Goal: Task Accomplishment & Management: Use online tool/utility

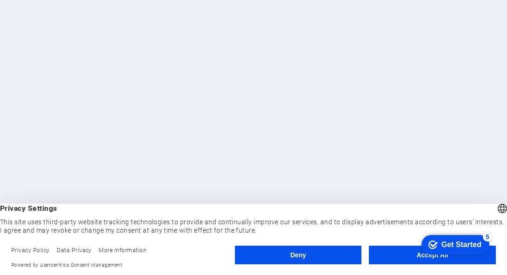
click at [483, 258] on div "checkmark Get Started 5 First Steps in the Editor Let's guide you through the t…" at bounding box center [454, 244] width 77 height 28
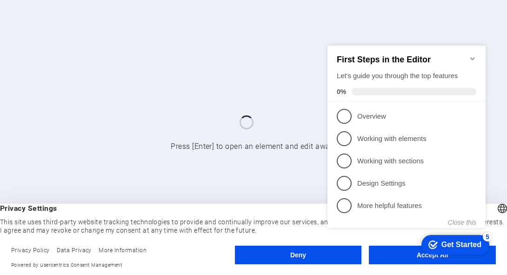
click at [272, 94] on div at bounding box center [253, 137] width 507 height 275
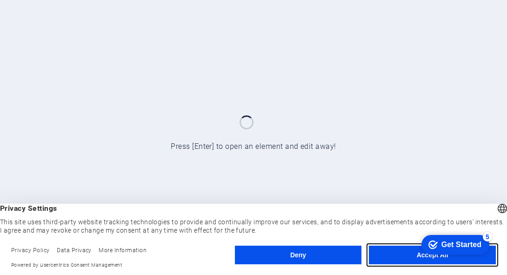
click at [384, 257] on button "Accept All" at bounding box center [432, 255] width 127 height 19
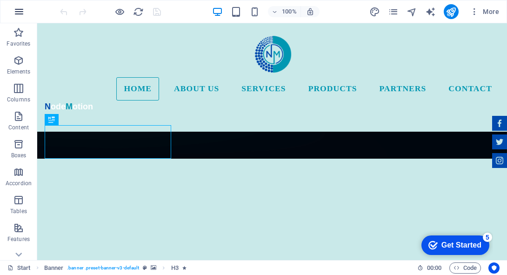
click at [0, 0] on icon "button" at bounding box center [0, 0] width 0 height 0
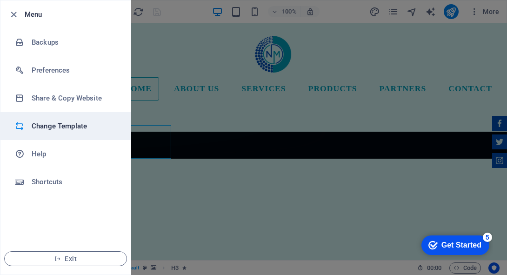
click at [47, 129] on h6 "Change Template" at bounding box center [75, 126] width 86 height 11
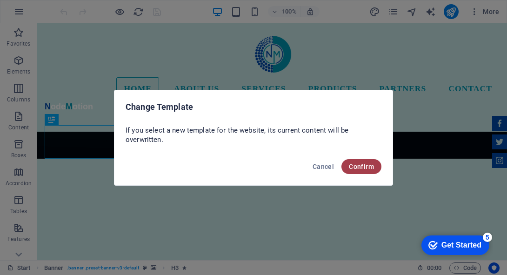
click at [348, 166] on button "Confirm" at bounding box center [362, 166] width 40 height 15
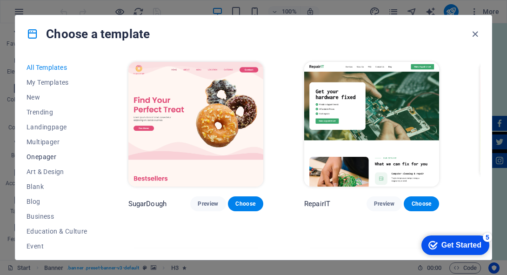
click at [55, 154] on span "Onepager" at bounding box center [57, 156] width 61 height 7
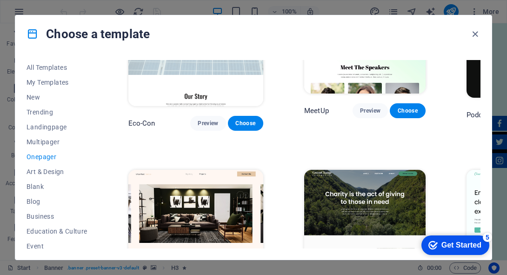
scroll to position [269, 0]
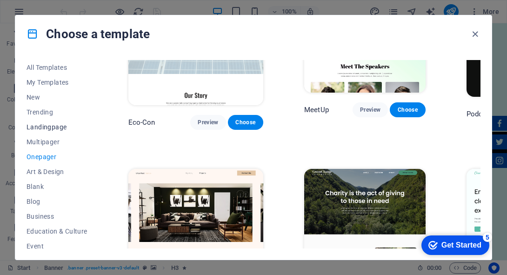
click at [68, 128] on span "Landingpage" at bounding box center [57, 126] width 61 height 7
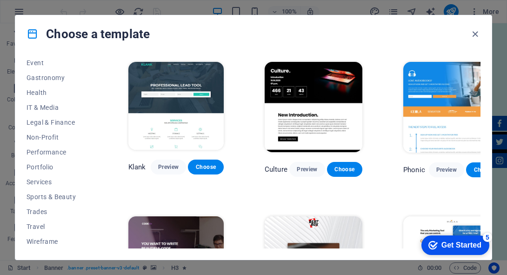
scroll to position [0, 0]
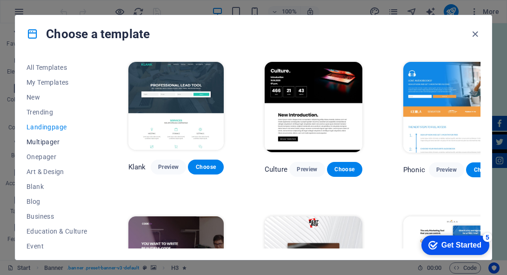
click at [47, 138] on span "Multipager" at bounding box center [57, 141] width 61 height 7
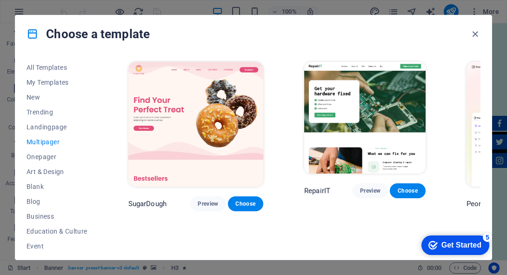
click at [47, 141] on span "Multipager" at bounding box center [57, 141] width 61 height 7
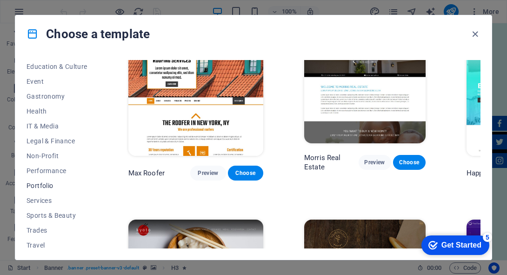
scroll to position [183, 0]
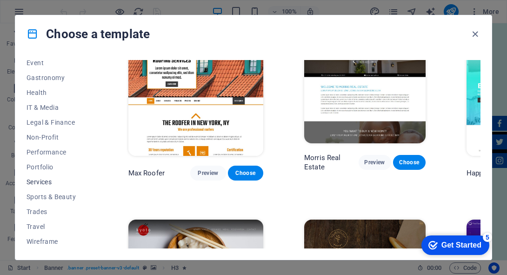
click at [56, 178] on span "Services" at bounding box center [57, 181] width 61 height 7
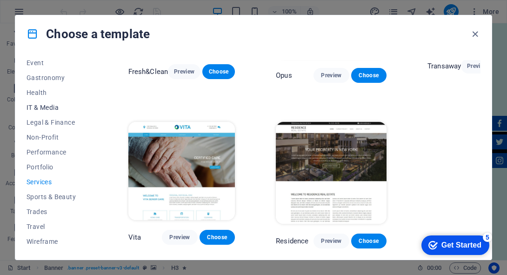
click at [47, 103] on button "IT & Media" at bounding box center [57, 107] width 61 height 15
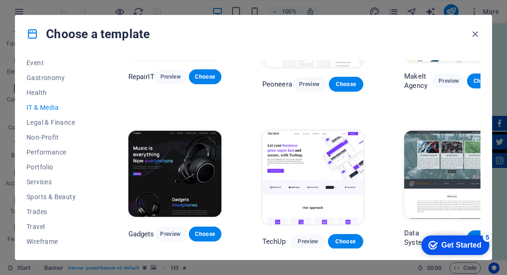
scroll to position [94, 0]
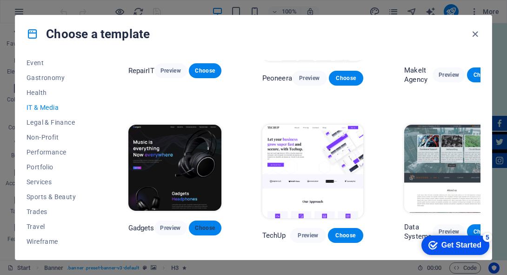
click at [203, 224] on span "Choose" at bounding box center [205, 227] width 18 height 7
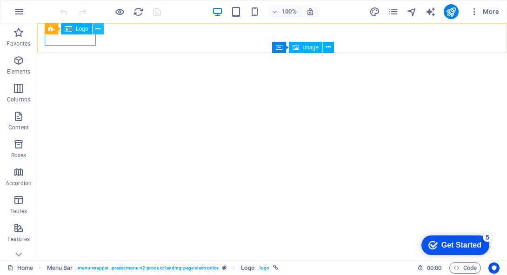
click at [95, 28] on icon at bounding box center [97, 29] width 5 height 10
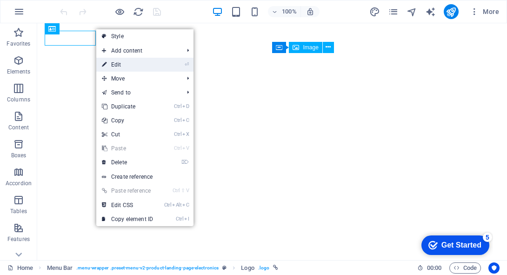
click at [132, 66] on link "⏎ Edit" at bounding box center [127, 65] width 62 height 14
select select "px"
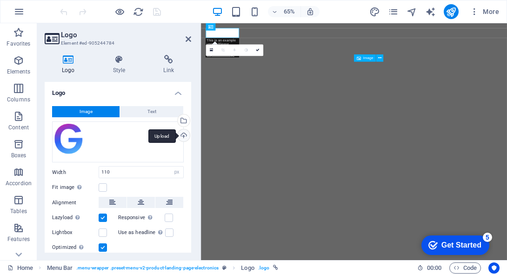
click at [183, 133] on div "Upload" at bounding box center [183, 136] width 14 height 14
click at [124, 114] on button "Text" at bounding box center [151, 111] width 63 height 11
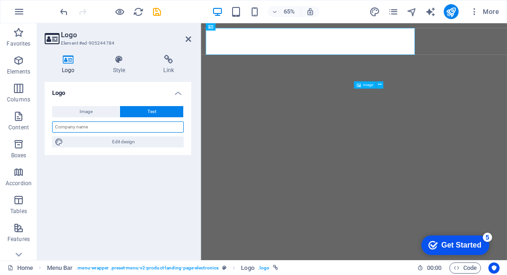
click at [114, 126] on input "text" at bounding box center [118, 126] width 132 height 11
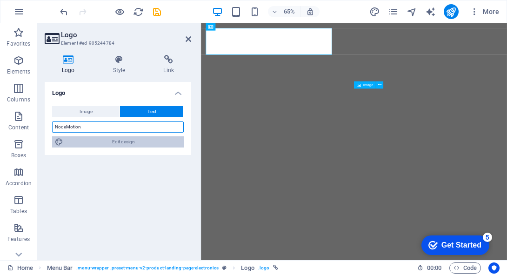
type input "NodeMotion"
click at [127, 140] on span "Edit design" at bounding box center [123, 141] width 115 height 11
select select "px"
select select "700"
select select "px"
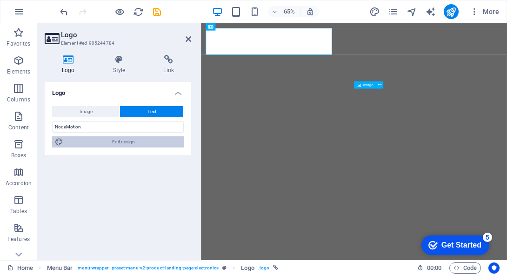
select select "rem"
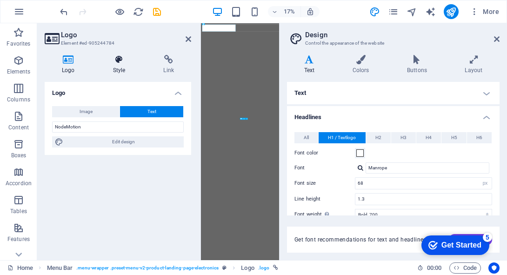
click at [120, 66] on h4 "Style" at bounding box center [121, 65] width 51 height 20
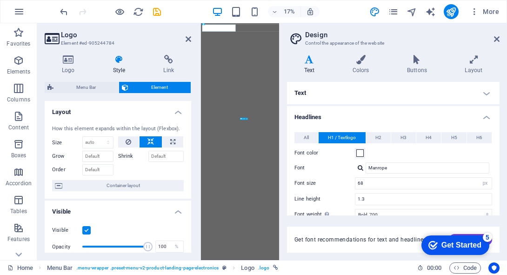
scroll to position [145, 0]
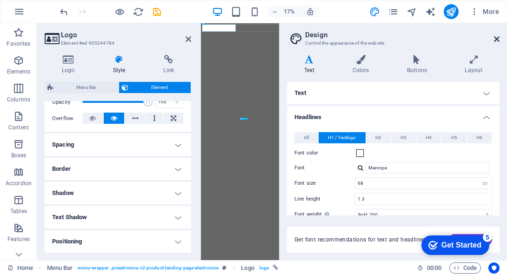
click at [495, 40] on icon at bounding box center [497, 38] width 6 height 7
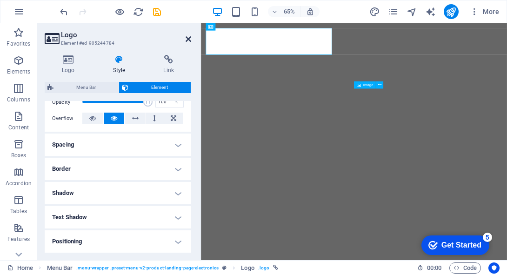
click at [188, 41] on icon at bounding box center [189, 38] width 6 height 7
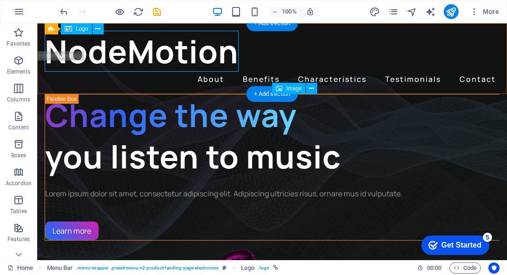
scroll to position [0, 0]
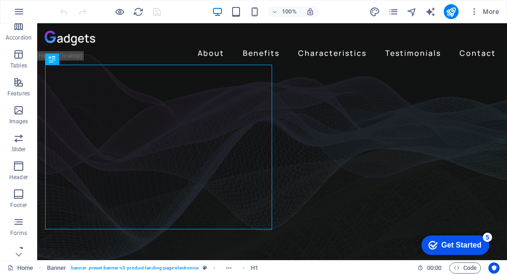
scroll to position [181, 0]
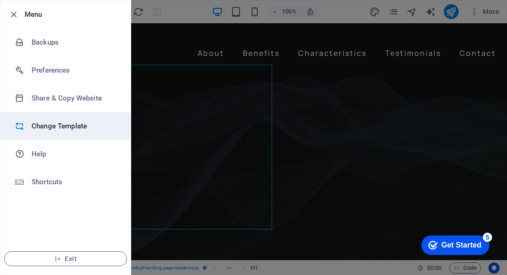
click at [0, 0] on li "Change Template" at bounding box center [0, 0] width 0 height 0
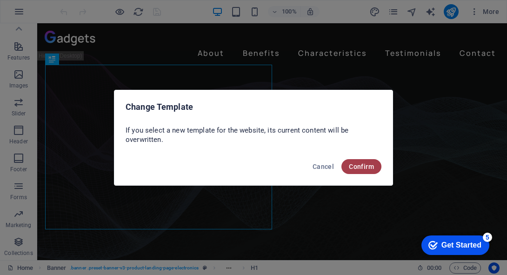
click at [0, 0] on span "Confirm" at bounding box center [0, 0] width 0 height 0
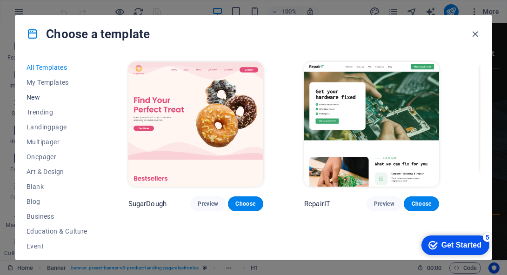
click at [50, 99] on span "New" at bounding box center [57, 97] width 61 height 7
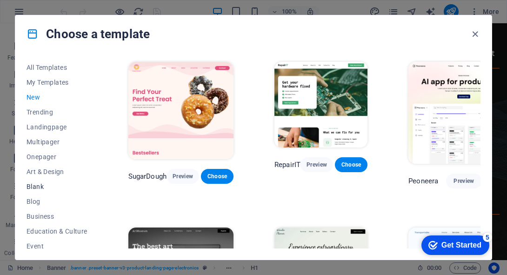
click at [47, 186] on span "Blank" at bounding box center [57, 186] width 61 height 7
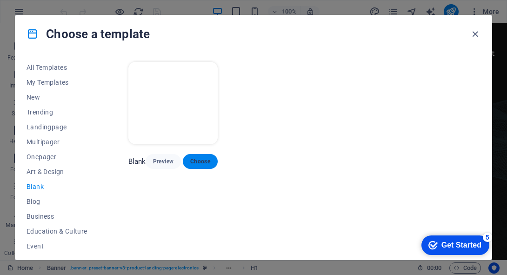
click at [194, 160] on span "Choose" at bounding box center [200, 161] width 20 height 7
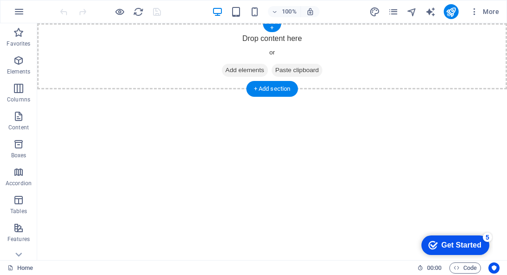
click at [225, 68] on span "Add elements" at bounding box center [245, 70] width 46 height 13
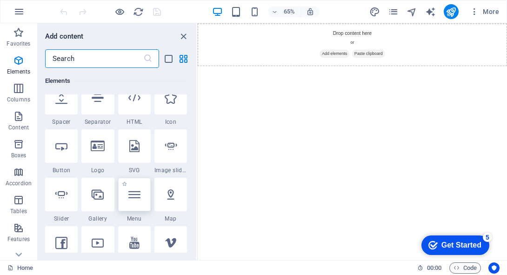
scroll to position [163, 0]
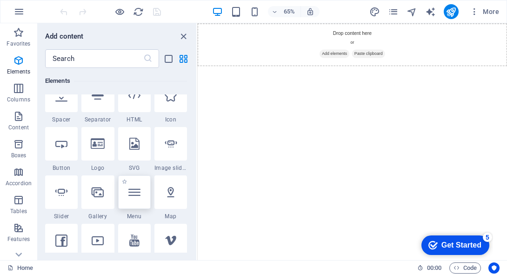
click at [135, 192] on icon at bounding box center [134, 192] width 12 height 12
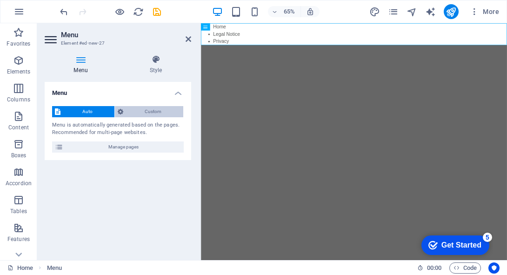
click at [136, 114] on span "Custom" at bounding box center [153, 111] width 55 height 11
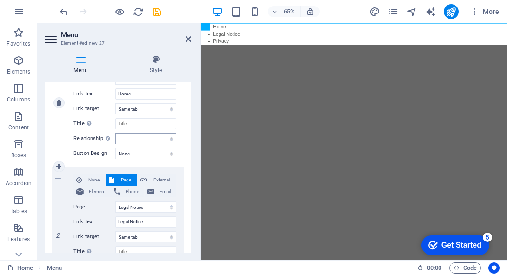
scroll to position [148, 0]
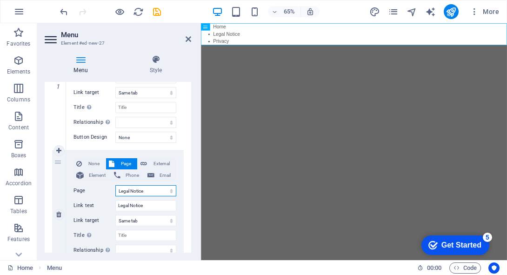
click at [124, 191] on select "Home Legal Notice Privacy" at bounding box center [145, 190] width 61 height 11
click at [124, 192] on select "Home Legal Notice Privacy" at bounding box center [145, 190] width 61 height 11
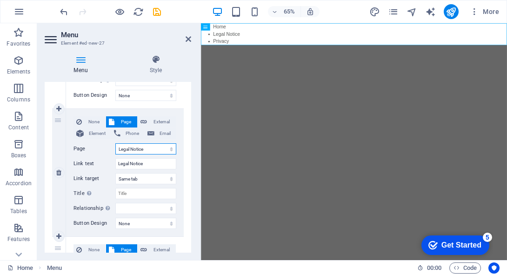
scroll to position [192, 0]
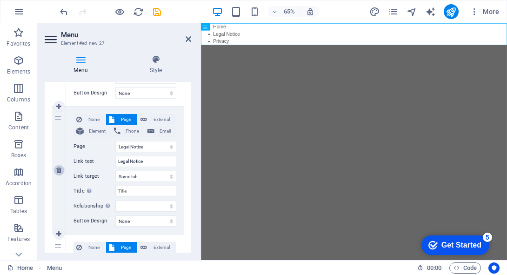
click at [58, 168] on icon at bounding box center [58, 170] width 5 height 7
select select
select select "2"
type input "Privacy"
select select
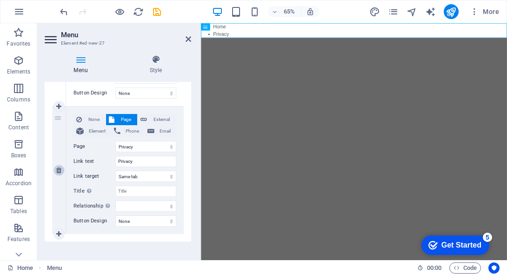
click at [58, 168] on icon at bounding box center [58, 170] width 5 height 7
select select
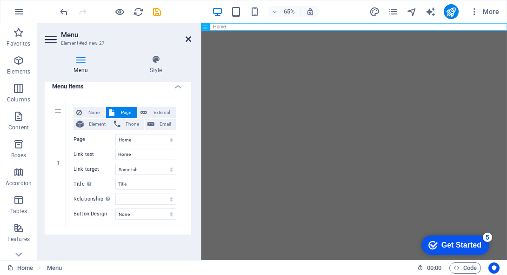
click at [188, 38] on icon at bounding box center [189, 38] width 6 height 7
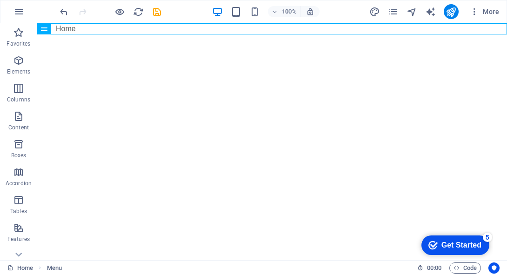
click at [170, 34] on html "Skip to main content Home x Select Certificate OK Cancel Smartcard / Token User…" at bounding box center [272, 28] width 470 height 11
click at [132, 32] on nav "Home" at bounding box center [272, 28] width 470 height 11
click at [254, 34] on div "+ Add section" at bounding box center [273, 35] width 52 height 16
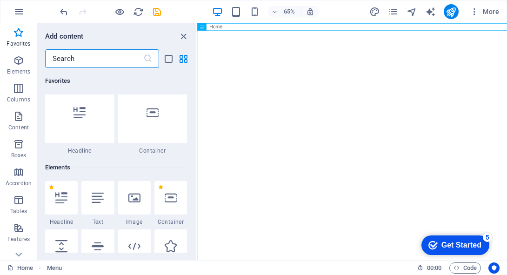
scroll to position [99, 0]
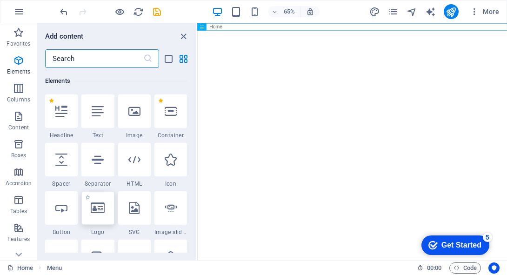
click at [97, 210] on icon at bounding box center [98, 208] width 14 height 12
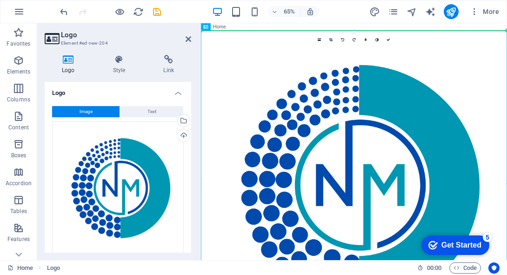
drag, startPoint x: 283, startPoint y: 134, endPoint x: 281, endPoint y: 30, distance: 103.8
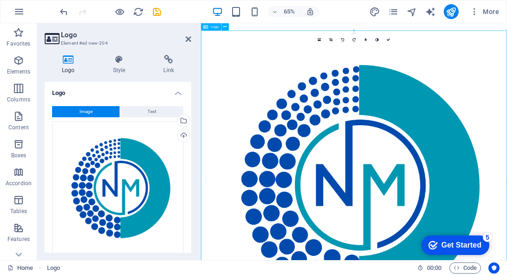
click at [281, 54] on div at bounding box center [436, 269] width 471 height 471
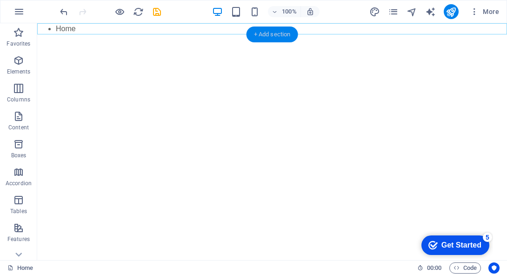
click at [259, 34] on div "+ Add section" at bounding box center [273, 35] width 52 height 16
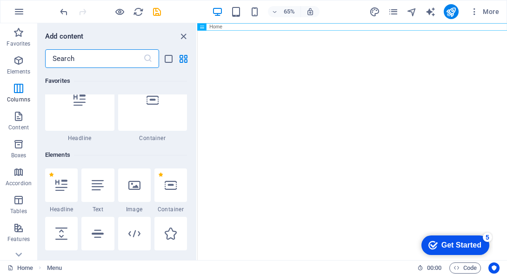
scroll to position [0, 0]
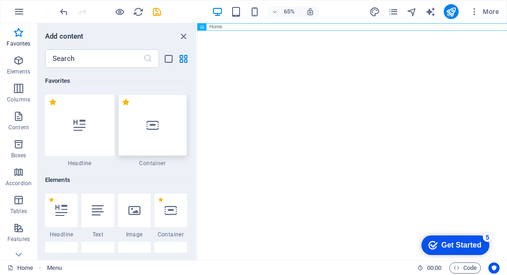
click at [164, 131] on div at bounding box center [152, 124] width 69 height 61
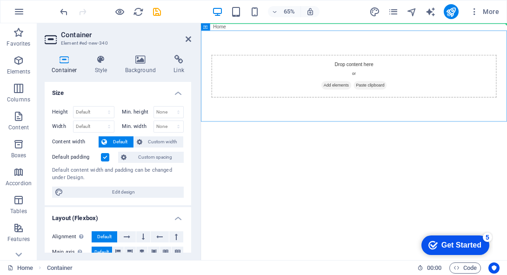
drag, startPoint x: 291, startPoint y: 101, endPoint x: 290, endPoint y: 20, distance: 81.9
click at [290, 23] on html "Skip to main content Home Drop content here or Add elements Paste clipboard x S…" at bounding box center [436, 99] width 471 height 152
click at [283, 23] on div "Drop content here or Add elements Paste clipboard Home" at bounding box center [436, 99] width 471 height 152
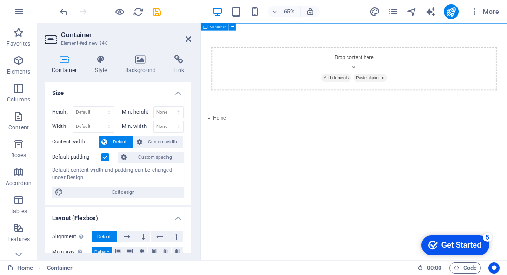
click at [265, 141] on div "Drop content here or Add elements Paste clipboard" at bounding box center [436, 93] width 471 height 141
click at [392, 105] on span "Add elements" at bounding box center [409, 107] width 46 height 13
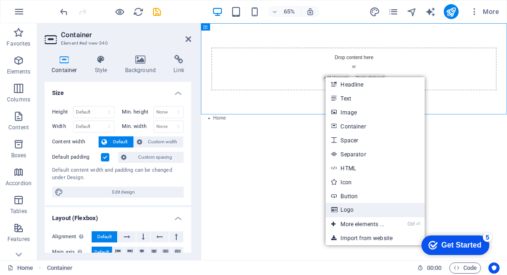
click at [352, 210] on link "Logo" at bounding box center [375, 210] width 99 height 14
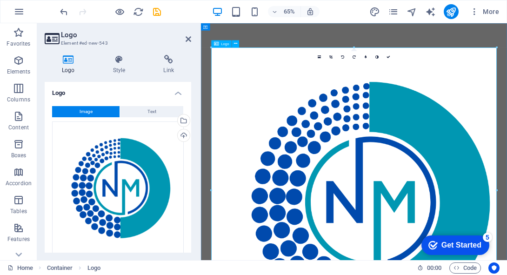
drag, startPoint x: 698, startPoint y: 71, endPoint x: 368, endPoint y: 253, distance: 377.1
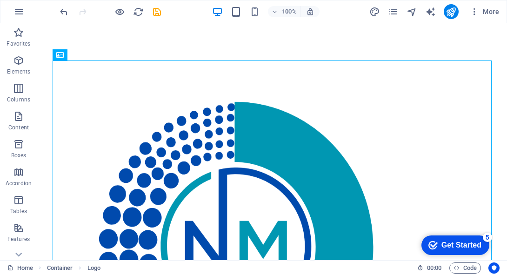
click at [385, 107] on div at bounding box center [272, 244] width 439 height 368
click at [400, 117] on div at bounding box center [272, 244] width 439 height 368
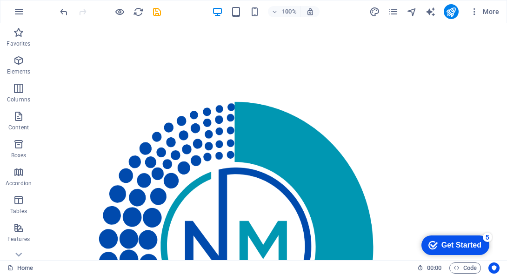
click at [183, 148] on div at bounding box center [272, 244] width 439 height 368
click at [452, 162] on div at bounding box center [272, 244] width 439 height 368
click at [314, 89] on div at bounding box center [272, 244] width 439 height 368
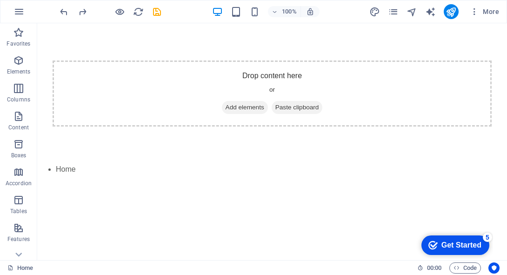
click at [250, 108] on div at bounding box center [272, 93] width 439 height 66
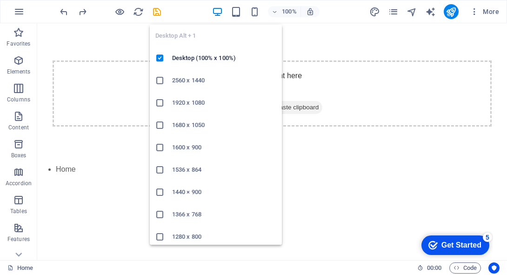
click at [216, 13] on icon "button" at bounding box center [217, 12] width 11 height 11
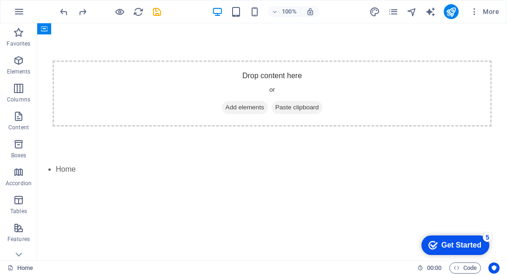
click at [80, 154] on div at bounding box center [272, 93] width 470 height 140
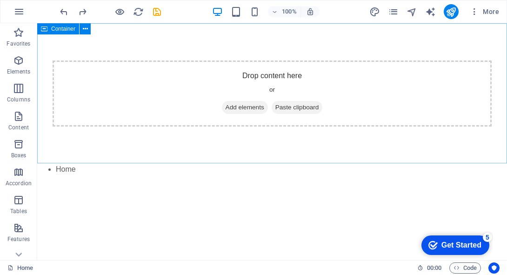
click at [45, 30] on icon at bounding box center [44, 28] width 7 height 11
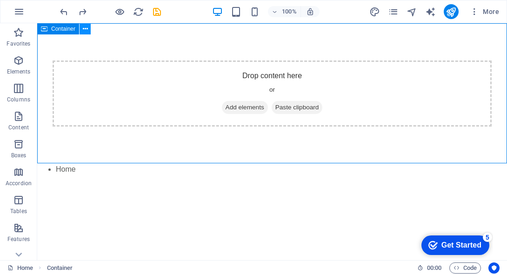
click at [86, 30] on icon at bounding box center [85, 29] width 5 height 10
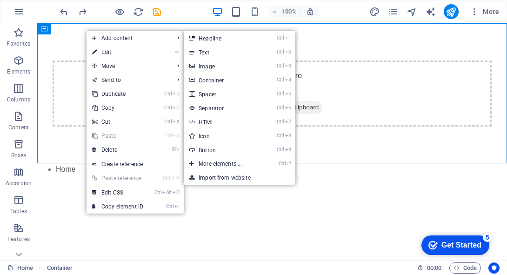
click at [237, 202] on div "Drag here to replace the existing content. Press “Ctrl” if you want to create a…" at bounding box center [272, 141] width 470 height 237
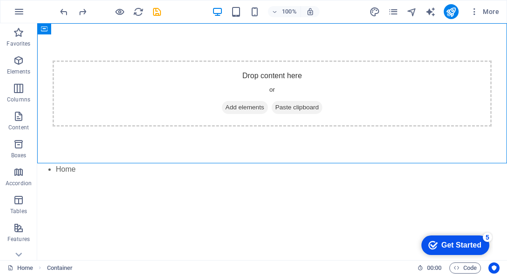
click at [248, 103] on div at bounding box center [272, 93] width 439 height 66
click at [182, 122] on div at bounding box center [272, 93] width 439 height 66
click at [48, 30] on div "Container" at bounding box center [58, 28] width 42 height 11
click at [89, 30] on button at bounding box center [85, 28] width 11 height 11
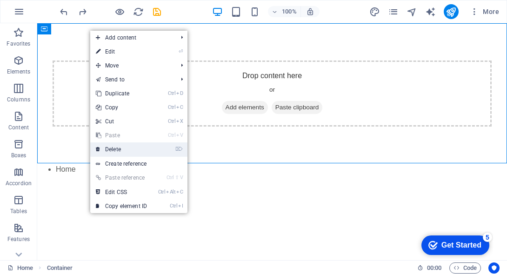
click at [126, 144] on link "⌦ Delete" at bounding box center [121, 149] width 62 height 14
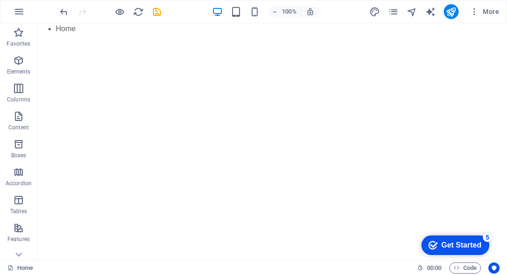
click at [57, 28] on div at bounding box center [272, 28] width 470 height 11
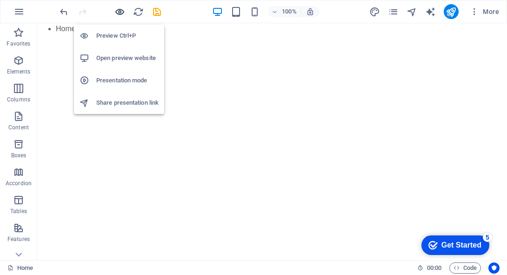
click at [121, 14] on icon "button" at bounding box center [119, 12] width 11 height 11
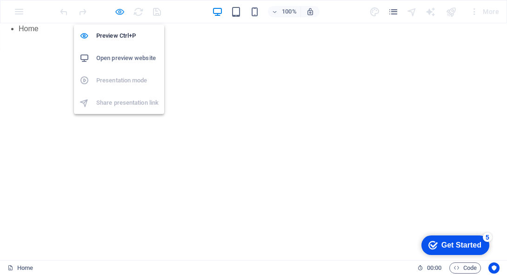
click at [121, 14] on icon "button" at bounding box center [119, 12] width 11 height 11
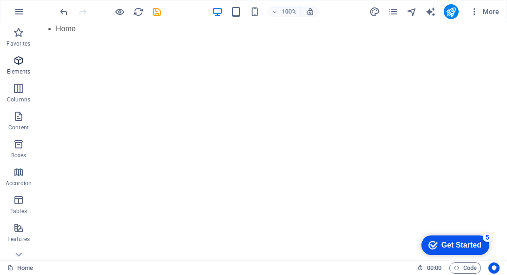
click at [18, 63] on icon "button" at bounding box center [18, 60] width 11 height 11
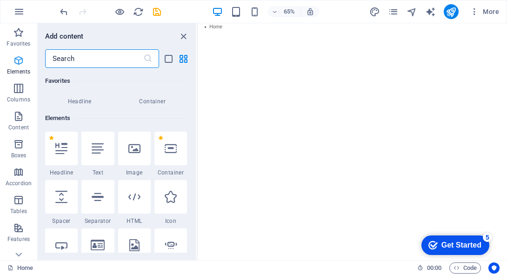
scroll to position [99, 0]
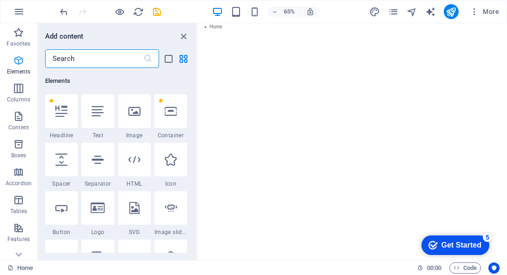
click at [18, 63] on icon "button" at bounding box center [18, 60] width 11 height 11
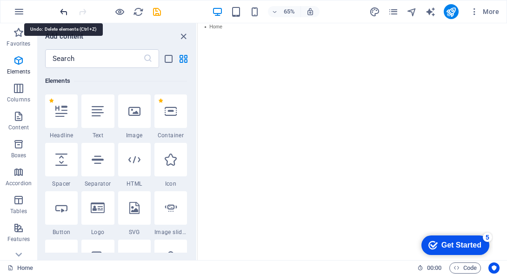
click at [59, 13] on icon "undo" at bounding box center [64, 12] width 11 height 11
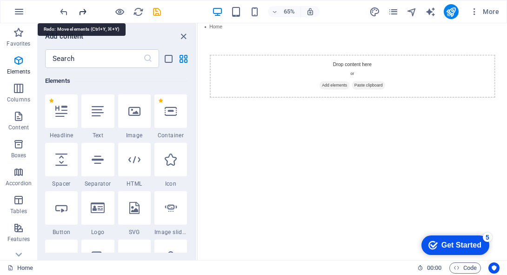
click at [78, 13] on icon "redo" at bounding box center [82, 12] width 11 height 11
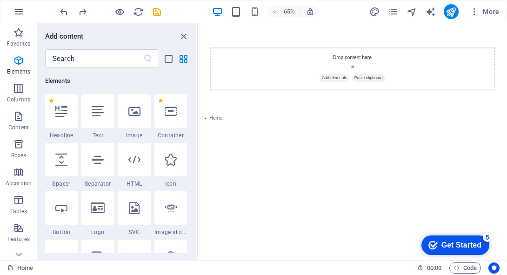
click at [250, 159] on div "Drag here to replace the existing content. Press “Ctrl” if you want to create a…" at bounding box center [352, 141] width 310 height 237
click at [207, 35] on div "Drag here to replace the existing content. Press “Ctrl” if you want to create a…" at bounding box center [352, 141] width 310 height 237
click at [202, 28] on div "Drag here to replace the existing content. Press “Ctrl” if you want to create a…" at bounding box center [352, 141] width 310 height 237
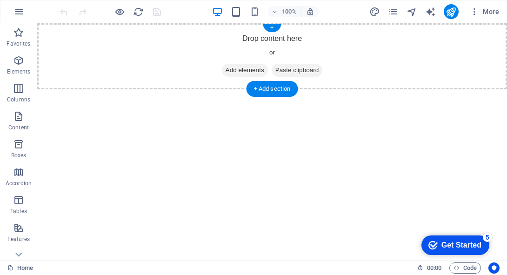
click at [257, 71] on span "Add elements" at bounding box center [245, 70] width 46 height 13
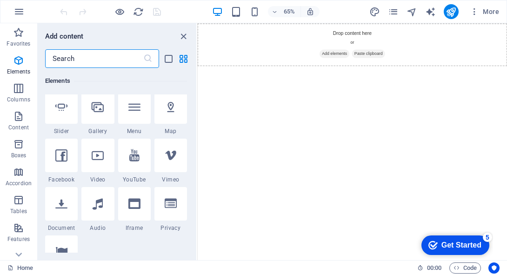
scroll to position [170, 0]
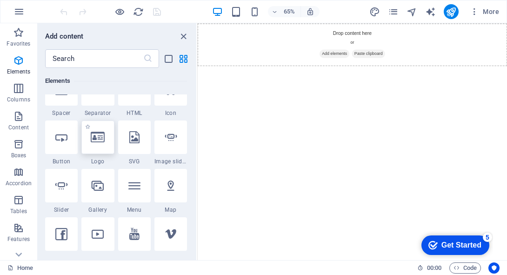
click at [101, 139] on icon at bounding box center [98, 137] width 14 height 12
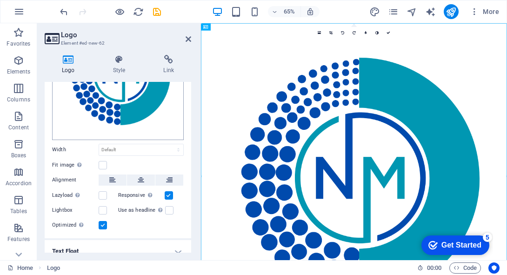
scroll to position [129, 0]
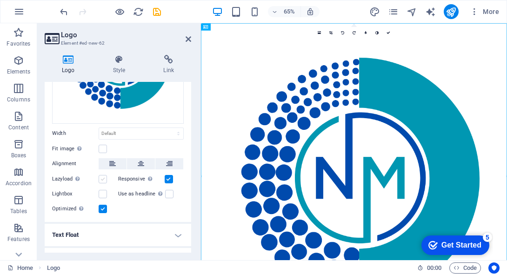
click at [104, 177] on label at bounding box center [103, 179] width 8 height 8
click at [0, 0] on input "Lazyload Loading images after the page loads improves page speed." at bounding box center [0, 0] width 0 height 0
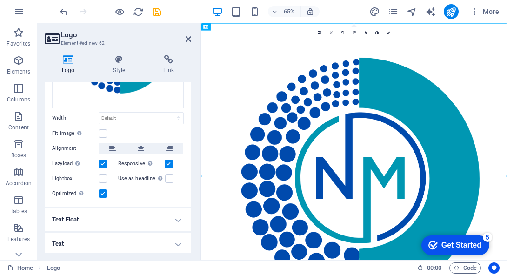
scroll to position [81, 0]
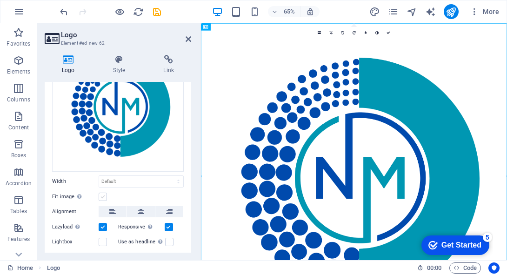
click at [104, 196] on label at bounding box center [103, 197] width 8 height 8
click at [0, 0] on input "Fit image Automatically fit image to a fixed width and height" at bounding box center [0, 0] width 0 height 0
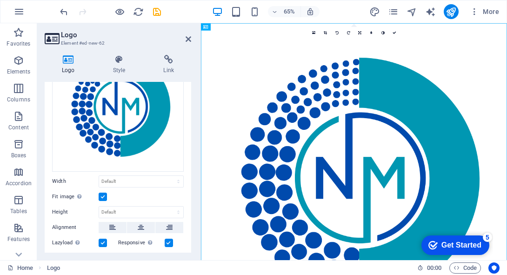
click at [104, 196] on label at bounding box center [103, 197] width 8 height 8
click at [0, 0] on input "Fit image Automatically fit image to a fixed width and height" at bounding box center [0, 0] width 0 height 0
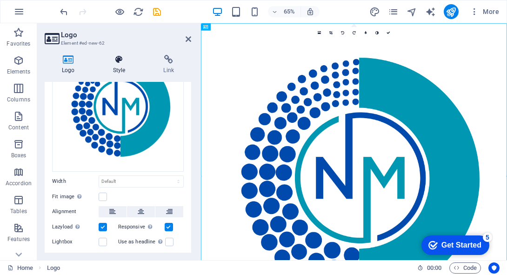
click at [129, 66] on h4 "Style" at bounding box center [121, 65] width 51 height 20
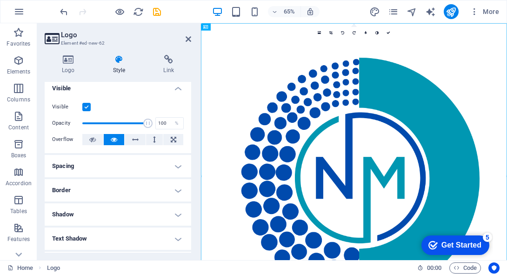
scroll to position [0, 0]
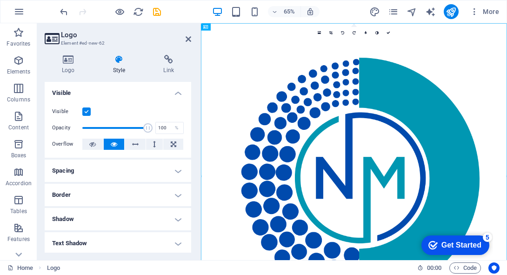
click at [166, 166] on h4 "Spacing" at bounding box center [118, 171] width 147 height 22
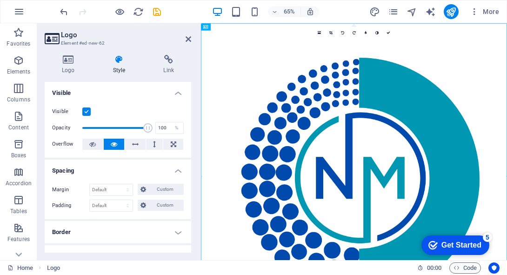
click at [166, 166] on h4 "Spacing" at bounding box center [118, 168] width 147 height 17
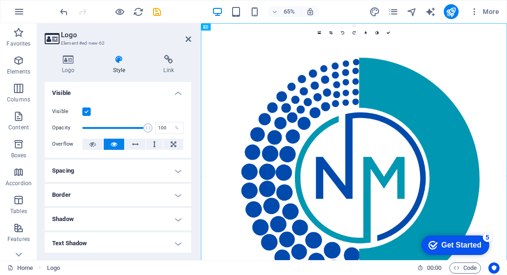
click at [151, 167] on h4 "Spacing" at bounding box center [118, 171] width 147 height 22
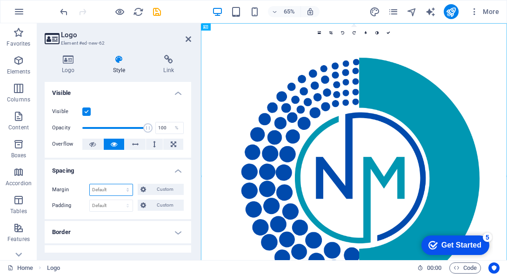
click at [124, 191] on select "Default auto px % rem vw vh Custom" at bounding box center [111, 189] width 43 height 11
click at [178, 168] on h4 "Spacing" at bounding box center [118, 168] width 147 height 17
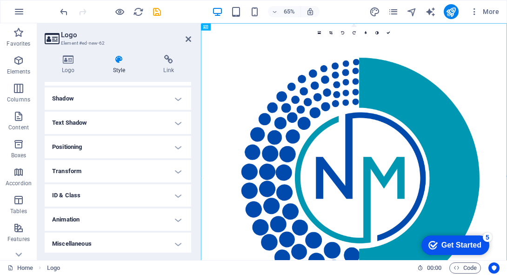
scroll to position [122, 0]
click at [67, 70] on h4 "Logo" at bounding box center [70, 65] width 51 height 20
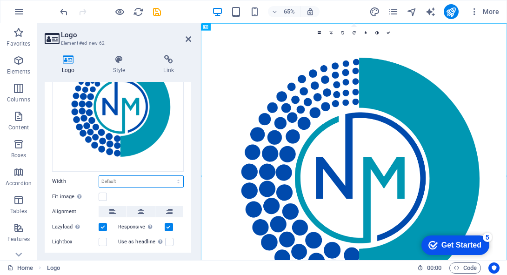
click at [137, 177] on select "Default auto px rem % em vh vw" at bounding box center [141, 181] width 84 height 11
click at [99, 176] on select "Default auto px rem % em vh vw" at bounding box center [141, 181] width 84 height 11
select select "DISABLED_OPTION_VALUE"
click at [101, 194] on label at bounding box center [103, 197] width 8 height 8
click at [0, 0] on input "Fit image Automatically fit image to a fixed width and height" at bounding box center [0, 0] width 0 height 0
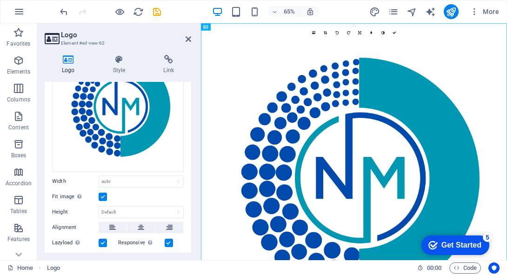
click at [101, 194] on label at bounding box center [103, 197] width 8 height 8
click at [0, 0] on input "Fit image Automatically fit image to a fixed width and height" at bounding box center [0, 0] width 0 height 0
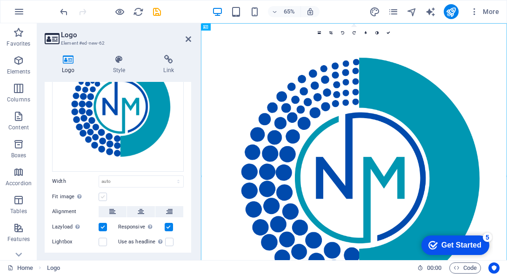
click at [101, 194] on label at bounding box center [103, 197] width 8 height 8
click at [0, 0] on input "Fit image Automatically fit image to a fixed width and height" at bounding box center [0, 0] width 0 height 0
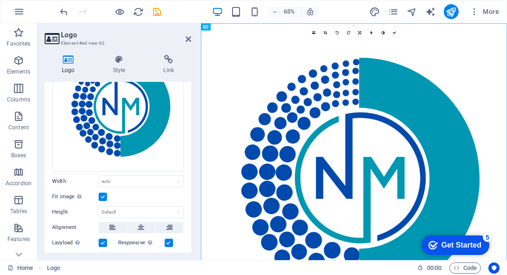
click at [101, 194] on label at bounding box center [103, 197] width 8 height 8
click at [0, 0] on input "Fit image Automatically fit image to a fixed width and height" at bounding box center [0, 0] width 0 height 0
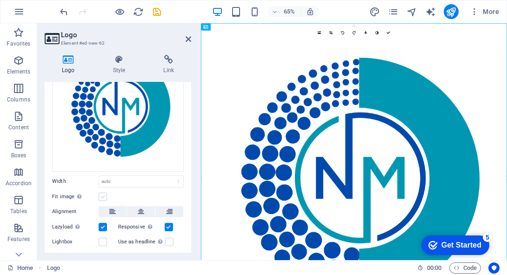
click at [101, 194] on label at bounding box center [103, 197] width 8 height 8
click at [0, 0] on input "Fit image Automatically fit image to a fixed width and height" at bounding box center [0, 0] width 0 height 0
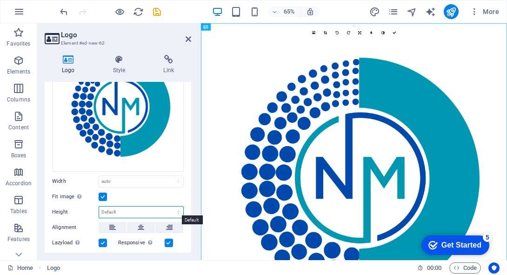
click at [114, 208] on select "Default auto px" at bounding box center [141, 212] width 84 height 11
select select "px"
click at [168, 207] on select "Default auto px" at bounding box center [141, 212] width 84 height 11
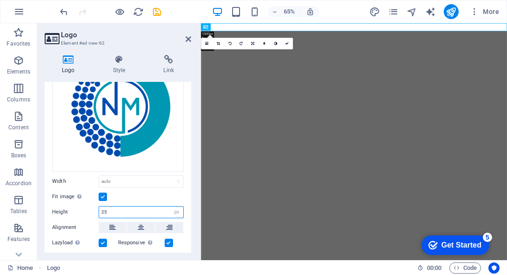
type input "2"
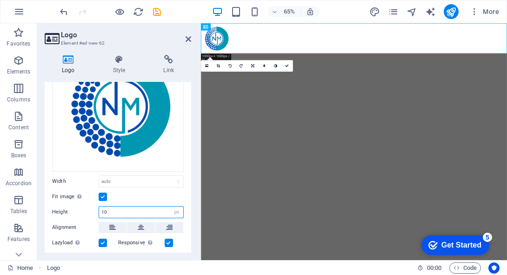
type input "1"
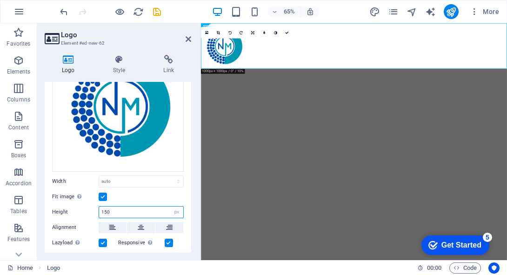
type input "150"
click at [297, 93] on html "Skip to main content x Select Certificate OK Cancel Smartcard / Token User Pin …" at bounding box center [436, 58] width 471 height 70
click at [188, 38] on icon at bounding box center [189, 38] width 6 height 7
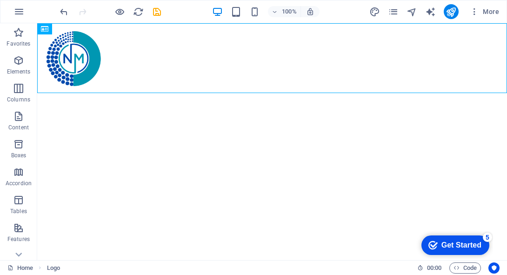
click at [115, 93] on html "Skip to main content x Select Certificate OK Cancel Smartcard / Token User Pin …" at bounding box center [272, 58] width 470 height 70
click at [78, 93] on html "Skip to main content x Select Certificate OK Cancel Smartcard / Token User Pin …" at bounding box center [272, 58] width 470 height 70
click at [272, 30] on div "+" at bounding box center [272, 28] width 18 height 8
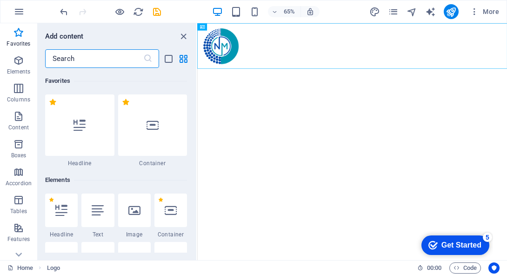
scroll to position [9, 0]
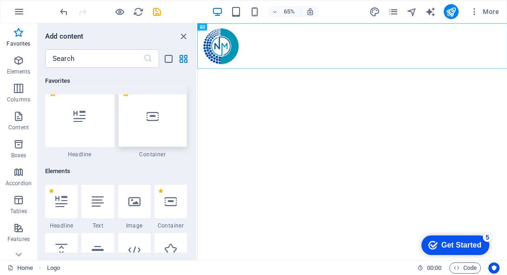
click at [143, 139] on div at bounding box center [152, 116] width 69 height 61
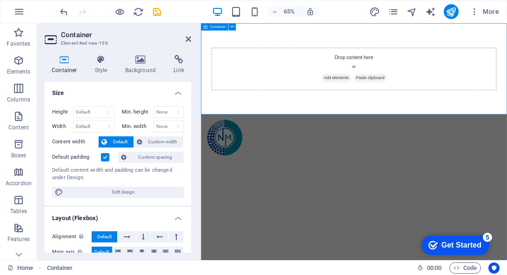
click at [307, 142] on div "Drop content here or Add elements Paste clipboard" at bounding box center [436, 93] width 471 height 141
click at [135, 68] on h4 "Background" at bounding box center [142, 65] width 49 height 20
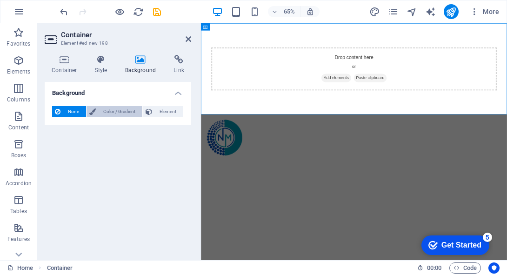
click at [118, 112] on span "Color / Gradient" at bounding box center [119, 111] width 41 height 11
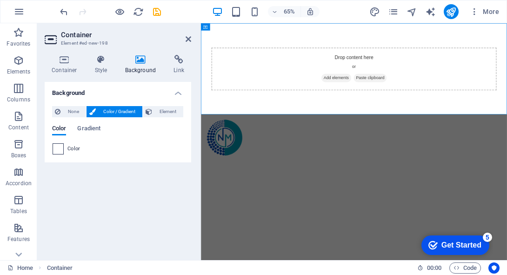
click at [59, 150] on span at bounding box center [58, 149] width 10 height 10
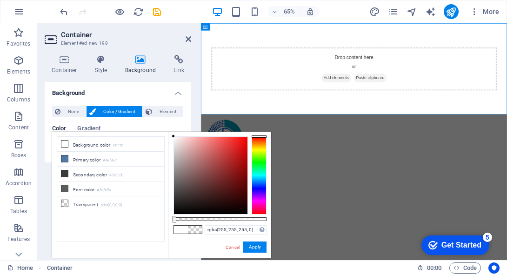
drag, startPoint x: 267, startPoint y: 219, endPoint x: 159, endPoint y: 223, distance: 108.0
click at [159, 223] on div "less Background color #ffffff Primary color #4e79a7 Secondary color #3a3c3b Fon…" at bounding box center [161, 195] width 219 height 126
drag, startPoint x: 172, startPoint y: 136, endPoint x: 150, endPoint y: 232, distance: 98.2
click at [150, 232] on div "less Background color #ffffff Primary color #4e79a7 Secondary color #3a3c3b Fon…" at bounding box center [161, 195] width 219 height 126
click at [258, 250] on button "Apply" at bounding box center [254, 246] width 23 height 11
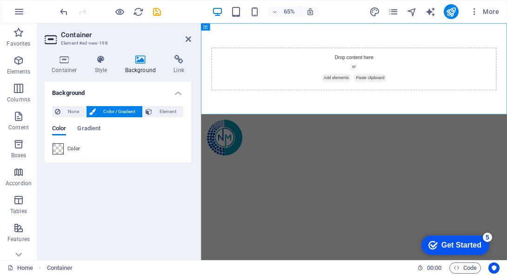
click at [60, 149] on span at bounding box center [58, 149] width 10 height 10
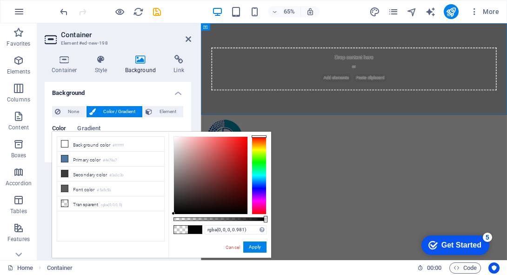
type input "#000000"
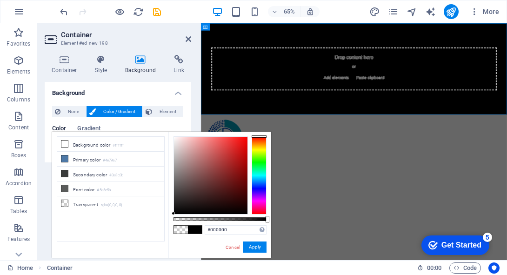
drag, startPoint x: 175, startPoint y: 221, endPoint x: 295, endPoint y: 234, distance: 120.3
click at [295, 234] on body "nodemotionsys.com Home Favorites Elements Columns Content Boxes Accordion Table…" at bounding box center [253, 137] width 507 height 275
click at [261, 250] on button "Apply" at bounding box center [254, 246] width 23 height 11
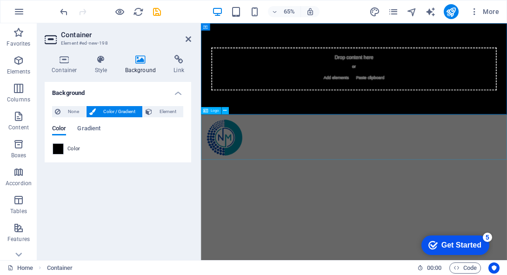
click at [303, 205] on div at bounding box center [436, 199] width 471 height 70
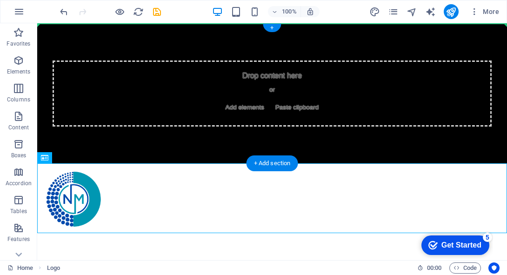
drag, startPoint x: 169, startPoint y: 188, endPoint x: 157, endPoint y: 46, distance: 142.4
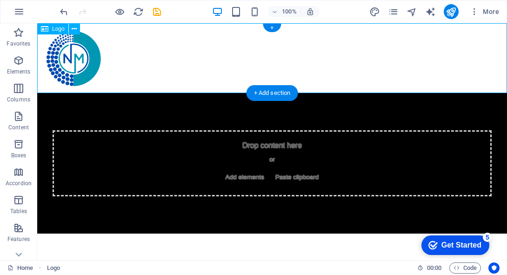
click at [171, 53] on div at bounding box center [272, 58] width 470 height 70
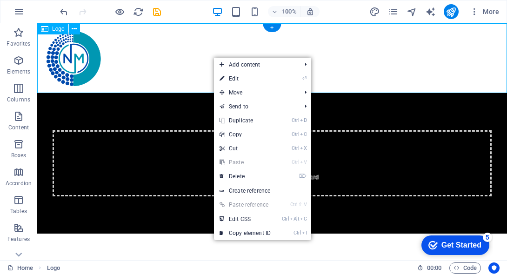
click at [181, 71] on div at bounding box center [272, 58] width 470 height 70
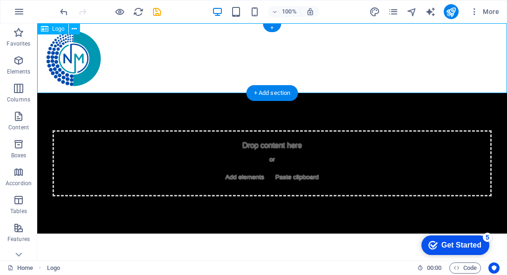
click at [129, 56] on div at bounding box center [272, 58] width 470 height 70
click at [72, 31] on icon at bounding box center [74, 29] width 5 height 10
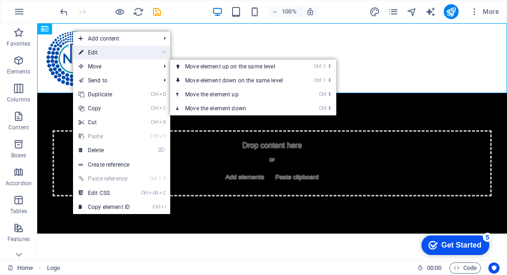
click at [122, 46] on link "⏎ Edit" at bounding box center [104, 53] width 62 height 14
select select "px"
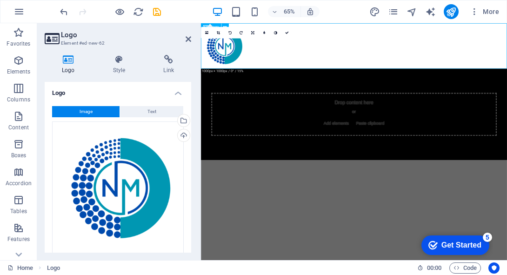
click at [319, 81] on div at bounding box center [436, 58] width 471 height 70
click at [399, 45] on div at bounding box center [436, 58] width 471 height 70
click at [115, 75] on div "Logo Style Link Logo Image Text Drag files here, click to choose files or selec…" at bounding box center [118, 154] width 147 height 198
click at [117, 68] on h4 "Style" at bounding box center [121, 65] width 51 height 20
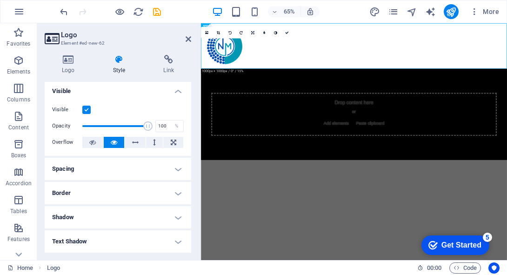
scroll to position [0, 0]
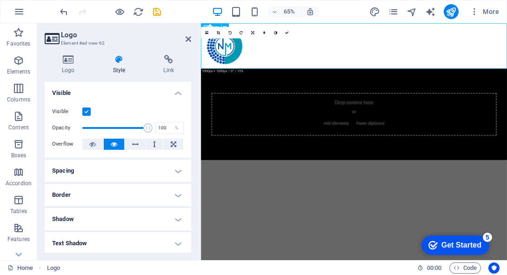
click at [371, 79] on div at bounding box center [436, 58] width 471 height 70
click at [184, 38] on h2 "Logo" at bounding box center [126, 35] width 130 height 8
click at [186, 38] on icon at bounding box center [189, 38] width 6 height 7
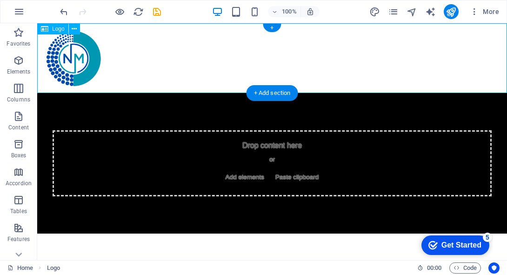
click at [270, 54] on div at bounding box center [272, 58] width 470 height 70
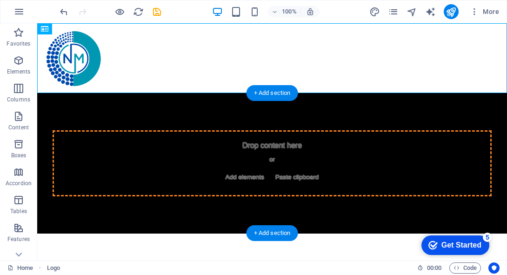
drag, startPoint x: 134, startPoint y: 65, endPoint x: 166, endPoint y: 160, distance: 99.5
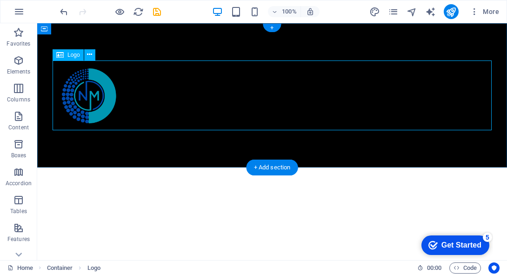
click at [154, 91] on div at bounding box center [272, 95] width 439 height 70
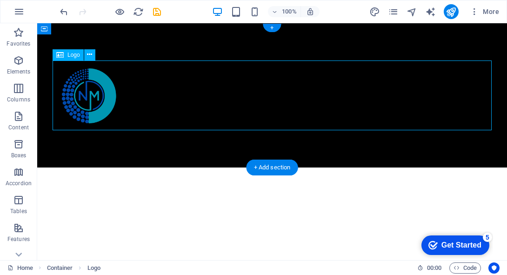
drag, startPoint x: 154, startPoint y: 91, endPoint x: 150, endPoint y: 74, distance: 17.3
click at [150, 74] on div at bounding box center [272, 95] width 439 height 70
click at [168, 145] on div at bounding box center [272, 95] width 470 height 144
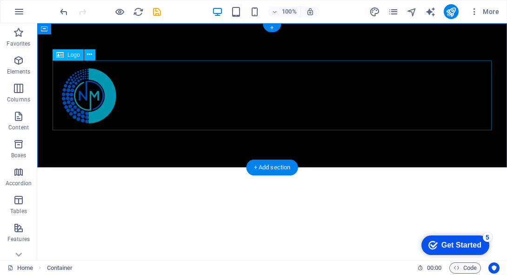
click at [98, 102] on div at bounding box center [272, 95] width 439 height 70
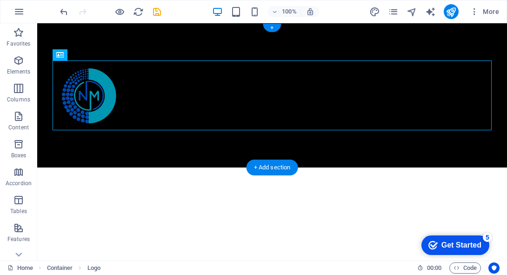
drag, startPoint x: 106, startPoint y: 95, endPoint x: 81, endPoint y: 35, distance: 64.5
click at [81, 35] on div at bounding box center [272, 95] width 470 height 144
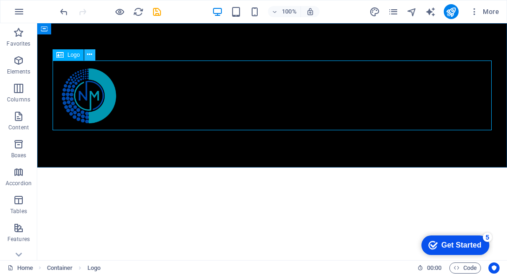
click at [91, 56] on icon at bounding box center [89, 55] width 5 height 10
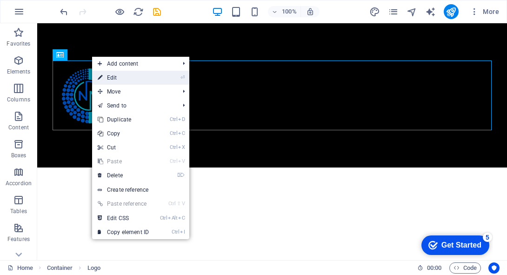
click at [161, 71] on li "⏎ Edit" at bounding box center [140, 78] width 97 height 14
click at [161, 73] on li "⏎ Edit" at bounding box center [140, 78] width 97 height 14
click at [157, 77] on li "⏎ Edit" at bounding box center [140, 78] width 97 height 14
click at [105, 78] on link "⏎ Edit" at bounding box center [123, 78] width 62 height 14
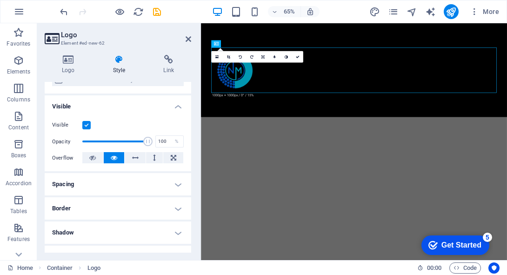
scroll to position [105, 0]
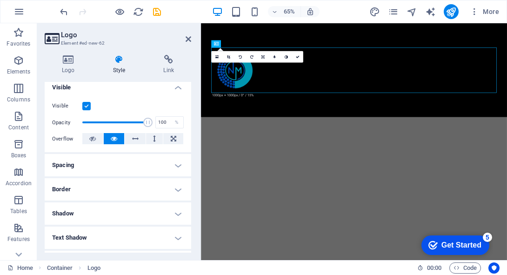
click at [133, 162] on h4 "Spacing" at bounding box center [118, 165] width 147 height 22
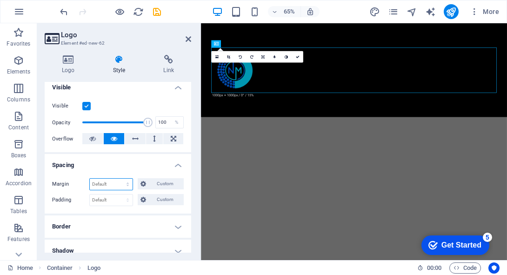
click at [127, 181] on select "Default auto px % rem vw vh Custom" at bounding box center [111, 184] width 43 height 11
click at [150, 183] on span "Custom" at bounding box center [165, 183] width 32 height 11
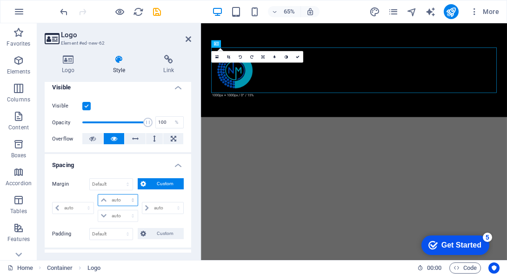
click at [109, 202] on select "auto px % rem vw vh" at bounding box center [117, 199] width 39 height 11
select select "px"
click at [123, 194] on select "auto px % rem vw vh" at bounding box center [117, 199] width 39 height 11
type input "0"
select select "px"
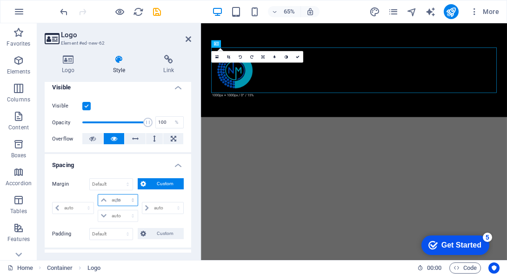
type input "0"
select select "px"
type input "0"
select select "px"
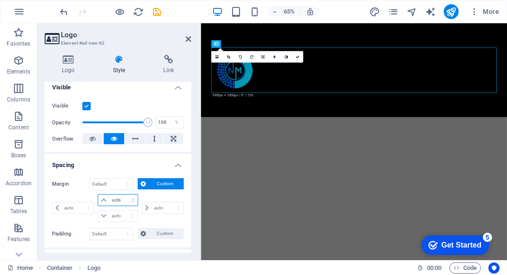
type input "0"
select select "px"
type input "100"
select select "DISABLED_OPTION_VALUE"
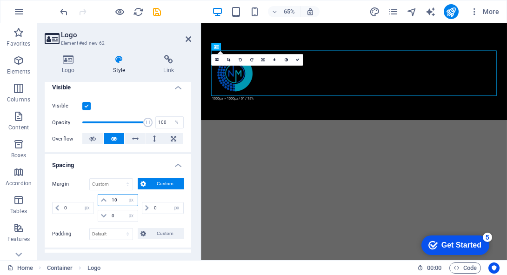
type input "1"
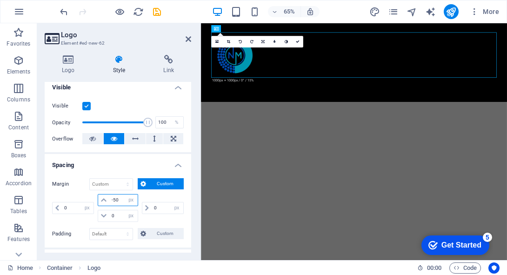
type input "-5"
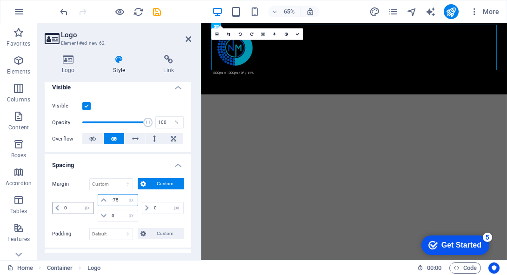
type input "-75"
click at [70, 206] on input "0" at bounding box center [78, 207] width 32 height 11
drag, startPoint x: 70, startPoint y: 206, endPoint x: 50, endPoint y: 209, distance: 20.7
click at [50, 209] on div "Margin Default auto px % rem vw vh Custom Custom 0 auto px % rem vw vh -75 auto…" at bounding box center [118, 209] width 147 height 77
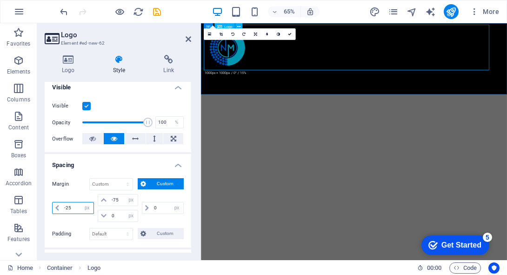
type input "-25"
click at [360, 73] on div at bounding box center [430, 61] width 451 height 70
click at [356, 133] on html "Skip to main content x Select Certificate OK Cancel Smartcard / Token User Pin …" at bounding box center [436, 77] width 471 height 109
click at [261, 112] on div at bounding box center [436, 77] width 471 height 109
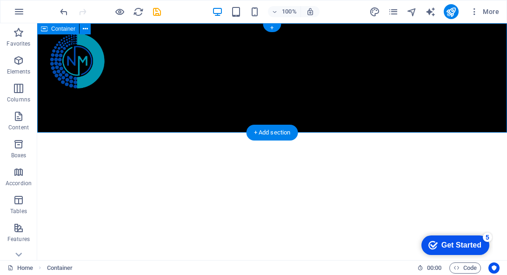
click at [234, 106] on div at bounding box center [272, 77] width 470 height 109
click at [86, 30] on icon at bounding box center [85, 29] width 5 height 10
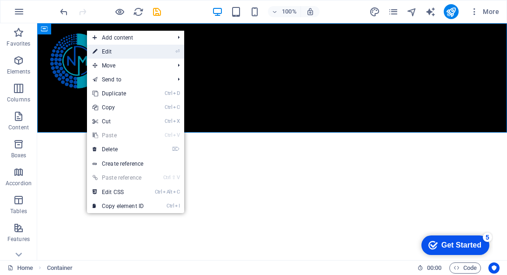
click at [139, 48] on link "⏎ Edit" at bounding box center [118, 52] width 62 height 14
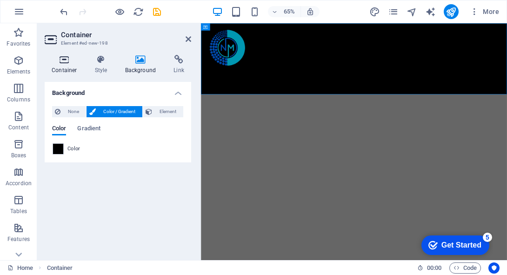
click at [60, 70] on h4 "Container" at bounding box center [66, 65] width 43 height 20
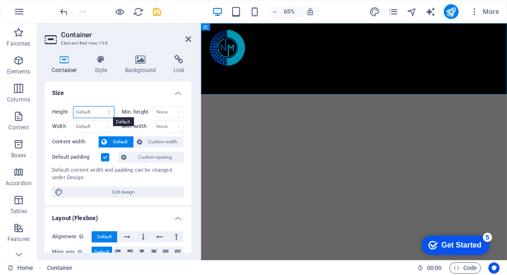
click at [110, 114] on select "Default px rem % vh vw" at bounding box center [94, 112] width 40 height 11
select select "px"
click at [100, 107] on select "Default px rem % vh vw" at bounding box center [94, 112] width 40 height 11
click at [171, 112] on select "None px rem % vh vw" at bounding box center [169, 112] width 30 height 11
click at [84, 118] on div "Height 235 Default px rem % vh vw" at bounding box center [85, 113] width 66 height 14
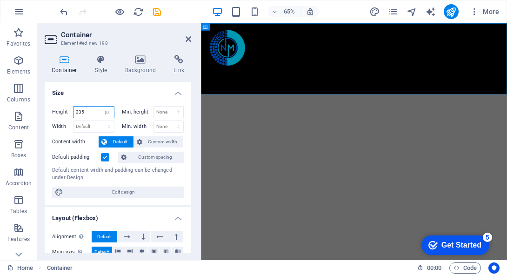
click at [87, 110] on input "235" at bounding box center [94, 112] width 40 height 11
drag, startPoint x: 87, startPoint y: 110, endPoint x: 66, endPoint y: 112, distance: 21.0
click at [66, 112] on div "Height 235 Default px rem % vh vw" at bounding box center [83, 112] width 62 height 12
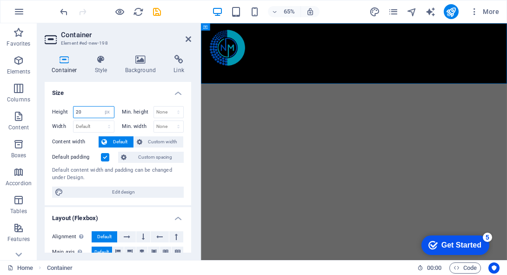
type input "2"
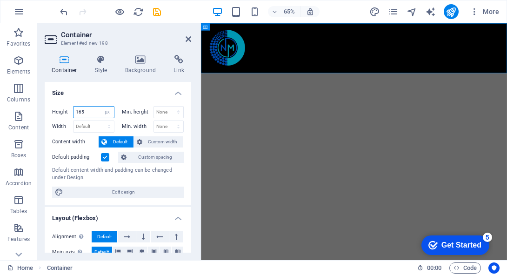
type input "165"
click at [322, 100] on html "Skip to main content x Select Certificate OK Cancel Smartcard / Token User Pin …" at bounding box center [436, 61] width 471 height 77
click at [190, 40] on icon at bounding box center [189, 38] width 6 height 7
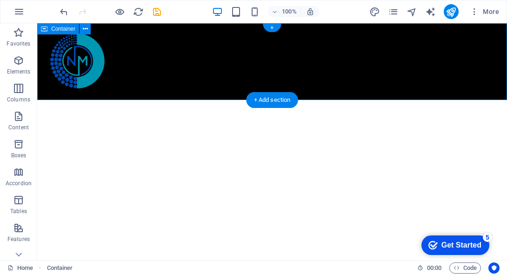
click at [79, 97] on div at bounding box center [272, 61] width 470 height 77
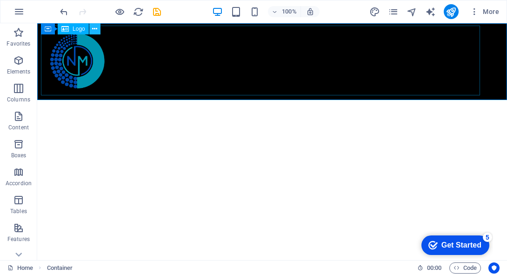
click at [92, 27] on icon at bounding box center [94, 29] width 5 height 10
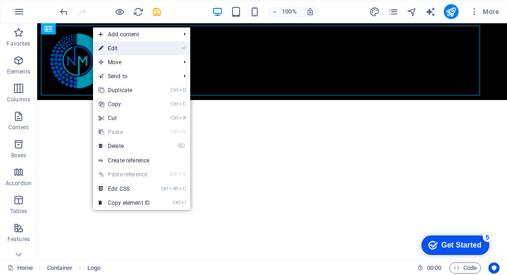
click at [122, 43] on link "⏎ Edit" at bounding box center [124, 48] width 62 height 14
select select "px"
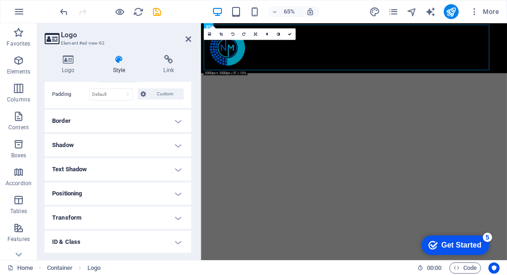
scroll to position [262, 0]
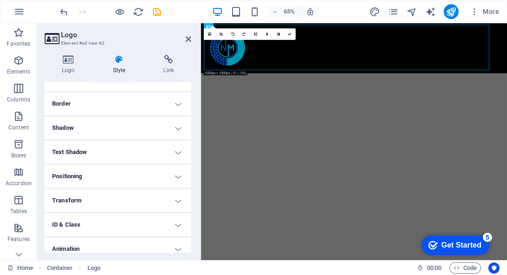
click at [128, 104] on h4 "Border" at bounding box center [118, 104] width 147 height 22
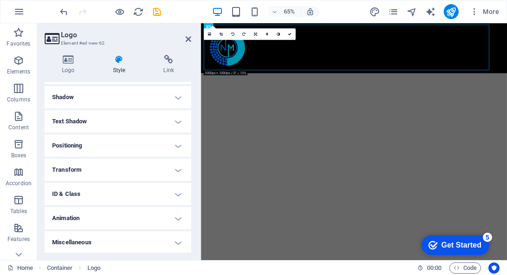
click at [110, 241] on h4 "Miscellaneous" at bounding box center [118, 242] width 147 height 22
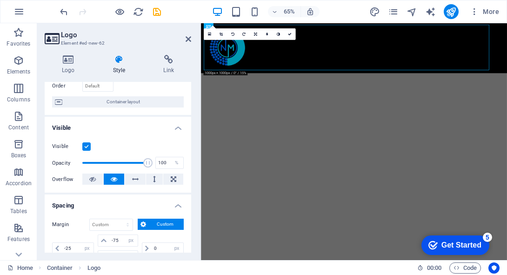
scroll to position [0, 0]
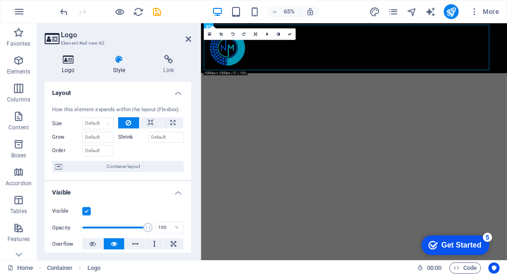
click at [69, 71] on h4 "Logo" at bounding box center [70, 65] width 51 height 20
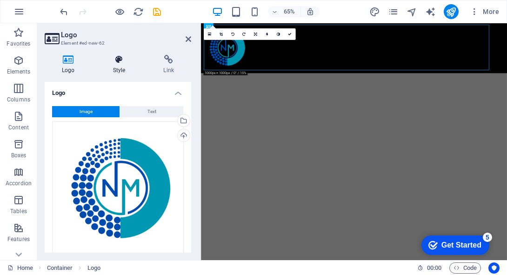
click at [122, 69] on h4 "Style" at bounding box center [121, 65] width 51 height 20
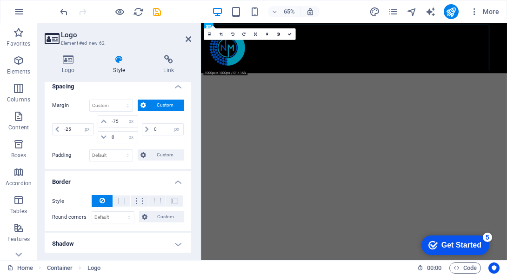
scroll to position [170, 0]
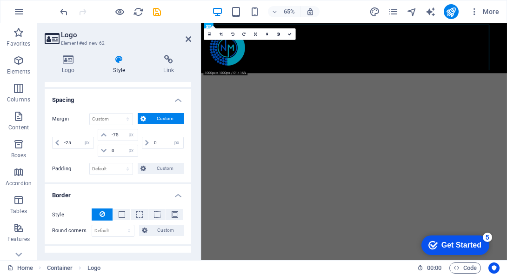
click at [355, 100] on html "Skip to main content x Select Certificate OK Cancel Smartcard / Token User Pin …" at bounding box center [436, 61] width 471 height 77
click at [189, 39] on icon at bounding box center [189, 38] width 6 height 7
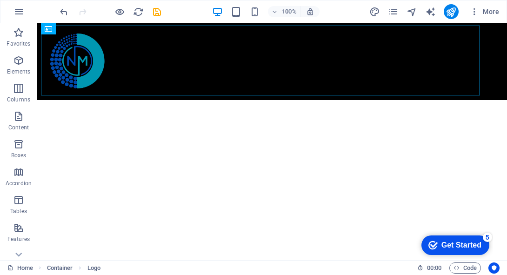
click at [271, 100] on html "Skip to main content x Select Certificate OK Cancel Smartcard / Token User Pin …" at bounding box center [272, 61] width 470 height 77
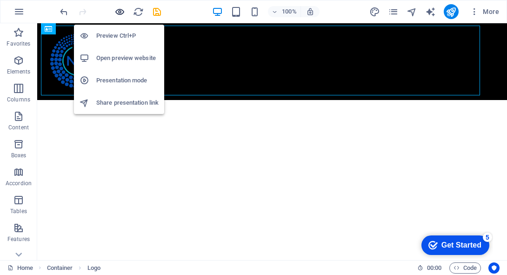
click at [122, 12] on icon "button" at bounding box center [119, 12] width 11 height 11
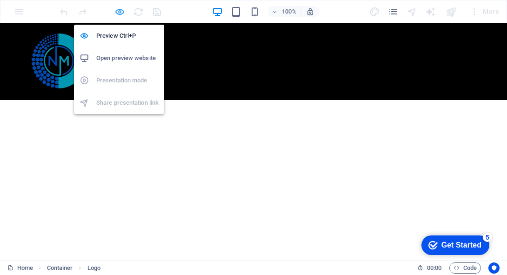
click at [120, 10] on icon "button" at bounding box center [119, 12] width 11 height 11
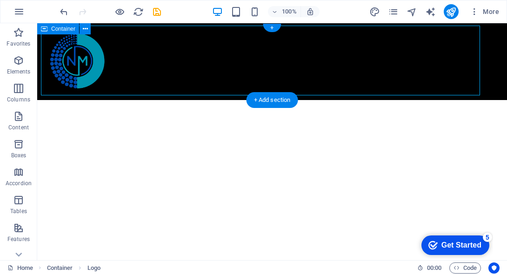
click at [86, 98] on div at bounding box center [272, 61] width 470 height 77
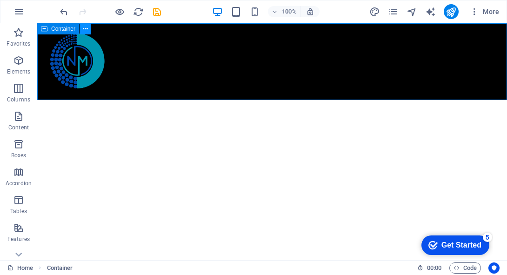
click at [84, 28] on icon at bounding box center [85, 29] width 5 height 10
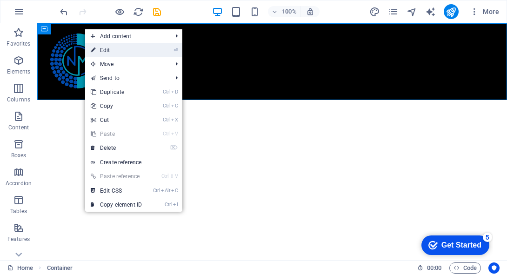
click at [97, 44] on link "⏎ Edit" at bounding box center [116, 50] width 62 height 14
select select "px"
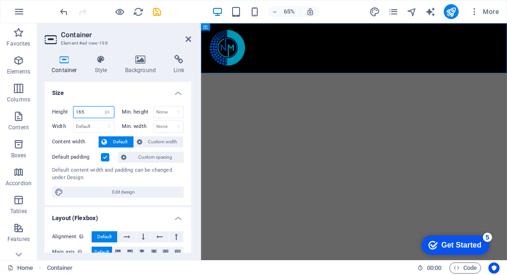
drag, startPoint x: 88, startPoint y: 110, endPoint x: 48, endPoint y: 109, distance: 40.0
click at [48, 109] on div "Height 165 Default px rem % vh vw Min. height None px rem % vh vw Width Default…" at bounding box center [118, 152] width 147 height 107
type input "200"
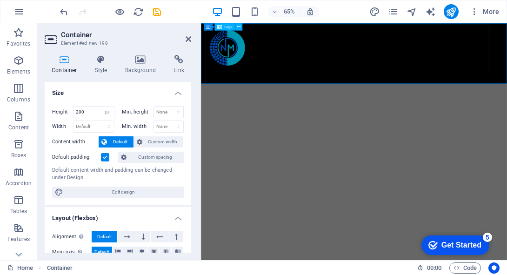
click at [255, 77] on div at bounding box center [430, 61] width 451 height 70
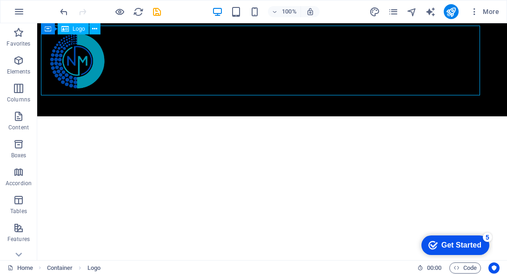
drag, startPoint x: 92, startPoint y: 77, endPoint x: 268, endPoint y: 60, distance: 176.7
click at [268, 60] on div at bounding box center [266, 61] width 451 height 70
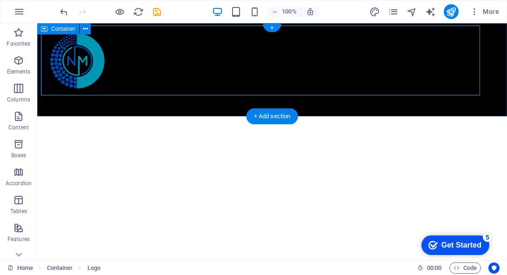
click at [48, 107] on div at bounding box center [272, 69] width 470 height 93
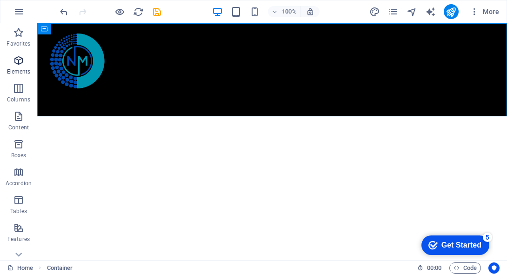
click at [24, 70] on p "Elements" at bounding box center [19, 71] width 24 height 7
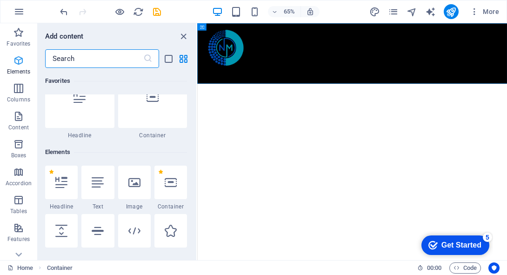
scroll to position [99, 0]
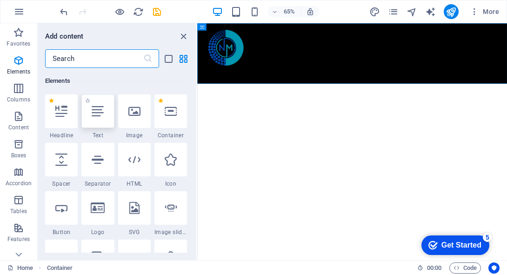
click at [99, 115] on icon at bounding box center [98, 111] width 12 height 12
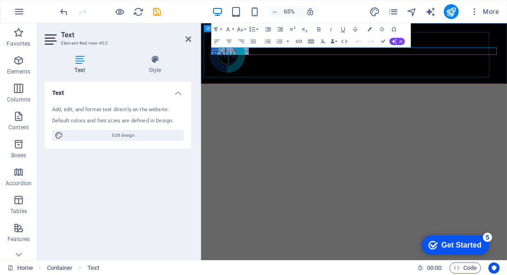
click at [279, 69] on div at bounding box center [430, 72] width 451 height 70
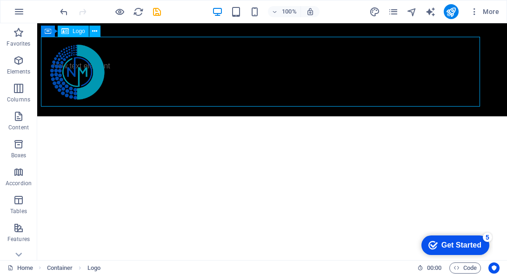
click at [103, 64] on div at bounding box center [266, 72] width 451 height 70
select select "px"
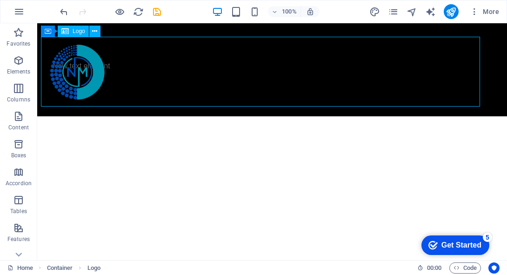
select select "px"
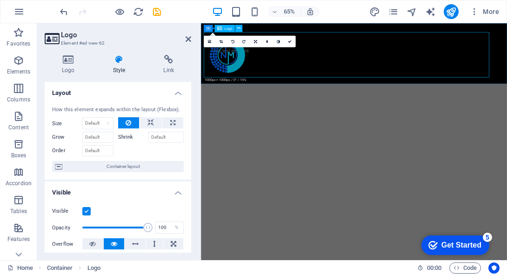
click at [263, 67] on div at bounding box center [430, 72] width 451 height 70
click at [247, 47] on div "16:10 16:9 4:3 1:1 1:2 0" at bounding box center [250, 42] width 92 height 12
click at [249, 47] on div "16:10 16:9 4:3 1:1 1:2 0" at bounding box center [250, 42] width 92 height 12
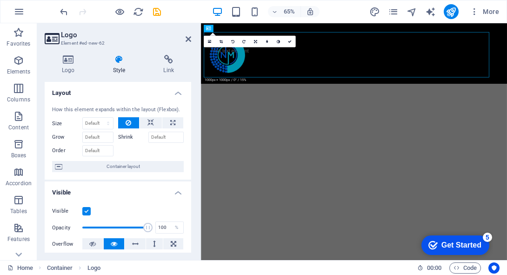
click at [249, 47] on div "16:10 16:9 4:3 1:1 1:2 0" at bounding box center [250, 42] width 92 height 12
click at [272, 68] on div at bounding box center [430, 72] width 451 height 70
click at [243, 67] on div at bounding box center [430, 72] width 451 height 70
click at [226, 47] on div "16:10 16:9 4:3 1:1 1:2 0" at bounding box center [250, 42] width 92 height 12
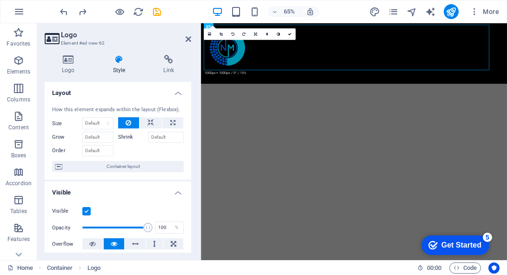
click at [263, 116] on html "Skip to main content x Select Certificate OK Cancel Smartcard / Token User Pin …" at bounding box center [436, 69] width 471 height 93
click at [247, 112] on div at bounding box center [436, 69] width 471 height 93
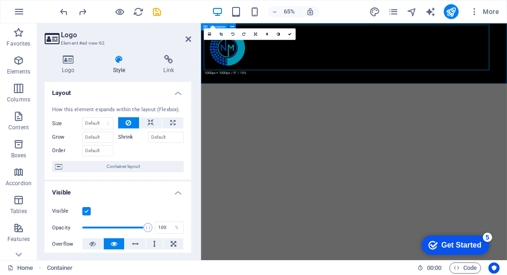
click at [395, 81] on div at bounding box center [436, 69] width 471 height 93
select select "px"
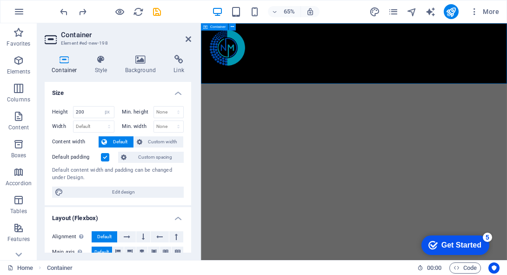
click at [247, 112] on div at bounding box center [436, 69] width 471 height 93
click at [24, 68] on p "Elements" at bounding box center [19, 71] width 24 height 7
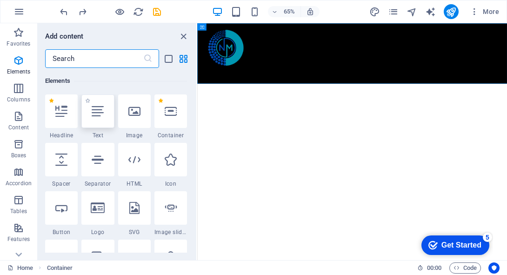
click at [93, 110] on icon at bounding box center [98, 111] width 12 height 12
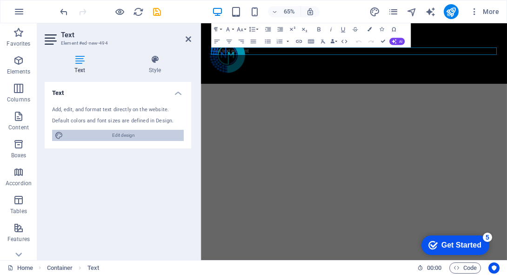
click at [109, 134] on span "Edit design" at bounding box center [123, 135] width 115 height 11
select select "px"
select select "400"
select select "px"
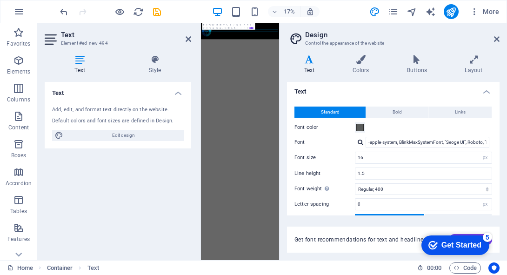
scroll to position [0, 0]
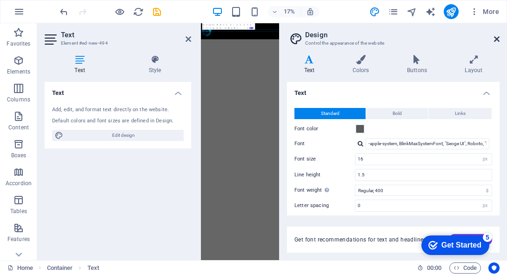
click at [497, 37] on icon at bounding box center [497, 38] width 6 height 7
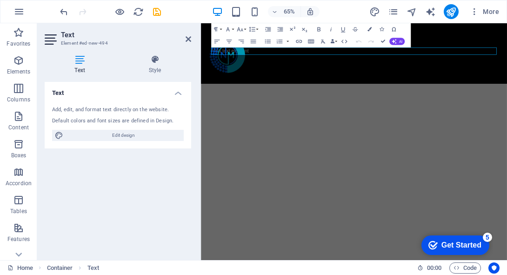
click at [507, 116] on html "Skip to main content New text element x Select Certificate OK Cancel Smartcard …" at bounding box center [436, 69] width 471 height 93
click at [343, 71] on div at bounding box center [430, 72] width 451 height 70
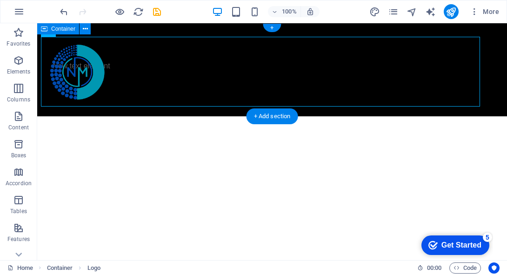
click at [492, 65] on div "New text element" at bounding box center [272, 69] width 470 height 93
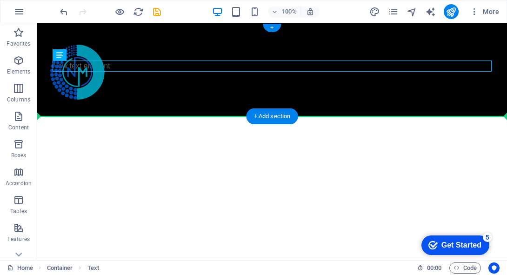
drag, startPoint x: 487, startPoint y: 62, endPoint x: 487, endPoint y: 83, distance: 20.9
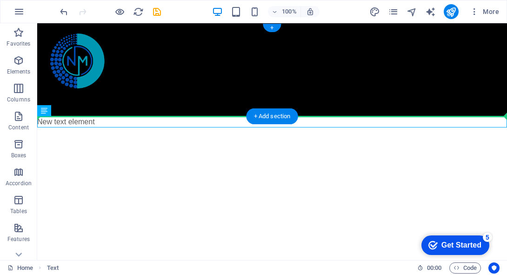
drag, startPoint x: 107, startPoint y: 122, endPoint x: 107, endPoint y: 104, distance: 17.7
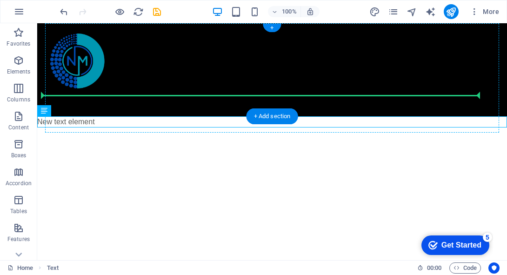
drag, startPoint x: 104, startPoint y: 123, endPoint x: 112, endPoint y: 91, distance: 33.1
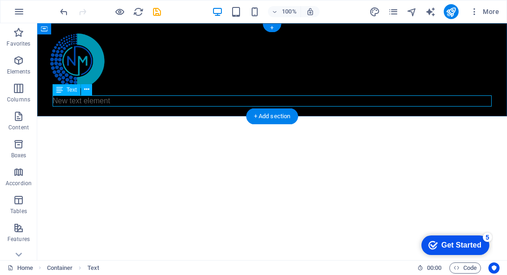
click at [98, 101] on div "New text element" at bounding box center [272, 100] width 439 height 11
click at [87, 92] on icon at bounding box center [86, 90] width 5 height 10
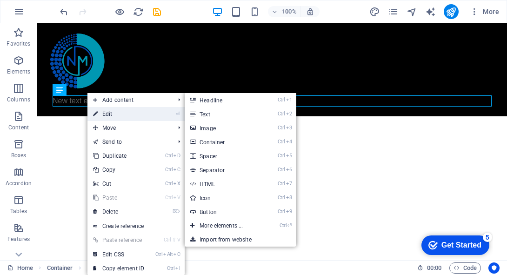
click at [103, 110] on link "⏎ Edit" at bounding box center [118, 114] width 62 height 14
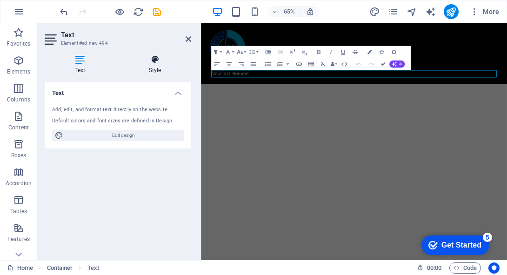
click at [148, 64] on icon at bounding box center [155, 59] width 73 height 9
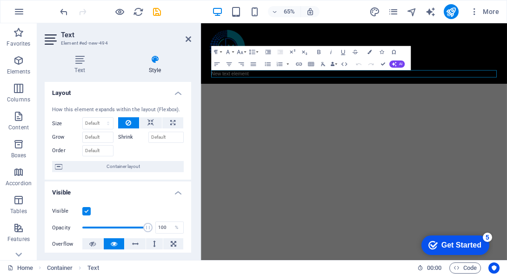
click at [74, 54] on div "Text Style Text Add, edit, and format text directly on the website. Default col…" at bounding box center [117, 153] width 161 height 213
click at [78, 64] on h4 "Text" at bounding box center [82, 65] width 74 height 20
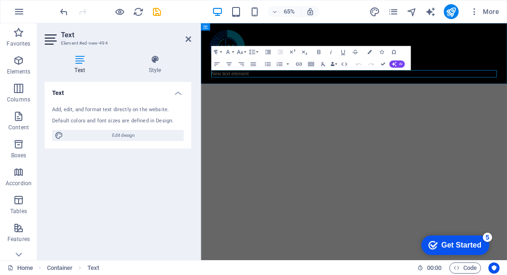
click at [278, 102] on p "New text element" at bounding box center [436, 100] width 439 height 11
drag, startPoint x: 457, startPoint y: 93, endPoint x: 212, endPoint y: 102, distance: 245.4
click at [212, 102] on div "New text element" at bounding box center [436, 69] width 471 height 93
click at [244, 54] on button "Font Size" at bounding box center [241, 52] width 12 height 12
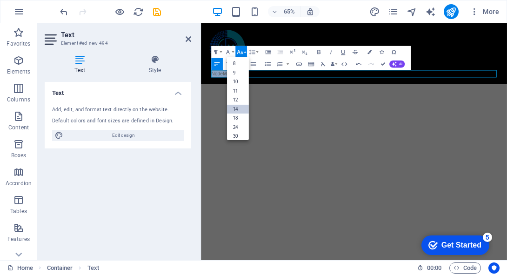
click at [239, 106] on link "14" at bounding box center [238, 109] width 22 height 9
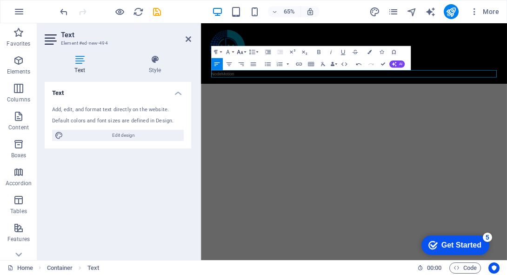
click at [243, 53] on icon "button" at bounding box center [239, 51] width 7 height 7
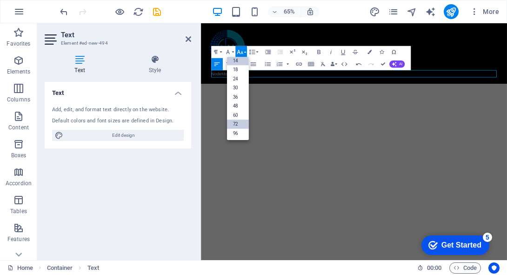
scroll to position [74, 0]
click at [240, 80] on link "24" at bounding box center [238, 78] width 22 height 9
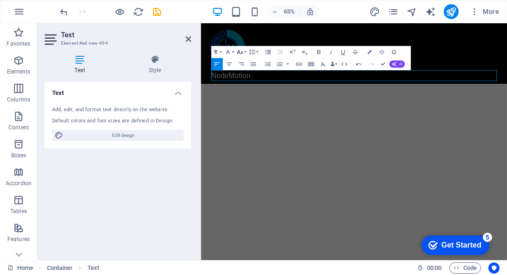
click at [243, 53] on button "Font Size" at bounding box center [241, 52] width 12 height 12
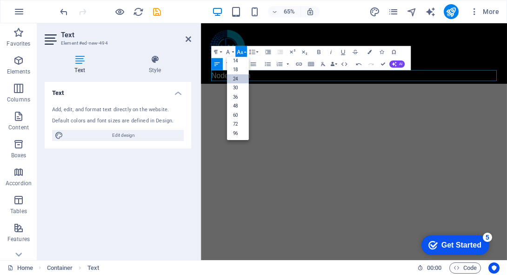
click at [323, 116] on html "Skip to main content NodeMotion x Select Certificate OK Cancel Smartcard / Toke…" at bounding box center [436, 69] width 471 height 93
click at [231, 106] on span "NodeMotion" at bounding box center [247, 103] width 60 height 13
click at [224, 106] on span "NodeMotion" at bounding box center [247, 103] width 60 height 13
click at [345, 116] on html "Skip to main content NodeMotion x Select Certificate OK Cancel Smartcard / Toke…" at bounding box center [436, 69] width 471 height 93
click at [336, 116] on html "Skip to main content NodeMotion x Select Certificate OK Cancel Smartcard / Toke…" at bounding box center [436, 69] width 471 height 93
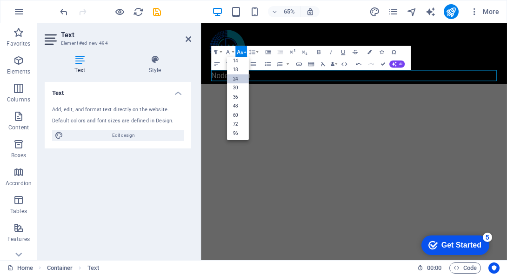
click at [322, 116] on html "Skip to main content NodeMotion x Select Certificate OK Cancel Smartcard / Toke…" at bounding box center [436, 69] width 471 height 93
click at [239, 79] on link "24" at bounding box center [238, 78] width 22 height 9
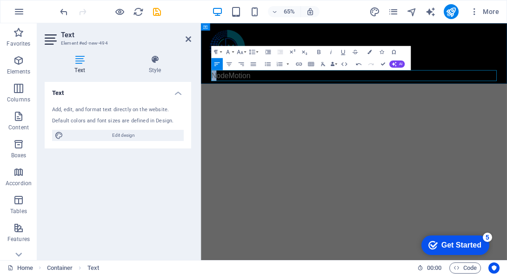
drag, startPoint x: 227, startPoint y: 108, endPoint x: 219, endPoint y: 108, distance: 7.9
click at [219, 108] on span "​NodeMotion" at bounding box center [247, 103] width 60 height 13
click at [370, 53] on icon "button" at bounding box center [370, 52] width 4 height 4
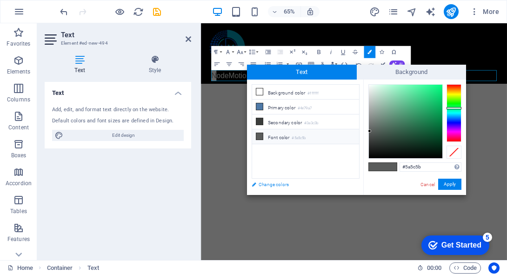
click at [263, 188] on link "Change colors" at bounding box center [301, 185] width 108 height 12
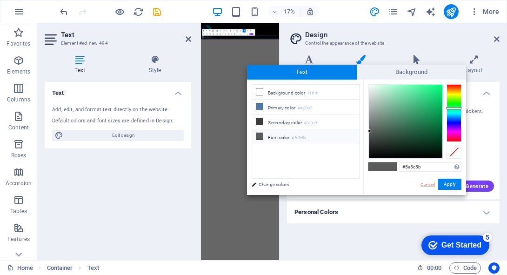
click at [426, 182] on link "Cancel" at bounding box center [428, 184] width 16 height 7
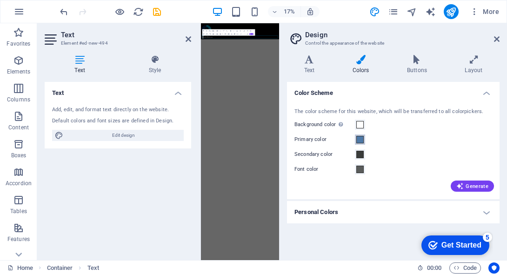
click at [363, 136] on span at bounding box center [359, 139] width 7 height 7
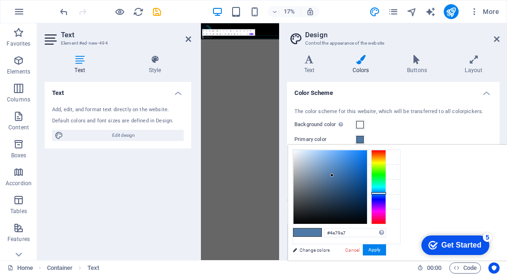
click at [362, 136] on span at bounding box center [359, 139] width 7 height 7
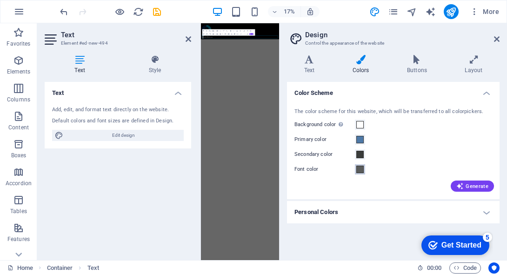
click at [361, 170] on span at bounding box center [359, 169] width 7 height 7
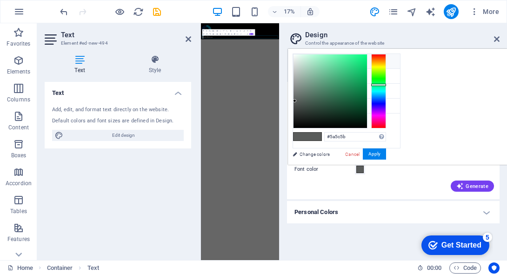
click at [326, 62] on li "Background color #ffffff" at bounding box center [346, 61] width 107 height 15
type input "#ffffff"
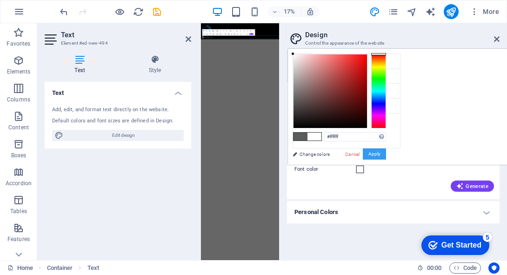
click at [386, 154] on button "Apply" at bounding box center [374, 153] width 23 height 11
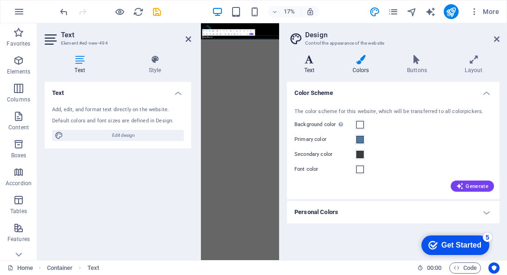
click at [308, 71] on h4 "Text" at bounding box center [311, 65] width 48 height 20
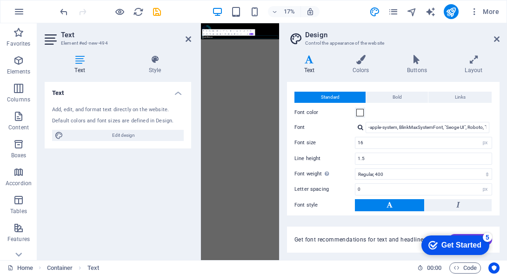
scroll to position [0, 0]
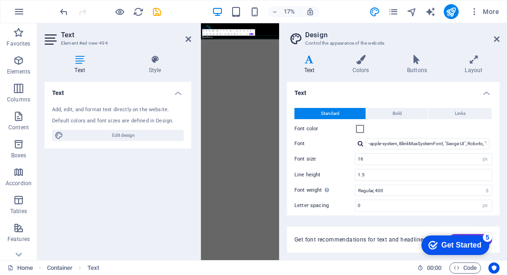
click at [502, 33] on aside "Design Control the appearance of the website Variants Text Colors Buttons Layou…" at bounding box center [393, 141] width 228 height 237
click at [499, 36] on icon at bounding box center [497, 38] width 6 height 7
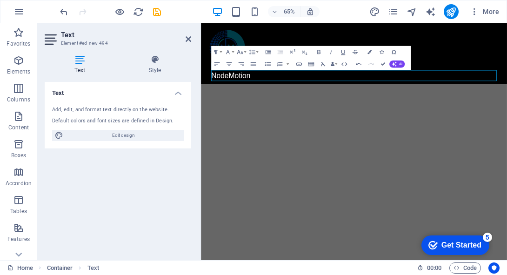
click at [315, 116] on html "Skip to main content ​NodeMotion x Select Certificate OK Cancel Smartcard / Tok…" at bounding box center [436, 69] width 471 height 93
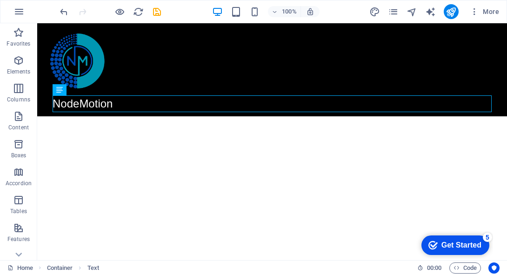
click at [221, 116] on html "Skip to main content NodeMotion x Select Certificate OK Cancel Smartcard / Toke…" at bounding box center [272, 69] width 470 height 93
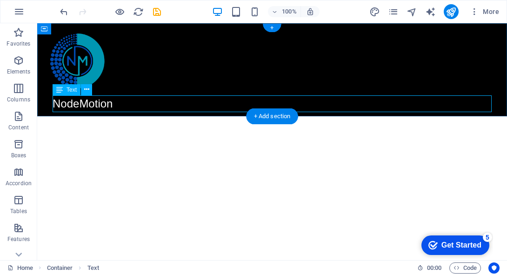
click at [127, 107] on div "NodeMotion" at bounding box center [272, 103] width 439 height 17
click at [87, 92] on icon at bounding box center [86, 90] width 5 height 10
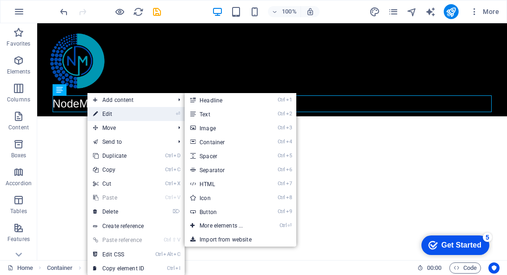
click at [106, 110] on link "⏎ Edit" at bounding box center [118, 114] width 62 height 14
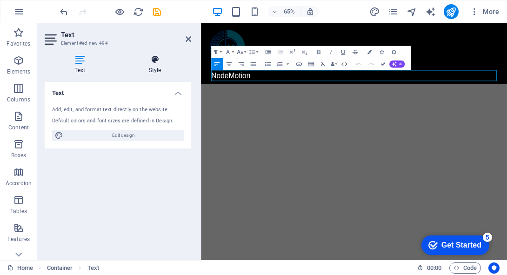
click at [154, 72] on h4 "Style" at bounding box center [155, 65] width 73 height 20
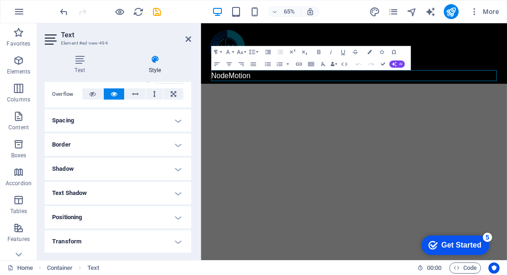
scroll to position [161, 0]
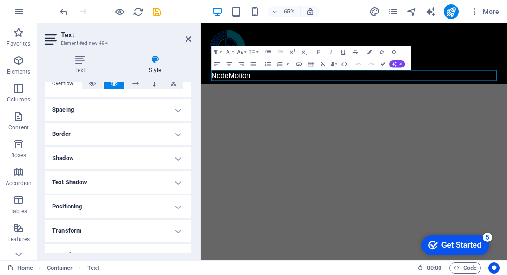
click at [115, 112] on h4 "Spacing" at bounding box center [118, 110] width 147 height 22
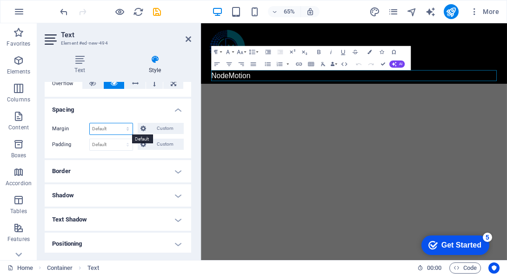
click at [111, 131] on select "Default auto px % rem vw vh Custom" at bounding box center [111, 128] width 43 height 11
select select "px"
click at [119, 123] on select "Default auto px % rem vw vh Custom" at bounding box center [111, 128] width 43 height 11
type input "0"
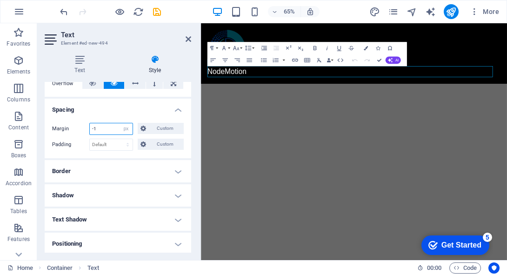
type input "-12"
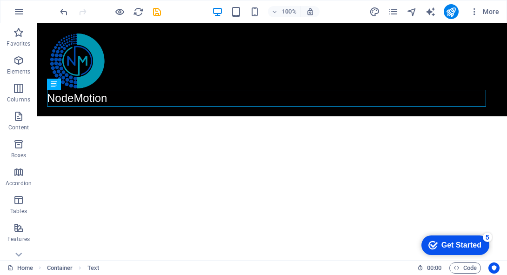
click at [128, 116] on html "Skip to main content NodeMotion x Select Certificate OK Cancel Smartcard / Toke…" at bounding box center [272, 69] width 470 height 93
click at [127, 116] on html "Skip to main content NodeMotion x Select Certificate OK Cancel Smartcard / Toke…" at bounding box center [272, 69] width 470 height 93
click at [124, 116] on html "Skip to main content NodeMotion x Select Certificate OK Cancel Smartcard / Toke…" at bounding box center [272, 69] width 470 height 93
click at [182, 116] on html "Skip to main content NodeMotion x Select Certificate OK Cancel Smartcard / Toke…" at bounding box center [272, 69] width 470 height 93
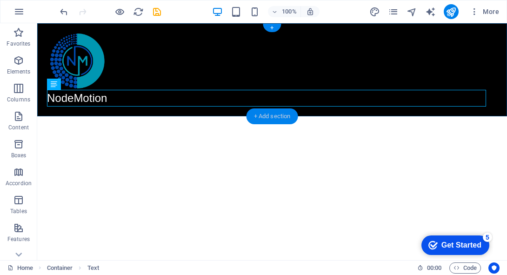
click at [271, 115] on div "+ Add section" at bounding box center [273, 116] width 52 height 16
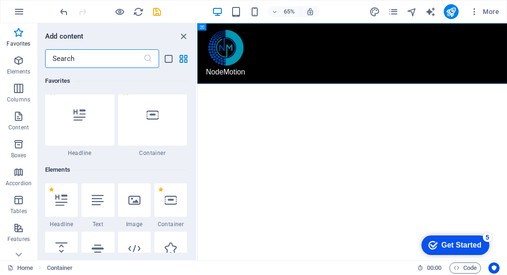
scroll to position [13, 0]
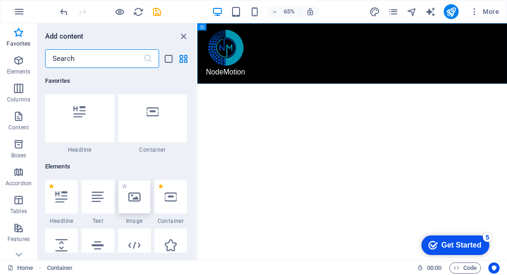
click at [138, 188] on div at bounding box center [134, 197] width 33 height 34
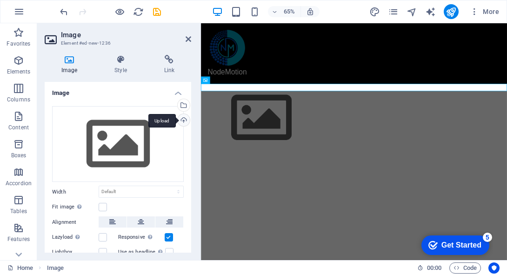
click at [184, 119] on div "Upload" at bounding box center [183, 121] width 14 height 14
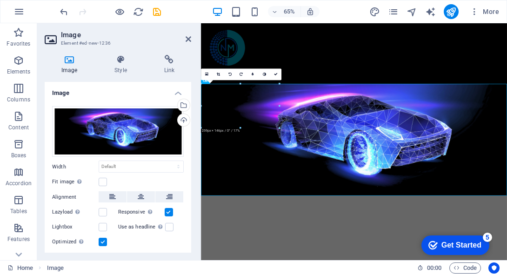
click at [337, 275] on html "Skip to main content NodeMotion x Select Certificate OK Cancel Smartcard / Toke…" at bounding box center [436, 155] width 471 height 265
click at [277, 74] on icon at bounding box center [276, 75] width 4 height 4
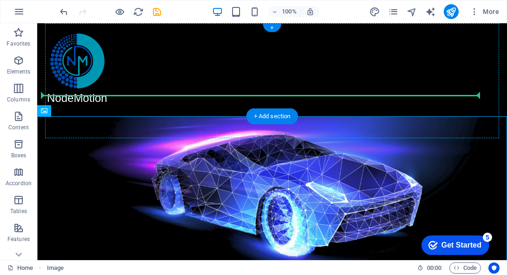
drag, startPoint x: 245, startPoint y: 173, endPoint x: 254, endPoint y: 68, distance: 104.6
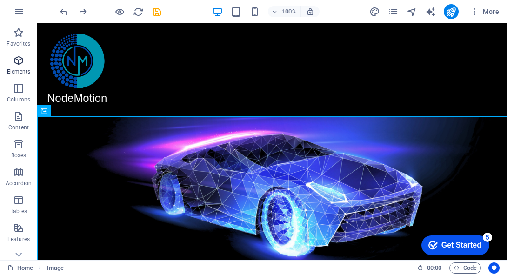
click at [18, 64] on icon "button" at bounding box center [18, 60] width 11 height 11
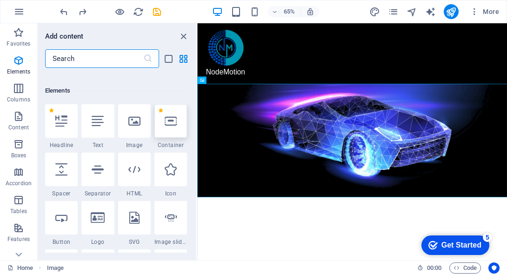
scroll to position [99, 0]
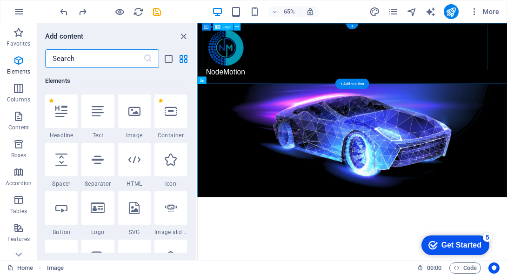
click at [393, 59] on div at bounding box center [430, 61] width 451 height 70
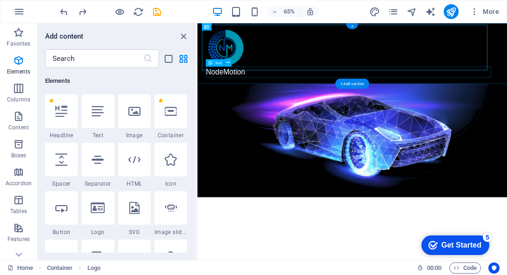
click at [507, 101] on div "NodeMotion" at bounding box center [436, 98] width 450 height 17
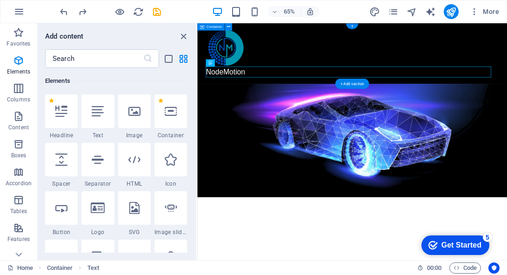
click at [507, 69] on div "NodeMotion" at bounding box center [435, 69] width 477 height 93
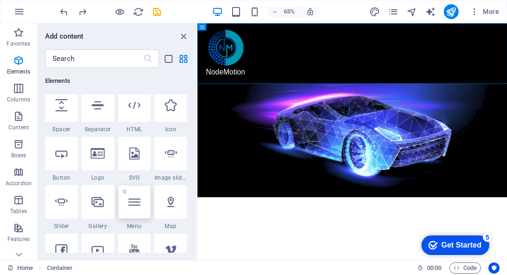
scroll to position [157, 0]
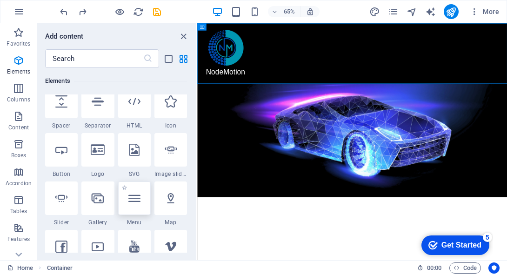
click at [134, 197] on icon at bounding box center [134, 198] width 12 height 12
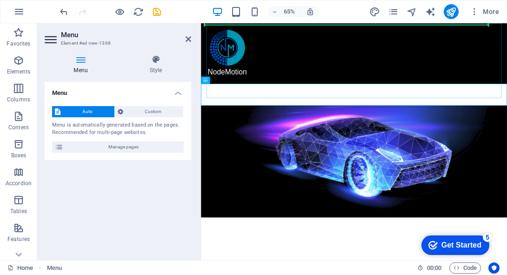
drag, startPoint x: 301, startPoint y: 126, endPoint x: 301, endPoint y: 47, distance: 78.2
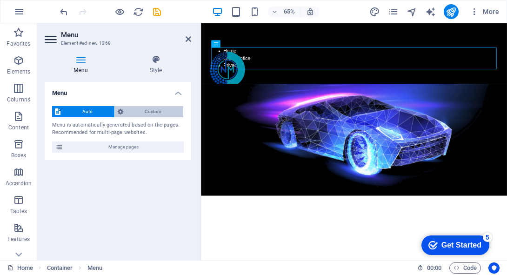
click at [133, 113] on span "Custom" at bounding box center [153, 111] width 55 height 11
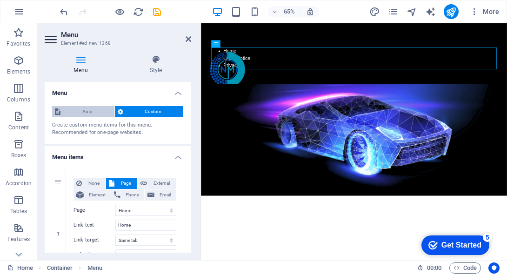
click at [73, 116] on span "Auto" at bounding box center [87, 111] width 48 height 11
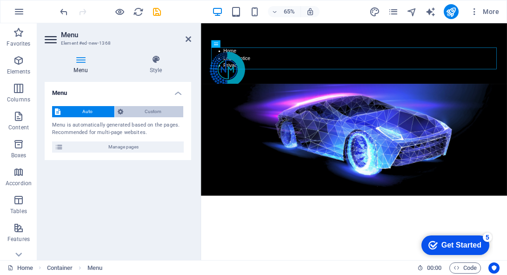
click at [134, 114] on span "Custom" at bounding box center [153, 111] width 55 height 11
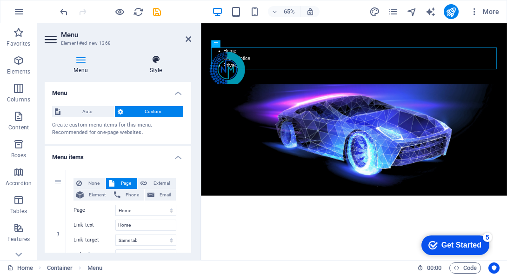
click at [156, 66] on h4 "Style" at bounding box center [156, 65] width 71 height 20
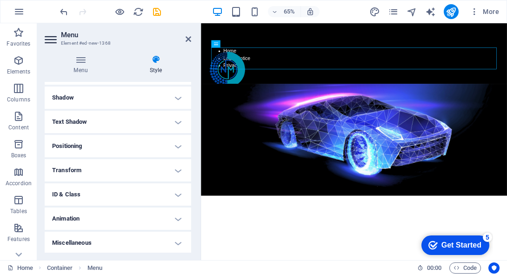
scroll to position [222, 0]
click at [122, 150] on h4 "Positioning" at bounding box center [118, 145] width 147 height 22
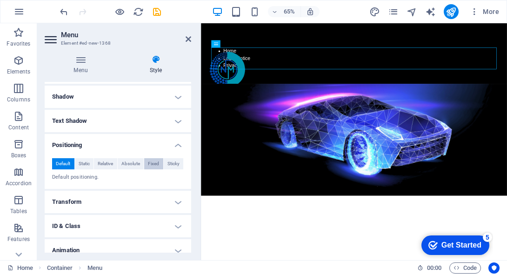
click at [156, 161] on span "Fixed" at bounding box center [153, 163] width 11 height 11
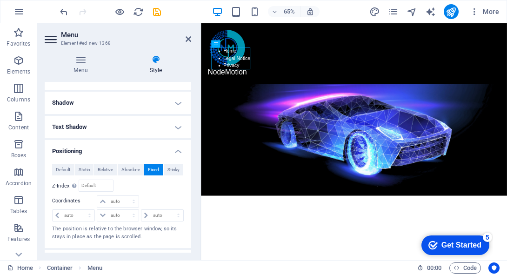
scroll to position [215, 0]
click at [159, 217] on select "auto px rem % em" at bounding box center [162, 215] width 42 height 11
select select "px"
click at [168, 210] on select "auto px rem % em" at bounding box center [162, 215] width 42 height 11
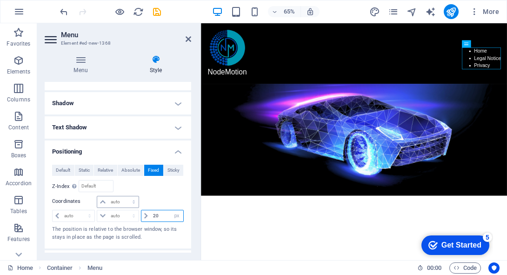
type input "20"
click at [120, 202] on select "auto px rem % em" at bounding box center [117, 201] width 41 height 11
select select "px"
click at [124, 196] on select "auto px rem % em" at bounding box center [117, 201] width 41 height 11
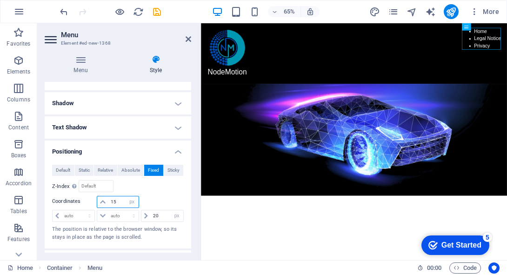
type input "1"
type input "2"
type input "5"
type input "7"
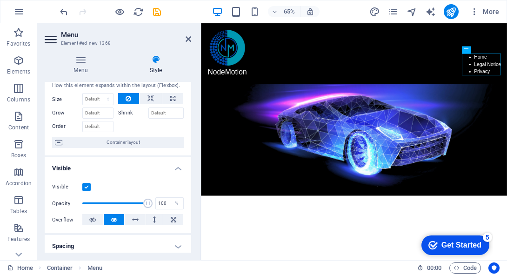
scroll to position [0, 0]
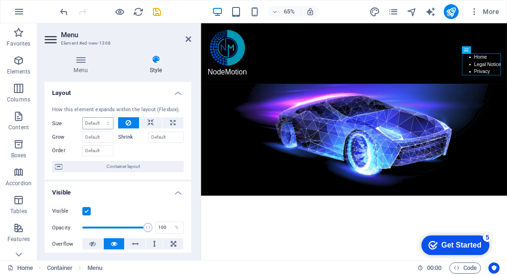
type input "100"
click at [103, 126] on select "Default auto px % 1/1 1/2 1/3 1/4 1/5 1/6 1/7 1/8 1/9 1/10" at bounding box center [98, 123] width 30 height 11
select select "1/1"
click at [99, 118] on select "Default auto px % 1/1 1/2 1/3 1/4 1/5 1/6 1/7 1/8 1/9 1/10" at bounding box center [98, 123] width 30 height 11
type input "100"
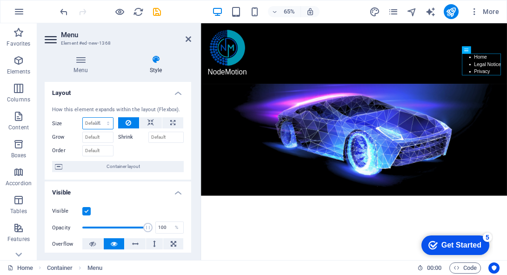
select select "%"
click at [105, 135] on input "Grow" at bounding box center [97, 137] width 31 height 11
drag, startPoint x: 92, startPoint y: 122, endPoint x: 80, endPoint y: 122, distance: 12.1
click at [80, 122] on div "Size 200 Default auto px % 1/1 1/2 1/3 1/4 1/5 1/6 1/7 1/8 1/9 1/10" at bounding box center [82, 123] width 61 height 12
type input "100"
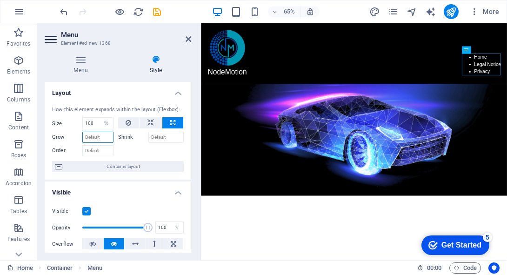
click at [92, 139] on input "Grow" at bounding box center [97, 137] width 31 height 11
type input "100"
click at [96, 151] on input "Order" at bounding box center [97, 150] width 31 height 11
click at [93, 142] on input "100" at bounding box center [97, 137] width 31 height 11
drag, startPoint x: 96, startPoint y: 138, endPoint x: 67, endPoint y: 137, distance: 28.9
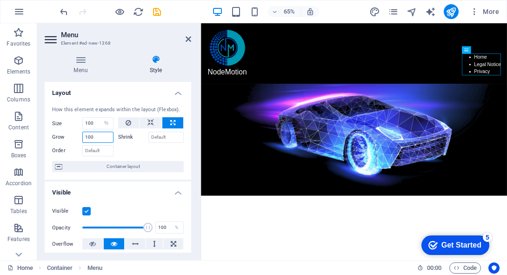
click at [67, 137] on div "Grow 100" at bounding box center [82, 137] width 61 height 11
click at [96, 121] on input "100" at bounding box center [98, 123] width 30 height 11
click at [131, 124] on button at bounding box center [128, 122] width 21 height 11
select select "DISABLED_OPTION_VALUE"
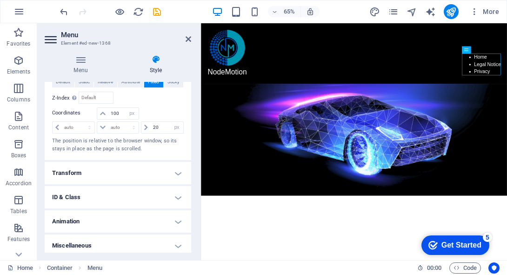
scroll to position [307, 0]
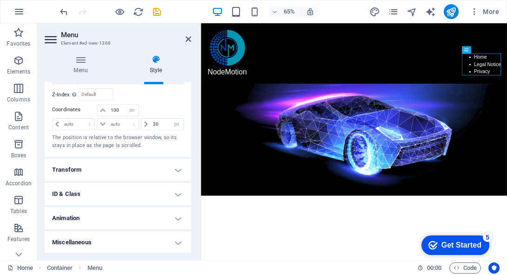
click at [133, 170] on h4 "Transform" at bounding box center [118, 170] width 147 height 22
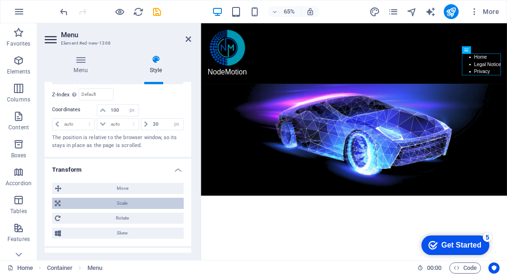
click at [129, 202] on span "Scale" at bounding box center [122, 203] width 118 height 11
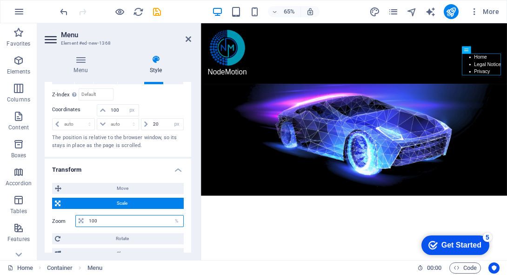
drag, startPoint x: 102, startPoint y: 220, endPoint x: 64, endPoint y: 216, distance: 38.3
click at [64, 216] on div "Zoom 100 %" at bounding box center [118, 221] width 132 height 12
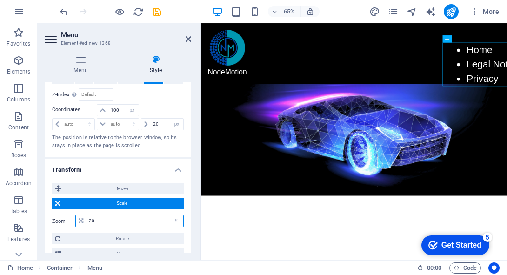
type input "2"
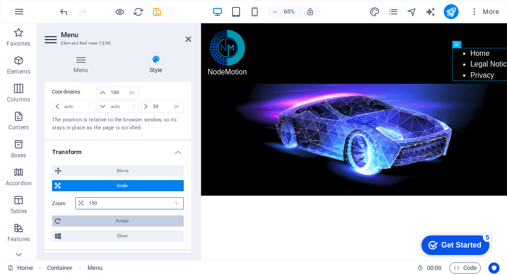
scroll to position [309, 0]
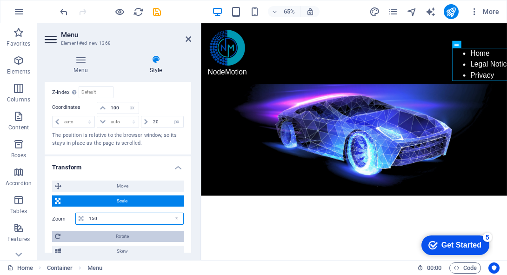
type input "150"
click at [72, 184] on span "Move" at bounding box center [122, 186] width 117 height 11
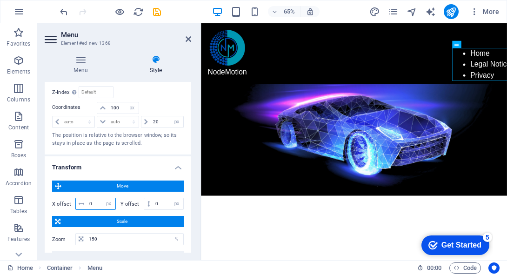
click at [89, 206] on input "0" at bounding box center [101, 203] width 28 height 11
drag, startPoint x: 96, startPoint y: 205, endPoint x: 83, endPoint y: 205, distance: 13.0
click at [83, 205] on div "0 px rem % em vh vw" at bounding box center [95, 204] width 40 height 12
type input "1"
type input "0"
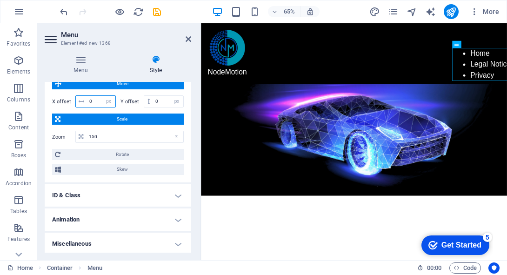
scroll to position [413, 0]
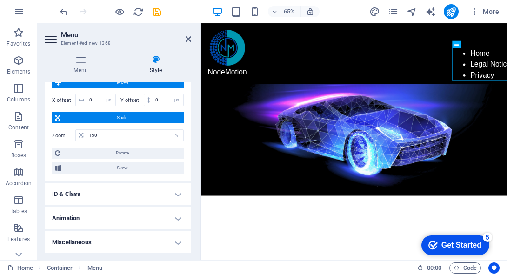
click at [120, 188] on h4 "ID & Class" at bounding box center [118, 194] width 147 height 22
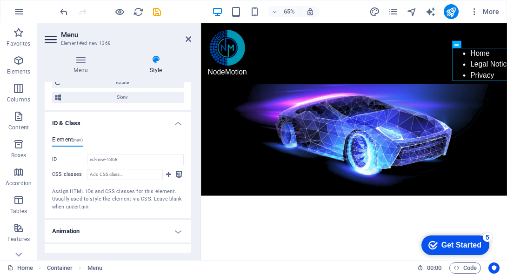
scroll to position [497, 0]
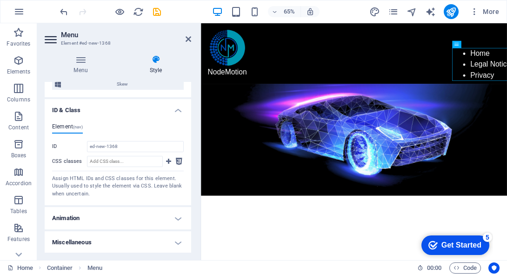
click at [126, 215] on h4 "Animation" at bounding box center [118, 218] width 147 height 22
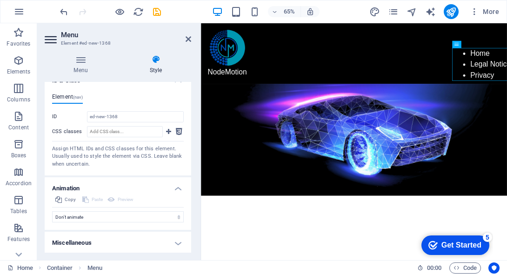
scroll to position [527, 0]
click at [124, 246] on h4 "Miscellaneous" at bounding box center [118, 242] width 147 height 22
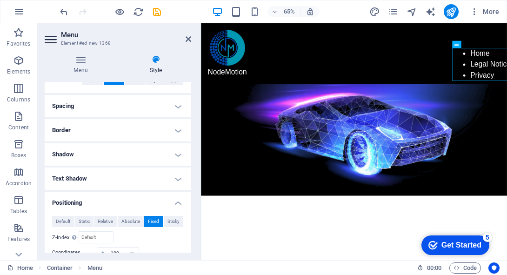
scroll to position [160, 0]
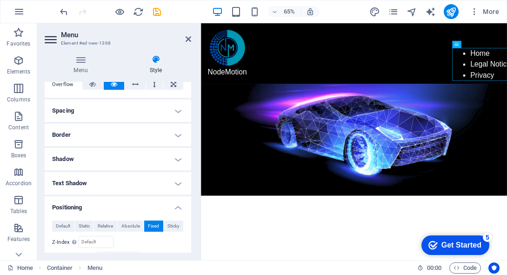
click at [139, 134] on h4 "Border" at bounding box center [118, 135] width 147 height 22
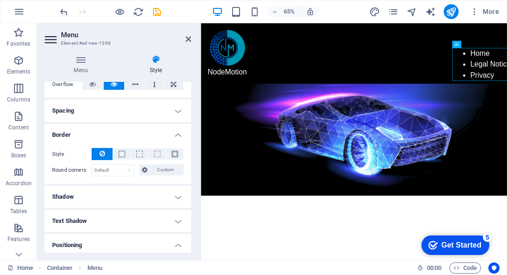
click at [135, 114] on h4 "Spacing" at bounding box center [118, 111] width 147 height 22
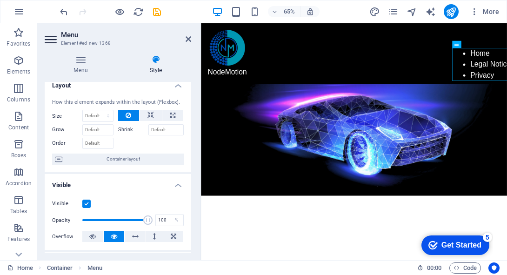
scroll to position [0, 0]
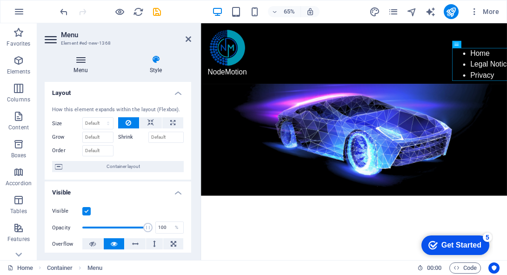
click at [85, 70] on h4 "Menu" at bounding box center [83, 65] width 76 height 20
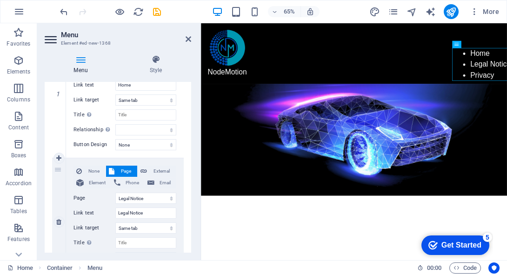
scroll to position [141, 0]
click at [60, 222] on icon at bounding box center [58, 221] width 5 height 7
select select
select select "2"
type input "Privacy"
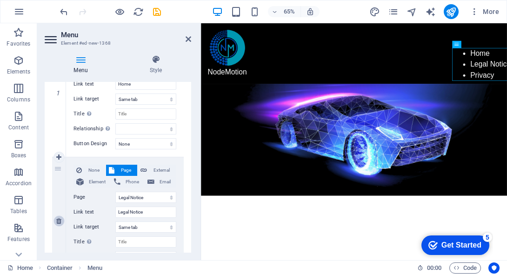
select select
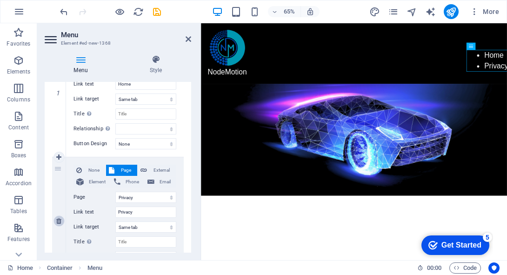
click at [60, 222] on icon at bounding box center [58, 221] width 5 height 7
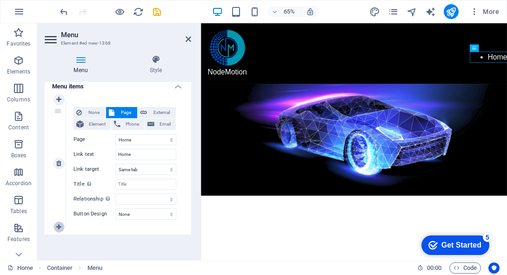
click at [57, 226] on icon at bounding box center [58, 227] width 5 height 7
select select
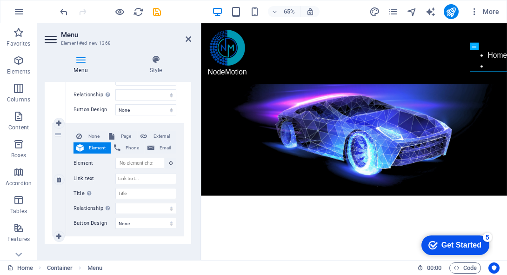
scroll to position [181, 0]
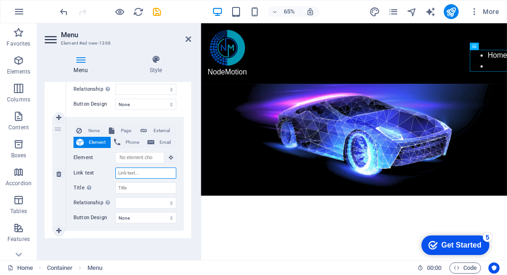
click at [140, 170] on input "Link text" at bounding box center [145, 173] width 61 height 11
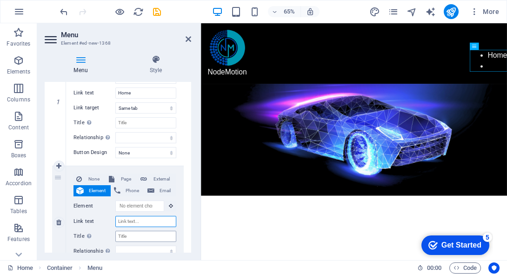
scroll to position [147, 0]
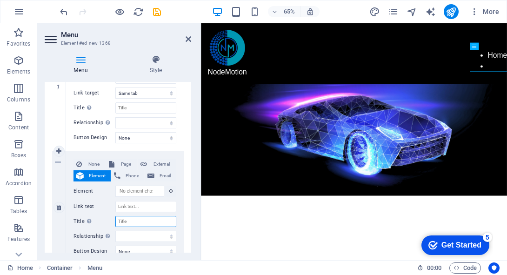
click at [159, 219] on input "Title Additional link description, should not be the same as the link text. The…" at bounding box center [145, 221] width 61 height 11
type input "About"
select select
type input "About"
select select
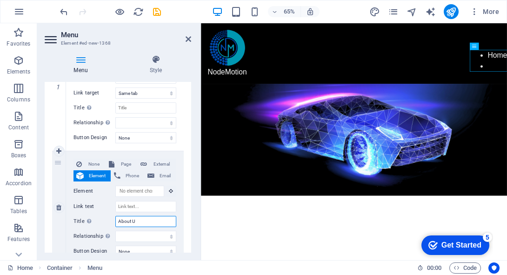
type input "About Us"
select select
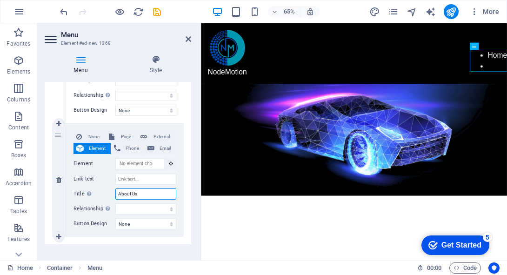
scroll to position [184, 0]
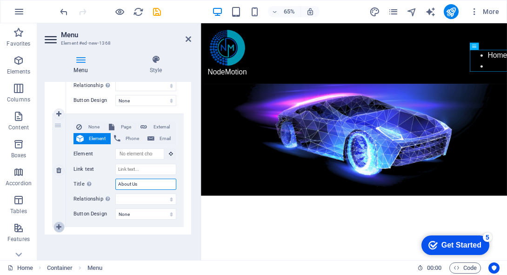
type input "About Us"
click at [60, 227] on icon at bounding box center [58, 227] width 5 height 7
select select
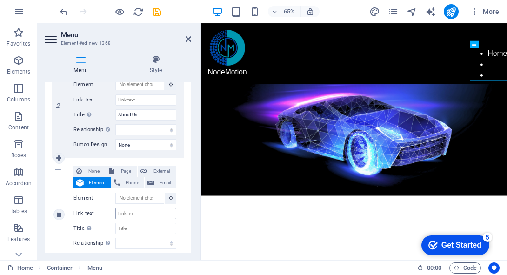
scroll to position [261, 0]
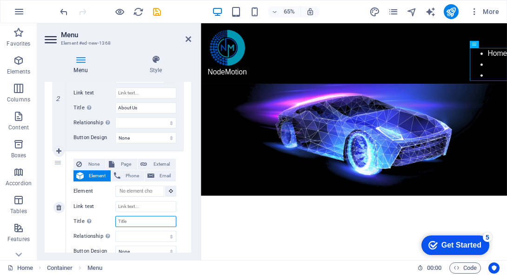
click at [131, 219] on input "Title Additional link description, should not be the same as the link text. The…" at bounding box center [145, 221] width 61 height 11
type input "Products"
select select
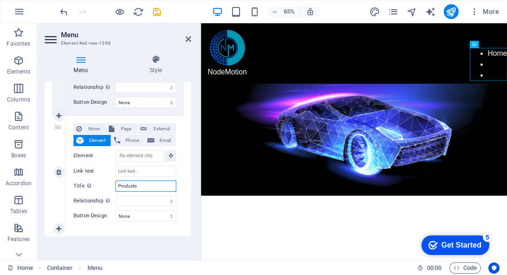
scroll to position [297, 0]
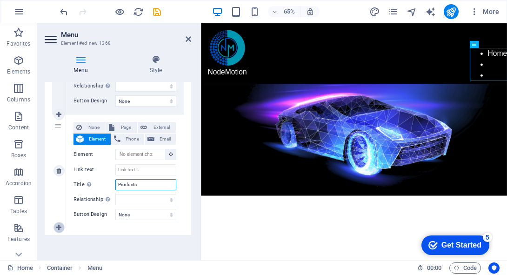
type input "Products"
click at [62, 224] on link at bounding box center [59, 227] width 11 height 11
select select
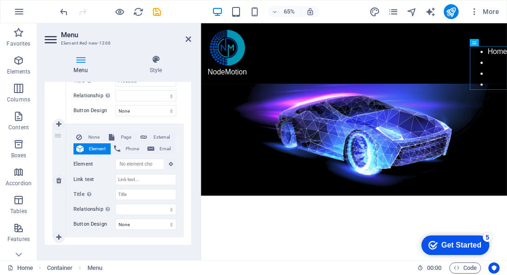
scroll to position [411, 0]
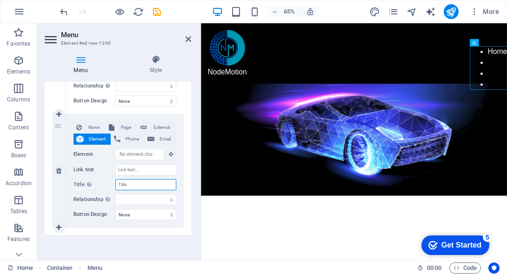
click at [133, 179] on input "Title Additional link description, should not be the same as the link text. The…" at bounding box center [145, 184] width 61 height 11
type input "Services"
select select
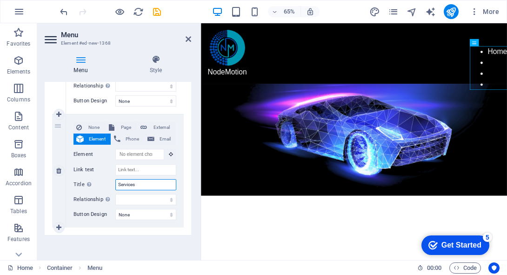
select select
type input "Services"
click at [63, 228] on link at bounding box center [59, 227] width 11 height 11
select select
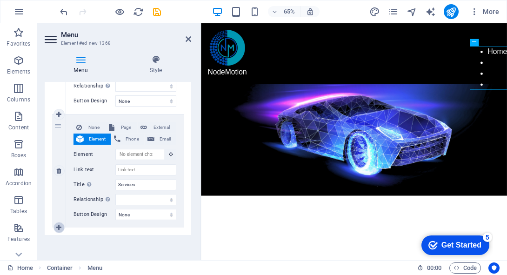
select select
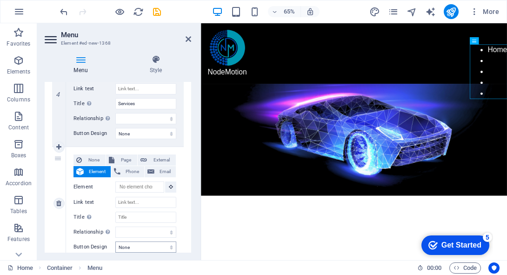
scroll to position [524, 0]
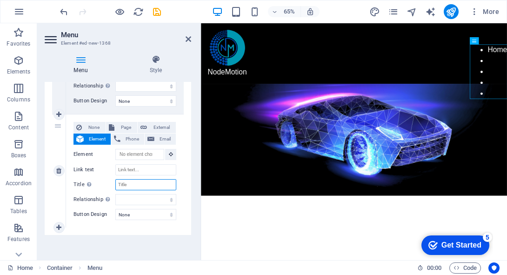
click at [136, 185] on input "Title Additional link description, should not be the same as the link text. The…" at bounding box center [145, 184] width 61 height 11
type input "Pat"
select select
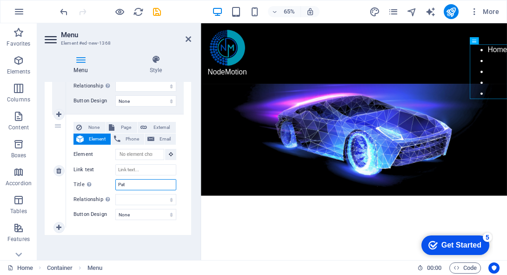
select select
type input "Partners"
select select
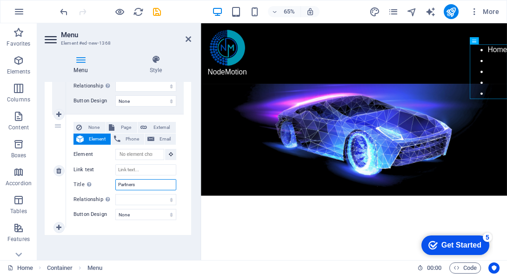
select select
type input "Partners"
click at [344, 275] on html "Skip to main content Home NodeMotion x Select Certificate OK Cancel Smartcard /…" at bounding box center [436, 155] width 471 height 265
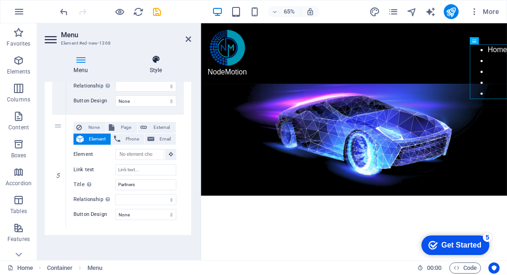
click at [160, 71] on h4 "Style" at bounding box center [156, 65] width 71 height 20
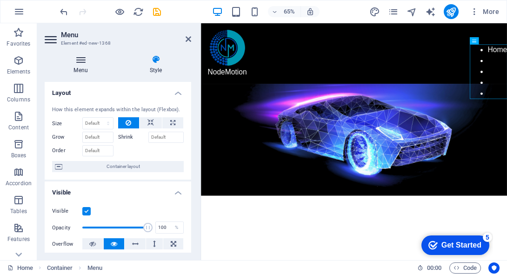
click at [77, 70] on h4 "Menu" at bounding box center [83, 65] width 76 height 20
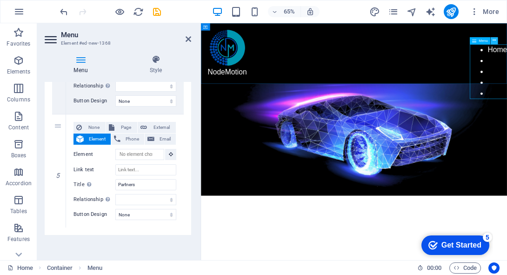
click at [496, 41] on button at bounding box center [493, 40] width 7 height 7
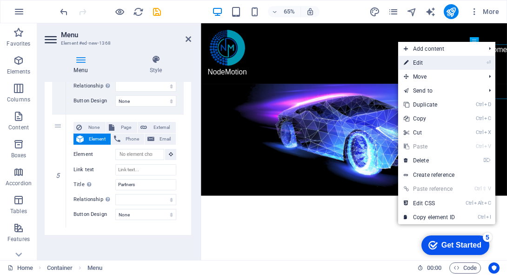
click at [423, 63] on link "⏎ Edit" at bounding box center [429, 63] width 62 height 14
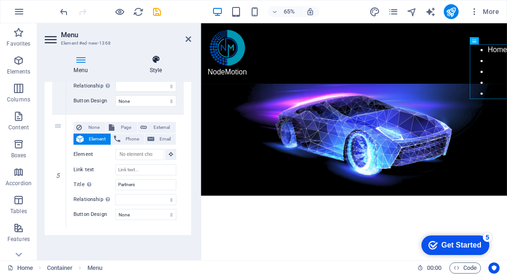
click at [160, 63] on icon at bounding box center [156, 59] width 71 height 9
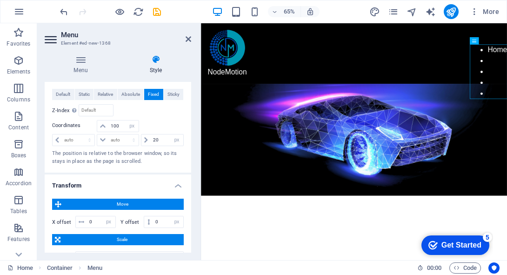
scroll to position [0, 0]
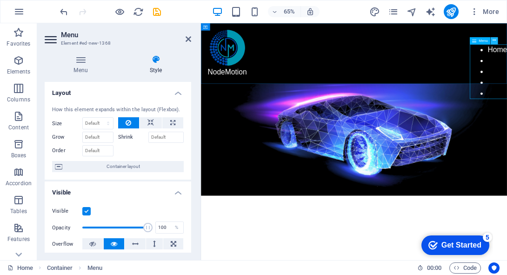
click at [494, 44] on icon at bounding box center [494, 41] width 3 height 7
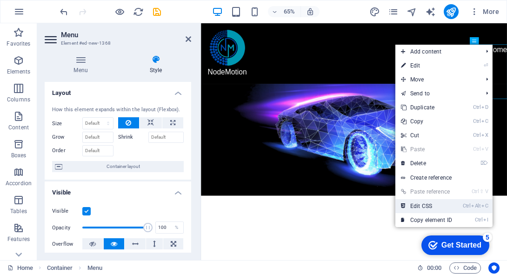
click at [439, 208] on link "Ctrl Alt C Edit CSS" at bounding box center [427, 206] width 62 height 14
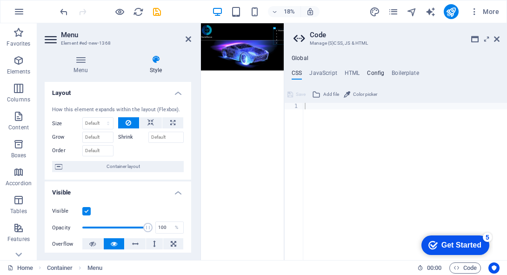
click at [372, 72] on h4 "Config" at bounding box center [375, 75] width 17 height 10
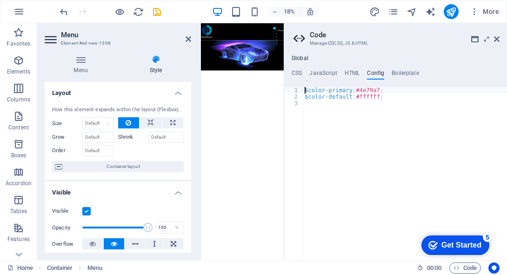
click at [375, 95] on div "$color-primary : #4e79a7 ; $color-default : #ffffff ;" at bounding box center [405, 180] width 204 height 186
type textarea "$color-default: #ffffff;"
click at [375, 95] on div "$color-primary : #4e79a7 ; $color-default : #ffffff ;" at bounding box center [405, 180] width 204 height 186
click at [495, 41] on icon at bounding box center [497, 38] width 6 height 7
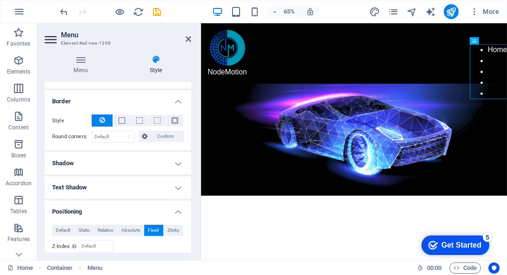
scroll to position [256, 0]
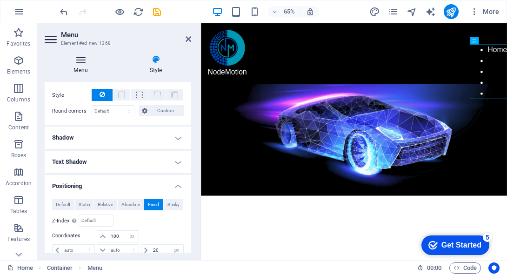
click at [86, 74] on h4 "Menu" at bounding box center [83, 65] width 76 height 20
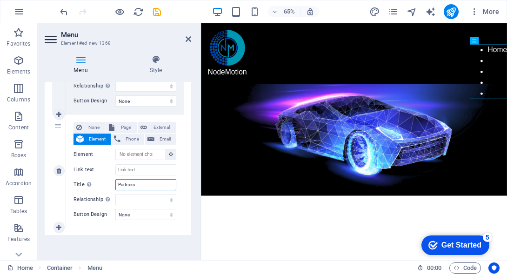
drag, startPoint x: 138, startPoint y: 182, endPoint x: 102, endPoint y: 181, distance: 35.4
click at [102, 181] on div "Title Additional link description, should not be the same as the link text. The…" at bounding box center [125, 184] width 103 height 11
click at [123, 166] on input "Link text" at bounding box center [145, 169] width 61 height 11
paste input "Partners"
type input "Partners"
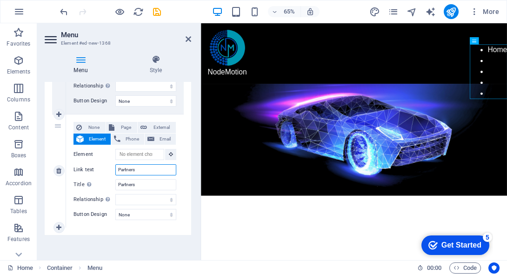
select select
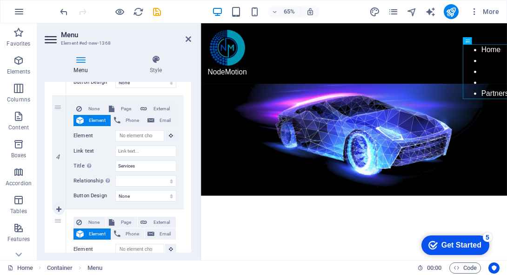
scroll to position [404, 0]
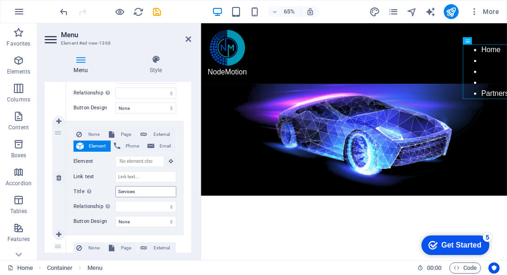
type input "Partners"
drag, startPoint x: 139, startPoint y: 191, endPoint x: 100, endPoint y: 191, distance: 39.6
click at [100, 191] on div "Title Additional link description, should not be the same as the link text. The…" at bounding box center [125, 191] width 103 height 11
click at [126, 176] on input "Link text" at bounding box center [145, 176] width 61 height 11
paste input "Services"
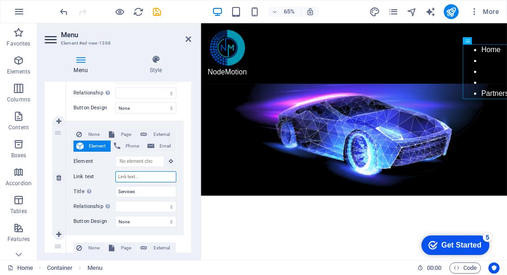
type input "Services"
select select
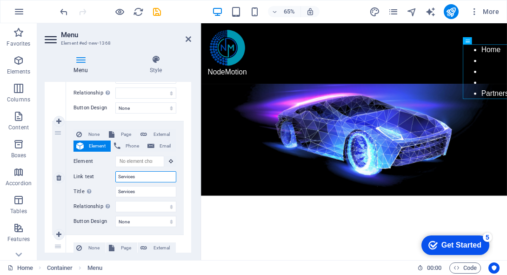
select select
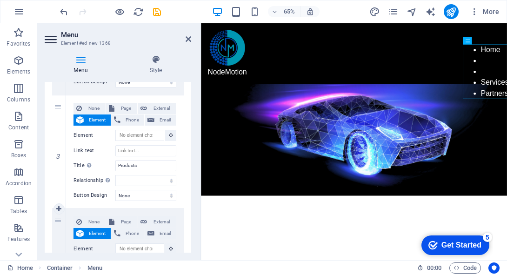
scroll to position [261, 0]
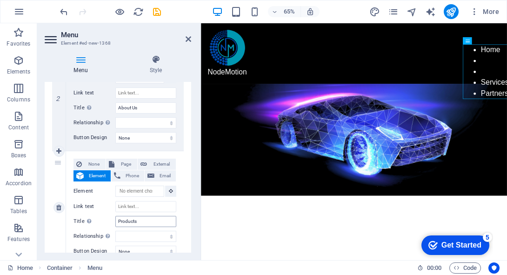
type input "Services"
drag, startPoint x: 145, startPoint y: 221, endPoint x: 110, endPoint y: 219, distance: 34.5
click at [110, 219] on div "Title Additional link description, should not be the same as the link text. The…" at bounding box center [125, 221] width 103 height 11
click at [136, 204] on input "Link text" at bounding box center [145, 206] width 61 height 11
paste input "Products"
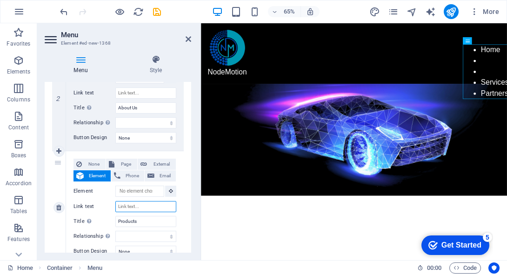
type input "Products"
select select
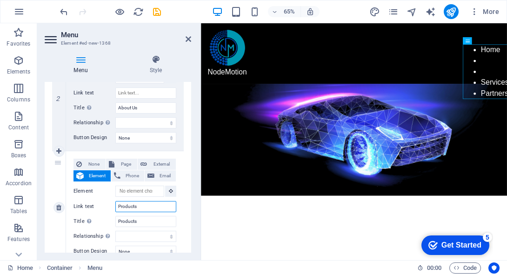
select select
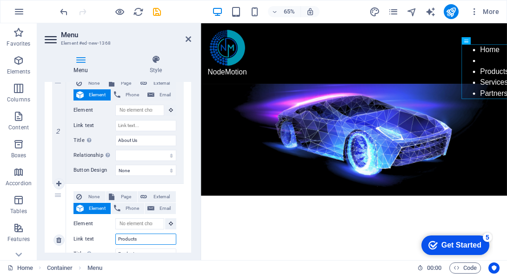
scroll to position [201, 0]
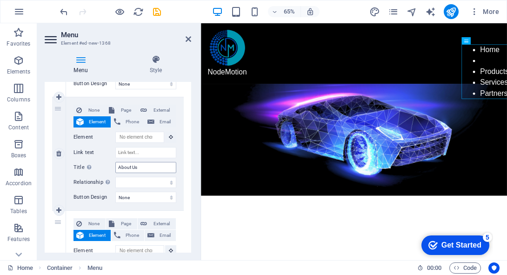
type input "Products"
drag, startPoint x: 140, startPoint y: 163, endPoint x: 98, endPoint y: 167, distance: 42.0
click at [98, 167] on div "Title Additional link description, should not be the same as the link text. The…" at bounding box center [125, 167] width 103 height 11
click at [135, 148] on input "Link text" at bounding box center [145, 152] width 61 height 11
paste input "About Us"
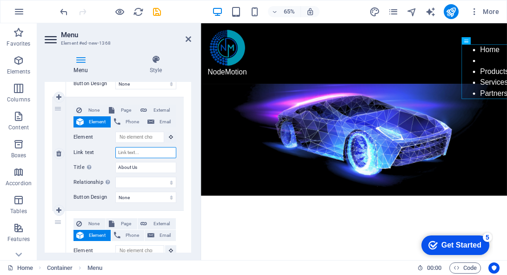
type input "About Us"
select select
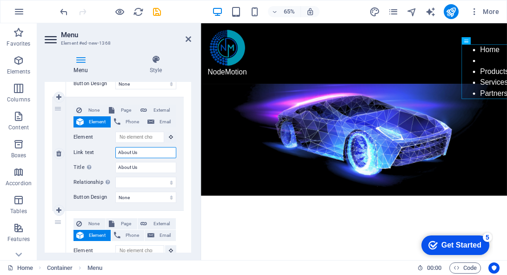
select select
type input "About Us"
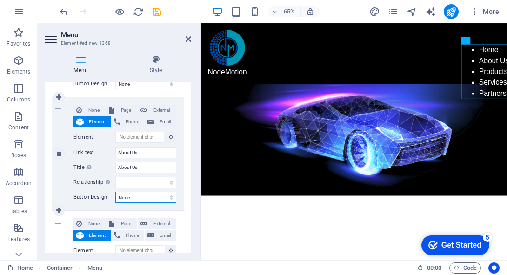
click at [169, 193] on select "None Default Primary Secondary" at bounding box center [145, 197] width 61 height 11
select select "default"
click at [115, 192] on select "None Default Primary Secondary" at bounding box center [145, 197] width 61 height 11
select select
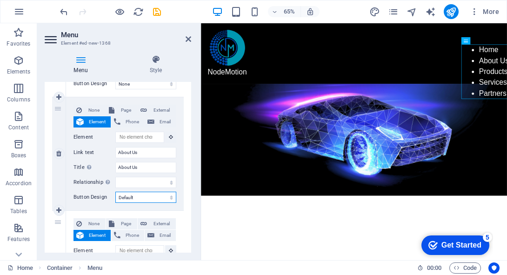
select select
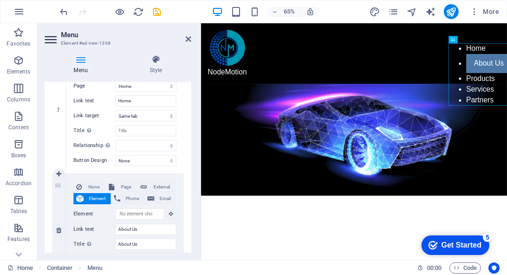
scroll to position [117, 0]
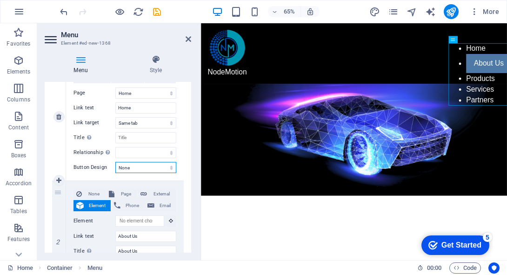
click at [165, 169] on select "None Default Primary Secondary" at bounding box center [145, 167] width 61 height 11
select select "primary"
click at [115, 162] on select "None Default Primary Secondary" at bounding box center [145, 167] width 61 height 11
select select
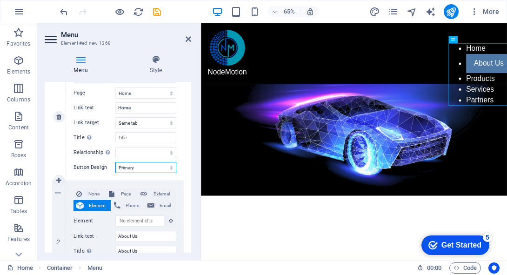
select select
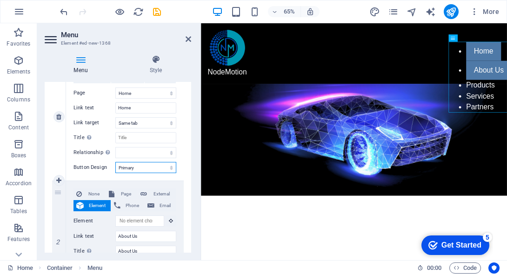
click at [167, 165] on select "None Default Primary Secondary" at bounding box center [145, 167] width 61 height 11
select select "default"
click at [115, 162] on select "None Default Primary Secondary" at bounding box center [145, 167] width 61 height 11
select select
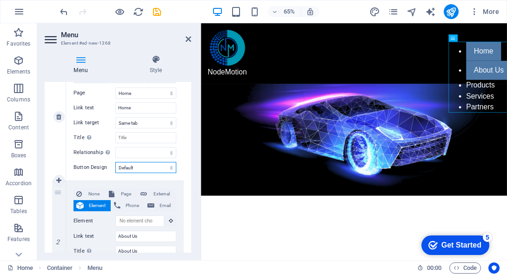
select select
click at [163, 168] on select "None Default Primary Secondary" at bounding box center [145, 167] width 61 height 11
select select
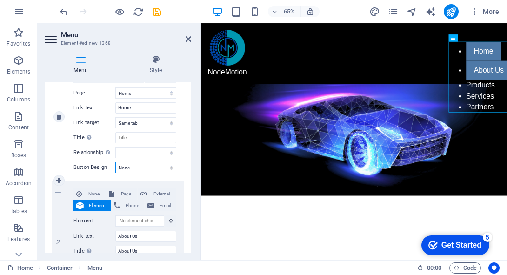
click at [115, 162] on select "None Default Primary Secondary" at bounding box center [145, 167] width 61 height 11
select select
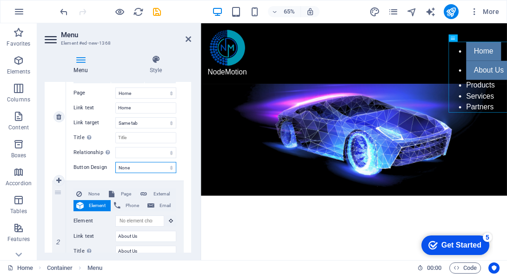
select select
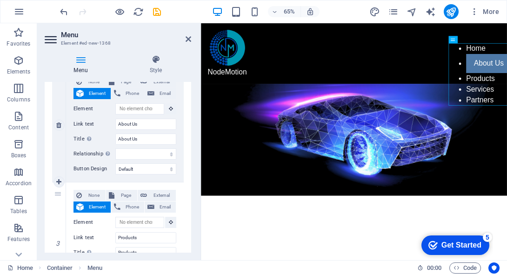
scroll to position [238, 0]
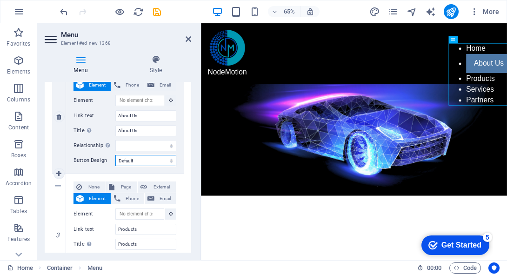
click at [160, 157] on select "None Default Primary Secondary" at bounding box center [145, 160] width 61 height 11
select select
click at [115, 155] on select "None Default Primary Secondary" at bounding box center [145, 160] width 61 height 11
select select
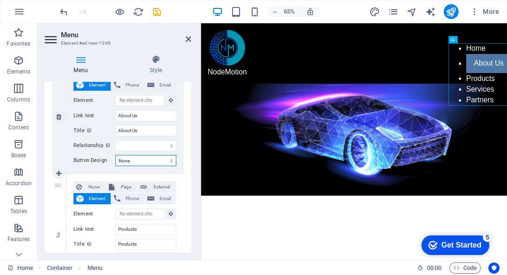
select select
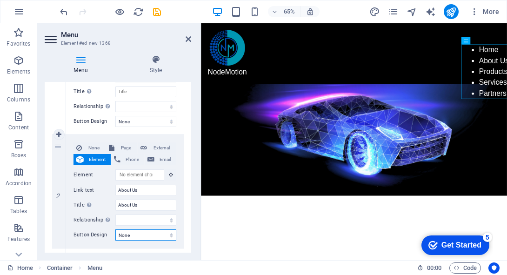
scroll to position [161, 0]
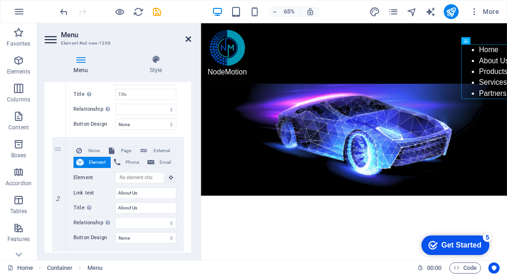
click at [188, 42] on icon at bounding box center [189, 38] width 6 height 7
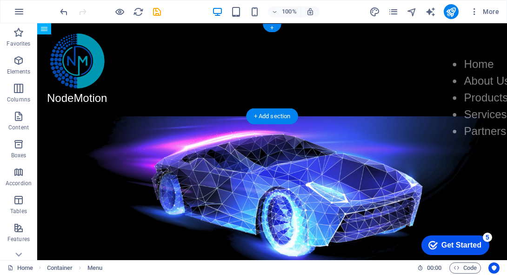
drag, startPoint x: 481, startPoint y: 74, endPoint x: 443, endPoint y: 38, distance: 52.3
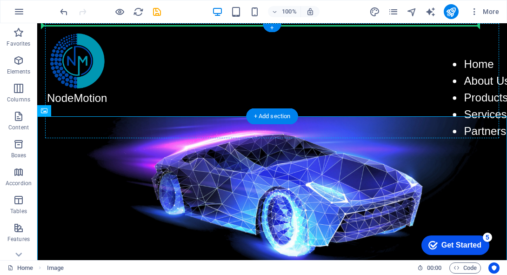
drag, startPoint x: 274, startPoint y: 142, endPoint x: 270, endPoint y: 56, distance: 86.6
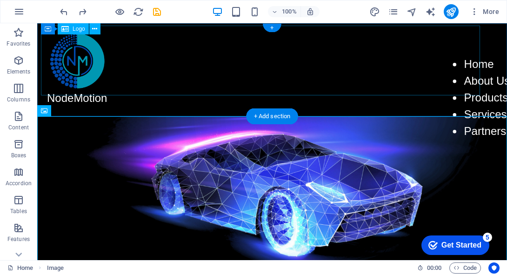
click at [318, 49] on div at bounding box center [266, 61] width 451 height 70
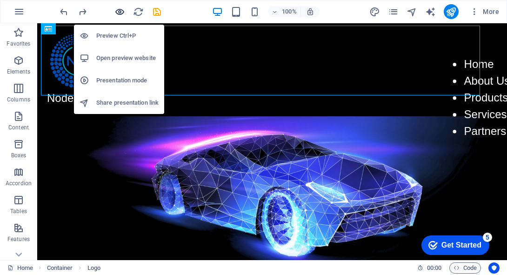
click at [119, 13] on icon "button" at bounding box center [119, 12] width 11 height 11
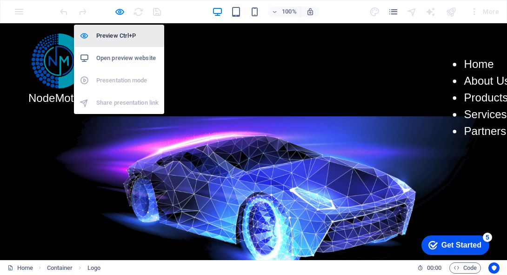
click at [120, 34] on h6 "Preview Ctrl+P" at bounding box center [127, 35] width 62 height 11
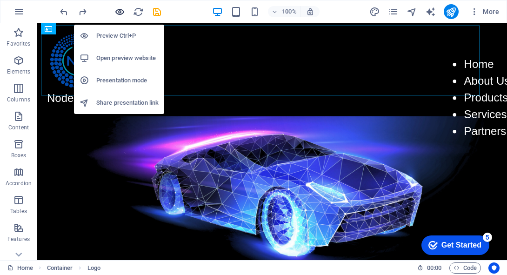
click at [118, 15] on icon "button" at bounding box center [119, 12] width 11 height 11
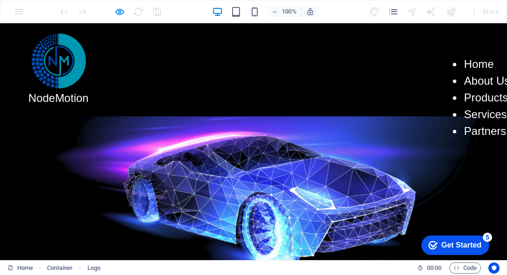
click at [459, 40] on div at bounding box center [247, 61] width 451 height 70
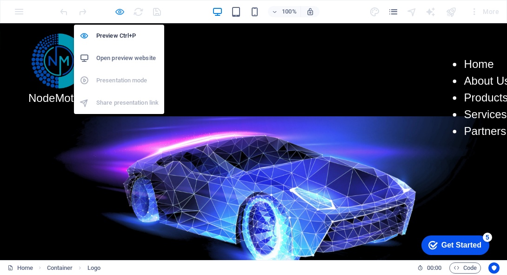
click at [118, 15] on icon "button" at bounding box center [119, 12] width 11 height 11
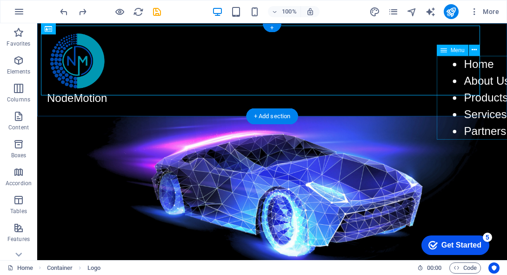
click at [482, 124] on nav "Home About Us Products Services Partners" at bounding box center [473, 98] width 74 height 84
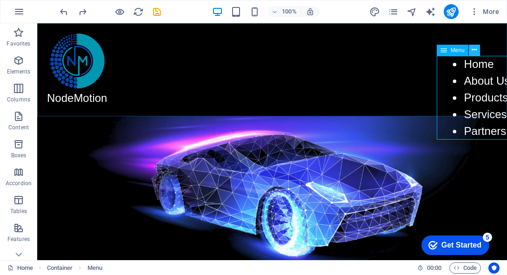
click at [476, 52] on icon at bounding box center [474, 50] width 5 height 10
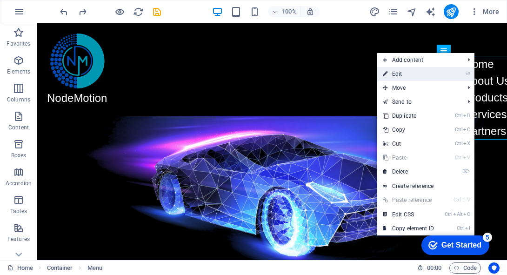
click at [431, 74] on link "⏎ Edit" at bounding box center [408, 74] width 62 height 14
select select
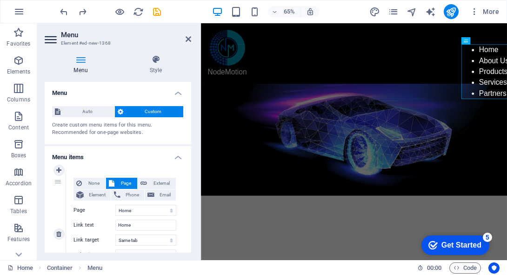
click at [56, 180] on div "1" at bounding box center [59, 233] width 14 height 127
click at [143, 66] on h4 "Style" at bounding box center [156, 65] width 71 height 20
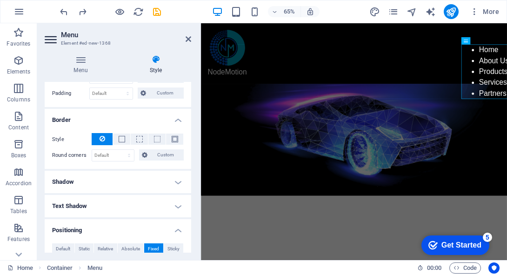
scroll to position [0, 0]
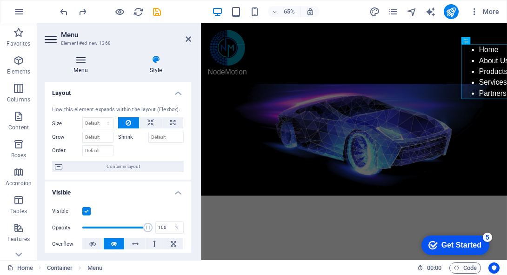
click at [84, 66] on h4 "Menu" at bounding box center [83, 65] width 76 height 20
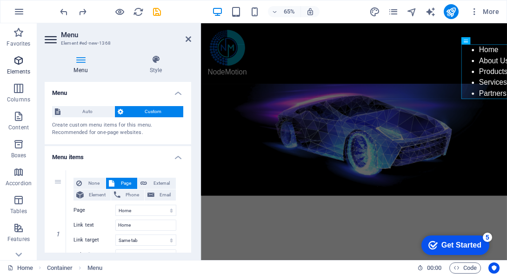
click at [10, 63] on span "Elements" at bounding box center [18, 66] width 37 height 22
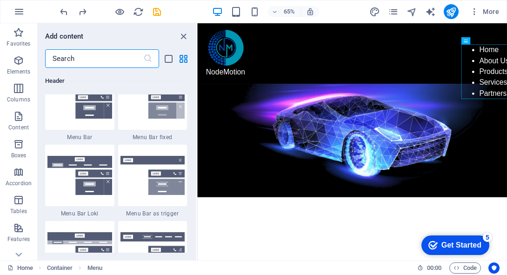
scroll to position [5703, 0]
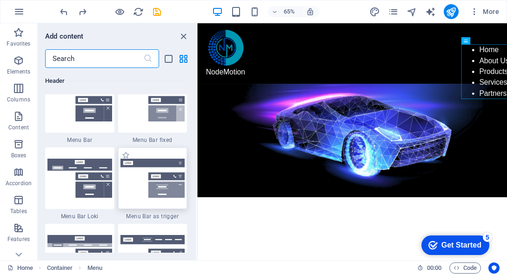
click at [127, 176] on img at bounding box center [153, 178] width 65 height 39
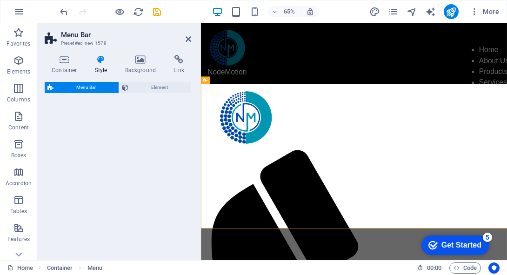
select select "rem"
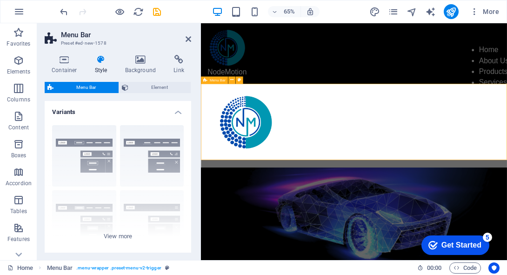
click at [387, 167] on div "Menu Home About Service Contact" at bounding box center [436, 180] width 471 height 129
click at [159, 87] on span "Element" at bounding box center [159, 87] width 57 height 11
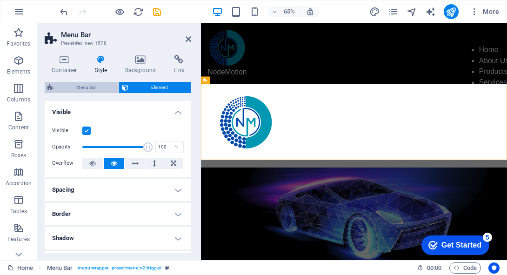
click at [97, 85] on span "Menu Bar" at bounding box center [86, 87] width 60 height 11
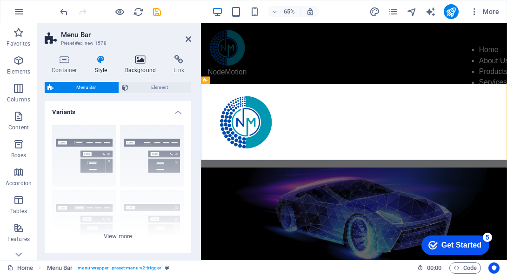
click at [146, 68] on h4 "Background" at bounding box center [142, 65] width 49 height 20
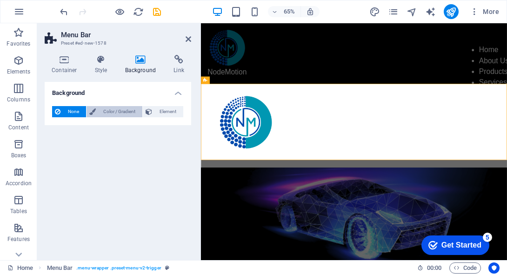
click at [109, 114] on span "Color / Gradient" at bounding box center [119, 111] width 41 height 11
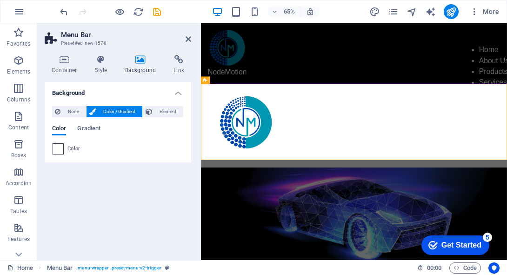
click at [62, 150] on span at bounding box center [58, 149] width 10 height 10
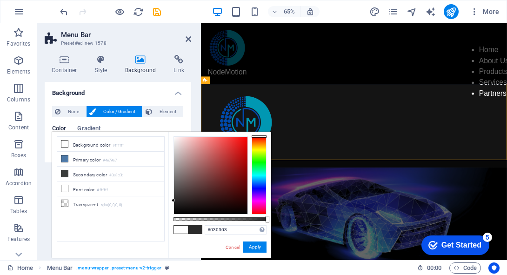
type input "#000000"
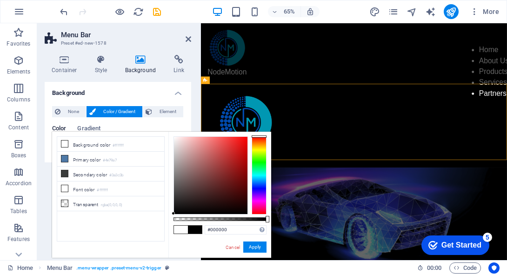
drag, startPoint x: 172, startPoint y: 136, endPoint x: 165, endPoint y: 219, distance: 83.6
click at [165, 219] on div "less Background color #ffffff Primary color #4e79a7 Secondary color #3a3c3b Fon…" at bounding box center [161, 195] width 219 height 126
click at [254, 250] on button "Apply" at bounding box center [254, 246] width 23 height 11
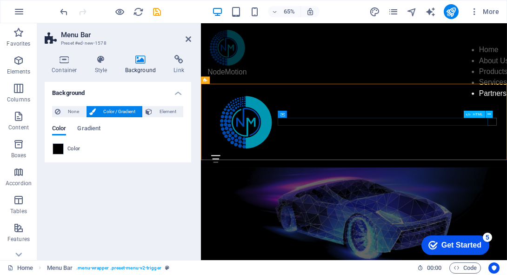
click at [507, 226] on div "Menu" at bounding box center [436, 232] width 439 height 12
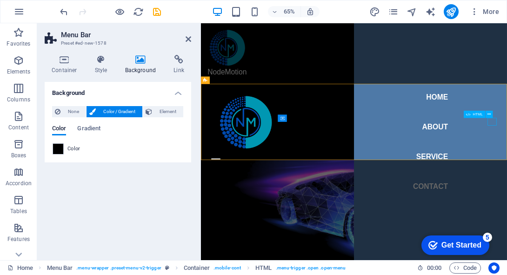
click at [231, 226] on div "Menu" at bounding box center [224, 232] width 14 height 12
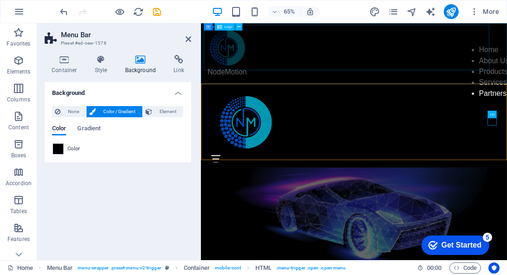
click at [419, 71] on div at bounding box center [430, 61] width 451 height 70
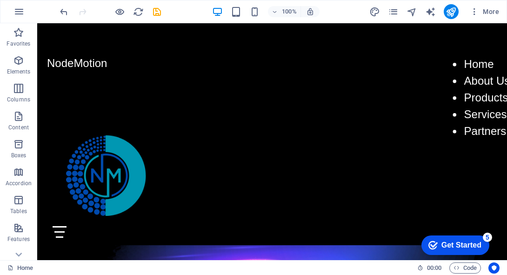
click at [343, 54] on div "Home About Us Products Services Partners NodeMotion" at bounding box center [272, 69] width 470 height 93
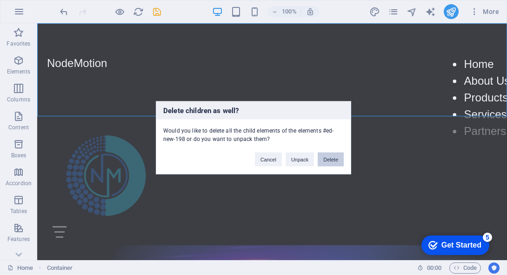
click at [323, 160] on button "Delete" at bounding box center [331, 159] width 26 height 14
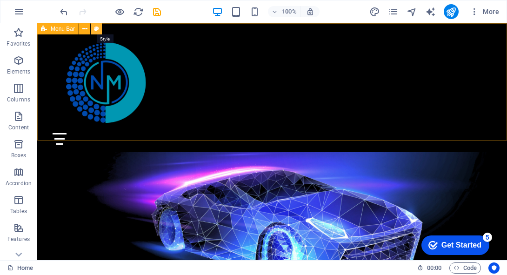
click at [97, 27] on icon at bounding box center [96, 29] width 5 height 10
select select "rem"
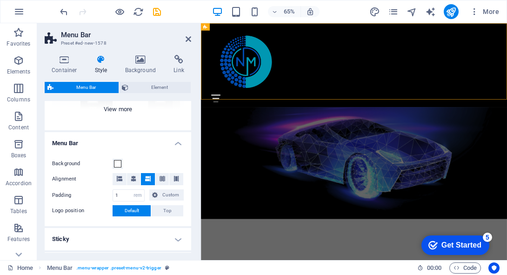
scroll to position [128, 0]
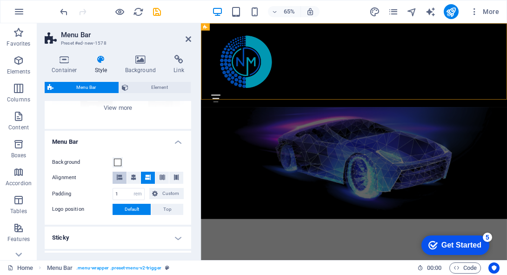
click at [119, 178] on icon at bounding box center [120, 177] width 6 height 6
click at [146, 181] on span at bounding box center [148, 178] width 6 height 12
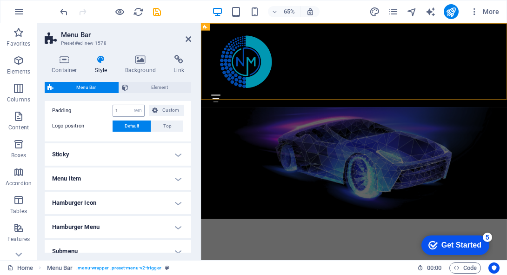
scroll to position [212, 0]
click at [133, 185] on h4 "Menu Item" at bounding box center [118, 179] width 147 height 22
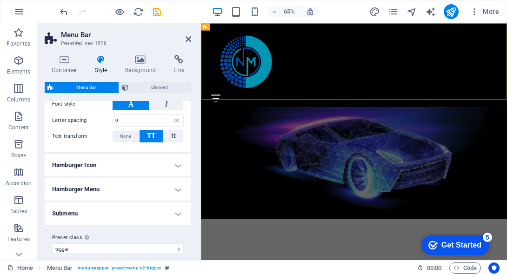
scroll to position [499, 0]
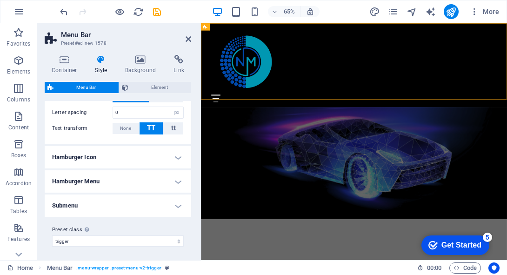
click at [146, 160] on h4 "Hamburger Icon" at bounding box center [118, 157] width 147 height 22
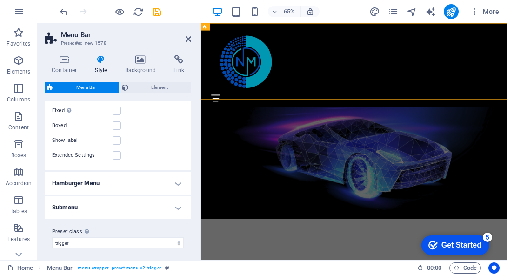
scroll to position [631, 0]
click at [144, 175] on h4 "Hamburger Menu" at bounding box center [118, 181] width 147 height 22
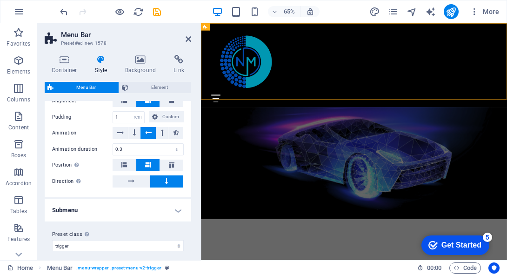
scroll to position [787, 0]
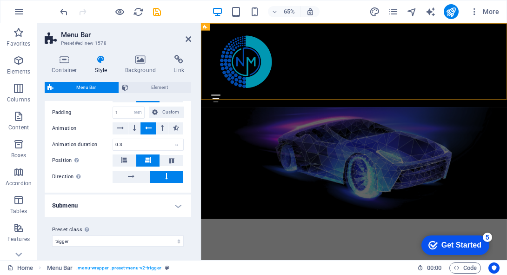
click at [147, 208] on h4 "Submenu" at bounding box center [118, 205] width 147 height 22
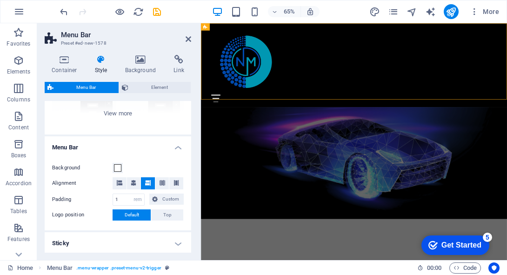
scroll to position [0, 0]
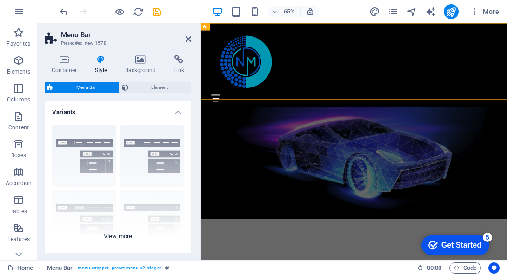
click at [130, 231] on div "Border Centered Default Fixed Loki Trigger Wide XXL" at bounding box center [118, 188] width 147 height 140
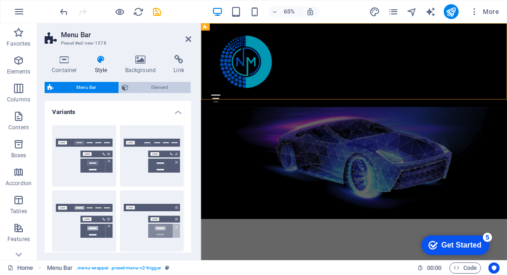
click at [145, 84] on span "Element" at bounding box center [159, 87] width 57 height 11
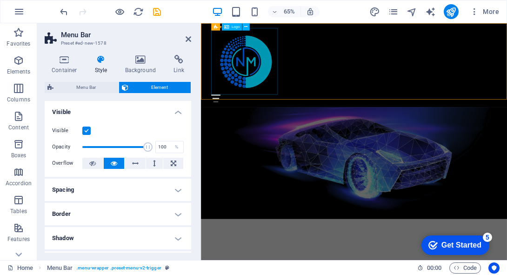
click at [286, 47] on div at bounding box center [436, 82] width 439 height 102
click at [288, 107] on div at bounding box center [436, 82] width 439 height 102
click at [246, 27] on icon at bounding box center [245, 27] width 3 height 7
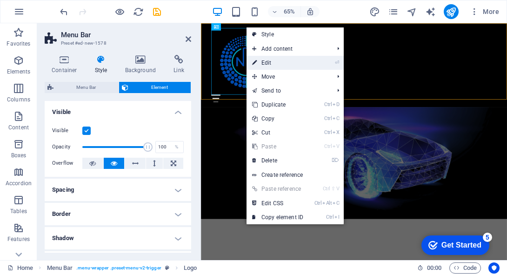
click at [262, 57] on link "⏎ Edit" at bounding box center [278, 63] width 62 height 14
select select "px"
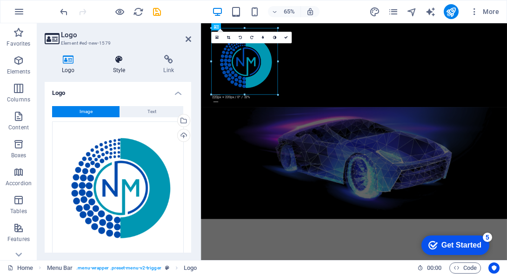
click at [122, 72] on h4 "Style" at bounding box center [121, 65] width 51 height 20
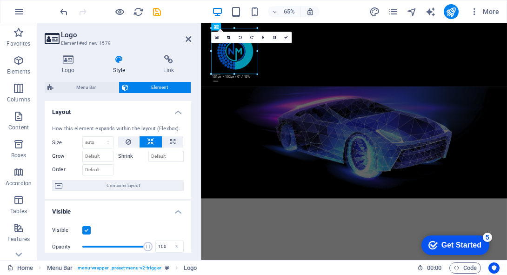
drag, startPoint x: 277, startPoint y: 94, endPoint x: 241, endPoint y: 62, distance: 48.4
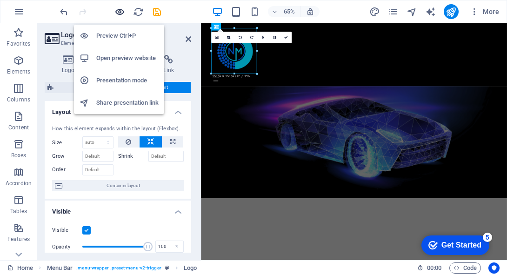
click at [121, 13] on icon "button" at bounding box center [119, 12] width 11 height 11
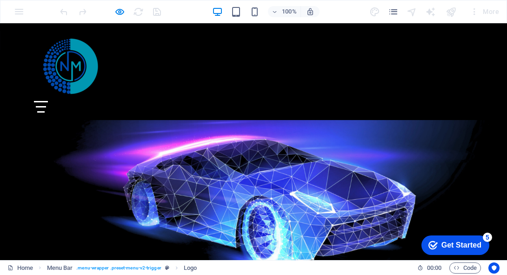
click at [48, 101] on div "Menu" at bounding box center [41, 107] width 14 height 12
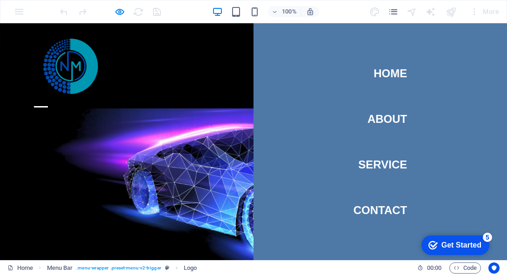
click at [48, 101] on div "Menu" at bounding box center [41, 107] width 14 height 12
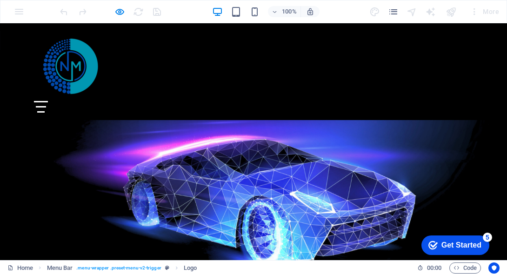
click at [48, 101] on div "Menu" at bounding box center [41, 107] width 14 height 12
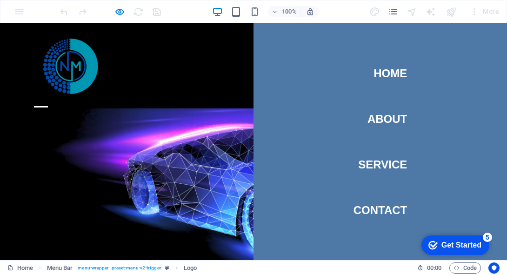
click at [48, 101] on div "Menu" at bounding box center [41, 107] width 14 height 12
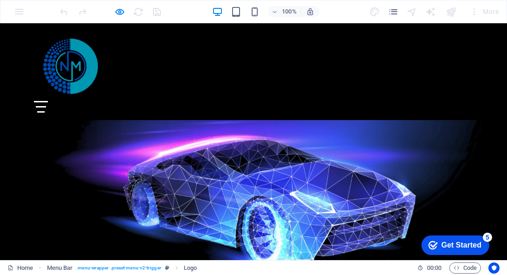
click at [48, 101] on div "Menu" at bounding box center [41, 107] width 14 height 12
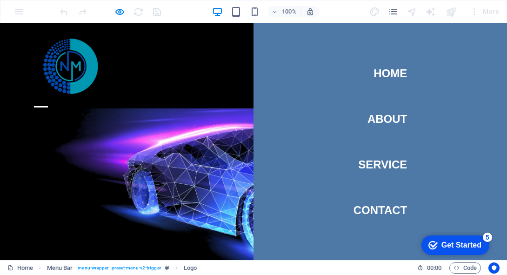
click at [48, 101] on div "Menu" at bounding box center [41, 107] width 14 height 12
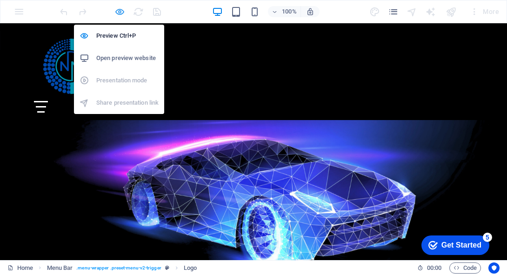
click at [119, 13] on icon "button" at bounding box center [119, 12] width 11 height 11
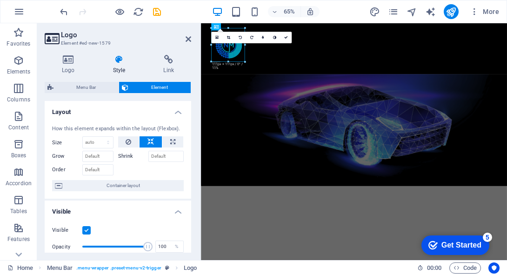
drag, startPoint x: 257, startPoint y: 74, endPoint x: 234, endPoint y: 53, distance: 31.0
click at [369, 71] on div "Menu Home About Service Contact" at bounding box center [436, 62] width 471 height 78
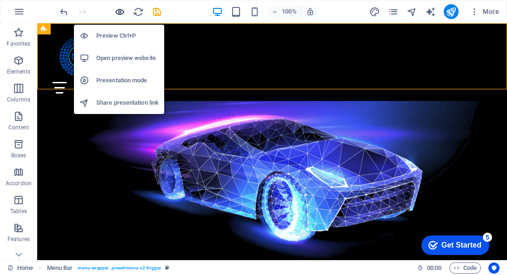
click at [114, 12] on icon "button" at bounding box center [119, 12] width 11 height 11
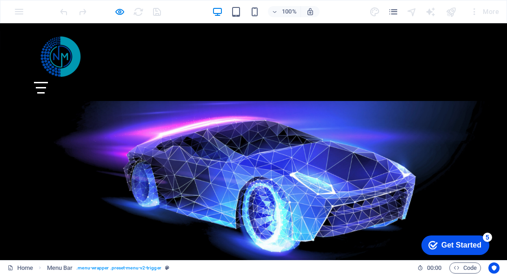
click at [474, 53] on div "Menu Home About Service Contact" at bounding box center [253, 62] width 507 height 78
click at [48, 82] on div "Menu" at bounding box center [41, 88] width 14 height 12
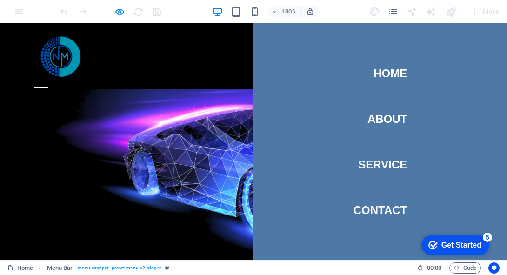
click at [48, 82] on div "Menu" at bounding box center [41, 88] width 14 height 12
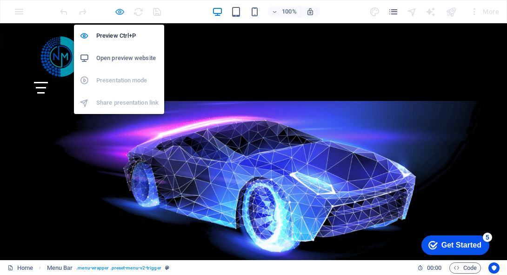
click at [119, 13] on icon "button" at bounding box center [119, 12] width 11 height 11
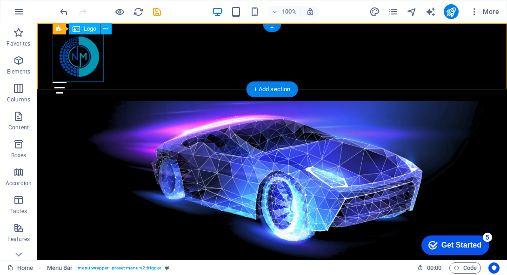
click at [86, 52] on div at bounding box center [272, 56] width 439 height 51
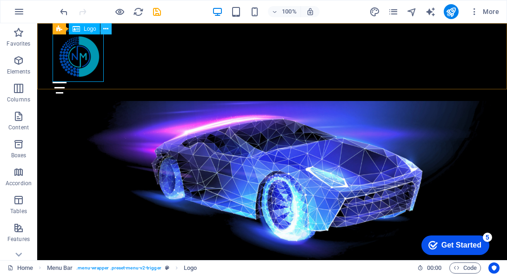
click at [106, 28] on icon at bounding box center [105, 29] width 5 height 10
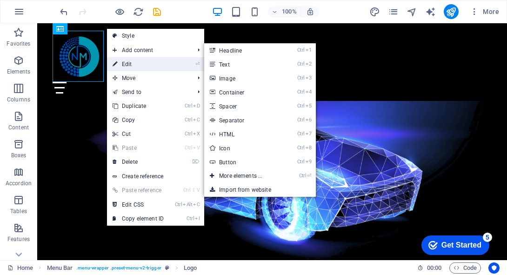
click at [169, 60] on link "⏎ Edit" at bounding box center [138, 64] width 62 height 14
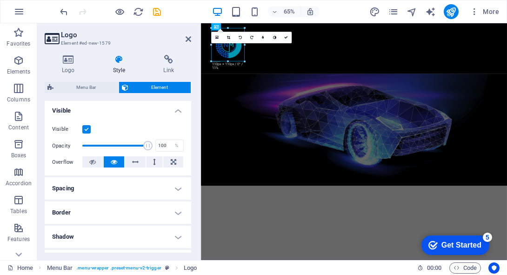
scroll to position [108, 0]
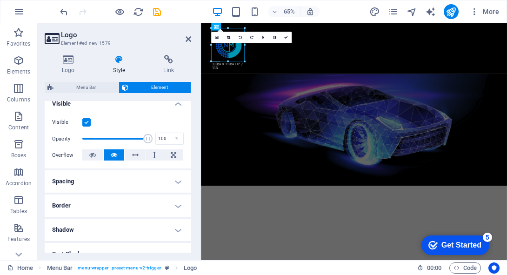
click at [101, 185] on h4 "Spacing" at bounding box center [118, 181] width 147 height 22
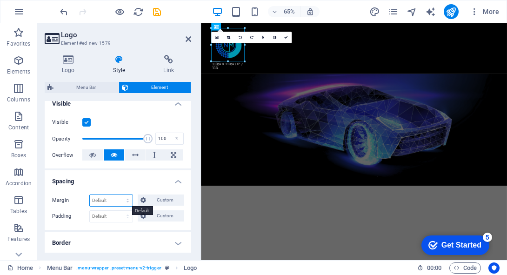
click at [113, 200] on select "Default auto px % rem vw vh Custom" at bounding box center [111, 200] width 43 height 11
select select "px"
click at [119, 195] on select "Default auto px % rem vw vh Custom" at bounding box center [111, 200] width 43 height 11
type input "0"
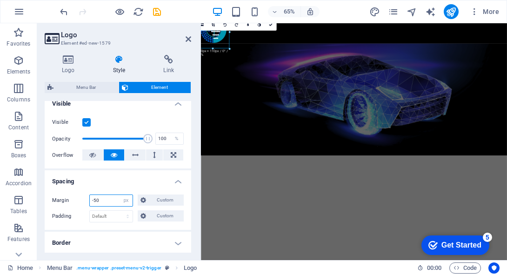
type input "-5"
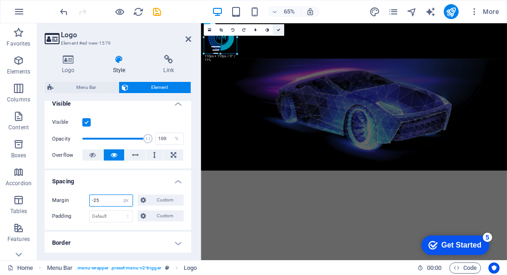
type input "-25"
click at [275, 29] on link at bounding box center [279, 30] width 12 height 12
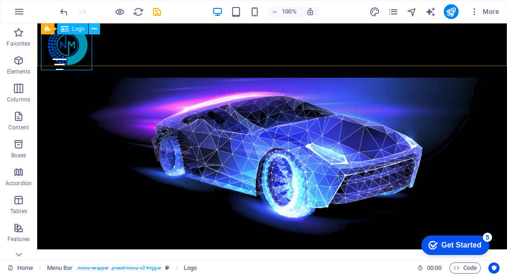
click at [97, 28] on icon at bounding box center [94, 29] width 5 height 10
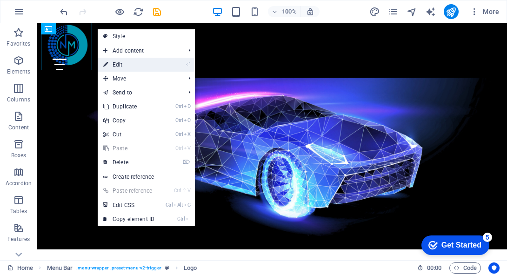
click at [133, 61] on link "⏎ Edit" at bounding box center [129, 65] width 62 height 14
select select "px"
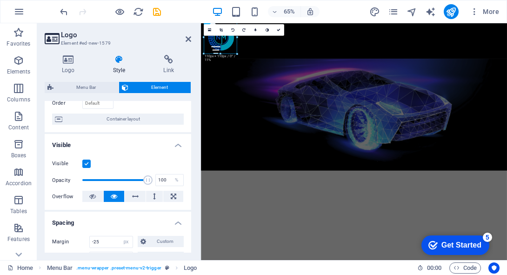
scroll to position [60, 0]
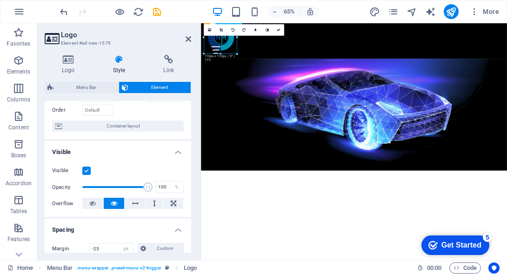
drag, startPoint x: 237, startPoint y: 53, endPoint x: 228, endPoint y: 52, distance: 8.9
click at [229, 52] on div at bounding box center [436, 44] width 463 height 51
drag, startPoint x: 228, startPoint y: 52, endPoint x: 215, endPoint y: 49, distance: 13.3
click at [215, 49] on div at bounding box center [436, 44] width 463 height 51
drag, startPoint x: 202, startPoint y: 36, endPoint x: 0, endPoint y: 20, distance: 202.6
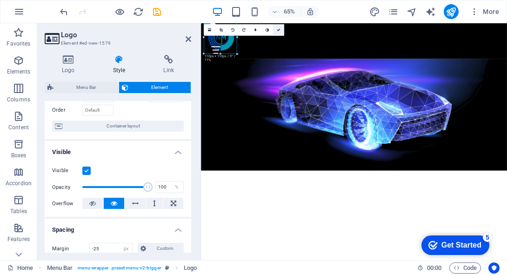
click at [279, 28] on icon at bounding box center [279, 30] width 4 height 4
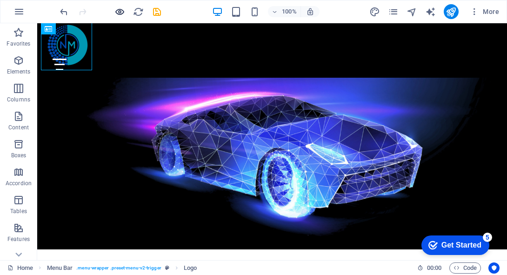
click at [125, 11] on span "button" at bounding box center [119, 12] width 11 height 11
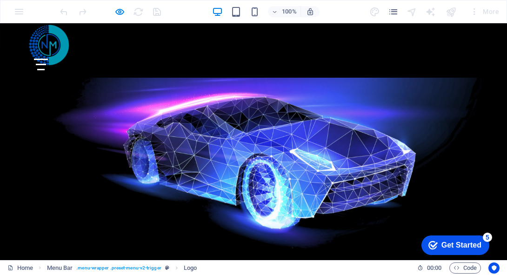
click at [48, 59] on div "Menu" at bounding box center [41, 65] width 14 height 12
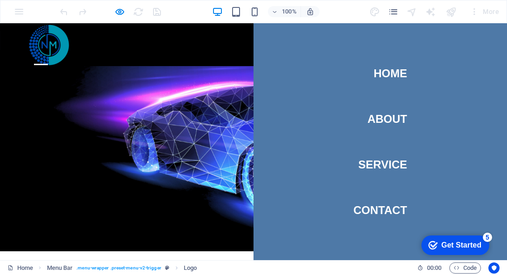
click at [48, 59] on div "Menu" at bounding box center [41, 65] width 14 height 12
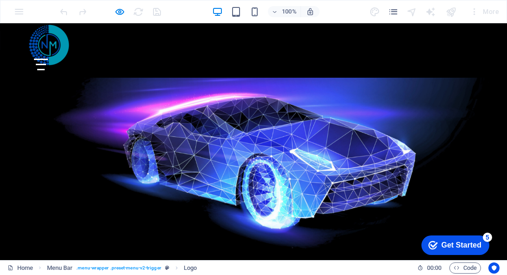
click at [190, 54] on div "Menu Home About Service Contact" at bounding box center [253, 50] width 507 height 54
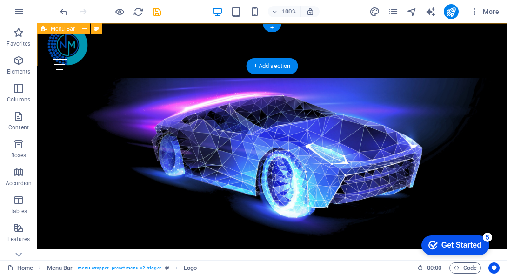
click at [217, 37] on div "Menu Home About Service Contact" at bounding box center [272, 50] width 470 height 54
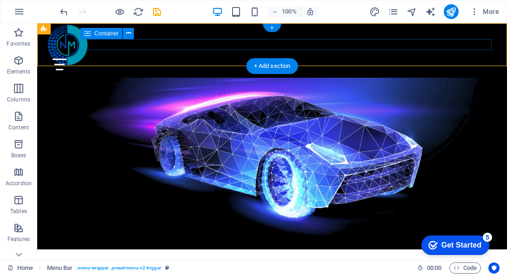
click at [241, 59] on div "Menu" at bounding box center [272, 65] width 439 height 12
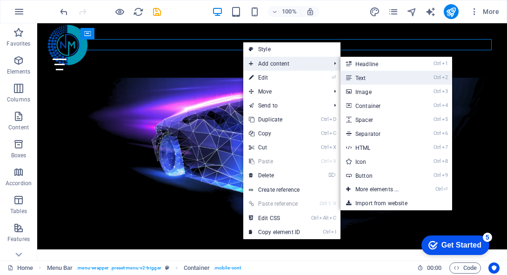
click at [375, 76] on link "Ctrl 2 Text" at bounding box center [379, 78] width 77 height 14
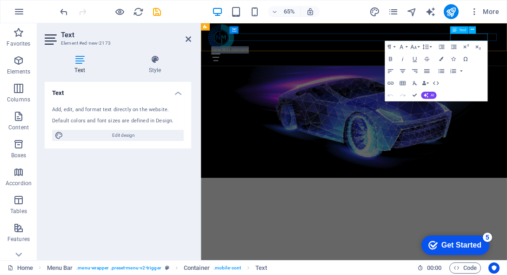
click at [507, 59] on p "New text element" at bounding box center [436, 64] width 439 height 11
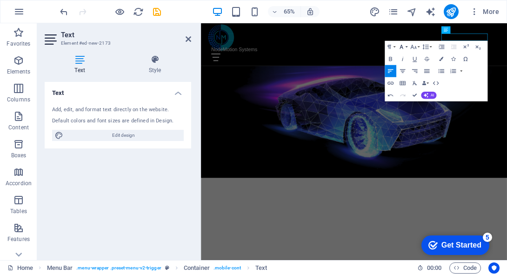
click at [405, 47] on button "Font Family" at bounding box center [403, 47] width 12 height 12
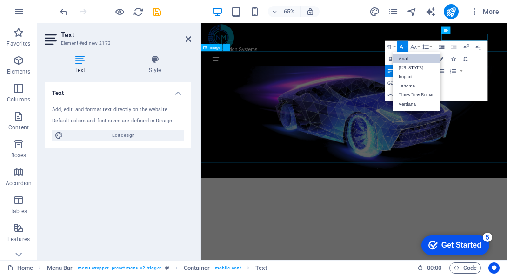
scroll to position [0, 0]
click at [416, 108] on link "Verdana" at bounding box center [417, 104] width 48 height 9
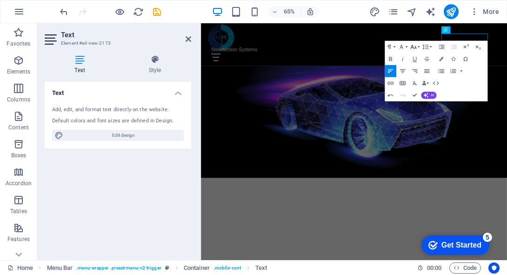
click at [416, 47] on icon "button" at bounding box center [413, 46] width 7 height 7
click at [413, 119] on link "72" at bounding box center [412, 118] width 22 height 9
click at [491, 261] on html "Skip to main content NodeMotion Systems ​ Menu Home About Service Contact x Sel…" at bounding box center [436, 142] width 471 height 238
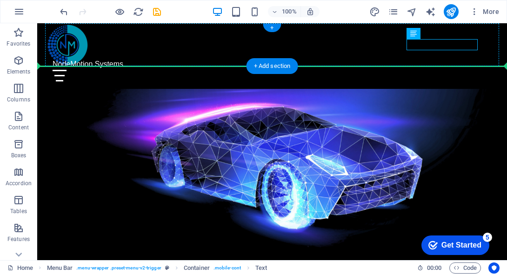
drag, startPoint x: 433, startPoint y: 45, endPoint x: 351, endPoint y: 47, distance: 81.4
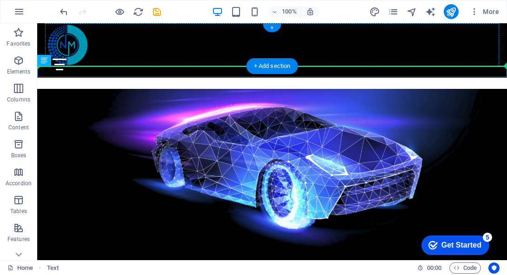
drag, startPoint x: 155, startPoint y: 74, endPoint x: 157, endPoint y: 47, distance: 27.0
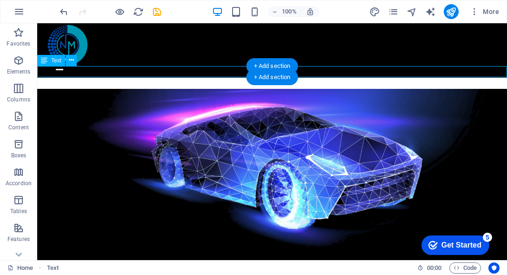
click at [173, 78] on div "NodeMotion Systems" at bounding box center [272, 83] width 470 height 11
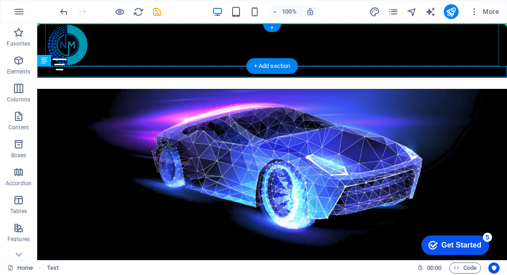
drag, startPoint x: 173, startPoint y: 71, endPoint x: 366, endPoint y: 43, distance: 195.1
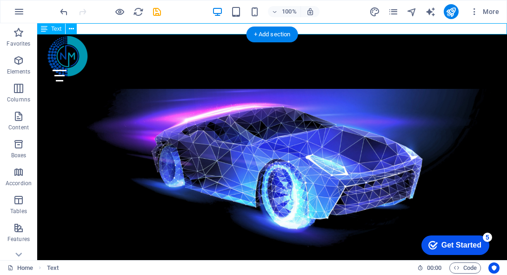
click at [354, 31] on div "NodeMotion Systems" at bounding box center [272, 28] width 470 height 11
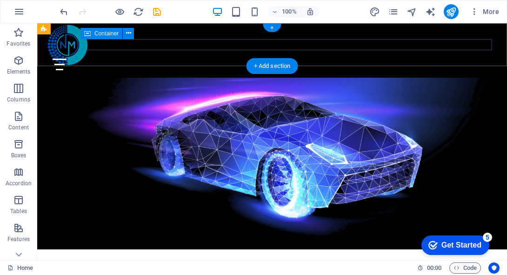
click at [251, 59] on div "Menu" at bounding box center [272, 65] width 439 height 12
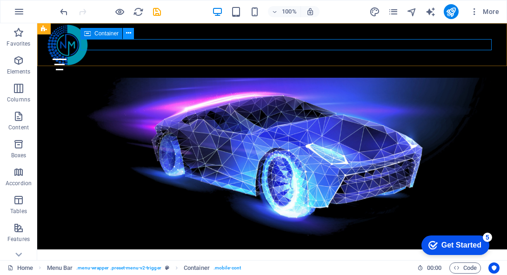
click at [127, 33] on icon at bounding box center [128, 33] width 5 height 10
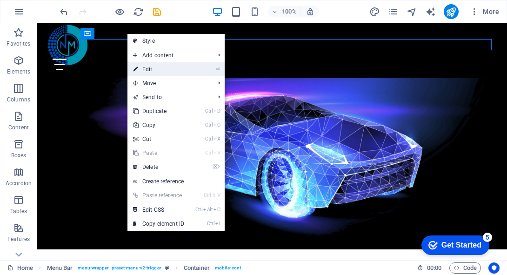
click at [146, 64] on link "⏎ Edit" at bounding box center [158, 69] width 62 height 14
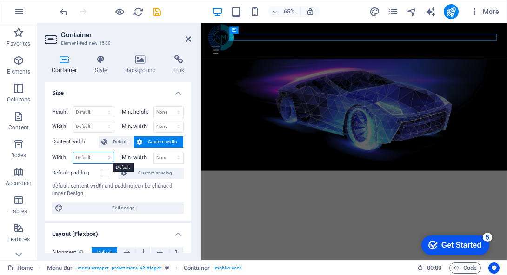
click at [106, 157] on select "Default px rem % em vh vw" at bounding box center [94, 157] width 40 height 11
select select "px"
click at [100, 152] on select "Default px rem % em vh vw" at bounding box center [94, 157] width 40 height 11
type input "884"
click at [105, 174] on label at bounding box center [105, 173] width 8 height 8
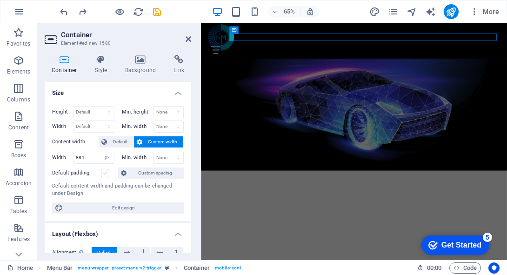
click at [0, 0] on input "Default padding" at bounding box center [0, 0] width 0 height 0
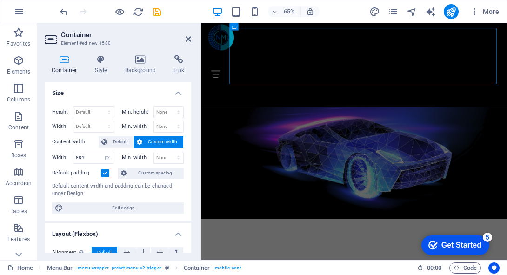
click at [105, 174] on label at bounding box center [105, 173] width 8 height 8
click at [0, 0] on input "Default padding" at bounding box center [0, 0] width 0 height 0
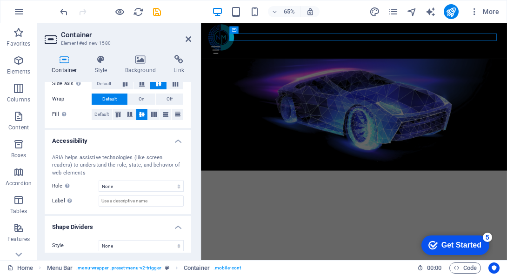
scroll to position [205, 0]
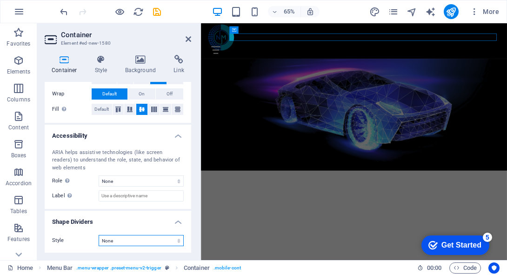
click at [136, 241] on select "None Triangle Square Diagonal Polygon 1 Polygon 2 Zigzag Multiple Zigzags Waves…" at bounding box center [141, 240] width 85 height 11
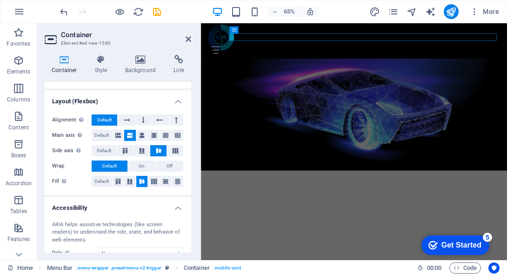
scroll to position [132, 0]
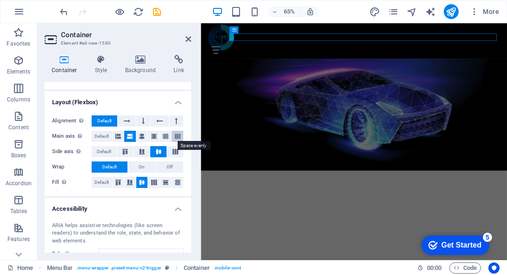
click at [175, 137] on icon at bounding box center [178, 136] width 6 height 11
click at [176, 185] on button at bounding box center [178, 182] width 12 height 11
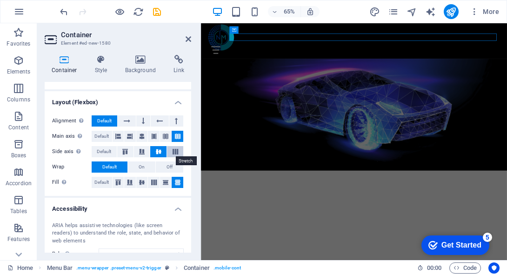
click at [176, 151] on icon at bounding box center [175, 152] width 11 height 6
click at [138, 140] on button at bounding box center [142, 136] width 12 height 11
click at [128, 137] on icon at bounding box center [130, 136] width 6 height 11
click at [129, 121] on icon at bounding box center [127, 120] width 7 height 11
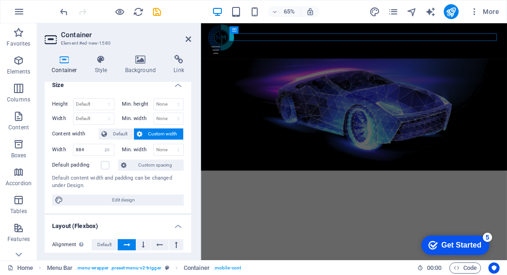
scroll to position [0, 0]
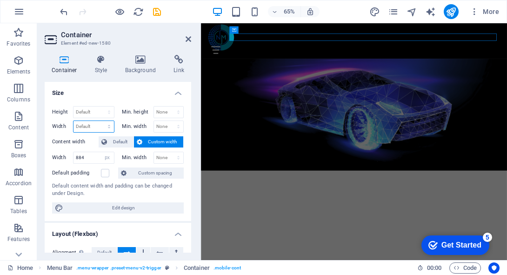
click at [93, 129] on select "Default px rem % em vh vw" at bounding box center [94, 126] width 40 height 11
select select "px"
click at [100, 121] on select "Default px rem % em vh vw" at bounding box center [94, 126] width 40 height 11
type input "5"
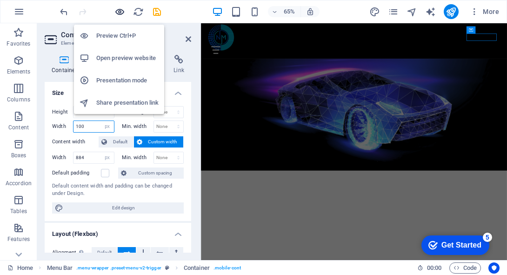
type input "100"
click at [120, 13] on icon "button" at bounding box center [119, 12] width 11 height 11
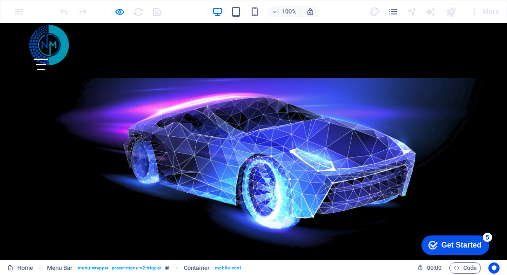
click at [48, 59] on div "Menu" at bounding box center [41, 65] width 14 height 12
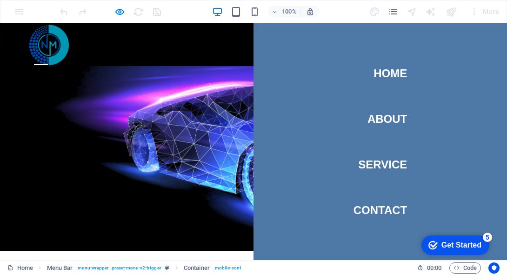
click at [48, 59] on div "Menu" at bounding box center [41, 65] width 14 height 12
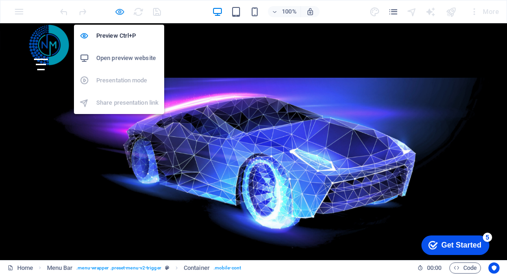
click at [121, 13] on icon "button" at bounding box center [119, 12] width 11 height 11
select select "px"
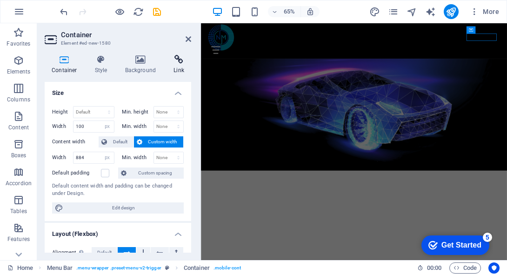
click at [177, 70] on h4 "Link" at bounding box center [179, 65] width 25 height 20
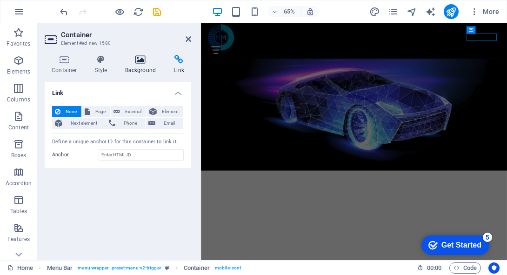
click at [148, 66] on h4 "Background" at bounding box center [142, 65] width 49 height 20
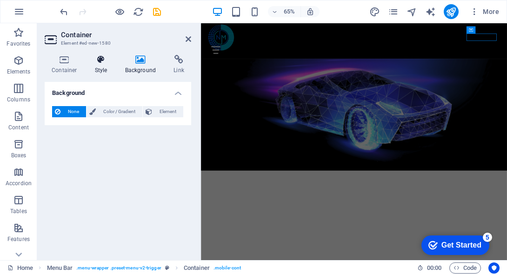
click at [99, 69] on h4 "Style" at bounding box center [103, 65] width 30 height 20
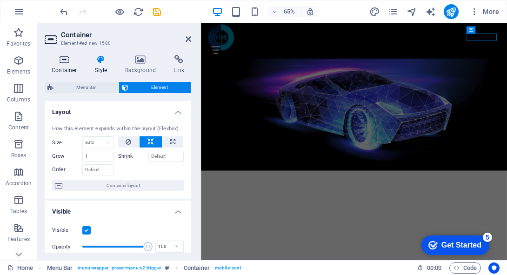
click at [69, 64] on h4 "Container" at bounding box center [66, 65] width 43 height 20
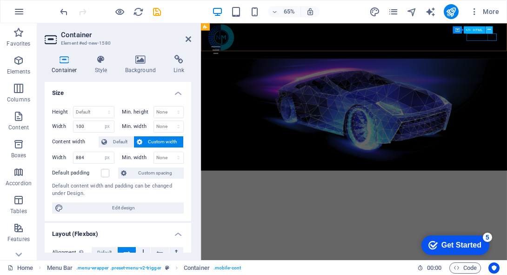
click at [490, 31] on icon at bounding box center [489, 30] width 3 height 7
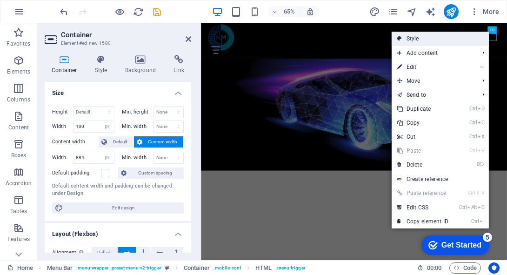
click at [465, 43] on link "Style" at bounding box center [440, 39] width 97 height 14
select select "rem"
select select "hover_border_vertical"
select select "px"
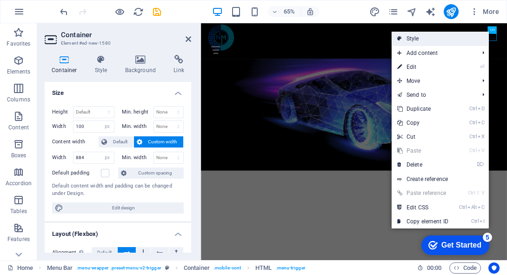
select select "rem"
select select "link-special-font"
select select "rem"
select select "700"
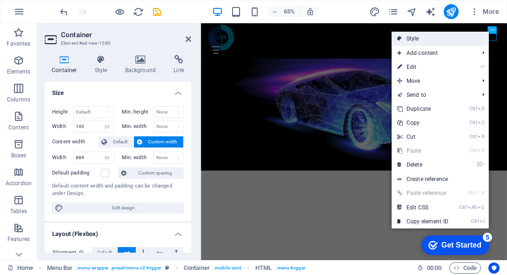
select select "px"
select select "%"
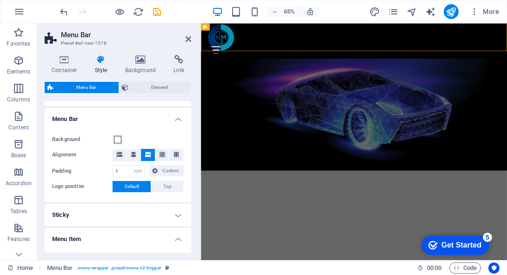
scroll to position [288, 0]
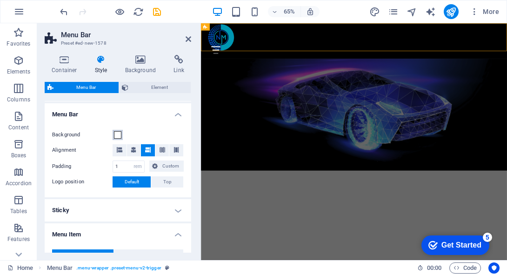
click at [119, 136] on span at bounding box center [117, 134] width 7 height 7
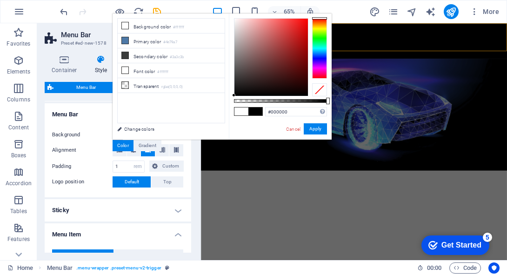
drag, startPoint x: 234, startPoint y: 18, endPoint x: 198, endPoint y: 104, distance: 93.2
click at [198, 104] on div "less Background color #ffffff Primary color #4e79a7 Secondary color #3a3c3b Fon…" at bounding box center [222, 76] width 219 height 126
click at [314, 129] on button "Apply" at bounding box center [315, 128] width 23 height 11
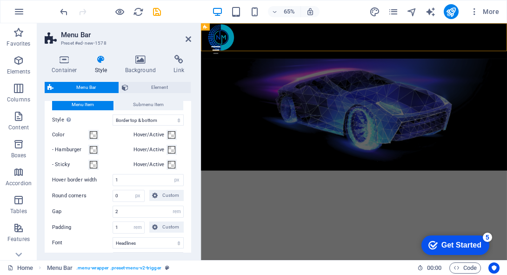
scroll to position [445, 0]
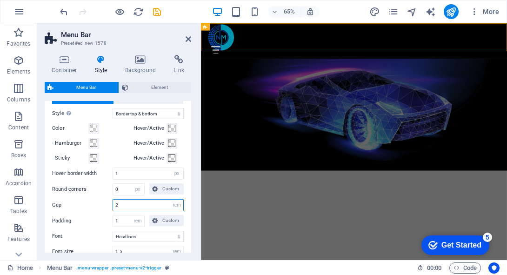
drag, startPoint x: 122, startPoint y: 201, endPoint x: 94, endPoint y: 200, distance: 27.5
click at [94, 200] on div "Gap 2 px rem % vh vw" at bounding box center [118, 205] width 132 height 12
click at [172, 204] on select "px rem % vh vw" at bounding box center [176, 205] width 13 height 11
click at [170, 200] on select "px rem % vh vw" at bounding box center [176, 205] width 13 height 11
click at [179, 204] on select "px rem % vh vw" at bounding box center [176, 205] width 13 height 11
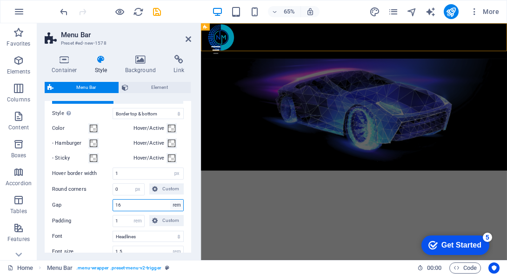
click at [170, 200] on select "px rem % vh vw" at bounding box center [176, 205] width 13 height 11
click at [102, 213] on div "Menu Item Submenu Item Style Switch to preview mode and move the mouse over men…" at bounding box center [118, 206] width 150 height 247
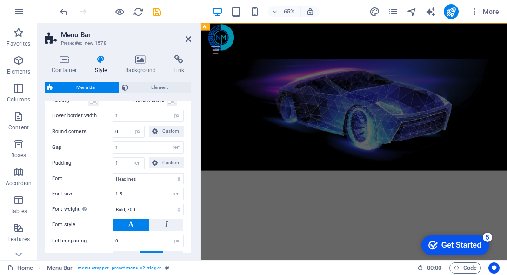
scroll to position [511, 0]
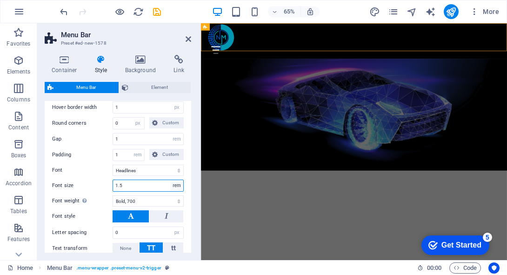
click at [174, 185] on select "px rem % vh vw" at bounding box center [176, 185] width 13 height 11
click at [143, 189] on input "1.5" at bounding box center [148, 185] width 70 height 11
drag, startPoint x: 143, startPoint y: 189, endPoint x: 76, endPoint y: 182, distance: 67.8
click at [76, 182] on div "Font size 1.5 px rem % vh vw" at bounding box center [118, 186] width 132 height 12
click at [88, 213] on label "Font style" at bounding box center [82, 216] width 60 height 11
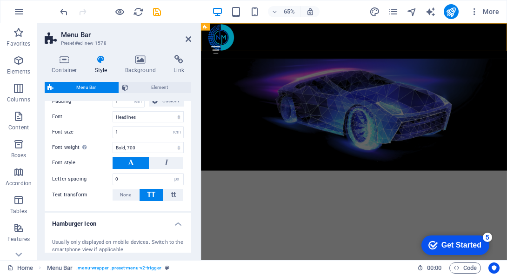
scroll to position [567, 0]
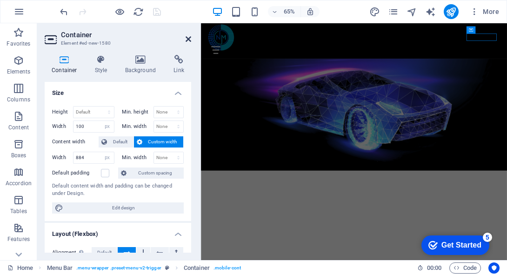
click at [190, 39] on icon at bounding box center [189, 38] width 6 height 7
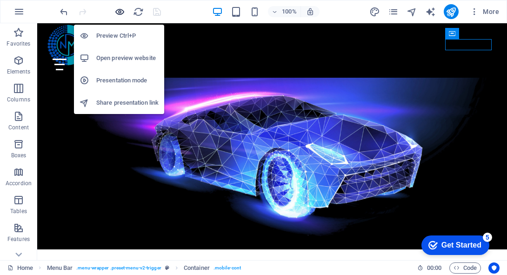
click at [117, 13] on icon "button" at bounding box center [119, 12] width 11 height 11
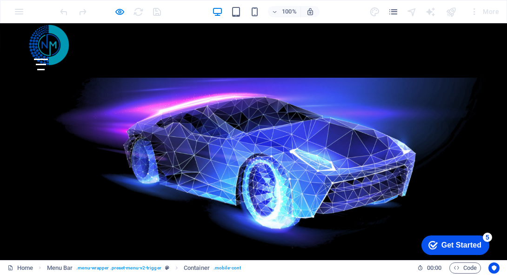
click at [48, 59] on div "Menu" at bounding box center [41, 65] width 14 height 12
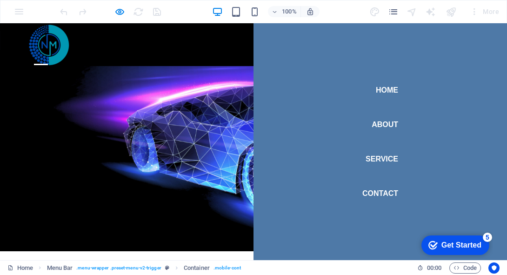
click at [48, 59] on div "Menu" at bounding box center [41, 65] width 14 height 12
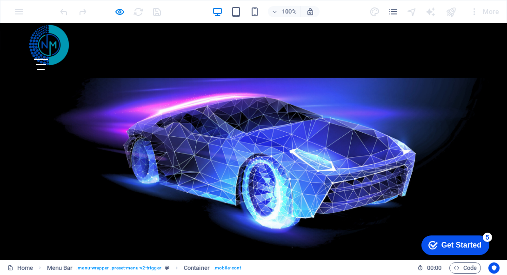
click at [48, 59] on div "Menu" at bounding box center [41, 65] width 14 height 12
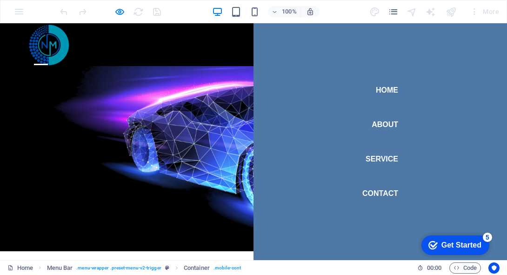
click at [48, 59] on div "Menu" at bounding box center [41, 65] width 14 height 12
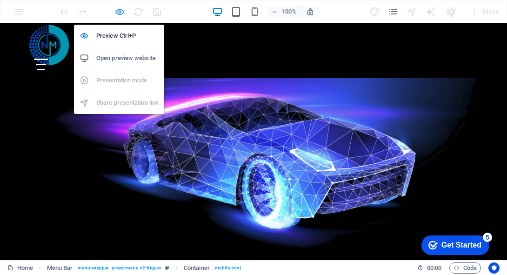
click at [124, 14] on icon "button" at bounding box center [119, 12] width 11 height 11
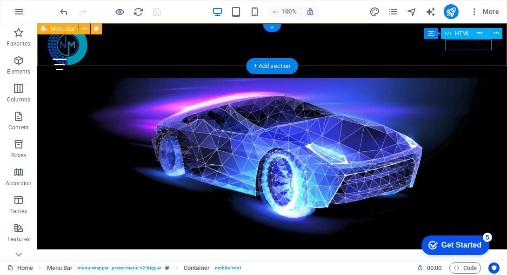
click at [99, 59] on div "Menu" at bounding box center [76, 65] width 47 height 12
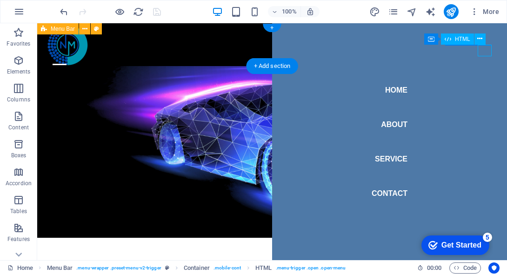
click at [67, 59] on div "Menu" at bounding box center [60, 65] width 14 height 12
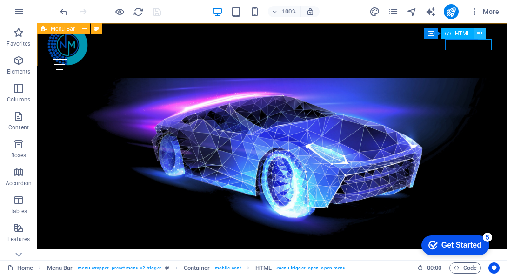
click at [484, 36] on button at bounding box center [480, 33] width 11 height 11
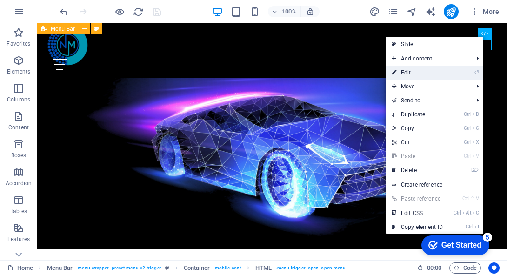
click at [440, 74] on link "⏎ Edit" at bounding box center [417, 73] width 62 height 14
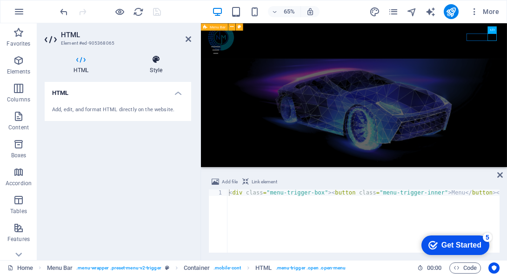
click at [161, 71] on h4 "Style" at bounding box center [156, 65] width 70 height 20
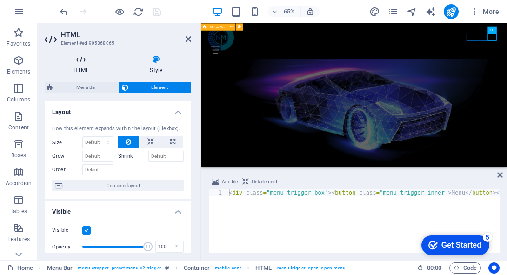
click at [84, 70] on h4 "HTML" at bounding box center [83, 65] width 76 height 20
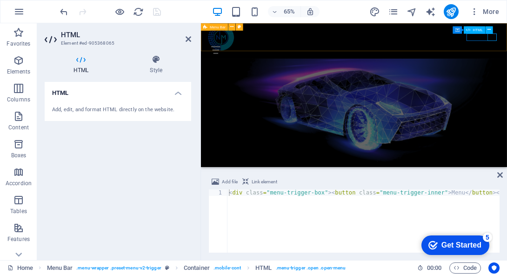
click at [263, 59] on div "Menu" at bounding box center [240, 65] width 47 height 12
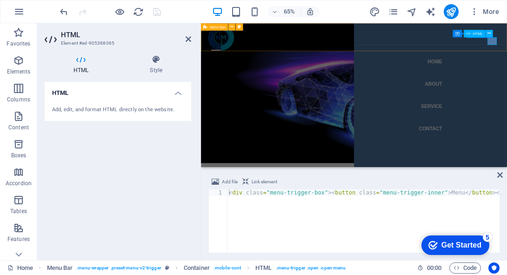
click at [231, 59] on div "Menu" at bounding box center [224, 65] width 14 height 12
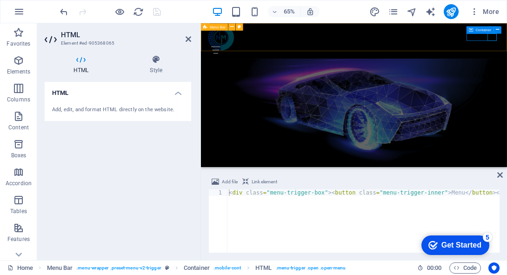
click at [263, 59] on div "Menu" at bounding box center [240, 65] width 47 height 12
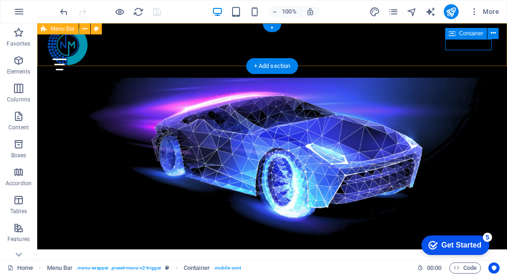
click at [99, 59] on div "Menu" at bounding box center [76, 65] width 47 height 12
click at [491, 32] on icon at bounding box center [493, 33] width 5 height 10
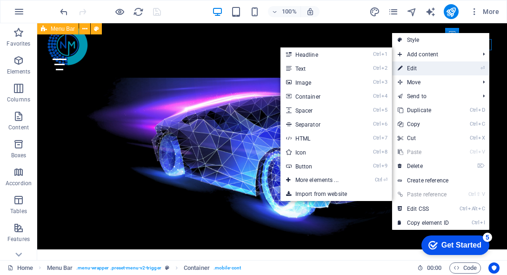
click at [446, 67] on link "⏎ Edit" at bounding box center [423, 68] width 62 height 14
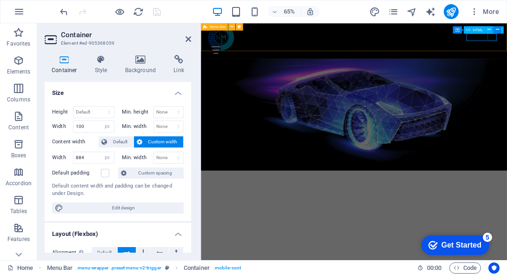
click at [263, 59] on div "Menu" at bounding box center [240, 65] width 47 height 12
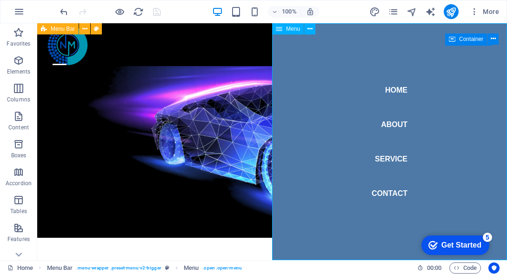
click at [458, 103] on nav "Home About Service Contact" at bounding box center [389, 141] width 235 height 237
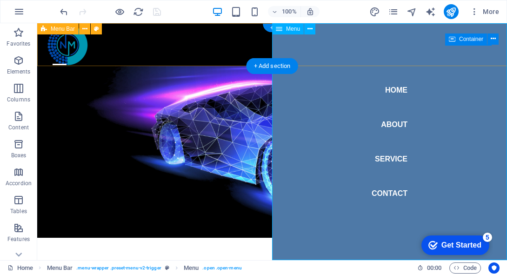
click at [449, 116] on nav "Home About Service Contact" at bounding box center [389, 141] width 235 height 237
click at [312, 31] on icon at bounding box center [310, 29] width 5 height 10
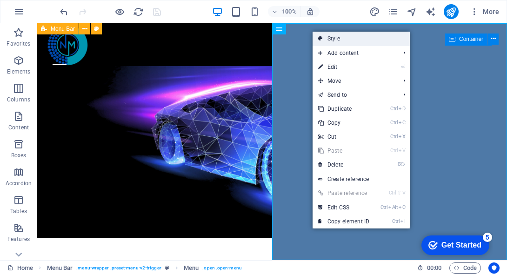
click at [322, 41] on icon at bounding box center [320, 39] width 5 height 14
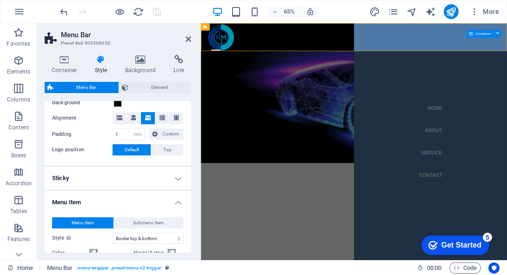
scroll to position [433, 0]
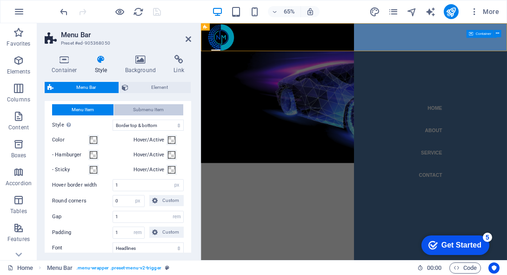
click at [148, 112] on span "Submenu Item" at bounding box center [148, 109] width 31 height 11
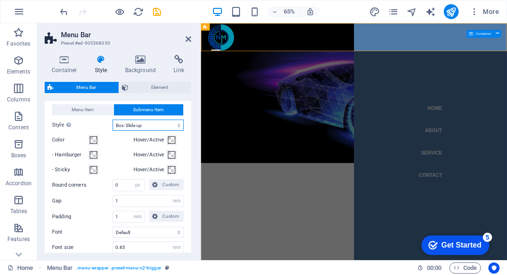
click at [154, 123] on select "Plain Text color Box: Fade Box: Flip vertical Box: Flip horizontal Box: Slide d…" at bounding box center [148, 125] width 71 height 11
click at [113, 120] on select "Plain Text color Box: Fade Box: Flip vertical Box: Flip horizontal Box: Slide d…" at bounding box center [148, 125] width 71 height 11
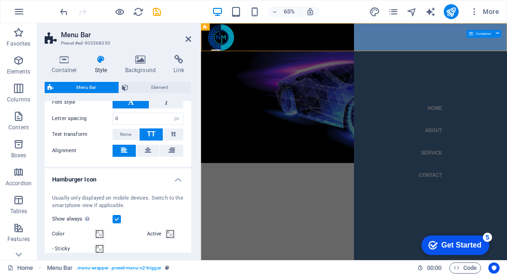
scroll to position [618, 0]
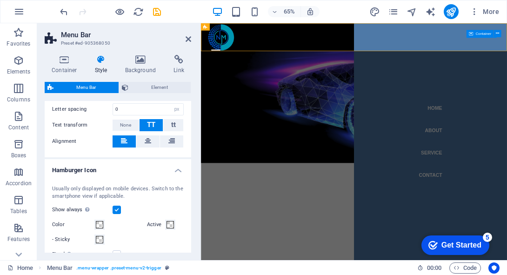
click at [157, 127] on button "TT" at bounding box center [152, 125] width 24 height 12
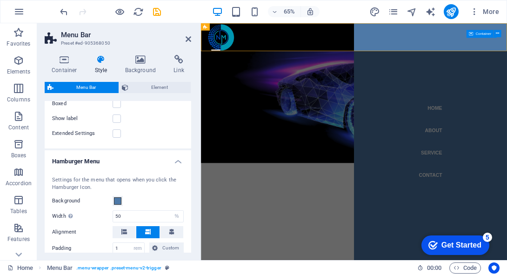
scroll to position [814, 0]
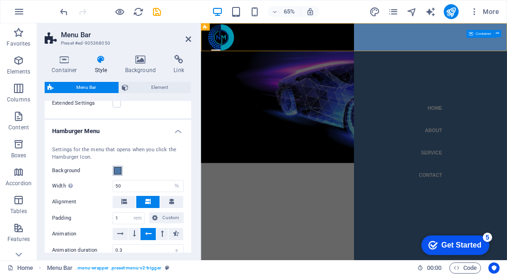
click at [119, 170] on span at bounding box center [117, 170] width 7 height 7
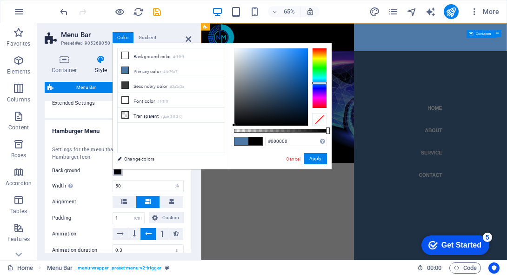
drag, startPoint x: 273, startPoint y: 75, endPoint x: 231, endPoint y: 133, distance: 71.4
click at [231, 133] on div "#000000 Supported formats #0852ed rgb(8, 82, 237) rgba(8, 82, 237, 90%) hsv(221…" at bounding box center [280, 173] width 103 height 261
click at [313, 160] on button "Apply" at bounding box center [315, 158] width 23 height 11
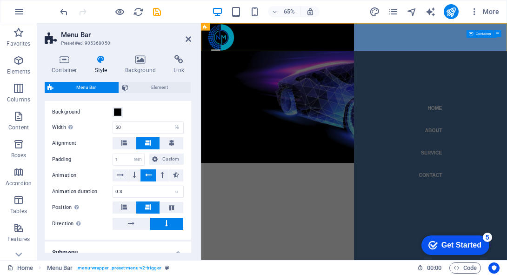
scroll to position [881, 0]
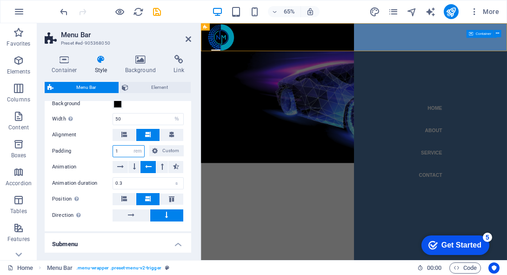
click at [122, 146] on input "1" at bounding box center [128, 151] width 31 height 11
drag, startPoint x: 122, startPoint y: 146, endPoint x: 108, endPoint y: 146, distance: 13.5
click at [108, 146] on div "Padding 1 px rem % vh vw Custom Custom" at bounding box center [118, 151] width 132 height 12
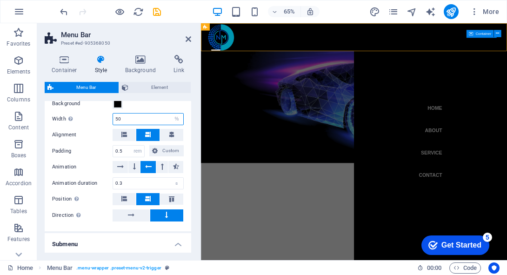
click at [127, 114] on input "50" at bounding box center [148, 119] width 70 height 11
drag, startPoint x: 127, startPoint y: 114, endPoint x: 96, endPoint y: 114, distance: 30.2
click at [96, 114] on div "Width Only when Trigger menu fullscreen is activated 50 auto px rem % vh vw" at bounding box center [118, 119] width 132 height 12
click at [125, 185] on input "0.3" at bounding box center [148, 183] width 70 height 11
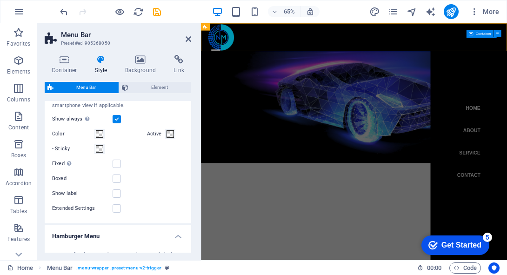
scroll to position [696, 0]
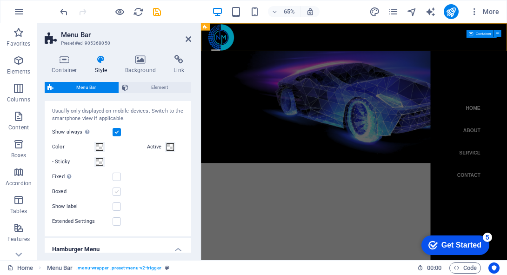
click at [117, 190] on label at bounding box center [117, 192] width 8 height 8
click at [0, 0] on input "Boxed" at bounding box center [0, 0] width 0 height 0
click at [117, 190] on label at bounding box center [117, 192] width 8 height 8
click at [0, 0] on input "Boxed" at bounding box center [0, 0] width 0 height 0
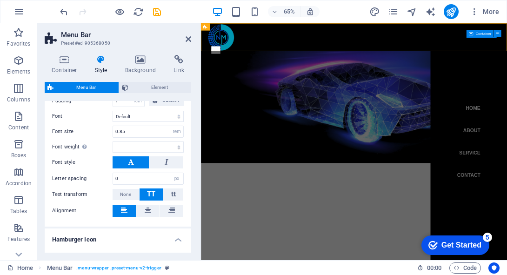
scroll to position [550, 0]
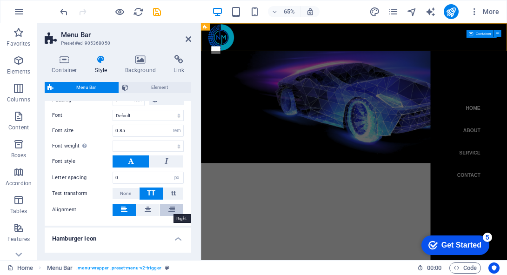
click at [171, 211] on icon at bounding box center [171, 209] width 7 height 11
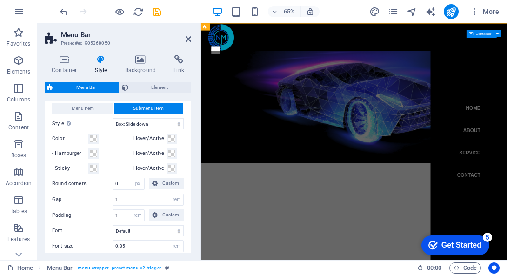
scroll to position [433, 0]
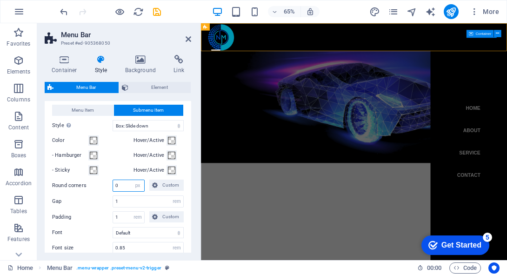
click at [123, 188] on input "0" at bounding box center [128, 185] width 31 height 11
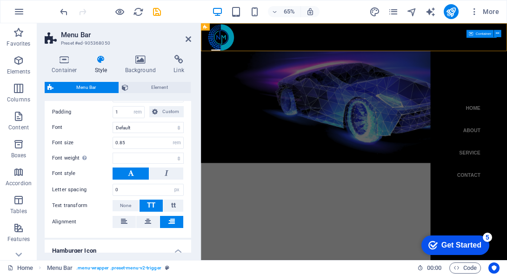
scroll to position [584, 0]
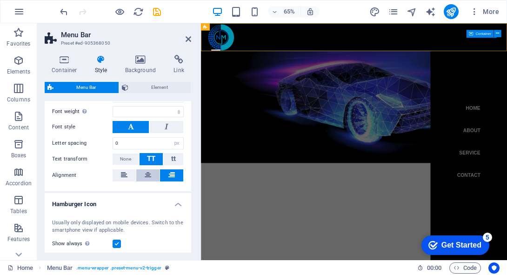
click at [152, 171] on button at bounding box center [147, 175] width 23 height 12
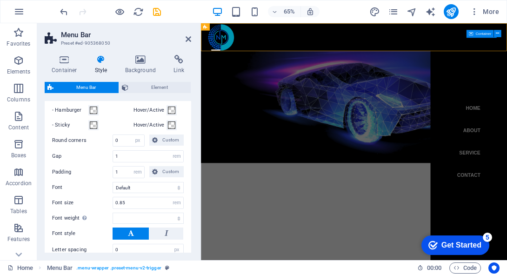
scroll to position [475, 0]
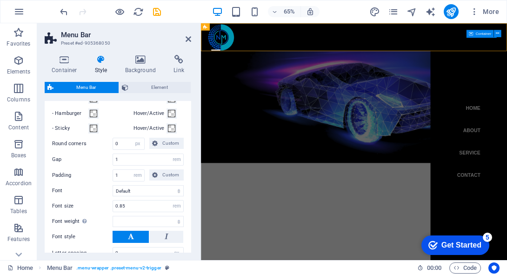
click at [103, 174] on label "Padding" at bounding box center [82, 175] width 60 height 11
click at [127, 176] on input "1" at bounding box center [128, 175] width 31 height 11
click at [125, 161] on input "1" at bounding box center [148, 159] width 70 height 11
click at [127, 147] on input "0" at bounding box center [128, 143] width 31 height 11
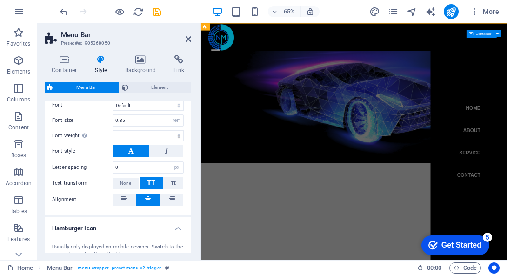
scroll to position [567, 0]
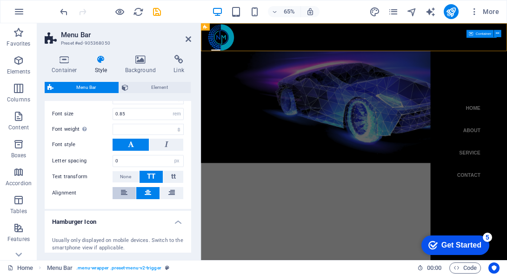
click at [121, 194] on icon at bounding box center [124, 192] width 7 height 11
click at [124, 161] on input "0" at bounding box center [148, 160] width 70 height 11
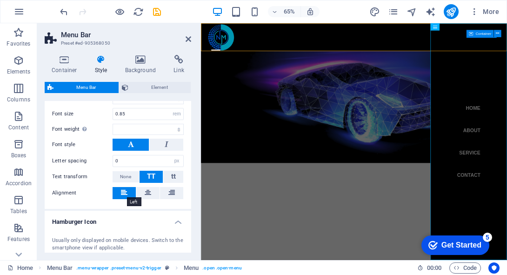
click at [126, 194] on icon at bounding box center [124, 192] width 7 height 11
click at [145, 194] on icon at bounding box center [148, 192] width 7 height 11
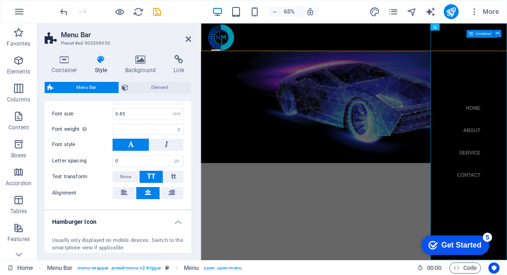
click at [145, 194] on icon at bounding box center [148, 192] width 7 height 11
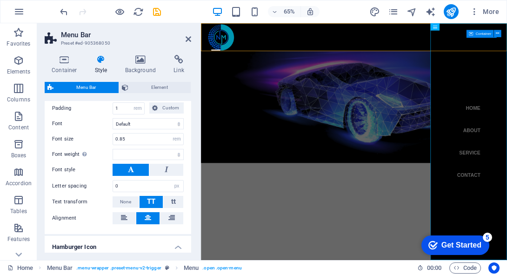
scroll to position [541, 0]
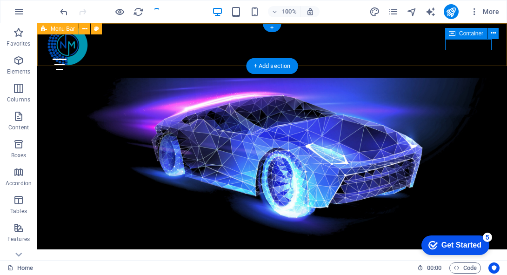
click at [485, 51] on div "Menu Home About Service Contact" at bounding box center [272, 50] width 470 height 54
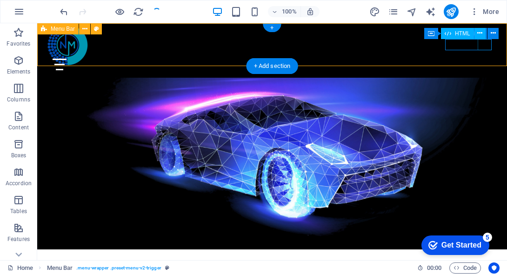
click at [99, 59] on div "Menu" at bounding box center [76, 65] width 47 height 12
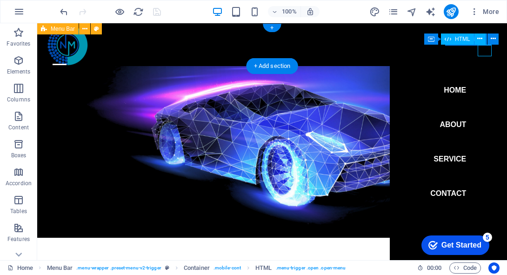
click at [67, 59] on div "Menu" at bounding box center [60, 65] width 14 height 12
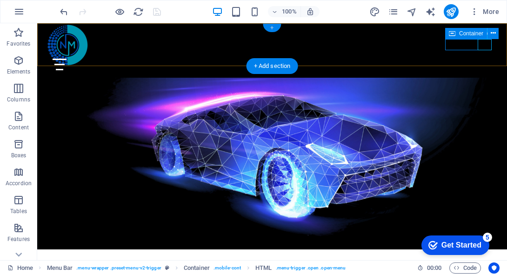
click at [269, 26] on div "+" at bounding box center [272, 28] width 18 height 8
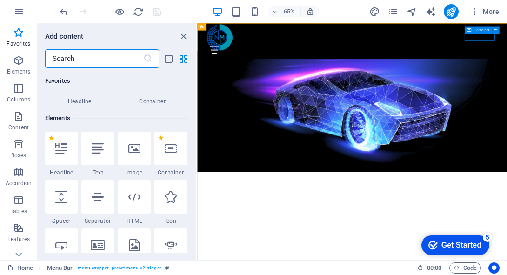
scroll to position [90, 0]
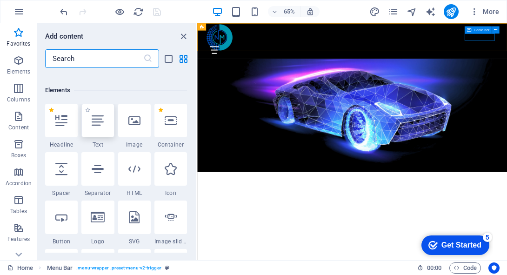
click at [101, 133] on div at bounding box center [97, 121] width 33 height 34
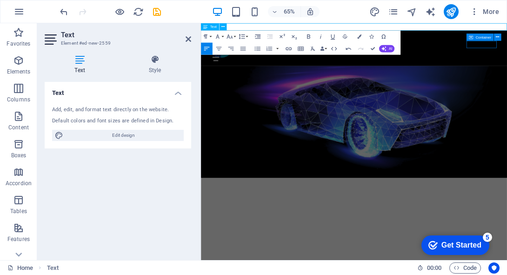
click at [287, 24] on p "NodeMotion" at bounding box center [436, 28] width 471 height 11
drag, startPoint x: 371, startPoint y: 49, endPoint x: 333, endPoint y: 26, distance: 44.7
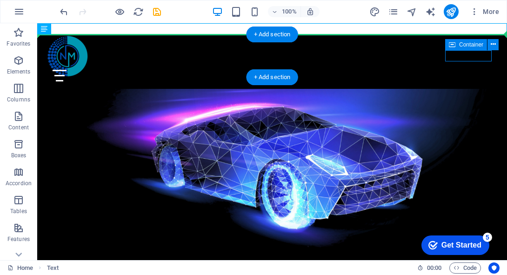
drag, startPoint x: 330, startPoint y: 28, endPoint x: 310, endPoint y: 53, distance: 31.7
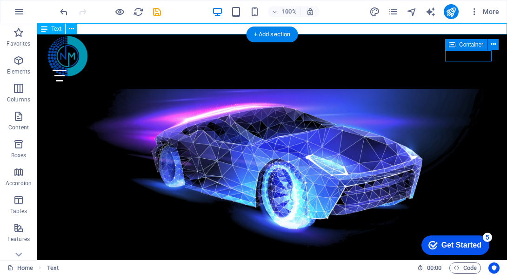
click at [204, 29] on div "NodeMotion" at bounding box center [272, 28] width 470 height 11
click at [70, 29] on icon at bounding box center [71, 29] width 5 height 10
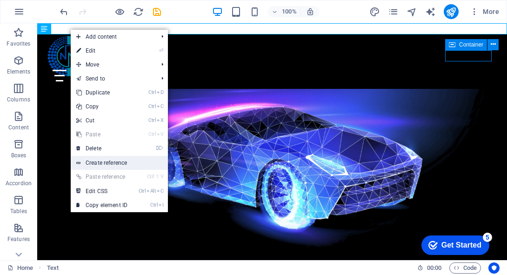
click at [119, 156] on link "Create reference" at bounding box center [119, 163] width 97 height 14
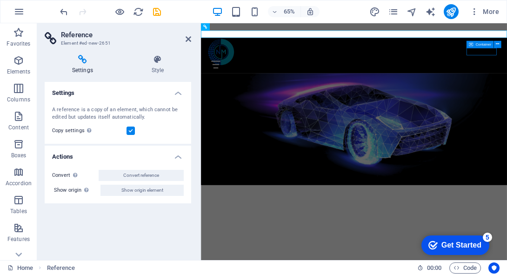
click at [119, 156] on h4 "Actions" at bounding box center [118, 154] width 147 height 17
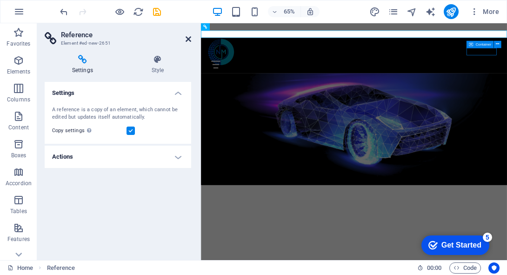
click at [187, 40] on icon at bounding box center [189, 38] width 6 height 7
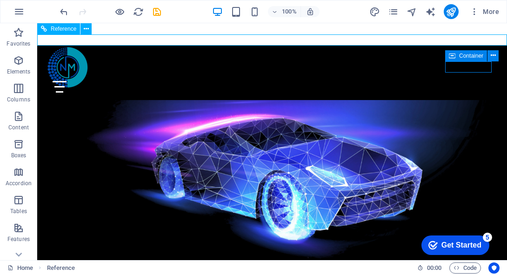
click at [156, 39] on div "NodeMotion" at bounding box center [272, 39] width 470 height 11
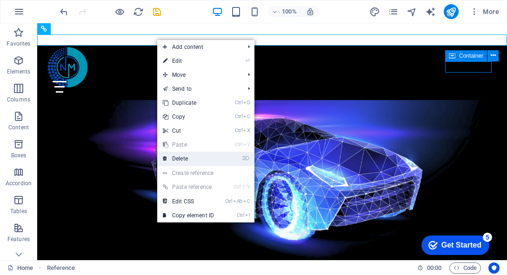
click at [189, 155] on link "⌦ Delete" at bounding box center [188, 159] width 62 height 14
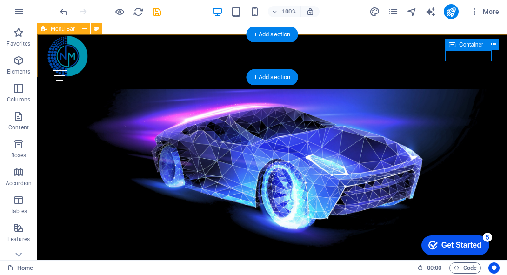
click at [196, 50] on div "Menu Home About Service Contact" at bounding box center [272, 61] width 470 height 54
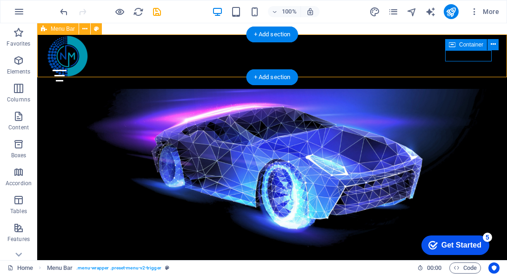
click at [215, 60] on div "Menu Home About Service Contact" at bounding box center [272, 61] width 470 height 54
click at [59, 60] on div at bounding box center [272, 55] width 463 height 51
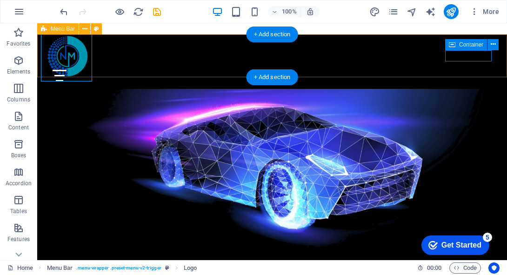
click at [145, 59] on div "Menu Home About Service Contact" at bounding box center [272, 61] width 470 height 54
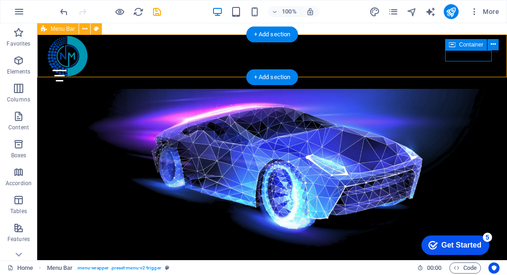
click at [178, 57] on div "Menu Home About Service Contact" at bounding box center [272, 61] width 470 height 54
click at [276, 55] on div "Menu Home About Service Contact" at bounding box center [272, 61] width 470 height 54
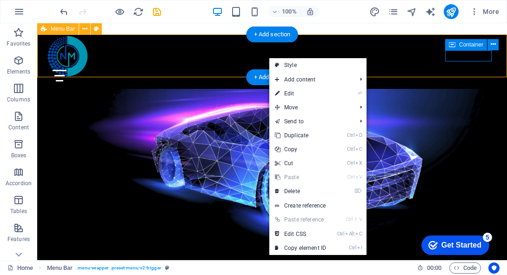
click at [248, 59] on div "Menu Home About Service Contact" at bounding box center [272, 61] width 470 height 54
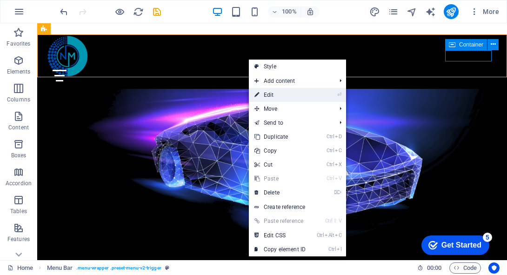
click at [274, 94] on link "⏎ Edit" at bounding box center [280, 95] width 62 height 14
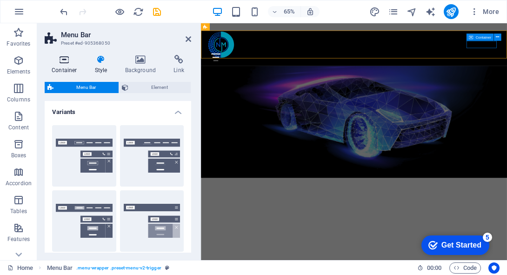
click at [68, 66] on h4 "Container" at bounding box center [66, 65] width 43 height 20
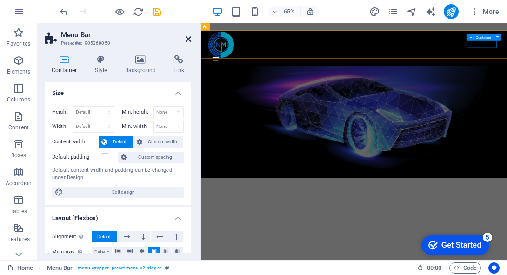
click at [190, 39] on icon at bounding box center [189, 38] width 6 height 7
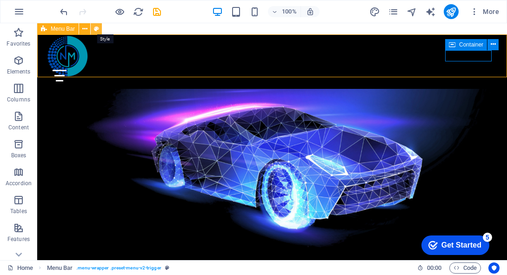
click at [98, 29] on icon at bounding box center [96, 29] width 5 height 10
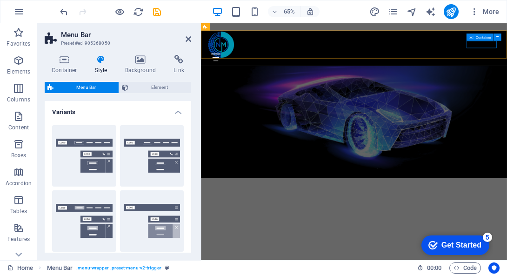
click at [104, 63] on icon at bounding box center [101, 59] width 27 height 9
click at [129, 63] on icon at bounding box center [140, 59] width 45 height 9
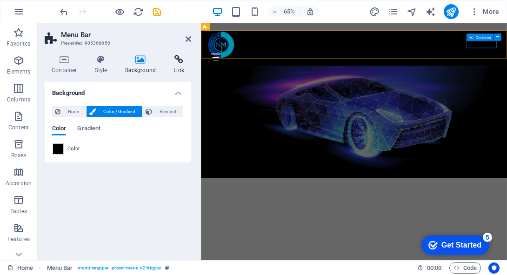
click at [175, 64] on h4 "Link" at bounding box center [179, 65] width 25 height 20
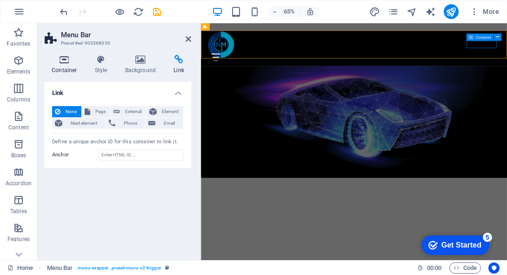
click at [61, 65] on h4 "Container" at bounding box center [66, 65] width 43 height 20
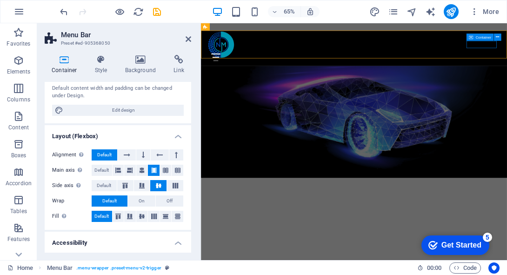
scroll to position [189, 0]
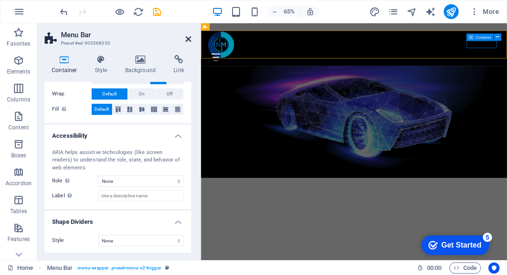
click at [189, 40] on icon at bounding box center [189, 38] width 6 height 7
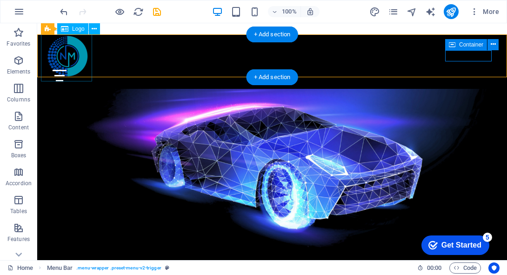
click at [77, 64] on div at bounding box center [272, 55] width 463 height 51
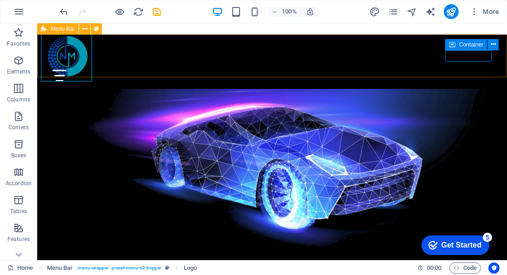
click at [50, 31] on div "Menu Bar" at bounding box center [57, 28] width 41 height 11
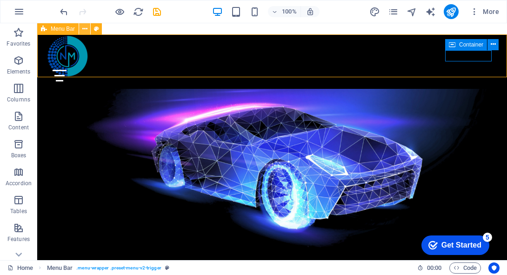
click at [85, 27] on icon at bounding box center [84, 29] width 5 height 10
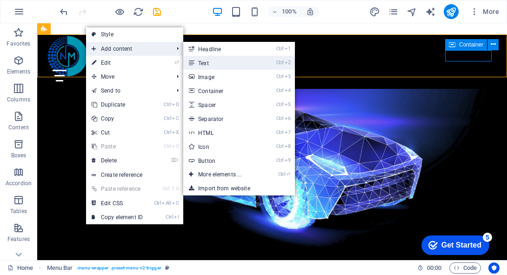
click at [197, 65] on link "Ctrl 2 Text" at bounding box center [221, 63] width 77 height 14
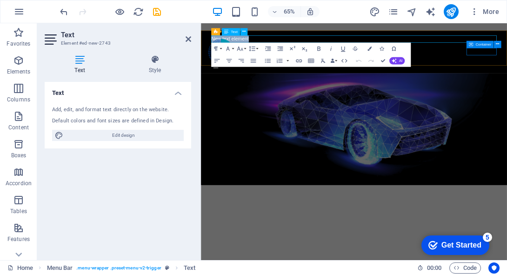
click at [275, 48] on p "New text element" at bounding box center [436, 47] width 439 height 11
drag, startPoint x: 279, startPoint y: 48, endPoint x: 193, endPoint y: 50, distance: 86.1
click at [201, 50] on html "Skip to main content NodeMotion New text element Menu Home About Service Contac…" at bounding box center [436, 147] width 471 height 249
click at [145, 63] on icon at bounding box center [155, 59] width 73 height 9
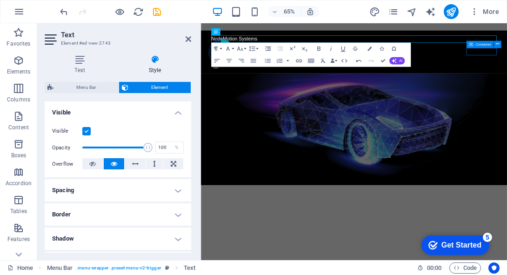
click at [127, 193] on h4 "Spacing" at bounding box center [118, 190] width 147 height 22
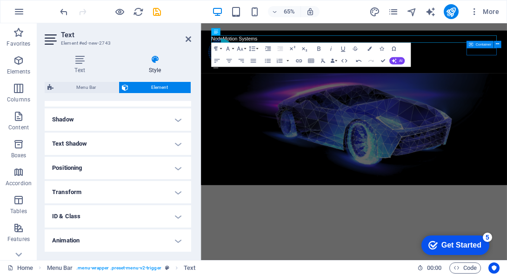
scroll to position [268, 0]
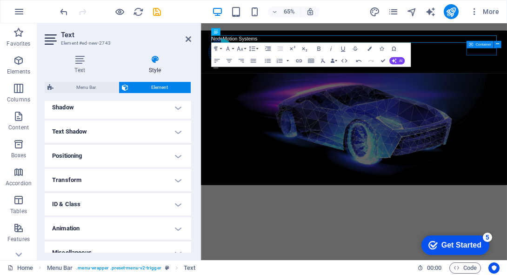
click at [134, 153] on h4 "Positioning" at bounding box center [118, 156] width 147 height 22
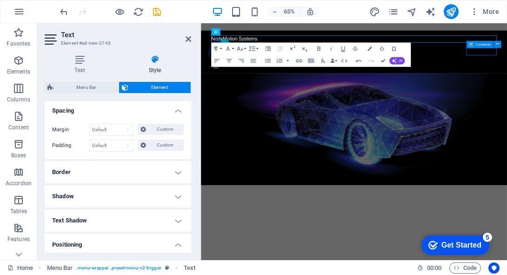
scroll to position [106, 0]
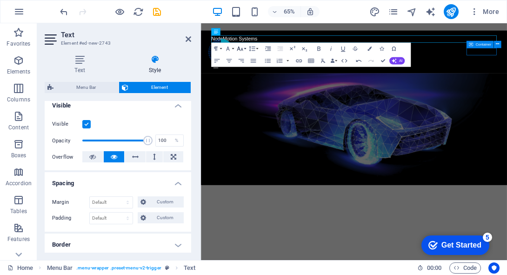
click at [241, 47] on icon "button" at bounding box center [239, 48] width 7 height 7
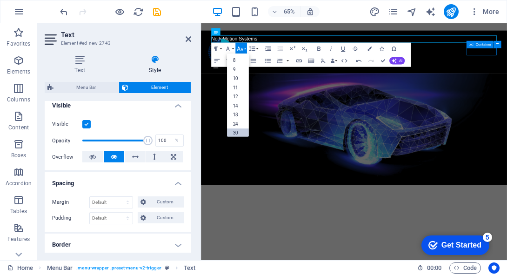
click at [242, 131] on link "30" at bounding box center [238, 132] width 22 height 9
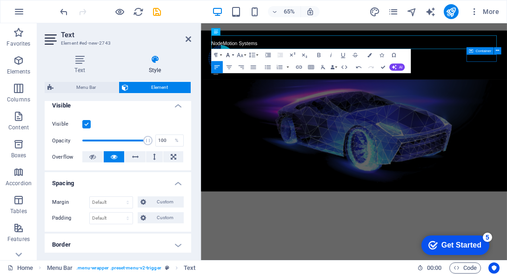
click at [231, 55] on icon "button" at bounding box center [227, 54] width 7 height 7
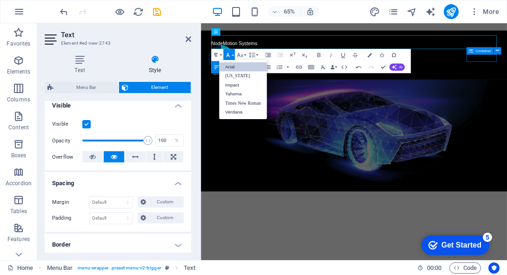
scroll to position [0, 0]
click at [237, 114] on link "Verdana" at bounding box center [243, 111] width 48 height 9
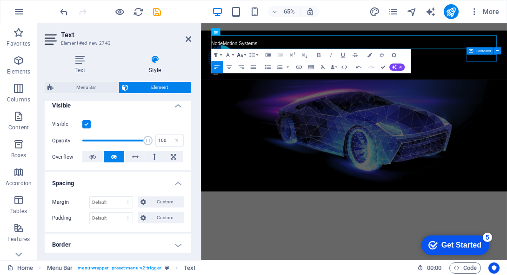
click at [243, 58] on icon "button" at bounding box center [239, 54] width 7 height 7
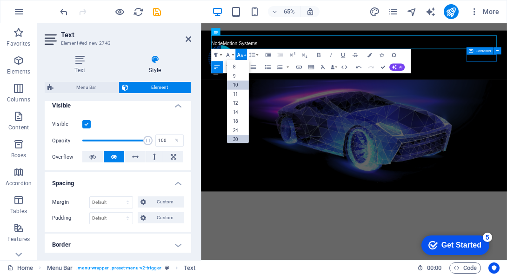
click at [241, 83] on link "10" at bounding box center [238, 84] width 22 height 9
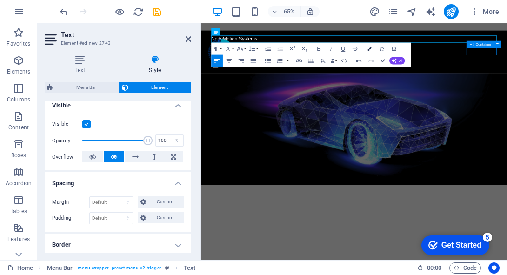
click at [370, 48] on icon "button" at bounding box center [370, 49] width 4 height 4
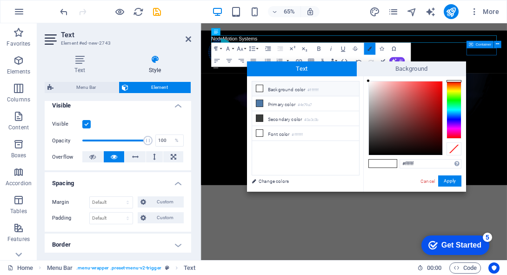
click at [370, 48] on icon "button" at bounding box center [370, 49] width 4 height 4
click at [427, 179] on link "Cancel" at bounding box center [428, 181] width 16 height 7
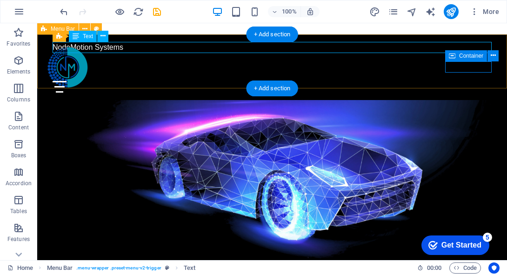
click at [133, 48] on div "NodeMotion Systems" at bounding box center [272, 47] width 439 height 11
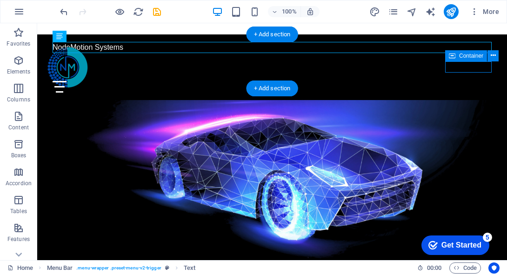
drag, startPoint x: 115, startPoint y: 48, endPoint x: 142, endPoint y: 50, distance: 26.6
click at [142, 50] on div "NodeMotion Systems" at bounding box center [272, 47] width 439 height 11
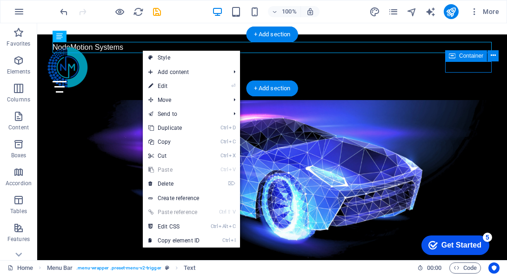
click at [126, 46] on div "NodeMotion Systems" at bounding box center [272, 47] width 439 height 11
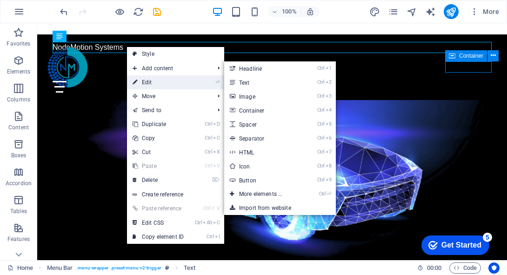
click at [155, 82] on link "⏎ Edit" at bounding box center [158, 82] width 62 height 14
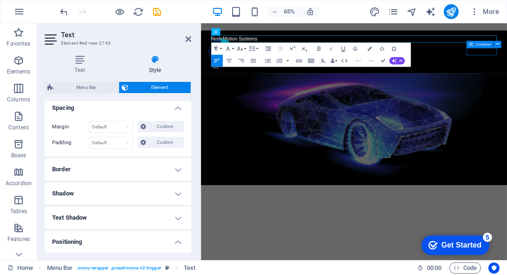
scroll to position [214, 0]
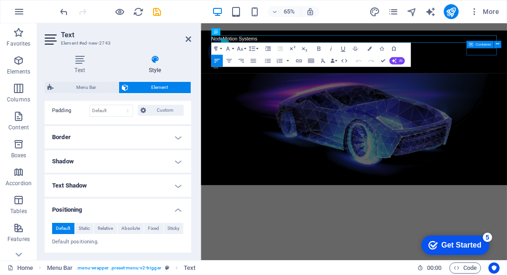
click at [94, 141] on h4 "Border" at bounding box center [118, 137] width 147 height 22
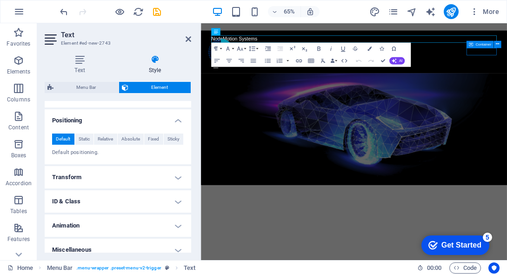
scroll to position [348, 0]
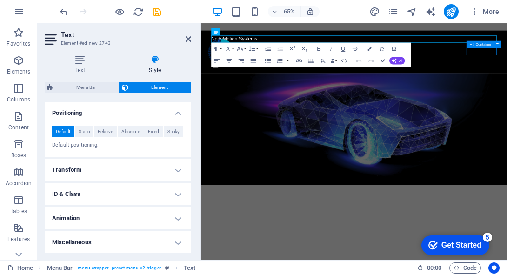
click at [107, 161] on h4 "Transform" at bounding box center [118, 170] width 147 height 22
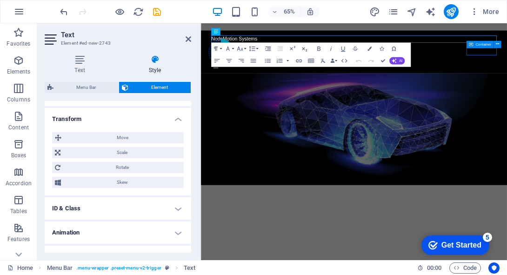
scroll to position [396, 0]
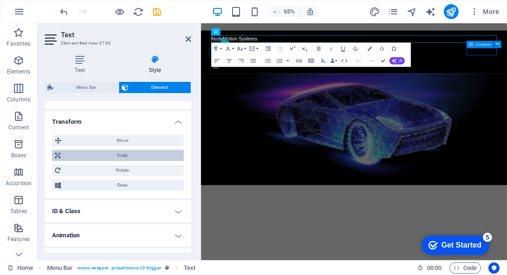
click at [114, 156] on span "Scale" at bounding box center [122, 155] width 118 height 11
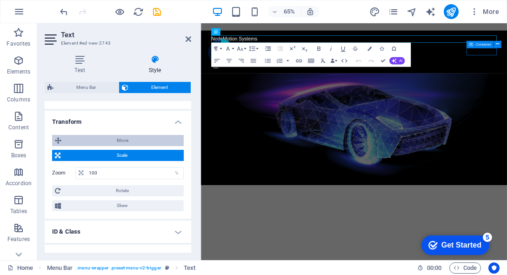
click at [121, 140] on span "Move" at bounding box center [122, 140] width 117 height 11
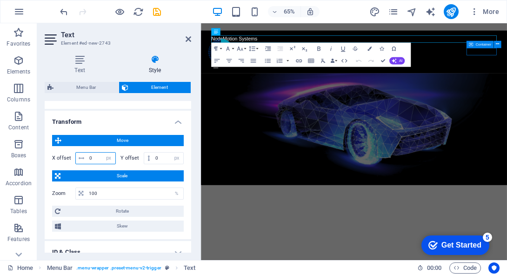
drag, startPoint x: 96, startPoint y: 153, endPoint x: 75, endPoint y: 154, distance: 20.9
click at [75, 154] on div "X offset 0 px rem % em vh vw" at bounding box center [84, 158] width 64 height 12
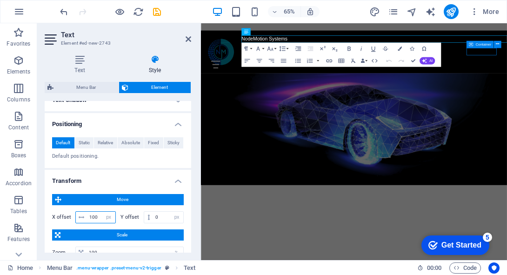
scroll to position [140, 0]
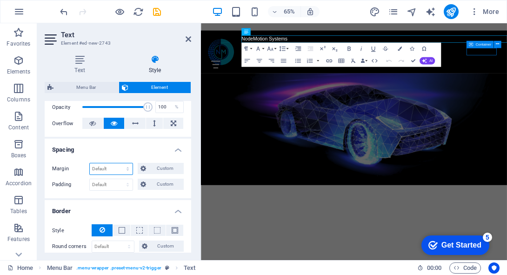
click at [114, 167] on select "Default auto px % rem vw vh Custom" at bounding box center [111, 168] width 43 height 11
click at [119, 163] on select "Default auto px % rem vw vh Custom" at bounding box center [111, 168] width 43 height 11
click at [114, 183] on select "Default px rem % vh vw Custom" at bounding box center [111, 184] width 43 height 11
click at [119, 179] on select "Default px rem % vh vw Custom" at bounding box center [111, 184] width 43 height 11
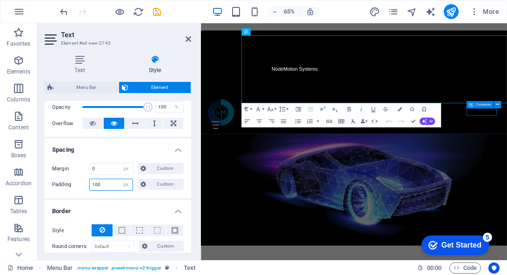
drag, startPoint x: 105, startPoint y: 186, endPoint x: 75, endPoint y: 184, distance: 29.8
click at [75, 184] on div "Padding 100 Default px rem % vh vw Custom Custom" at bounding box center [118, 185] width 132 height 12
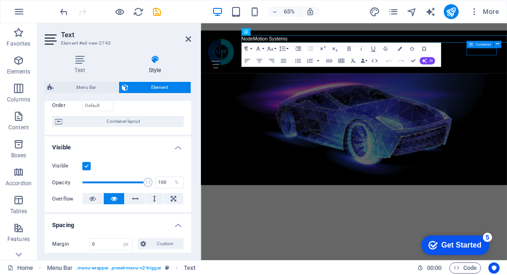
scroll to position [94, 0]
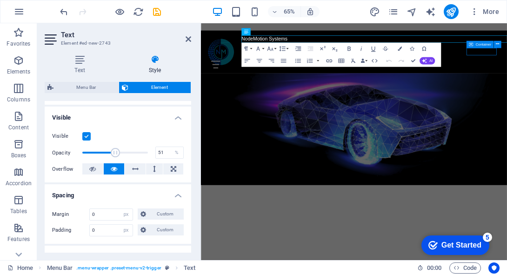
drag, startPoint x: 148, startPoint y: 154, endPoint x: 114, endPoint y: 155, distance: 34.0
click at [114, 155] on span at bounding box center [115, 152] width 9 height 9
drag, startPoint x: 114, startPoint y: 155, endPoint x: 160, endPoint y: 159, distance: 45.8
click at [160, 159] on div "Visible Opacity 100 % Overflow" at bounding box center [118, 152] width 147 height 59
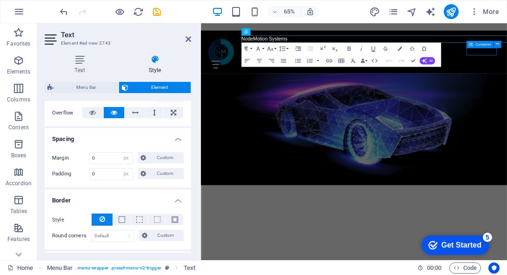
scroll to position [150, 0]
click at [352, 177] on figure at bounding box center [436, 186] width 471 height 172
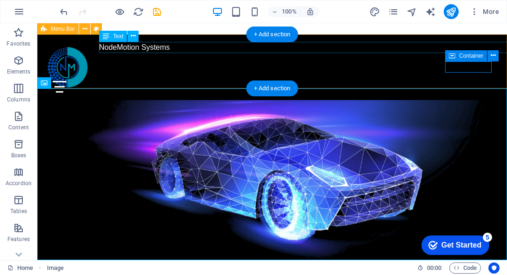
click at [163, 51] on div "NodeMotion Systems" at bounding box center [318, 47] width 439 height 11
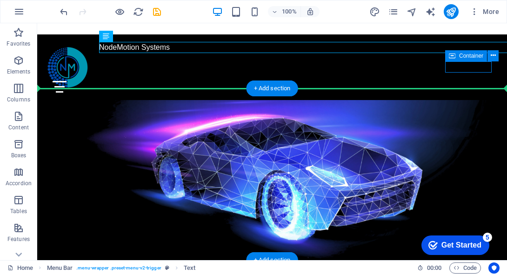
drag, startPoint x: 160, startPoint y: 51, endPoint x: 103, endPoint y: 88, distance: 68.1
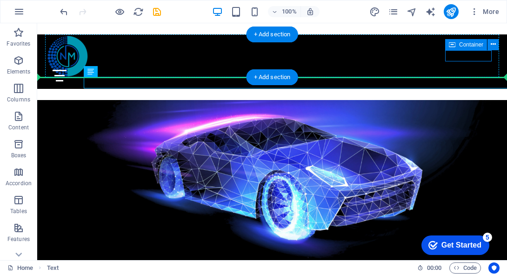
drag, startPoint x: 101, startPoint y: 84, endPoint x: 62, endPoint y: 79, distance: 38.9
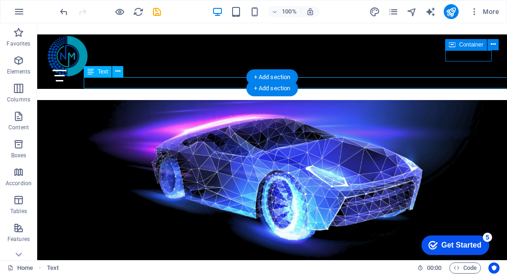
click at [114, 89] on div "NodeMotion Systems" at bounding box center [319, 94] width 470 height 11
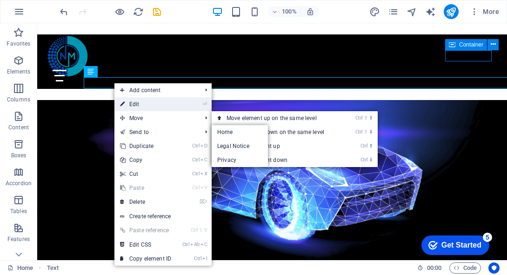
click at [157, 106] on link "⏎ Edit" at bounding box center [145, 104] width 62 height 14
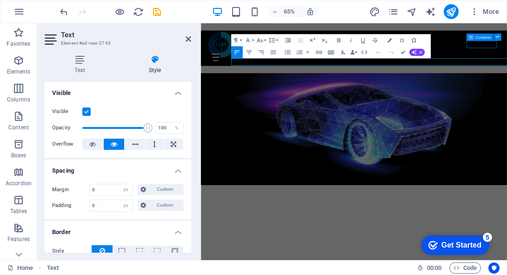
scroll to position [335, 0]
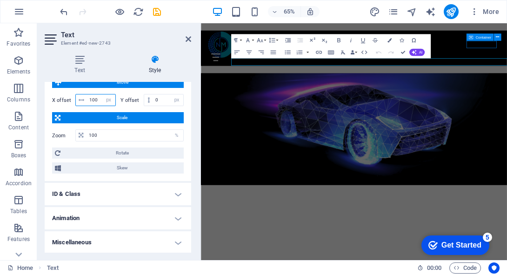
drag, startPoint x: 101, startPoint y: 96, endPoint x: 80, endPoint y: 98, distance: 21.4
click at [80, 98] on div "100 px rem % em vh vw" at bounding box center [95, 100] width 40 height 12
click at [96, 98] on input "100" at bounding box center [101, 99] width 28 height 11
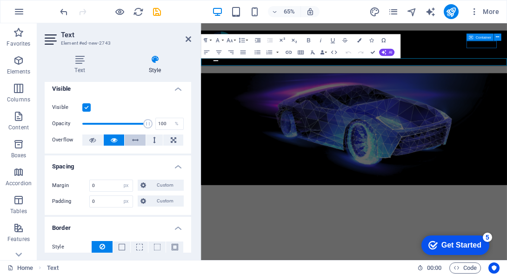
scroll to position [0, 0]
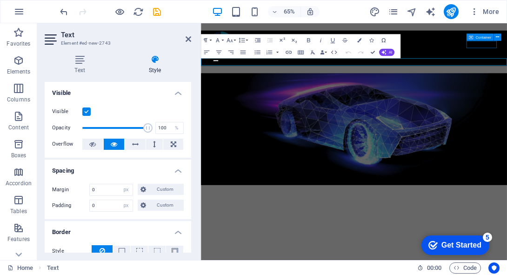
click at [158, 72] on h4 "Style" at bounding box center [155, 65] width 73 height 20
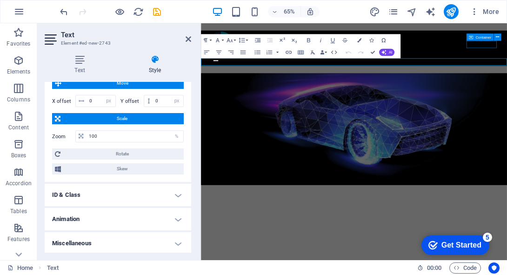
scroll to position [335, 0]
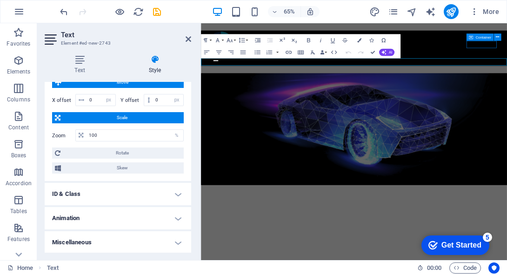
click at [125, 243] on h4 "Miscellaneous" at bounding box center [118, 242] width 147 height 22
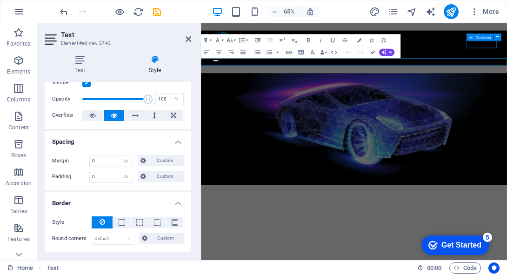
scroll to position [0, 0]
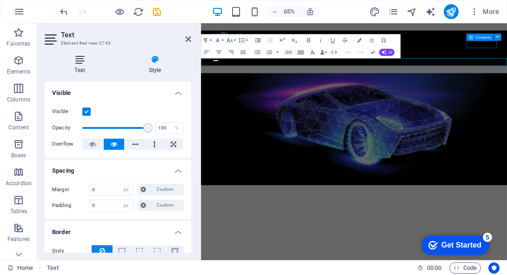
click at [81, 65] on h4 "Text" at bounding box center [82, 65] width 74 height 20
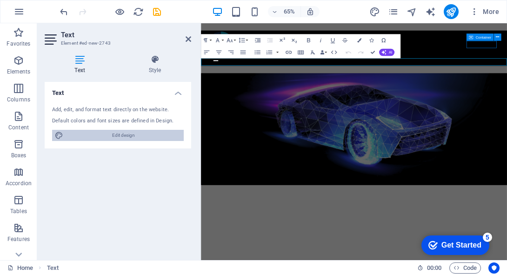
click at [100, 132] on span "Edit design" at bounding box center [123, 135] width 115 height 11
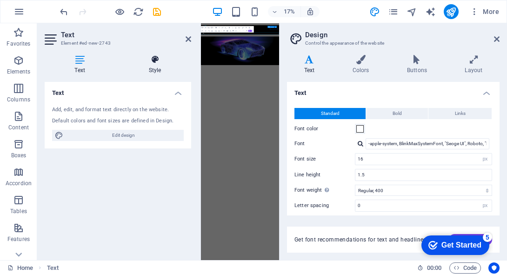
click at [149, 60] on icon at bounding box center [155, 59] width 73 height 9
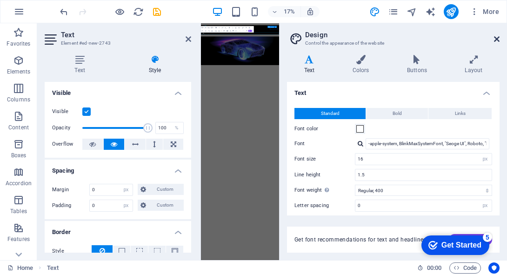
click at [495, 38] on icon at bounding box center [497, 38] width 6 height 7
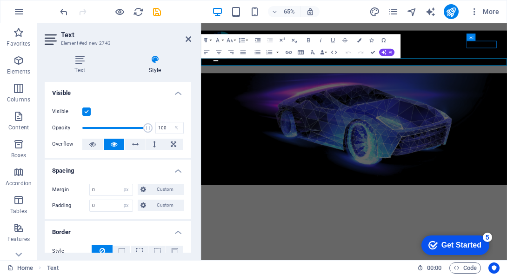
click at [268, 89] on p "NodeMotion Systems" at bounding box center [436, 94] width 471 height 11
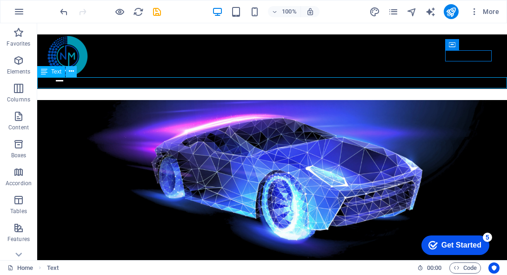
click at [69, 73] on icon at bounding box center [71, 72] width 5 height 10
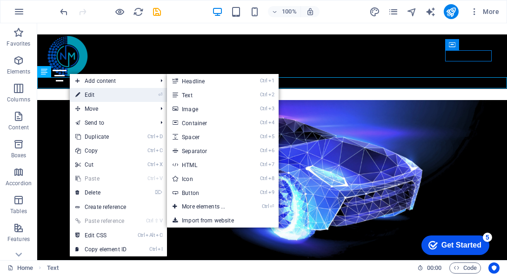
click at [96, 91] on link "⏎ Edit" at bounding box center [101, 95] width 62 height 14
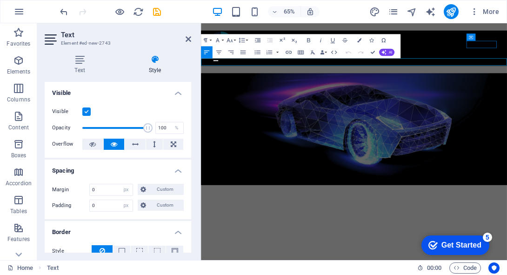
click at [147, 70] on h4 "Style" at bounding box center [155, 65] width 73 height 20
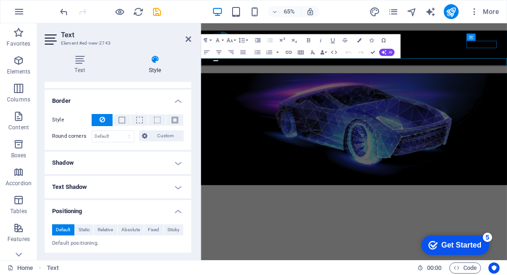
click at [133, 154] on h4 "Shadow" at bounding box center [118, 163] width 147 height 22
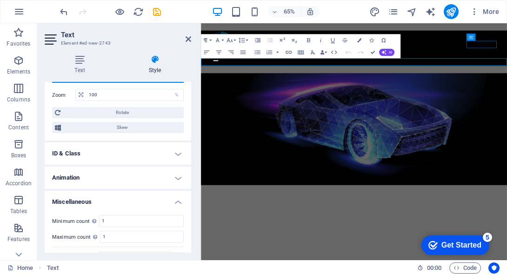
scroll to position [413, 0]
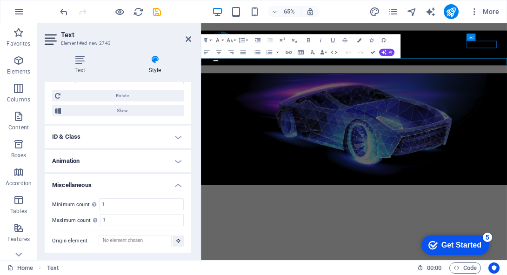
click at [132, 130] on h4 "ID & Class" at bounding box center [118, 137] width 147 height 22
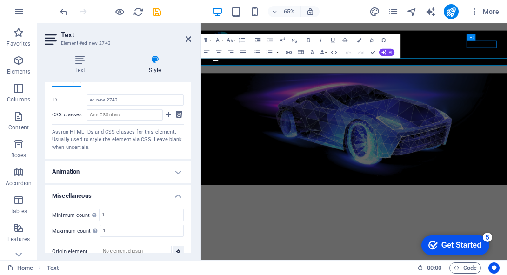
scroll to position [497, 0]
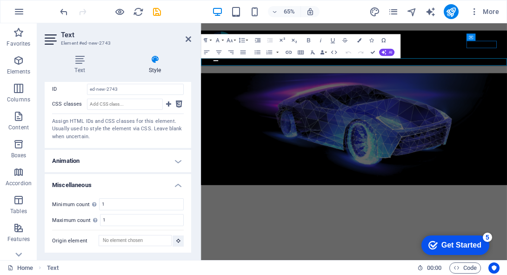
click at [132, 159] on h4 "Animation" at bounding box center [118, 161] width 147 height 22
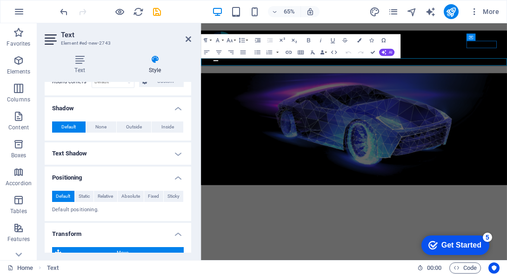
scroll to position [0, 0]
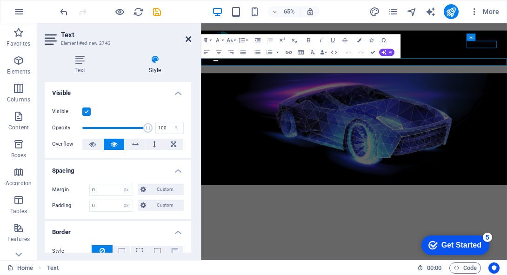
click at [186, 38] on icon at bounding box center [189, 38] width 6 height 7
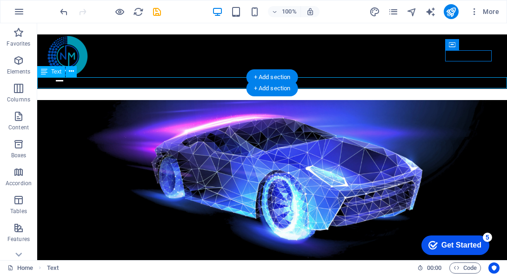
click at [198, 89] on div "NodeMotion Systems" at bounding box center [272, 94] width 470 height 11
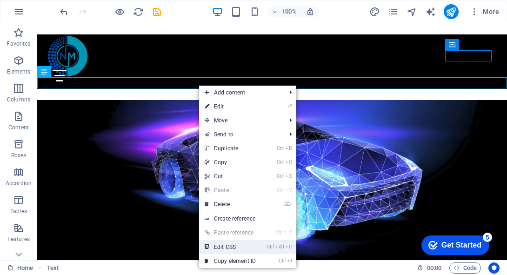
drag, startPoint x: 227, startPoint y: 245, endPoint x: 380, endPoint y: 444, distance: 250.8
click at [227, 245] on link "Ctrl Alt C Edit CSS" at bounding box center [230, 247] width 62 height 14
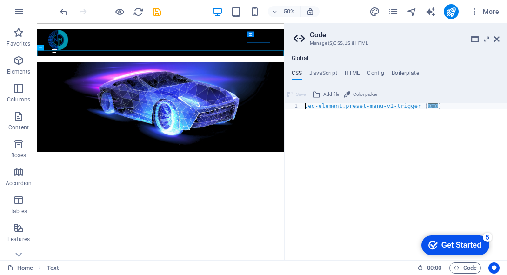
click at [430, 107] on span "..." at bounding box center [433, 105] width 10 height 5
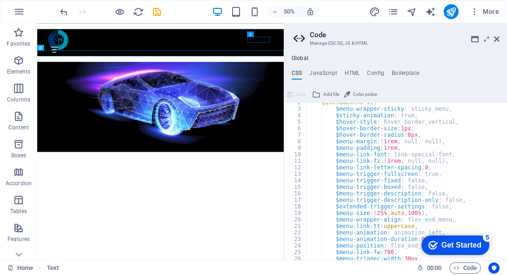
scroll to position [51, 0]
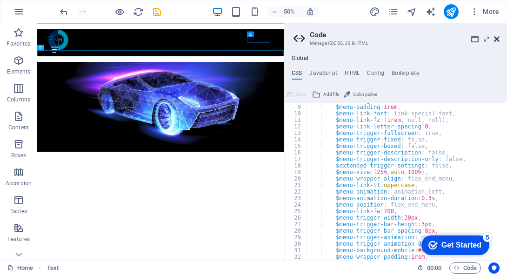
click at [499, 38] on icon at bounding box center [497, 38] width 6 height 7
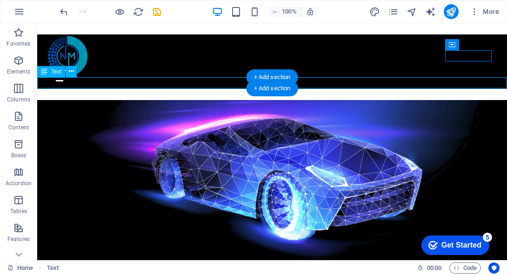
click at [109, 89] on div "NodeMotion Systems" at bounding box center [272, 94] width 470 height 11
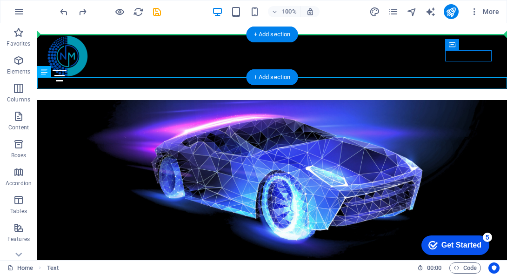
drag, startPoint x: 147, startPoint y: 80, endPoint x: 147, endPoint y: 44, distance: 36.3
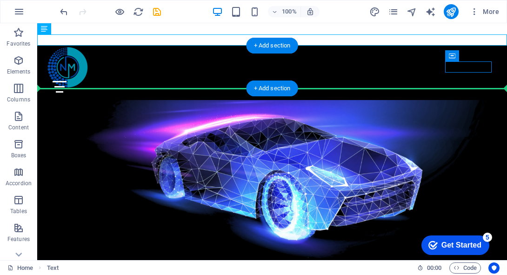
drag, startPoint x: 147, startPoint y: 44, endPoint x: 162, endPoint y: 68, distance: 28.7
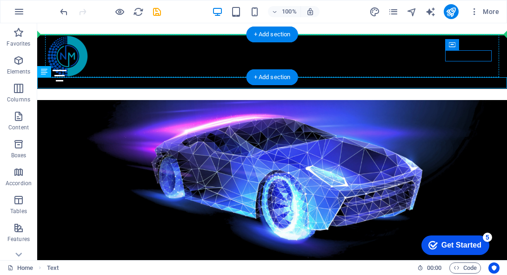
drag, startPoint x: 79, startPoint y: 94, endPoint x: 67, endPoint y: 53, distance: 43.1
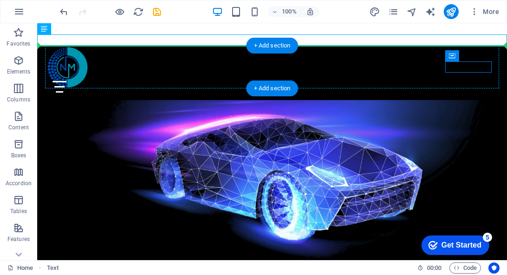
drag, startPoint x: 106, startPoint y: 38, endPoint x: 450, endPoint y: 67, distance: 345.5
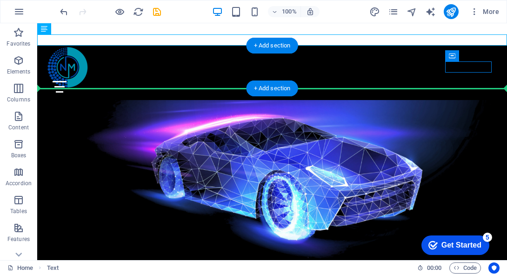
drag, startPoint x: 202, startPoint y: 41, endPoint x: 201, endPoint y: 74, distance: 32.6
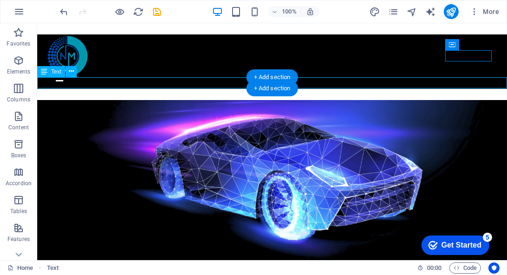
click at [197, 89] on div "NodeMotion Systems" at bounding box center [272, 94] width 470 height 11
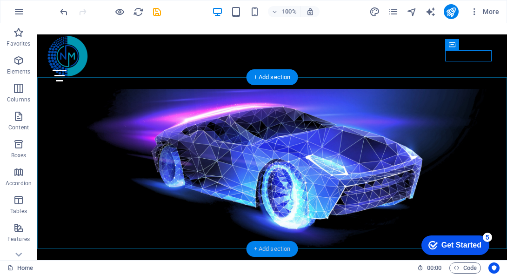
click at [281, 248] on div "+ Add section" at bounding box center [273, 249] width 52 height 16
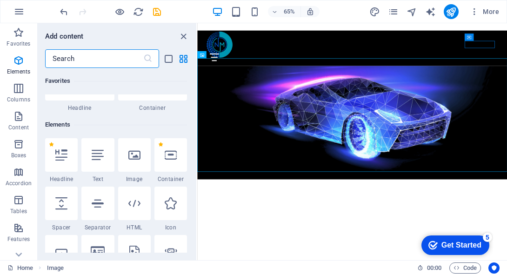
scroll to position [0, 0]
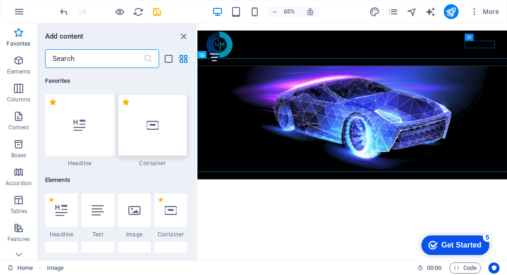
click at [166, 130] on div at bounding box center [152, 124] width 69 height 61
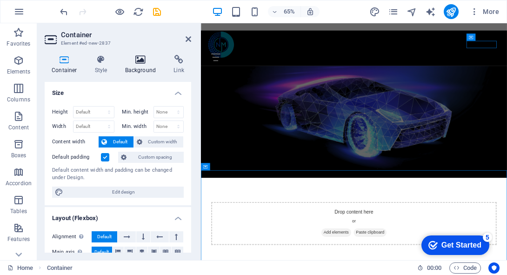
click at [146, 66] on h4 "Background" at bounding box center [142, 65] width 49 height 20
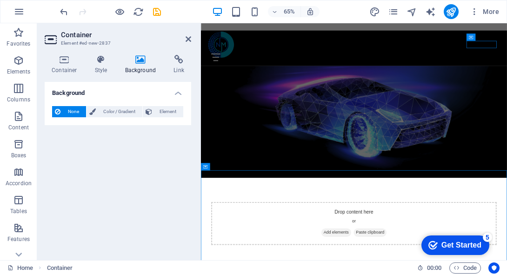
click at [106, 104] on div "None Color / Gradient Element Stretch background to full-width Color overlay Pl…" at bounding box center [118, 112] width 147 height 27
click at [112, 117] on div "None Color / Gradient Element" at bounding box center [118, 112] width 132 height 12
click at [110, 112] on span "Color / Gradient" at bounding box center [119, 111] width 41 height 11
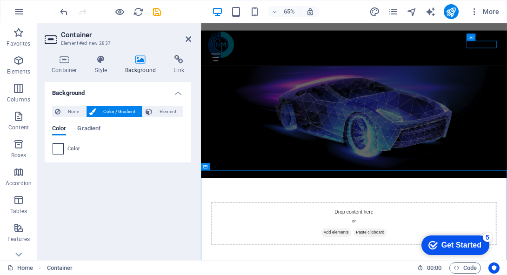
click at [58, 148] on span at bounding box center [58, 149] width 10 height 10
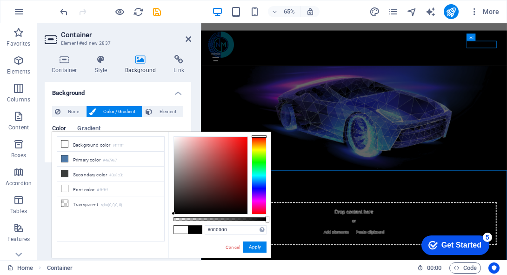
drag, startPoint x: 172, startPoint y: 136, endPoint x: 159, endPoint y: 246, distance: 110.6
click at [159, 246] on div "less Background color #ffffff Primary color #4e79a7 Secondary color #3a3c3b Fon…" at bounding box center [161, 195] width 219 height 126
click at [249, 249] on button "Apply" at bounding box center [254, 246] width 23 height 11
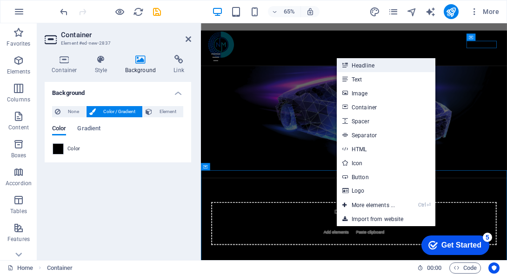
click at [382, 71] on link "Headline" at bounding box center [386, 65] width 99 height 14
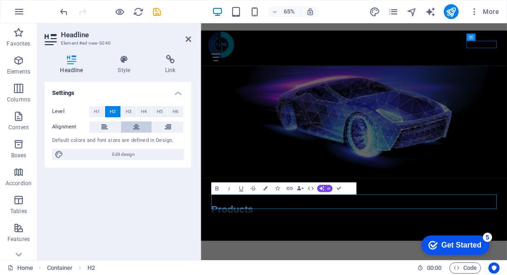
click at [128, 124] on button at bounding box center [136, 126] width 31 height 11
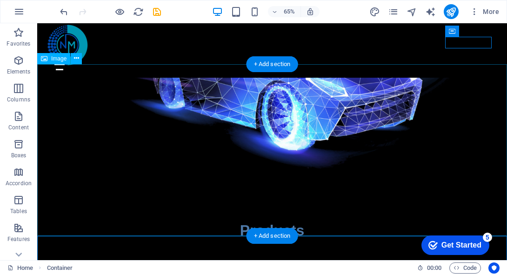
scroll to position [85, 0]
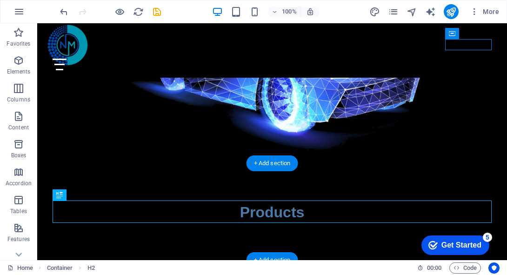
drag, startPoint x: 277, startPoint y: 207, endPoint x: 276, endPoint y: 192, distance: 15.4
click at [276, 192] on div "Products" at bounding box center [272, 212] width 470 height 97
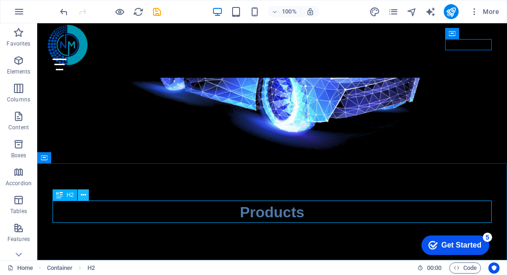
click at [81, 197] on icon at bounding box center [83, 195] width 5 height 10
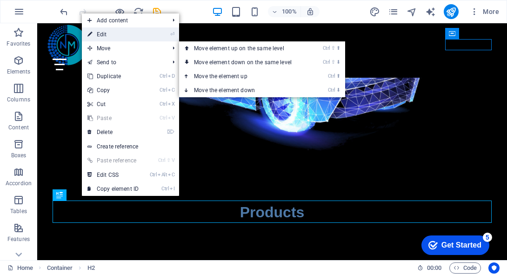
click at [158, 37] on li "⏎ Edit" at bounding box center [130, 34] width 97 height 14
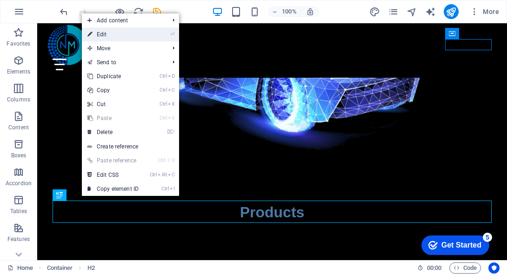
click at [97, 37] on link "⏎ Edit" at bounding box center [113, 34] width 62 height 14
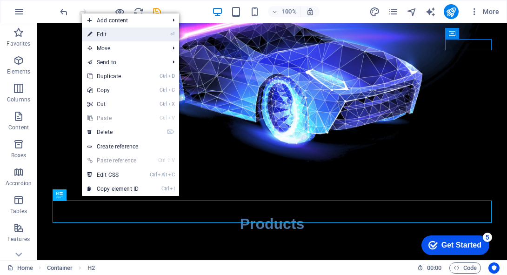
scroll to position [0, 0]
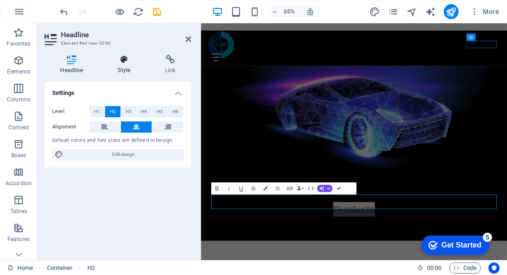
click at [121, 63] on icon at bounding box center [124, 59] width 44 height 9
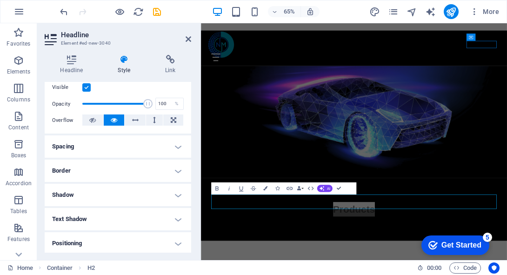
scroll to position [124, 0]
click at [124, 141] on h4 "Spacing" at bounding box center [118, 146] width 147 height 22
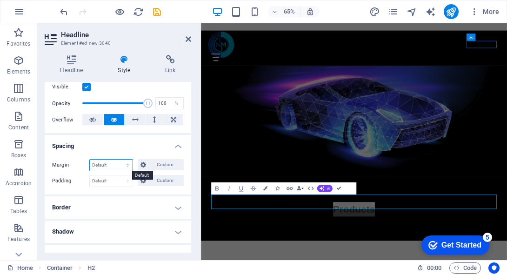
click at [112, 164] on select "Default auto px % rem vw vh Custom" at bounding box center [111, 165] width 43 height 11
click at [119, 160] on select "Default auto px % rem vw vh Custom" at bounding box center [111, 165] width 43 height 11
click at [111, 182] on select "Default px rem % vh vw Custom" at bounding box center [111, 180] width 43 height 11
click at [119, 175] on select "Default px rem % vh vw Custom" at bounding box center [111, 180] width 43 height 11
click at [105, 165] on input "0" at bounding box center [111, 165] width 43 height 11
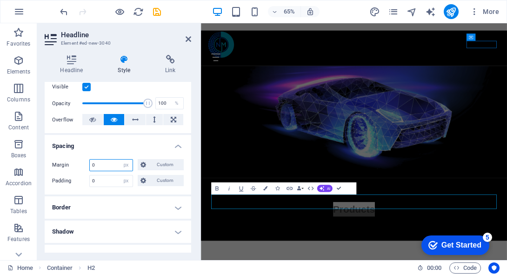
drag, startPoint x: 105, startPoint y: 165, endPoint x: 59, endPoint y: 164, distance: 45.6
click at [59, 164] on div "Margin 0 Default auto px % rem vw vh Custom Custom" at bounding box center [118, 165] width 132 height 12
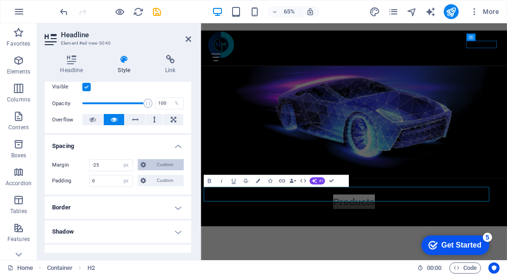
click at [145, 165] on icon at bounding box center [144, 164] width 6 height 11
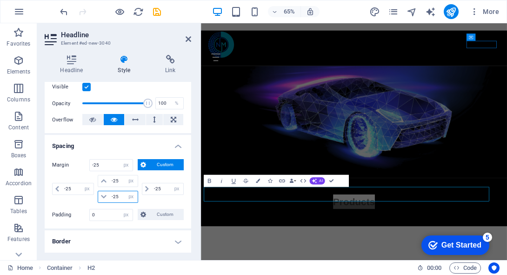
drag, startPoint x: 120, startPoint y: 195, endPoint x: 102, endPoint y: 194, distance: 17.7
click at [102, 194] on div "-25 auto px % rem vw vh" at bounding box center [118, 197] width 40 height 12
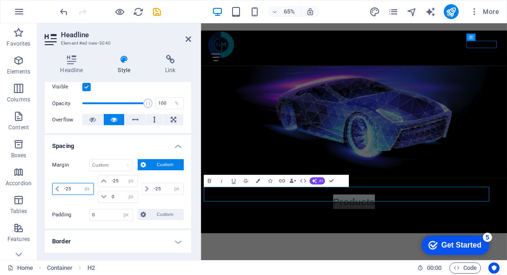
drag, startPoint x: 79, startPoint y: 188, endPoint x: 59, endPoint y: 188, distance: 20.0
click at [59, 188] on div "-25 auto px % rem vw vh" at bounding box center [73, 189] width 42 height 12
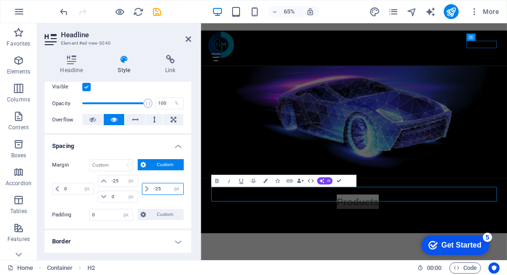
click at [142, 189] on div "-25 auto px % rem vw vh" at bounding box center [163, 189] width 42 height 12
click at [121, 180] on input "-25" at bounding box center [123, 180] width 28 height 11
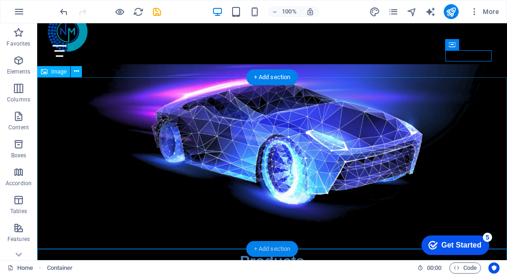
scroll to position [63, 0]
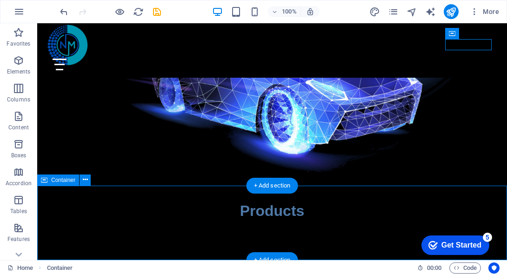
click at [284, 224] on div "Products" at bounding box center [272, 223] width 470 height 74
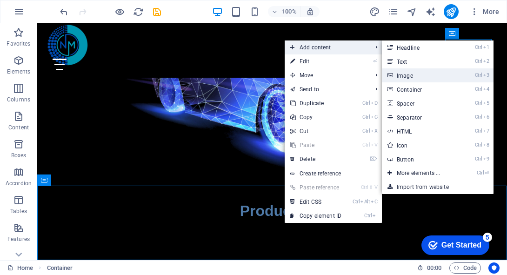
click at [406, 76] on link "Ctrl 3 Image" at bounding box center [420, 75] width 77 height 14
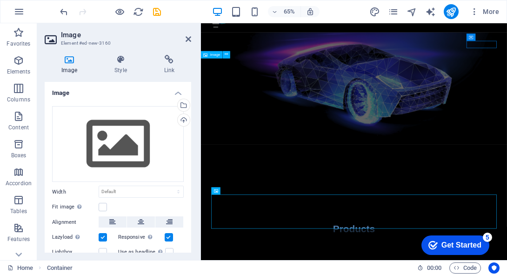
scroll to position [0, 0]
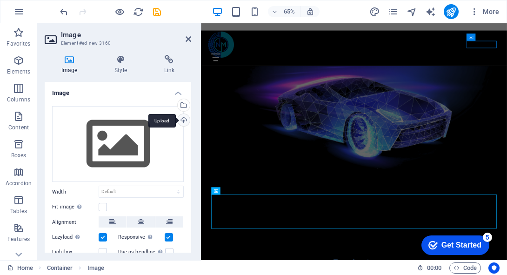
click at [180, 122] on div "Upload" at bounding box center [183, 121] width 14 height 14
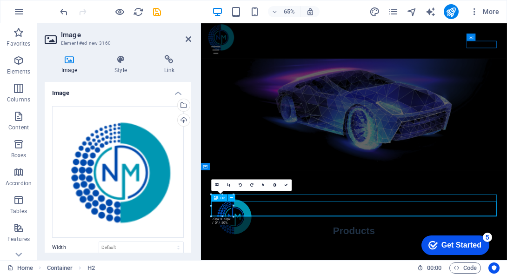
scroll to position [97, 0]
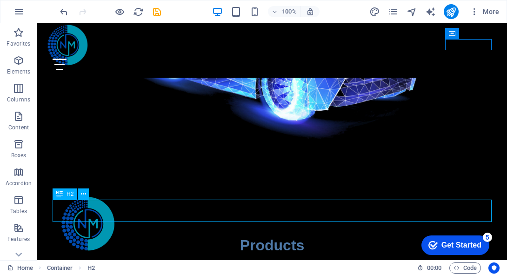
click at [145, 234] on div "Products" at bounding box center [272, 245] width 439 height 22
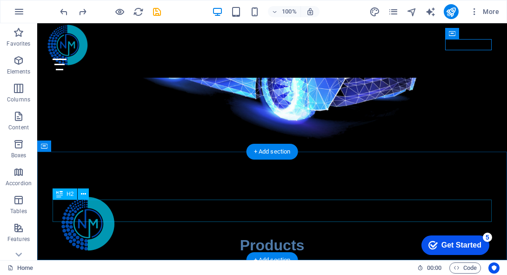
click at [67, 234] on div "Products" at bounding box center [272, 245] width 439 height 22
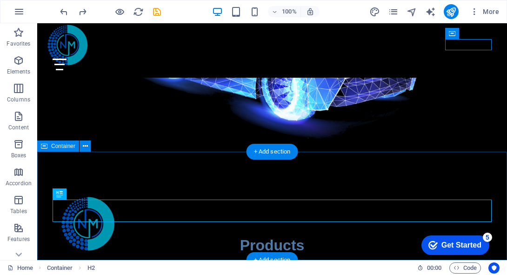
click at [67, 223] on div "Products" at bounding box center [272, 222] width 470 height 141
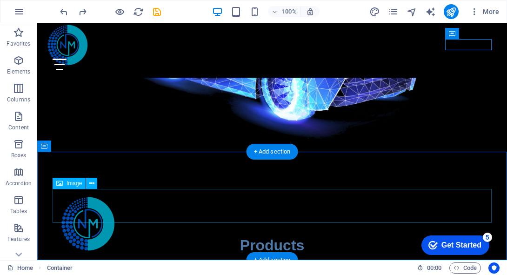
click at [77, 193] on figure at bounding box center [272, 223] width 439 height 68
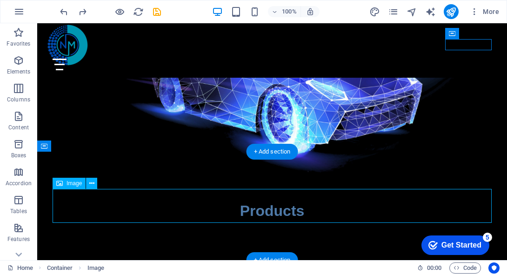
scroll to position [63, 0]
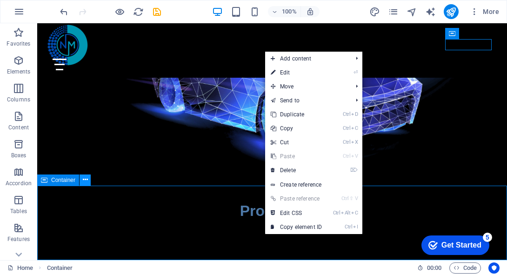
click at [83, 183] on icon at bounding box center [85, 180] width 5 height 10
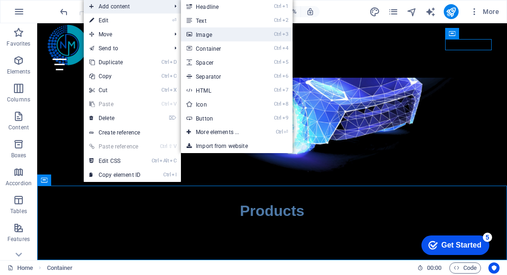
click at [212, 36] on link "Ctrl 3 Image" at bounding box center [219, 34] width 77 height 14
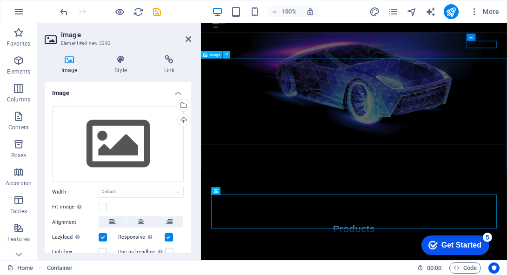
scroll to position [0, 0]
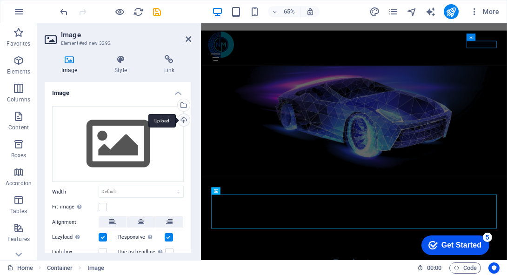
click at [180, 117] on div "Upload" at bounding box center [183, 121] width 14 height 14
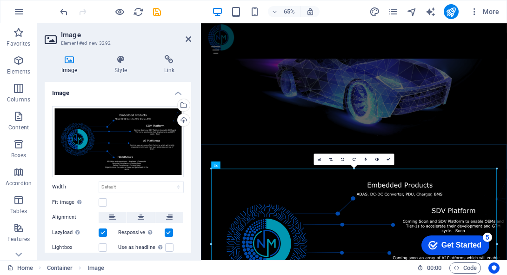
scroll to position [167, 0]
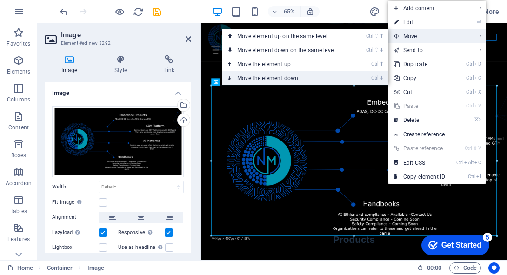
click at [328, 72] on link "Ctrl ⬇ Move the element down" at bounding box center [287, 78] width 131 height 14
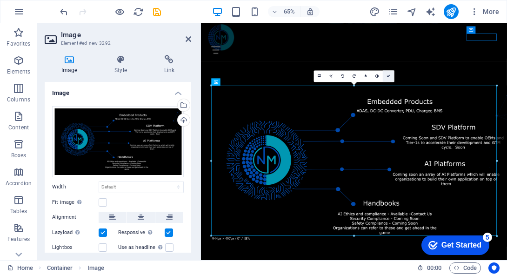
click at [389, 74] on icon at bounding box center [389, 76] width 4 height 4
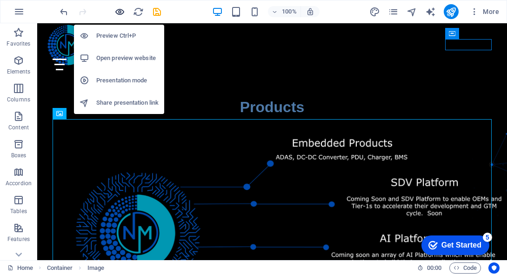
click at [120, 12] on icon "button" at bounding box center [119, 12] width 11 height 11
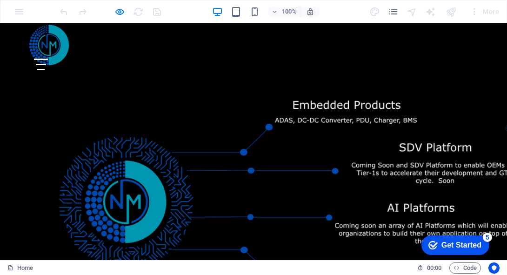
scroll to position [231, 0]
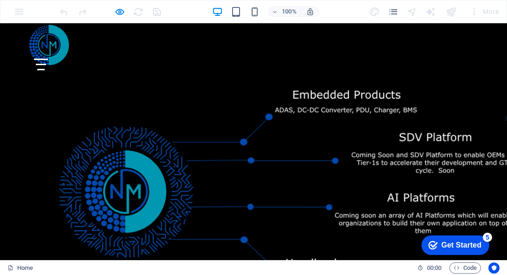
click at [284, 126] on img at bounding box center [287, 201] width 507 height 267
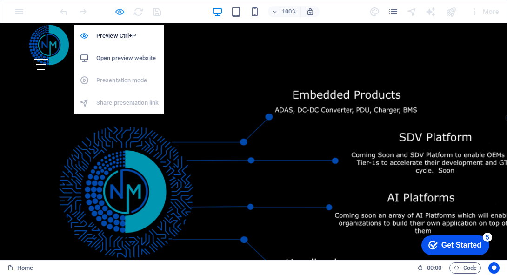
click at [117, 12] on icon "button" at bounding box center [119, 12] width 11 height 11
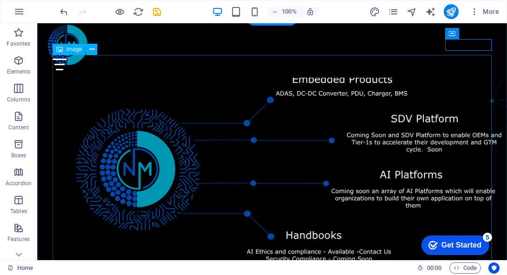
click at [151, 155] on figure at bounding box center [272, 178] width 439 height 248
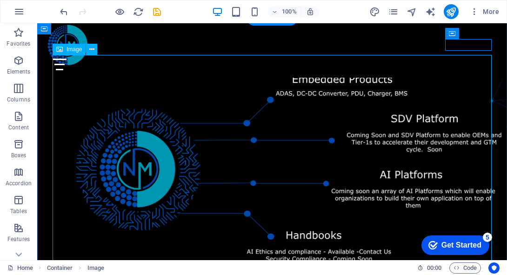
click at [490, 103] on figure at bounding box center [272, 178] width 439 height 248
click at [492, 103] on div "Products" at bounding box center [272, 178] width 470 height 321
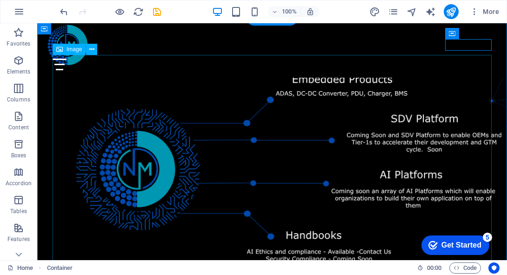
click at [242, 114] on figure at bounding box center [272, 178] width 439 height 248
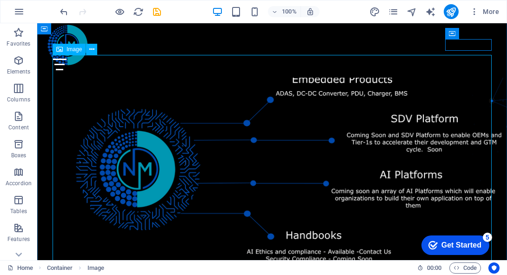
click at [60, 49] on icon at bounding box center [59, 49] width 7 height 11
click at [89, 49] on icon at bounding box center [91, 50] width 5 height 10
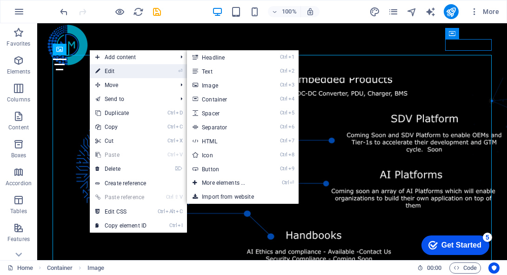
click at [166, 71] on li "⏎ Edit" at bounding box center [138, 71] width 97 height 14
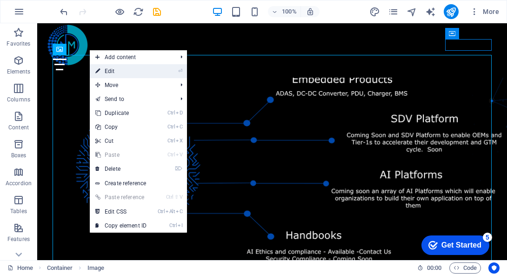
click at [113, 72] on link "⏎ Edit" at bounding box center [121, 71] width 62 height 14
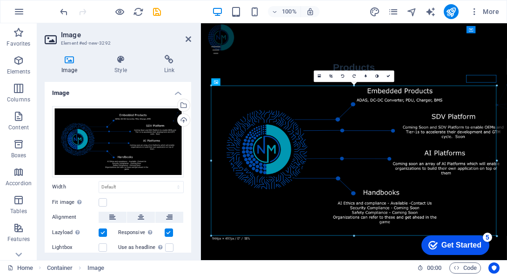
scroll to position [167, 0]
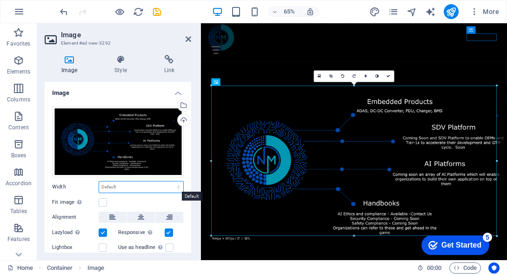
click at [111, 187] on select "Default auto px rem % em vh vw" at bounding box center [141, 186] width 84 height 11
click at [168, 181] on select "Default auto px rem % em vh vw" at bounding box center [141, 186] width 84 height 11
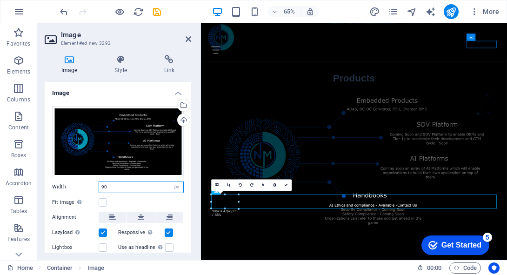
scroll to position [0, 0]
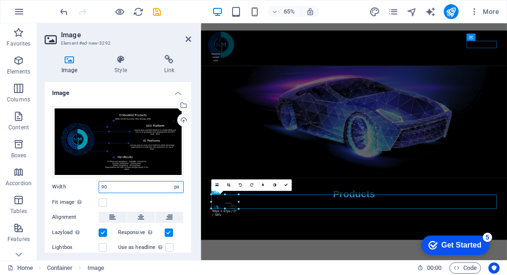
click at [179, 187] on select "Default auto px rem % em vh vw" at bounding box center [176, 186] width 13 height 11
click at [170, 181] on select "Default auto px rem % em vh vw" at bounding box center [176, 186] width 13 height 11
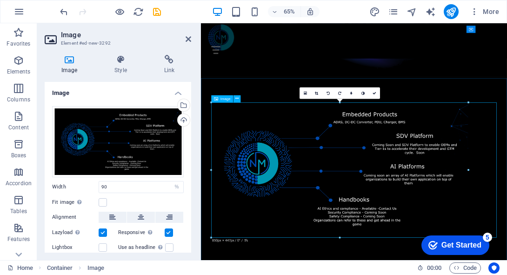
scroll to position [144, 0]
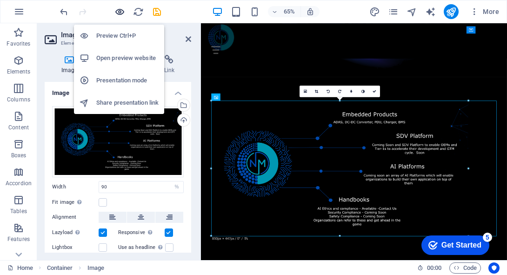
click at [114, 13] on icon "button" at bounding box center [119, 12] width 11 height 11
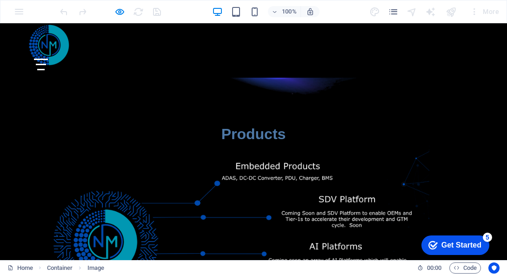
scroll to position [150, 0]
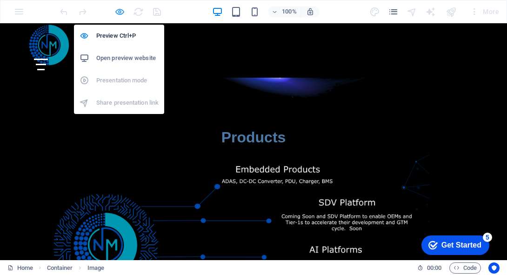
click at [116, 13] on icon "button" at bounding box center [119, 12] width 11 height 11
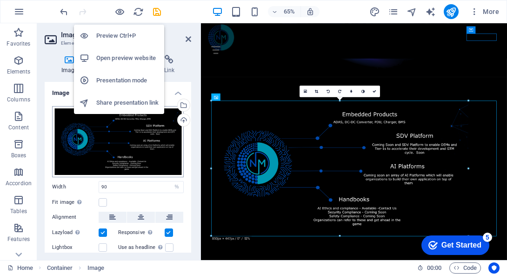
scroll to position [144, 0]
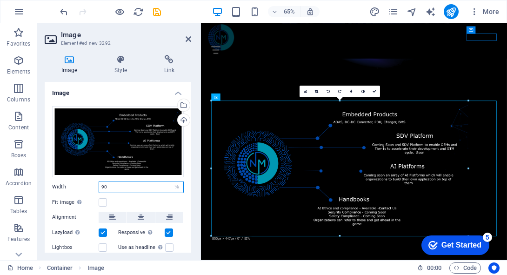
drag, startPoint x: 118, startPoint y: 184, endPoint x: 88, endPoint y: 183, distance: 29.8
click at [88, 183] on div "Width 90 Default auto px rem % em vh vw" at bounding box center [118, 187] width 132 height 12
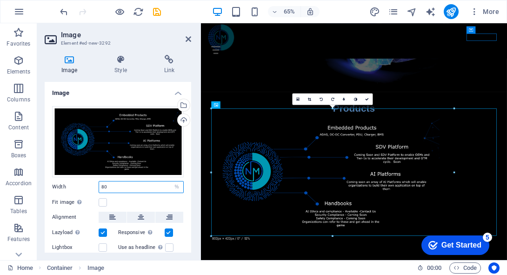
scroll to position [121, 0]
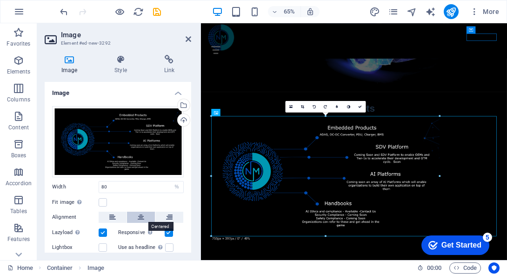
click at [136, 217] on button at bounding box center [141, 217] width 28 height 11
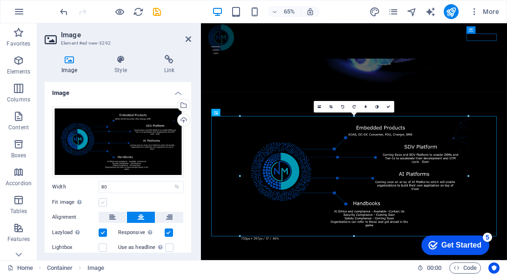
click at [106, 203] on label at bounding box center [103, 202] width 8 height 8
click at [0, 0] on input "Fit image Automatically fit image to a fixed width and height" at bounding box center [0, 0] width 0 height 0
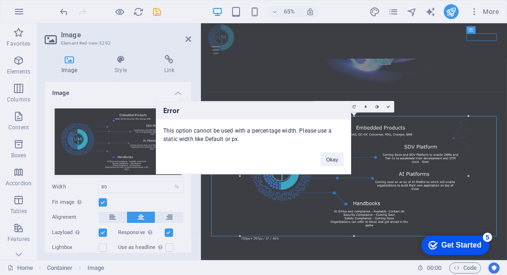
click at [102, 202] on div "Error This option cannot be used with a percentage width. Please use a static w…" at bounding box center [253, 137] width 507 height 275
drag, startPoint x: 335, startPoint y: 164, endPoint x: 16, endPoint y: 264, distance: 334.8
click at [335, 164] on button "Okay" at bounding box center [332, 159] width 23 height 14
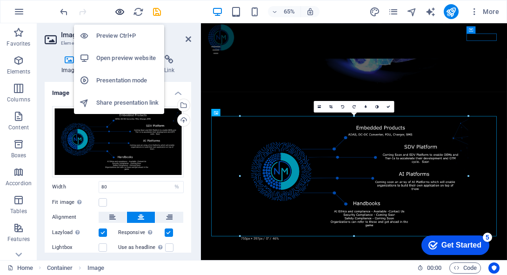
click at [118, 14] on icon "button" at bounding box center [119, 12] width 11 height 11
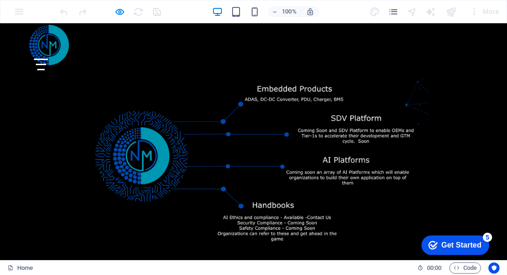
scroll to position [77, 0]
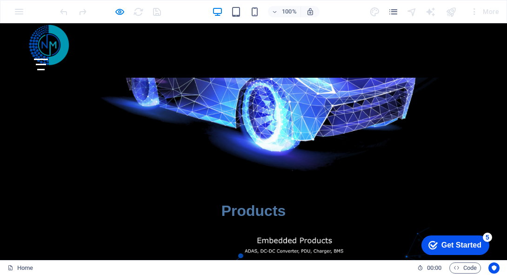
click at [48, 59] on div "Menu" at bounding box center [41, 65] width 14 height 12
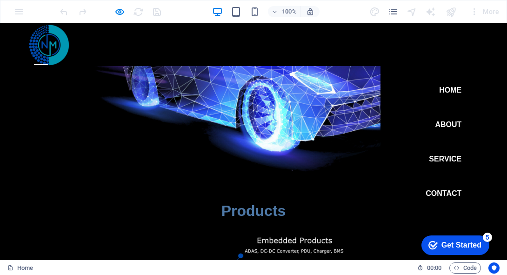
click at [466, 42] on nav "Home About Service Contact" at bounding box center [444, 141] width 127 height 237
click at [48, 64] on button "Menu" at bounding box center [41, 64] width 14 height 1
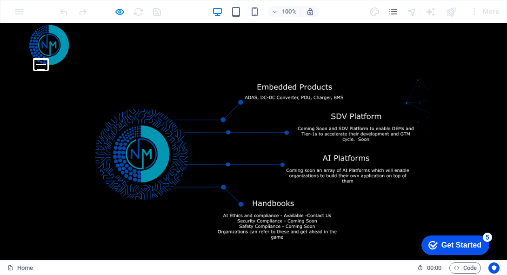
scroll to position [232, 0]
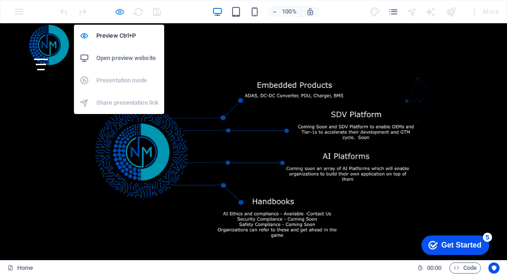
click at [122, 12] on icon "button" at bounding box center [119, 12] width 11 height 11
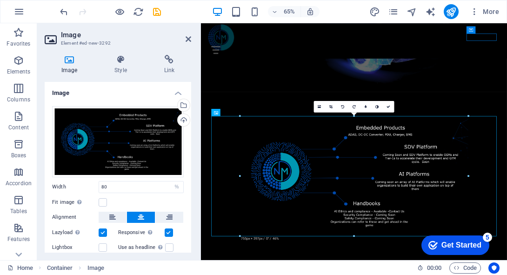
scroll to position [121, 0]
drag, startPoint x: 123, startPoint y: 188, endPoint x: 82, endPoint y: 185, distance: 41.1
click at [82, 185] on div "Width 80 Default auto px rem % em vh vw" at bounding box center [118, 187] width 132 height 12
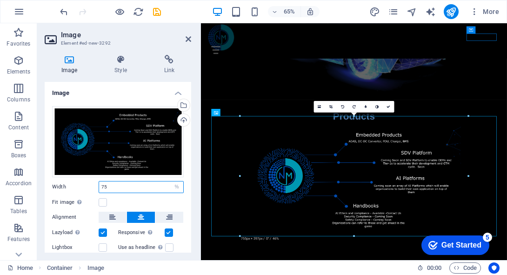
scroll to position [109, 0]
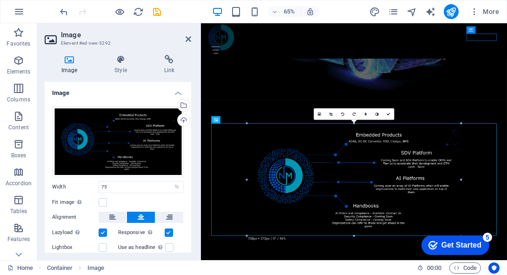
click at [121, 17] on span at bounding box center [119, 11] width 11 height 11
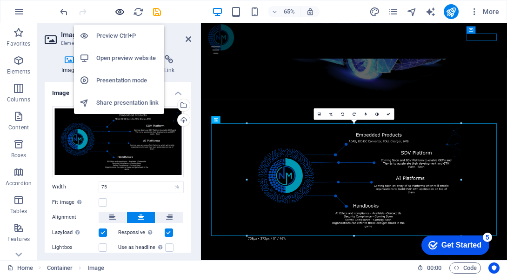
click at [121, 16] on icon "button" at bounding box center [119, 12] width 11 height 11
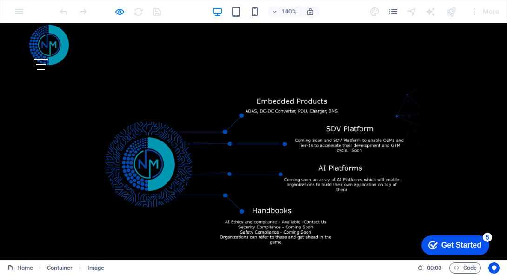
scroll to position [209, 0]
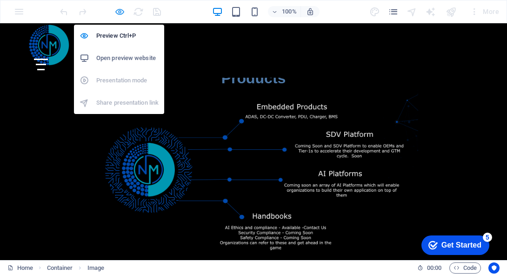
click at [121, 13] on icon "button" at bounding box center [119, 12] width 11 height 11
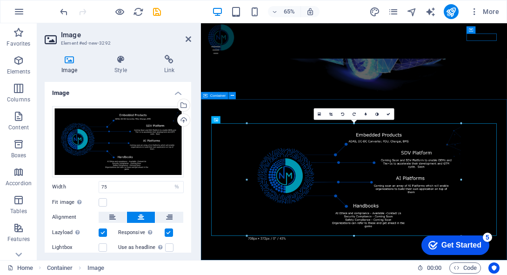
scroll to position [109, 0]
click at [186, 39] on icon at bounding box center [189, 38] width 6 height 7
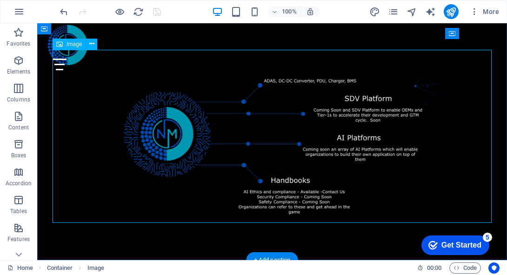
scroll to position [236, 0]
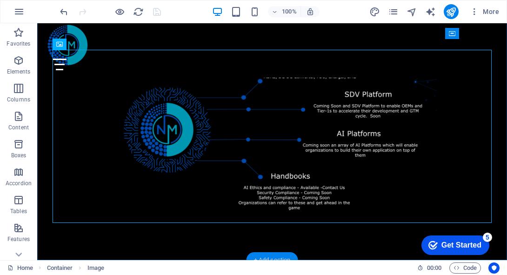
click at [274, 255] on div "+ Add section" at bounding box center [273, 260] width 52 height 16
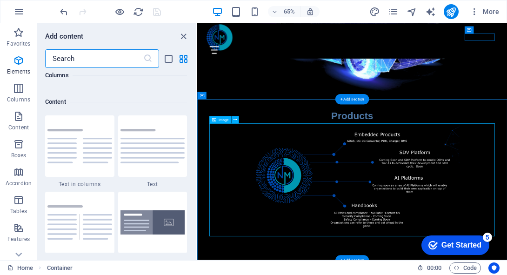
scroll to position [1628, 0]
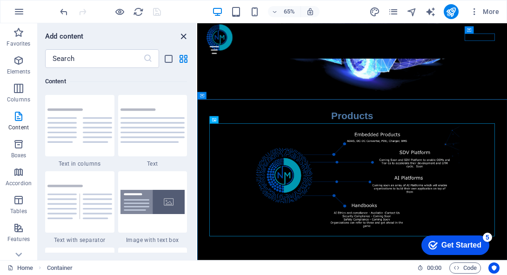
drag, startPoint x: 185, startPoint y: 34, endPoint x: 148, endPoint y: 10, distance: 43.9
click at [185, 34] on icon "close panel" at bounding box center [183, 36] width 11 height 11
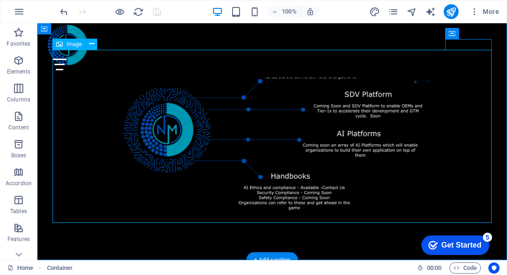
scroll to position [156, 0]
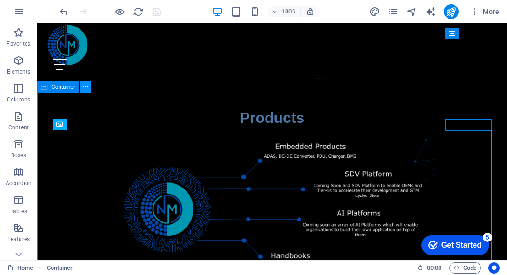
click at [85, 88] on icon at bounding box center [85, 87] width 5 height 10
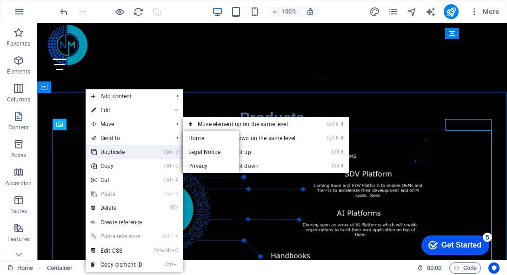
click at [126, 153] on link "Ctrl D Duplicate" at bounding box center [117, 152] width 62 height 14
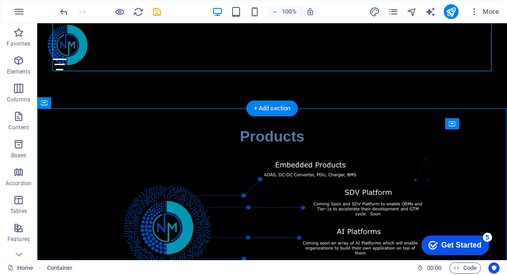
scroll to position [384, 0]
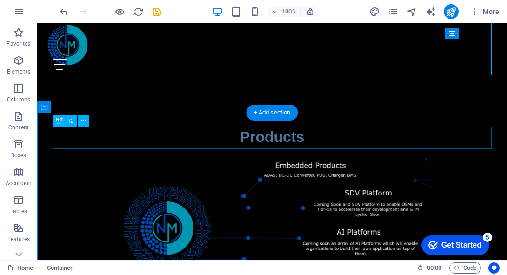
click at [272, 135] on div "Products" at bounding box center [272, 137] width 439 height 22
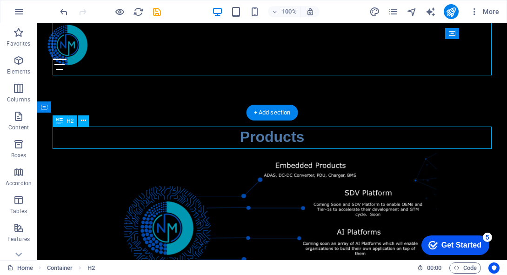
click at [272, 135] on div "Products" at bounding box center [272, 137] width 439 height 22
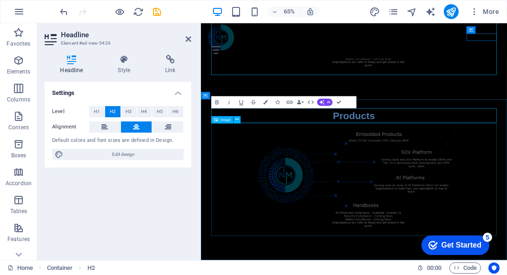
scroll to position [357, 0]
click at [371, 267] on figure at bounding box center [436, 263] width 439 height 173
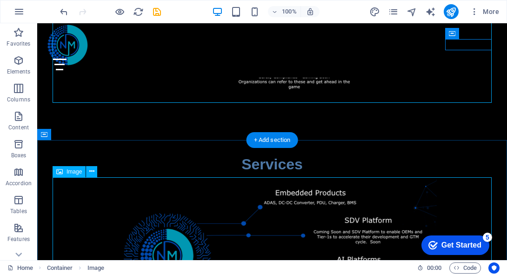
click at [196, 196] on figure at bounding box center [272, 261] width 439 height 173
click at [92, 173] on icon at bounding box center [91, 172] width 5 height 10
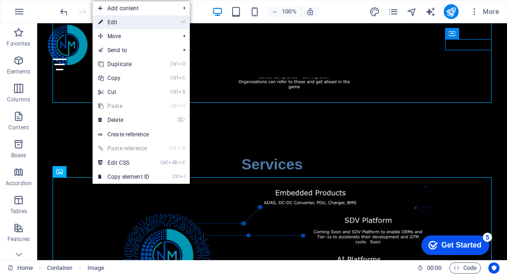
click at [151, 25] on link "⏎ Edit" at bounding box center [124, 22] width 62 height 14
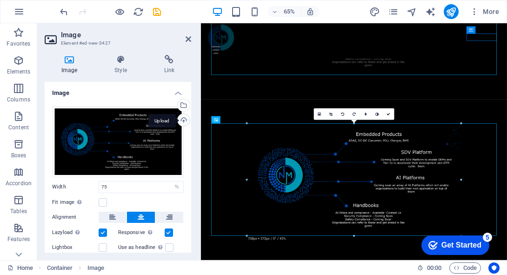
click at [184, 121] on div "Upload" at bounding box center [183, 121] width 14 height 14
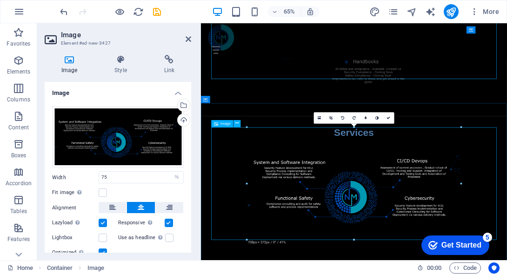
scroll to position [332, 0]
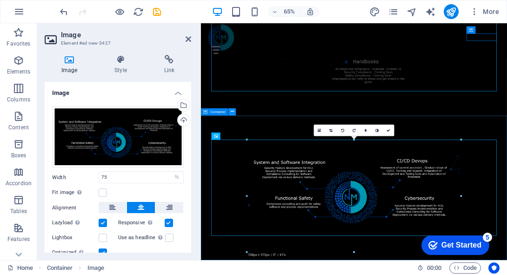
click at [234, 110] on button at bounding box center [231, 111] width 7 height 7
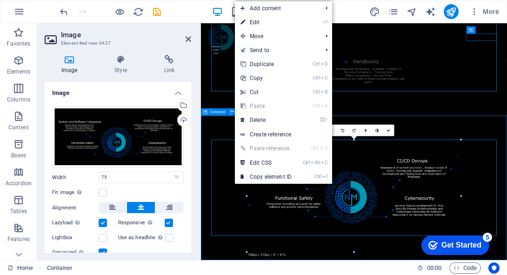
scroll to position [351, 0]
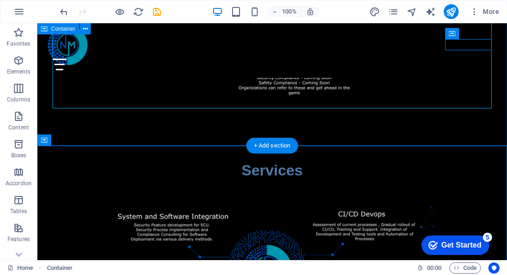
click at [336, 129] on div "Products" at bounding box center [272, 21] width 470 height 247
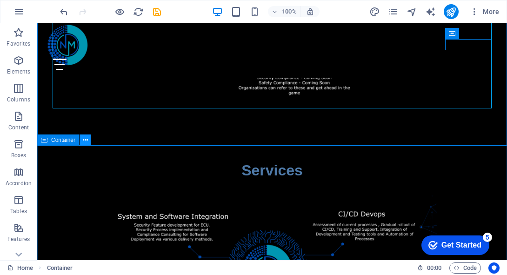
click at [83, 142] on icon at bounding box center [85, 140] width 5 height 10
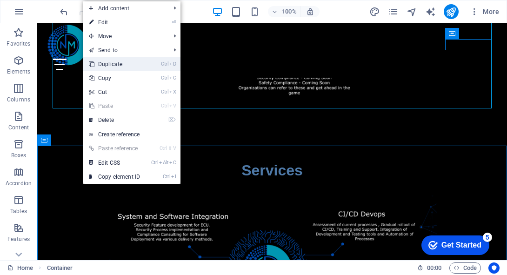
click at [130, 68] on link "Ctrl D Duplicate" at bounding box center [114, 64] width 62 height 14
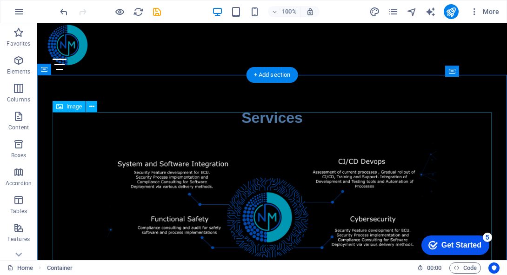
scroll to position [625, 0]
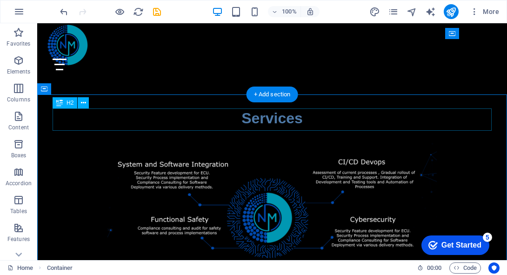
click at [288, 120] on div "Services" at bounding box center [272, 118] width 439 height 22
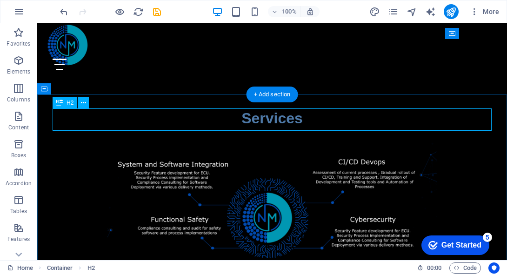
click at [286, 122] on div "Services" at bounding box center [272, 118] width 439 height 22
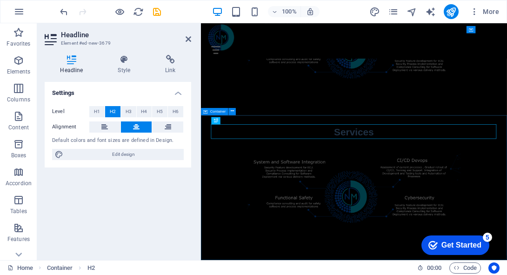
scroll to position [555, 0]
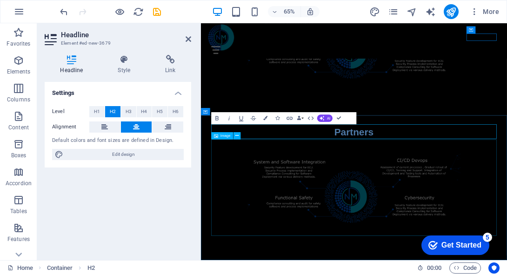
click at [343, 267] on figure at bounding box center [436, 276] width 439 height 148
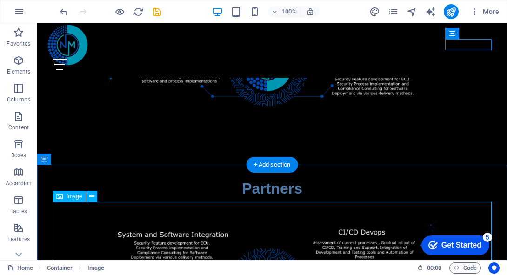
click at [262, 226] on figure at bounding box center [272, 274] width 439 height 148
click at [218, 245] on figure at bounding box center [272, 274] width 439 height 148
click at [90, 197] on icon at bounding box center [91, 197] width 5 height 10
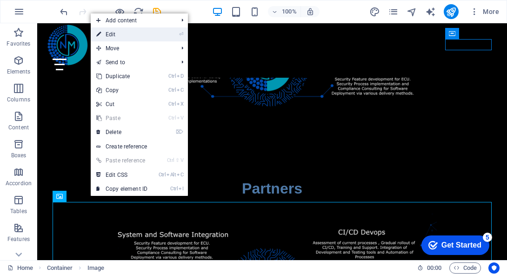
click at [148, 34] on link "⏎ Edit" at bounding box center [122, 34] width 62 height 14
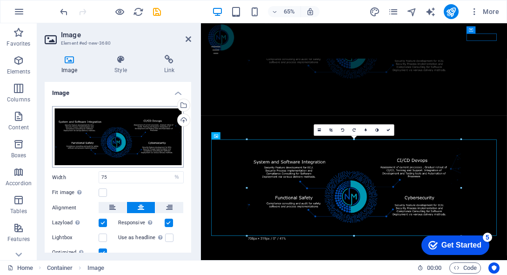
scroll to position [555, 0]
click at [181, 119] on div "Upload" at bounding box center [183, 121] width 14 height 14
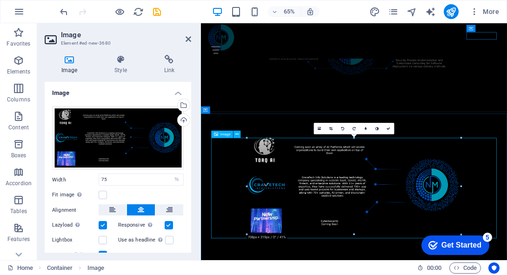
scroll to position [561, 0]
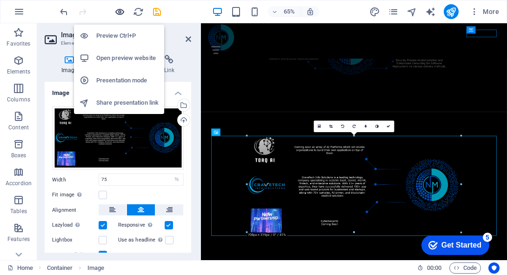
click at [118, 14] on icon "button" at bounding box center [119, 12] width 11 height 11
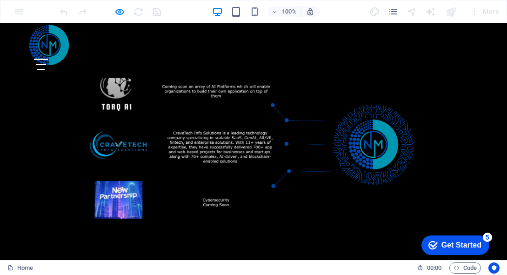
scroll to position [702, 0]
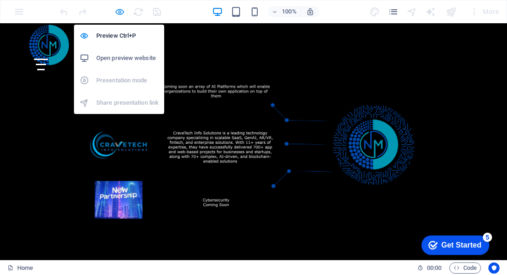
click at [114, 12] on icon "button" at bounding box center [119, 12] width 11 height 11
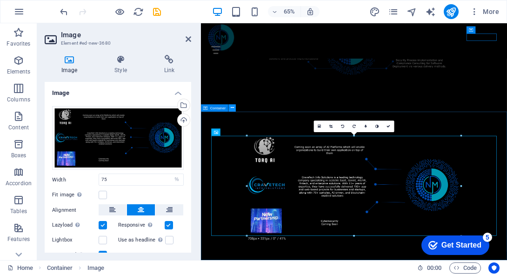
click at [233, 110] on icon at bounding box center [231, 108] width 3 height 7
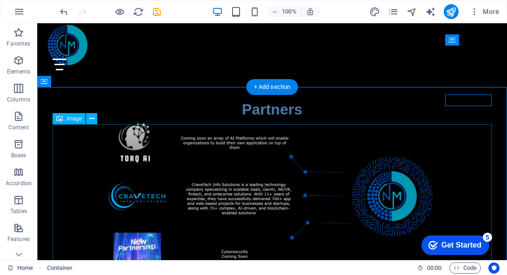
scroll to position [630, 0]
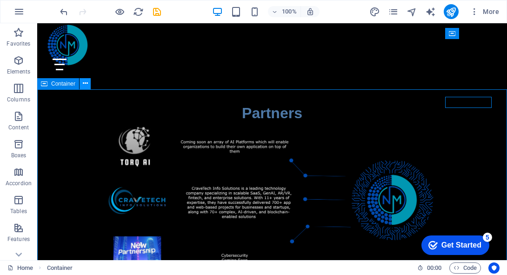
click at [83, 84] on icon at bounding box center [85, 84] width 5 height 10
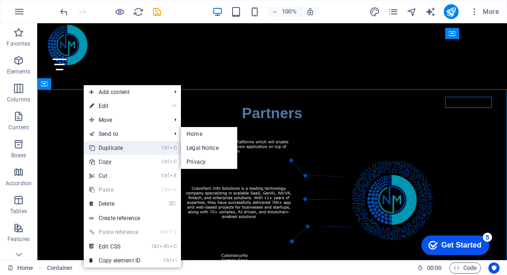
click at [118, 146] on link "Ctrl D Duplicate" at bounding box center [115, 148] width 62 height 14
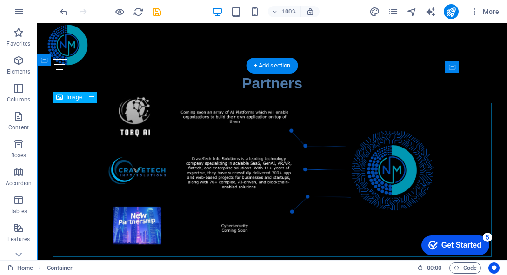
scroll to position [871, 0]
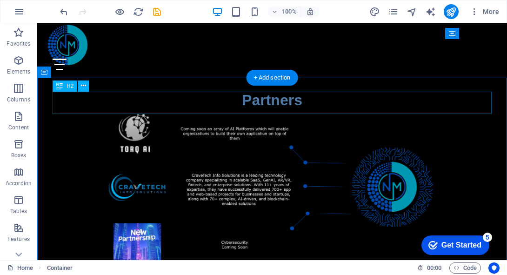
click at [286, 104] on div "Partners" at bounding box center [272, 100] width 439 height 22
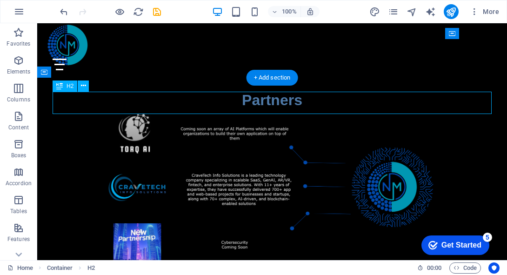
click at [286, 104] on div "Partners" at bounding box center [272, 100] width 439 height 22
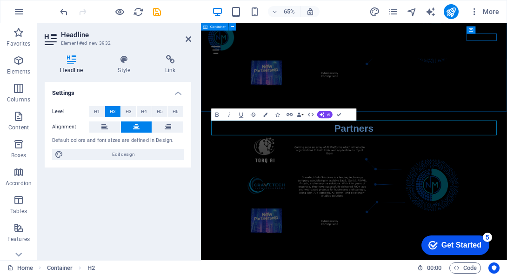
scroll to position [789, 0]
click at [440, 246] on figure at bounding box center [436, 273] width 439 height 154
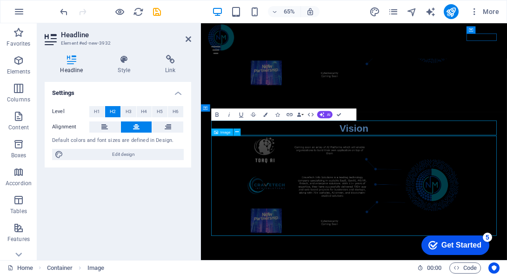
scroll to position [789, 0]
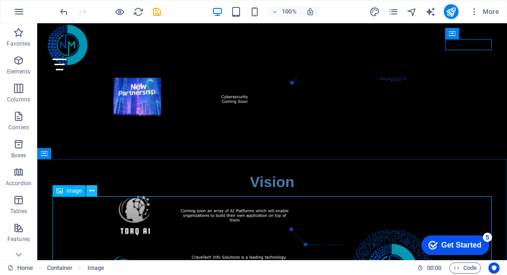
click at [90, 192] on icon at bounding box center [91, 191] width 5 height 10
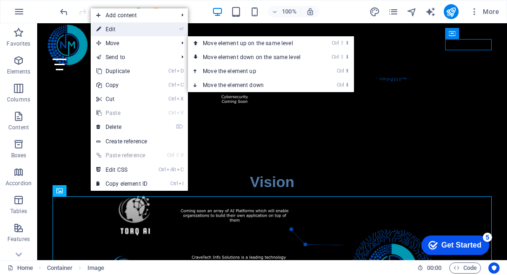
click at [134, 34] on link "⏎ Edit" at bounding box center [122, 29] width 62 height 14
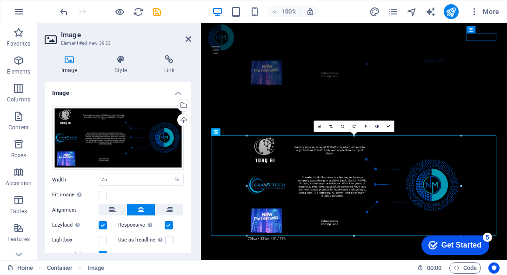
scroll to position [789, 0]
click at [184, 121] on div "Upload" at bounding box center [183, 121] width 14 height 14
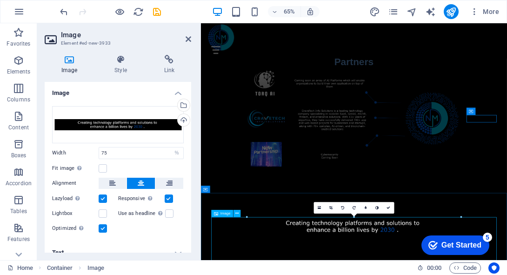
scroll to position [664, 0]
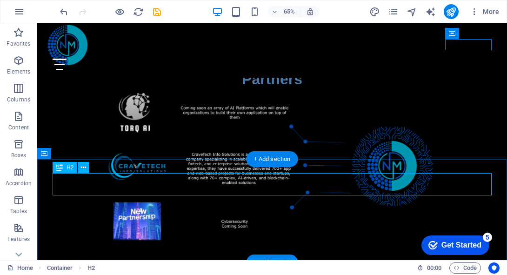
scroll to position [789, 0]
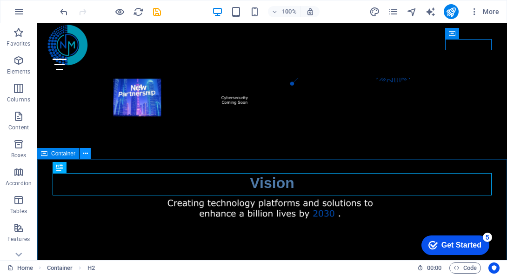
click at [85, 154] on icon at bounding box center [85, 154] width 5 height 10
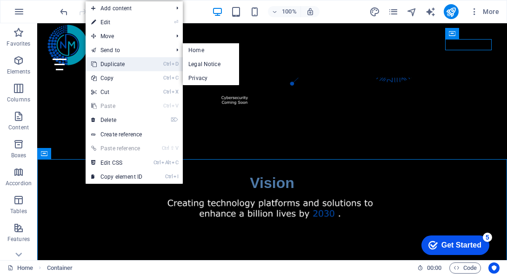
click at [128, 63] on link "Ctrl D Duplicate" at bounding box center [117, 64] width 62 height 14
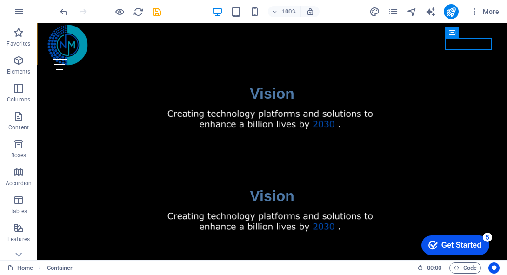
scroll to position [895, 0]
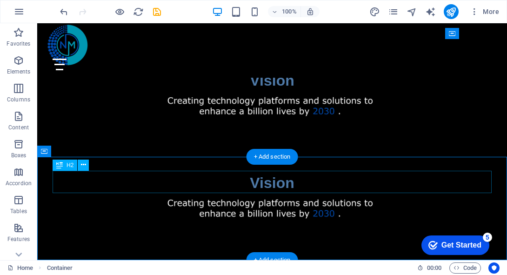
click at [278, 181] on div "Vision" at bounding box center [272, 183] width 439 height 22
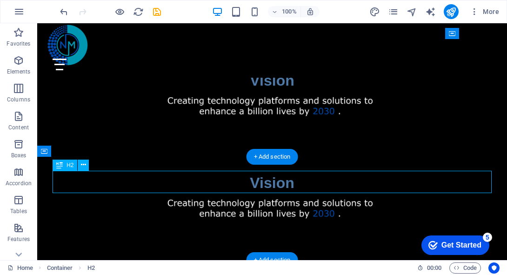
click at [278, 181] on div "Vision" at bounding box center [272, 183] width 439 height 22
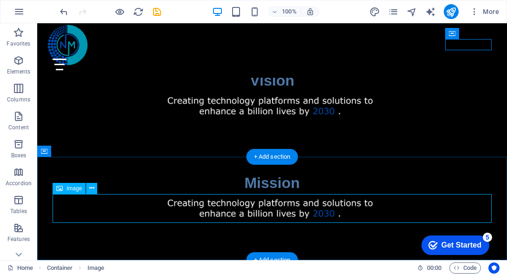
click at [268, 201] on figure at bounding box center [272, 208] width 439 height 29
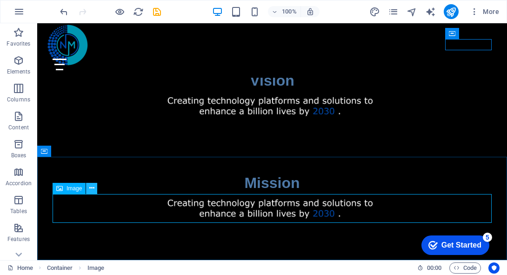
click at [92, 189] on icon at bounding box center [91, 188] width 5 height 10
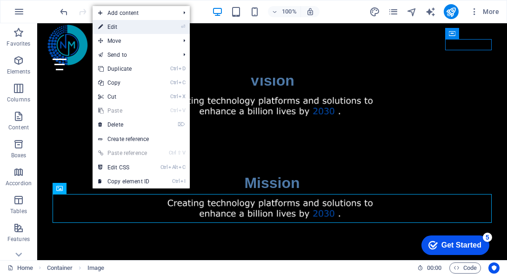
click at [128, 31] on link "⏎ Edit" at bounding box center [124, 27] width 62 height 14
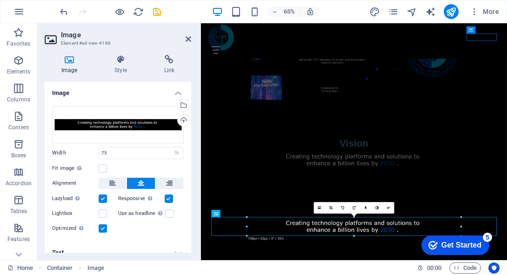
scroll to position [767, 0]
click at [185, 120] on div "Upload" at bounding box center [183, 121] width 14 height 14
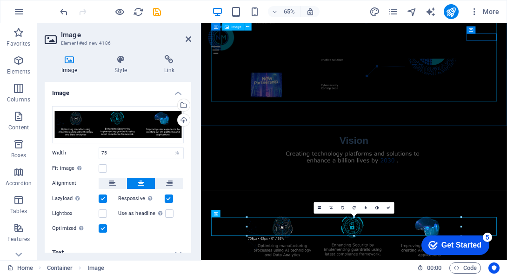
scroll to position [810, 0]
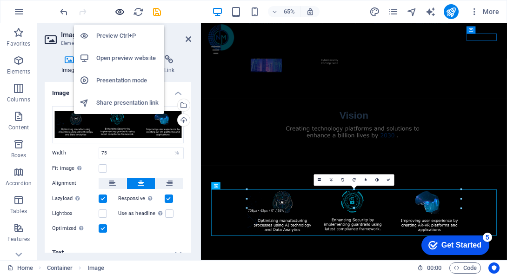
click at [121, 14] on icon "button" at bounding box center [119, 12] width 11 height 11
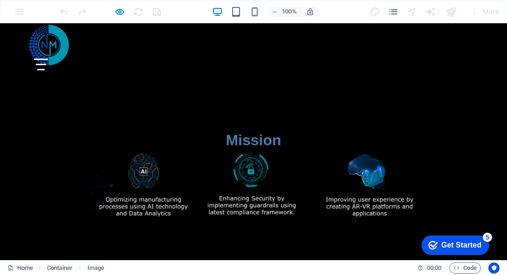
scroll to position [951, 0]
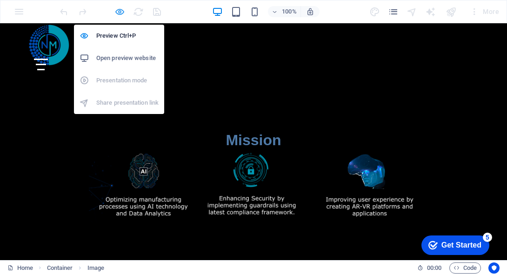
click at [123, 11] on icon "button" at bounding box center [119, 12] width 11 height 11
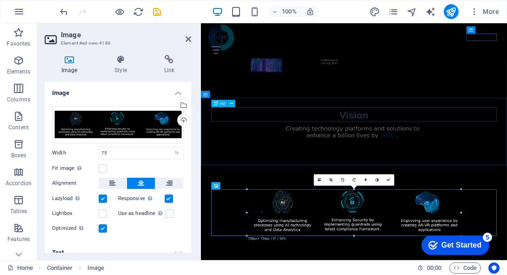
scroll to position [810, 0]
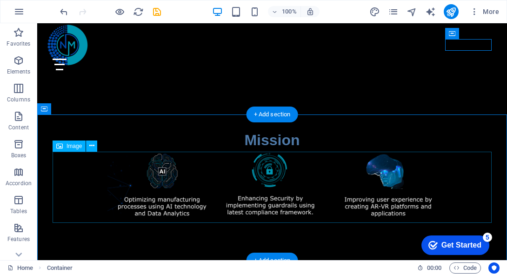
scroll to position [938, 0]
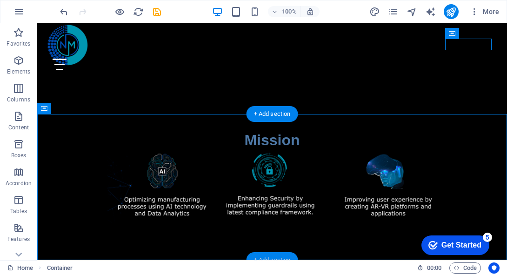
click at [285, 259] on div "+ Add section" at bounding box center [273, 260] width 52 height 16
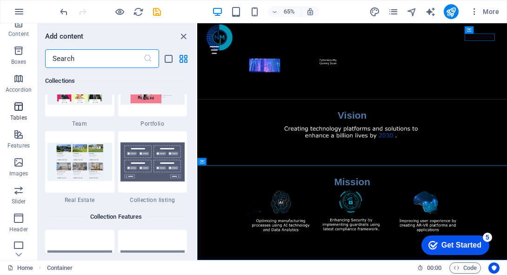
scroll to position [177, 0]
click at [20, 171] on p "Footer" at bounding box center [18, 173] width 17 height 7
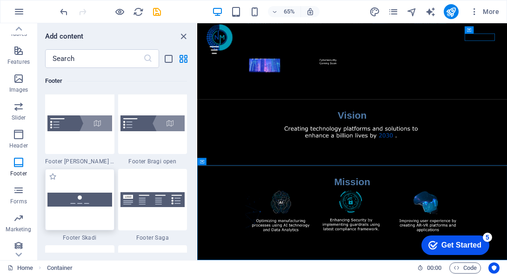
scroll to position [6466, 0]
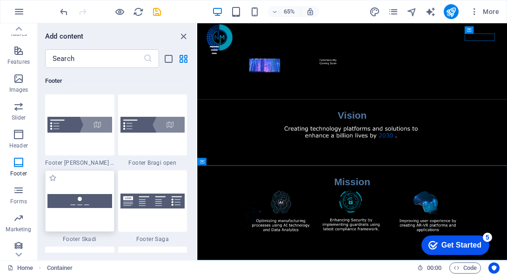
click at [99, 209] on div at bounding box center [79, 200] width 69 height 61
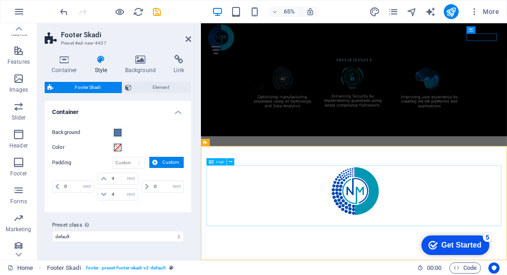
scroll to position [986, 0]
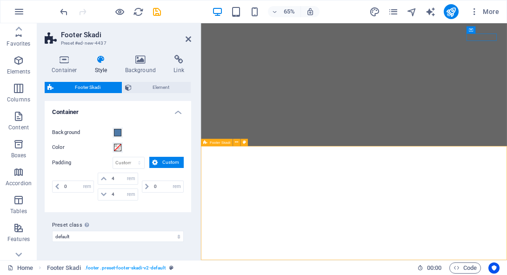
select select "rem"
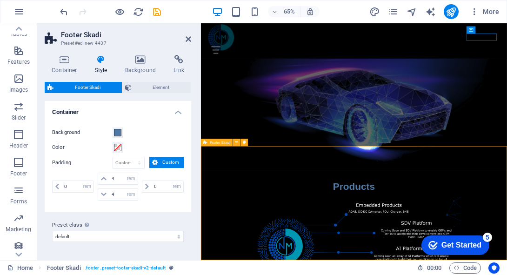
scroll to position [986, 0]
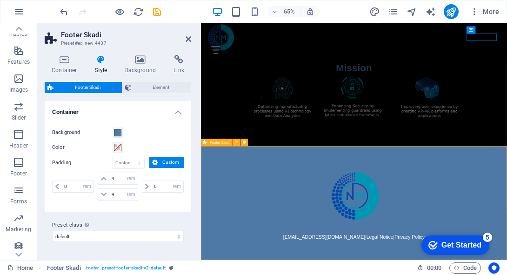
click at [116, 132] on span at bounding box center [117, 132] width 7 height 7
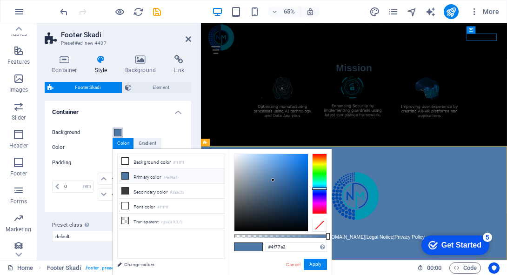
click at [272, 181] on div at bounding box center [272, 192] width 74 height 77
type input "#000000"
drag, startPoint x: 272, startPoint y: 181, endPoint x: 227, endPoint y: 248, distance: 81.4
click at [227, 248] on div "less Background color #ffffff Primary color #4e79a7 Secondary color #3a3c3b Fon…" at bounding box center [222, 212] width 219 height 126
click at [314, 265] on button "Apply" at bounding box center [315, 264] width 23 height 11
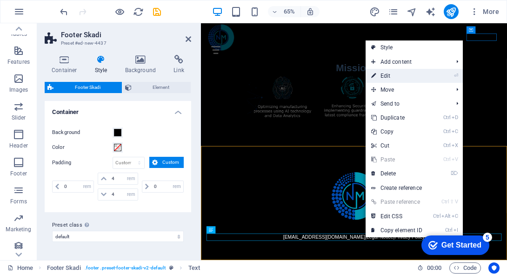
drag, startPoint x: 396, startPoint y: 77, endPoint x: 306, endPoint y: 167, distance: 127.0
click at [396, 77] on link "⏎ Edit" at bounding box center [397, 76] width 62 height 14
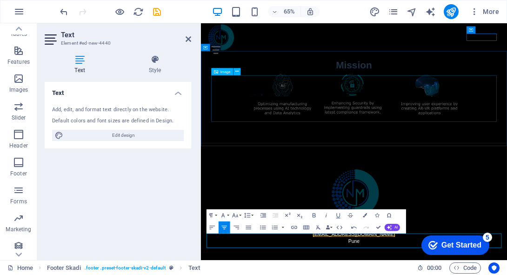
click at [507, 165] on figure at bounding box center [436, 135] width 439 height 72
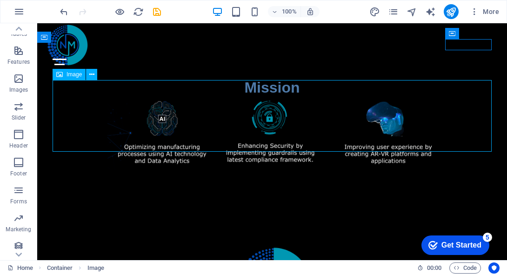
scroll to position [1124, 0]
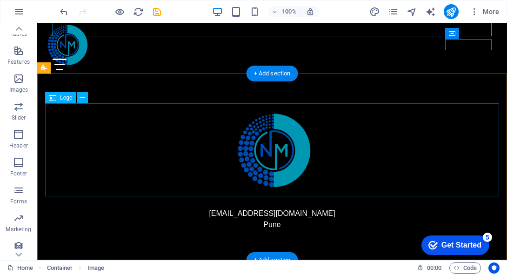
click at [289, 169] on div at bounding box center [272, 149] width 454 height 93
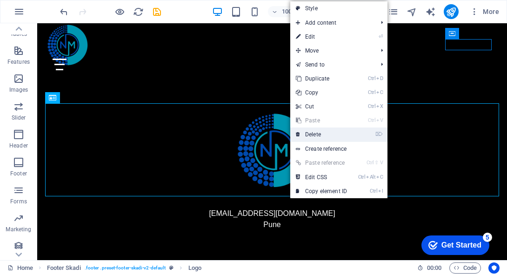
drag, startPoint x: 318, startPoint y: 135, endPoint x: 284, endPoint y: 132, distance: 33.7
click at [318, 135] on link "⌦ Delete" at bounding box center [321, 134] width 62 height 14
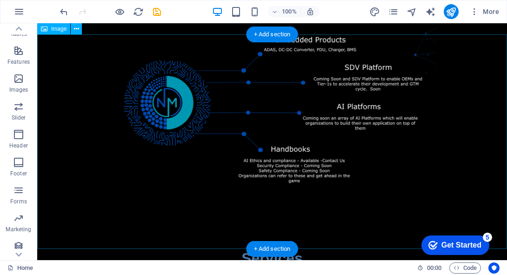
scroll to position [0, 0]
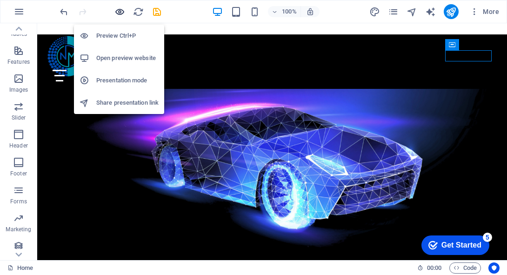
click at [121, 13] on icon "button" at bounding box center [119, 12] width 11 height 11
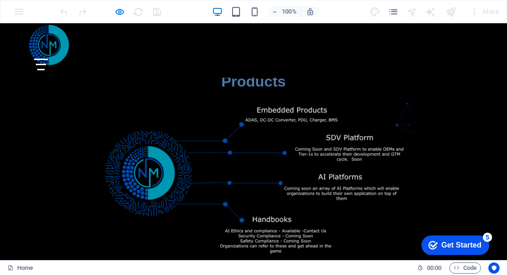
scroll to position [276, 0]
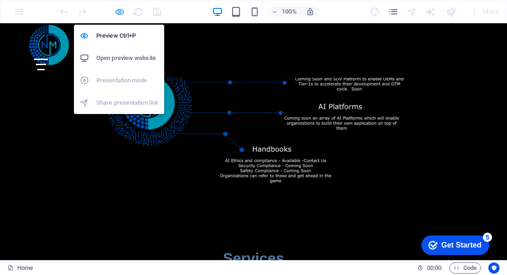
click at [121, 7] on icon "button" at bounding box center [119, 12] width 11 height 11
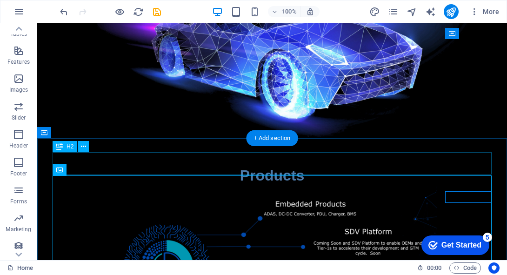
scroll to position [0, 0]
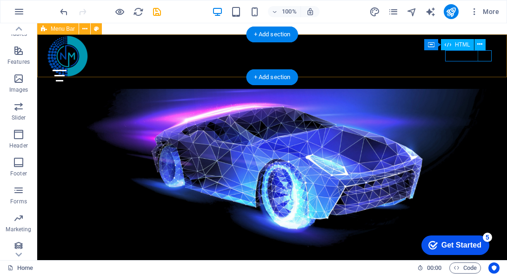
click at [99, 70] on div "Menu" at bounding box center [76, 76] width 47 height 12
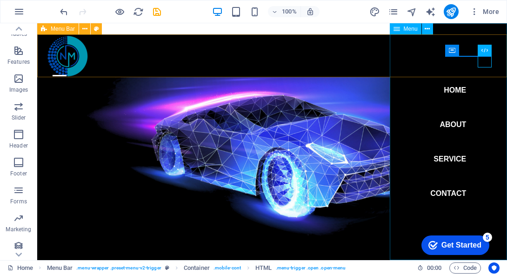
click at [410, 30] on span "Menu" at bounding box center [411, 29] width 14 height 6
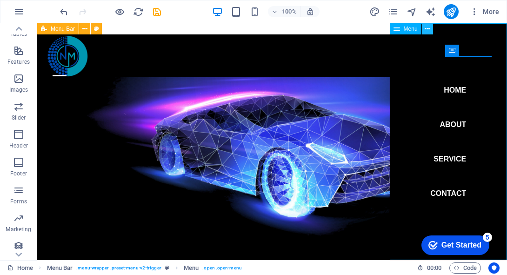
click at [429, 29] on icon at bounding box center [427, 29] width 5 height 10
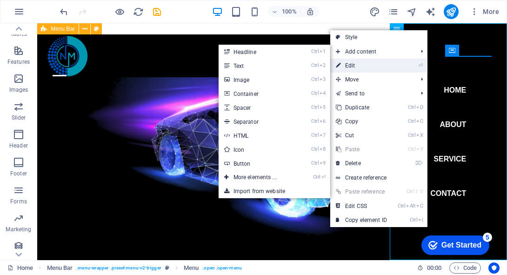
click at [389, 62] on link "⏎ Edit" at bounding box center [361, 66] width 62 height 14
select select
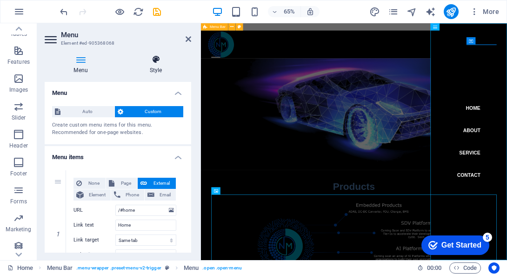
click at [161, 72] on h4 "Style" at bounding box center [156, 65] width 71 height 20
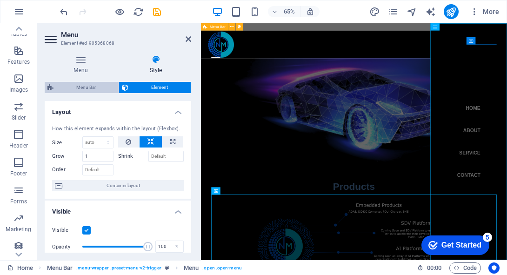
click at [101, 89] on span "Menu Bar" at bounding box center [86, 87] width 60 height 11
select select "rem"
select select "hover_box_top"
select select "px"
select select "rem"
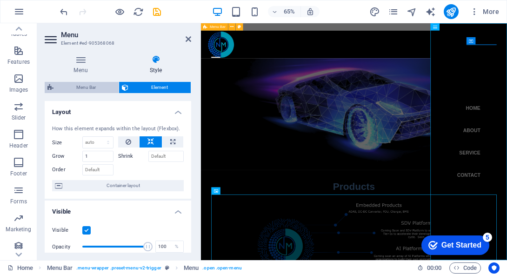
select select "rem"
select select
select select "px"
select select "%"
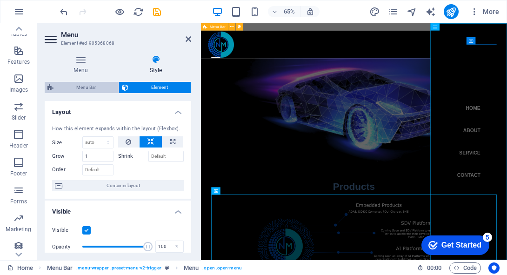
select select "rem"
select select "px"
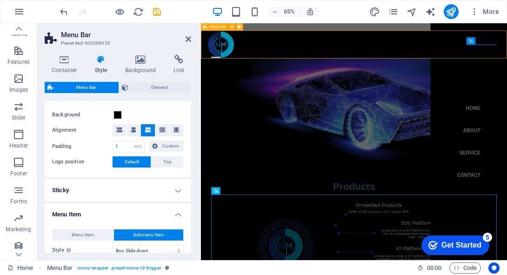
scroll to position [302, 0]
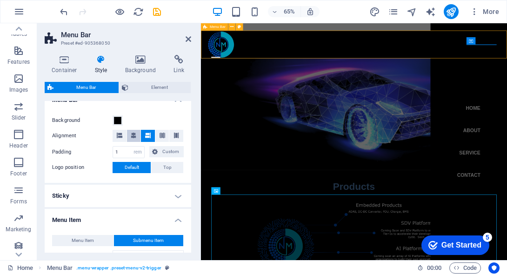
click at [134, 138] on span at bounding box center [134, 136] width 6 height 12
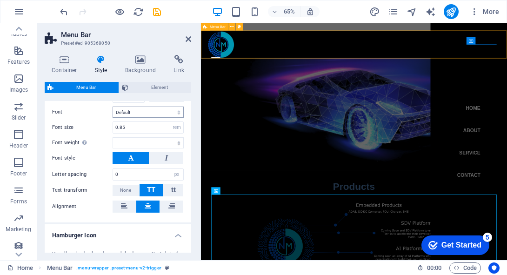
scroll to position [556, 0]
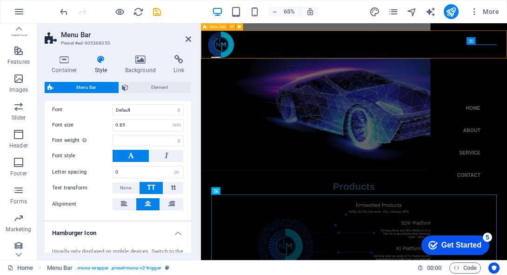
click at [145, 206] on icon at bounding box center [148, 203] width 7 height 11
click at [132, 204] on button at bounding box center [124, 204] width 23 height 12
click at [133, 170] on input "0" at bounding box center [148, 172] width 70 height 11
click at [134, 154] on button at bounding box center [131, 156] width 36 height 12
click at [147, 204] on icon at bounding box center [148, 203] width 7 height 11
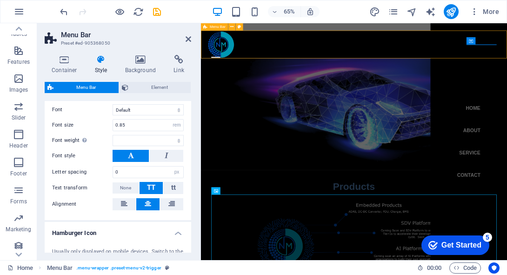
click at [134, 159] on button at bounding box center [131, 156] width 36 height 12
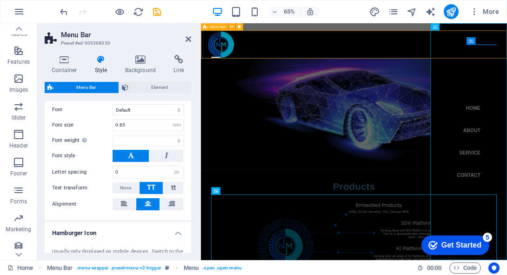
click at [149, 203] on icon at bounding box center [148, 203] width 7 height 11
click at [126, 204] on icon at bounding box center [124, 203] width 7 height 11
select select
click at [139, 124] on input "0.85" at bounding box center [148, 125] width 70 height 11
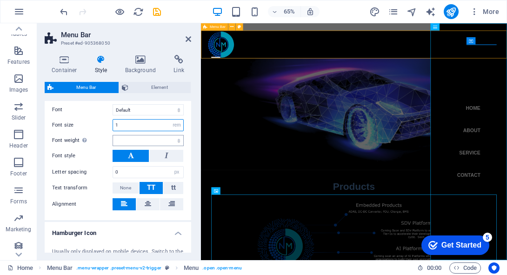
type input "1"
click at [140, 140] on select "Thin, 100 Extra-light, 200 Light, 300 Regular, 400 Medium, 500 Semi-bold, 600 B…" at bounding box center [148, 140] width 71 height 11
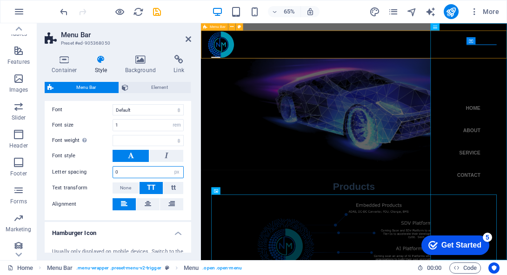
click at [134, 171] on input "0" at bounding box center [148, 172] width 70 height 11
click at [129, 206] on button at bounding box center [124, 204] width 23 height 12
click at [146, 205] on icon at bounding box center [148, 203] width 7 height 11
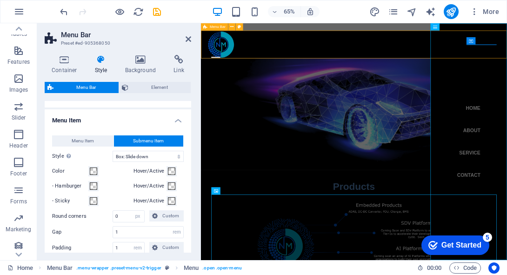
scroll to position [392, 0]
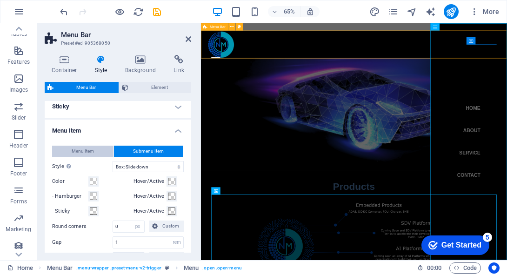
click at [94, 153] on button "Menu Item" at bounding box center [82, 151] width 61 height 11
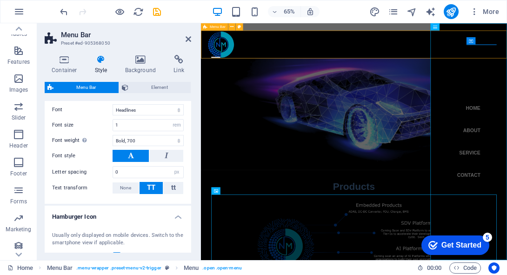
scroll to position [587, 0]
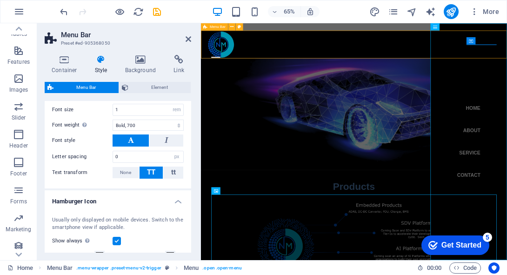
click at [147, 175] on span "TT" at bounding box center [151, 172] width 8 height 8
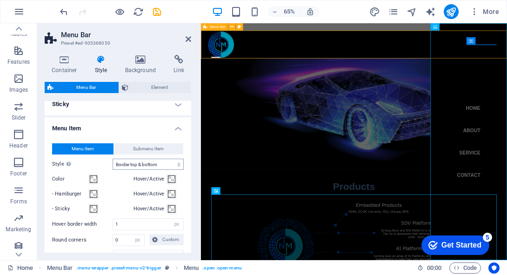
scroll to position [394, 0]
click at [148, 148] on span "Submenu Item" at bounding box center [148, 148] width 31 height 11
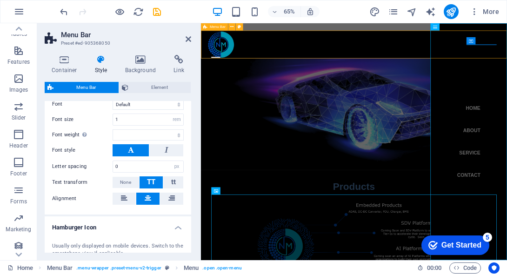
scroll to position [563, 0]
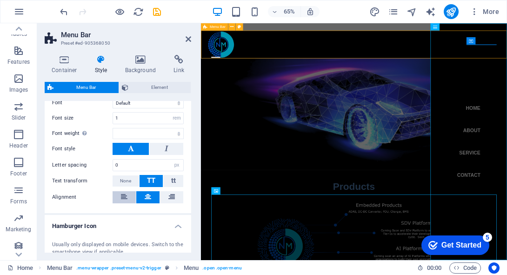
click at [128, 194] on button at bounding box center [124, 197] width 23 height 12
click at [151, 194] on button at bounding box center [147, 197] width 23 height 12
click at [148, 88] on span "Element" at bounding box center [159, 87] width 57 height 11
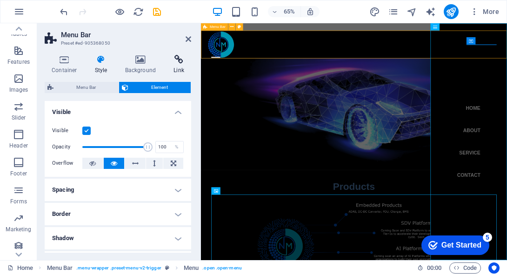
click at [179, 64] on h4 "Link" at bounding box center [179, 65] width 25 height 20
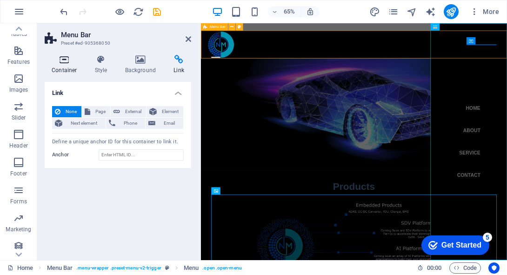
click at [72, 71] on h4 "Container" at bounding box center [66, 65] width 43 height 20
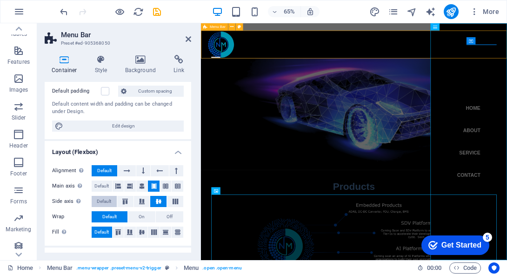
scroll to position [0, 0]
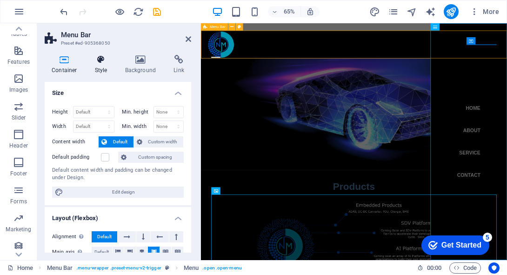
click at [105, 58] on icon at bounding box center [101, 59] width 27 height 9
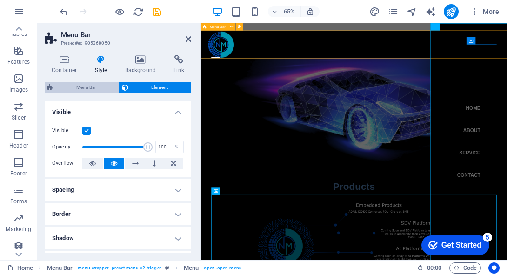
click at [101, 86] on span "Menu Bar" at bounding box center [86, 87] width 60 height 11
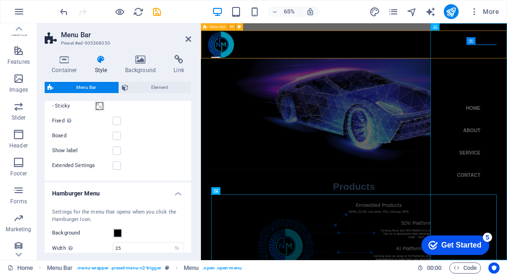
scroll to position [823, 0]
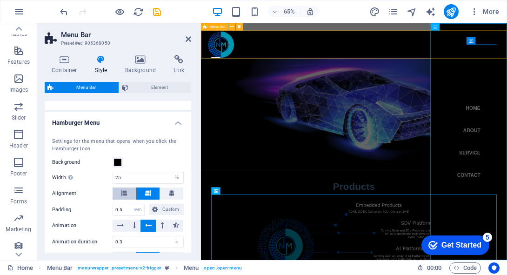
click at [128, 197] on button at bounding box center [124, 194] width 23 height 12
click at [141, 194] on button at bounding box center [147, 194] width 23 height 12
click at [172, 194] on icon at bounding box center [172, 193] width 6 height 6
select select
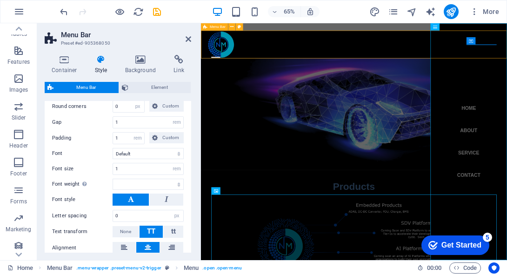
scroll to position [516, 0]
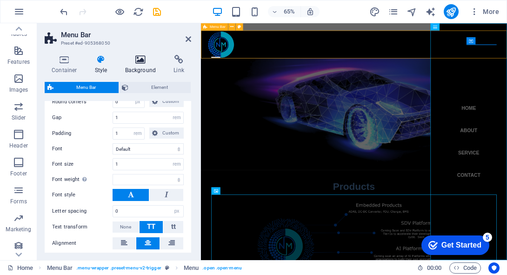
click at [144, 62] on icon at bounding box center [140, 59] width 45 height 9
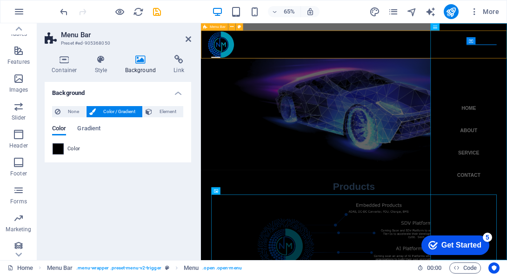
click at [61, 149] on span at bounding box center [58, 149] width 10 height 10
click at [60, 149] on span at bounding box center [58, 149] width 10 height 10
click at [104, 113] on span "Color / Gradient" at bounding box center [119, 111] width 41 height 11
click at [62, 154] on div at bounding box center [58, 148] width 11 height 11
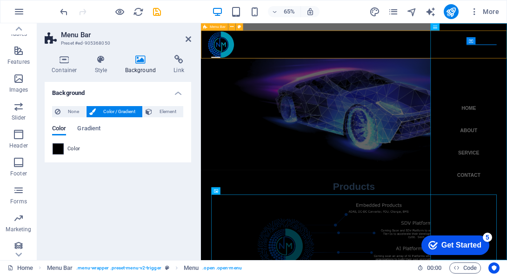
click at [60, 150] on span at bounding box center [58, 149] width 10 height 10
click at [104, 62] on icon at bounding box center [101, 59] width 27 height 9
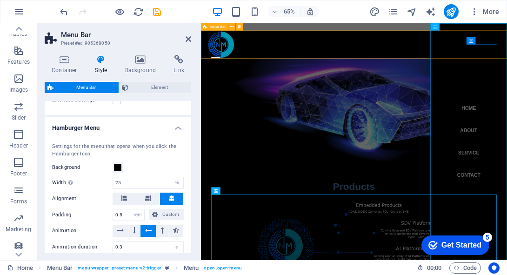
scroll to position [860, 0]
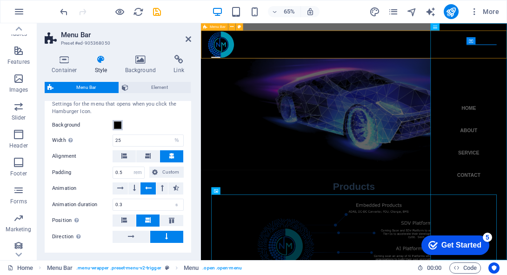
click at [117, 127] on button "Background" at bounding box center [118, 125] width 10 height 10
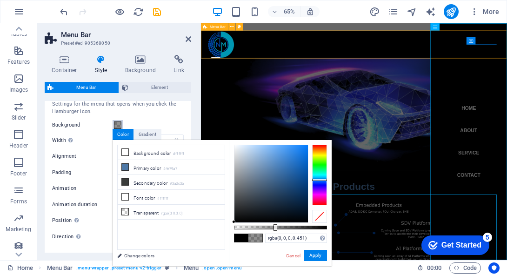
type input "rgba(0, 0, 0, 0.461)"
drag, startPoint x: 328, startPoint y: 227, endPoint x: 277, endPoint y: 228, distance: 51.2
click at [277, 228] on div at bounding box center [278, 227] width 4 height 7
click at [306, 255] on button "Apply" at bounding box center [315, 255] width 23 height 11
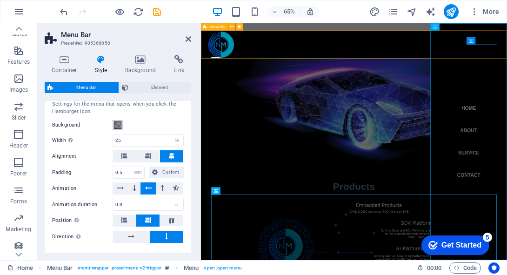
click at [120, 124] on span at bounding box center [117, 124] width 7 height 7
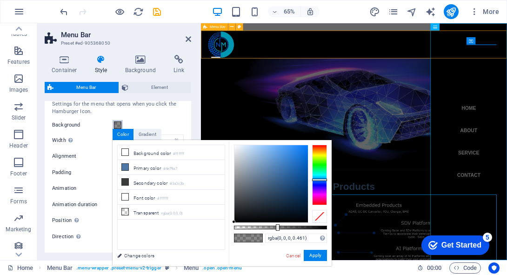
select select
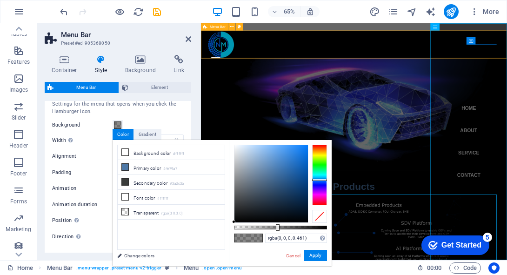
click at [194, 94] on div "Container Style Background Link Size Height Default px rem % vh vw Min. height …" at bounding box center [117, 153] width 161 height 213
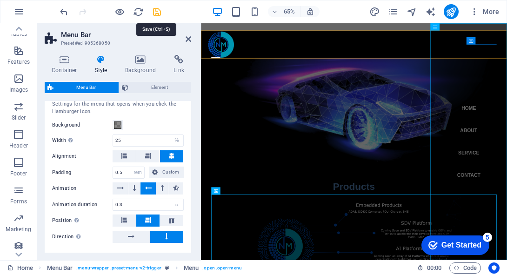
click at [154, 12] on icon "save" at bounding box center [157, 12] width 11 height 11
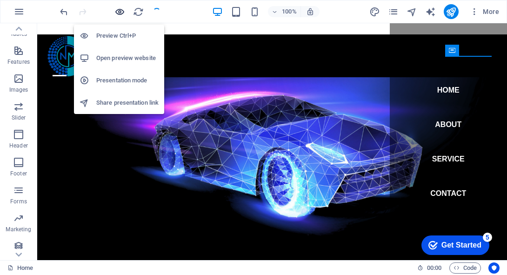
click at [121, 15] on icon "button" at bounding box center [119, 12] width 11 height 11
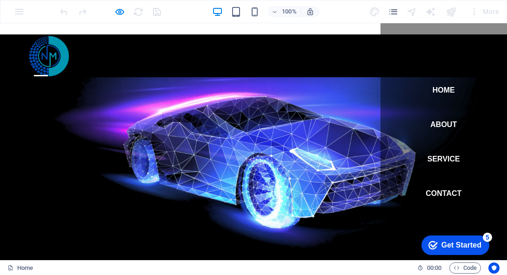
click at [48, 70] on div "Menu" at bounding box center [41, 76] width 14 height 12
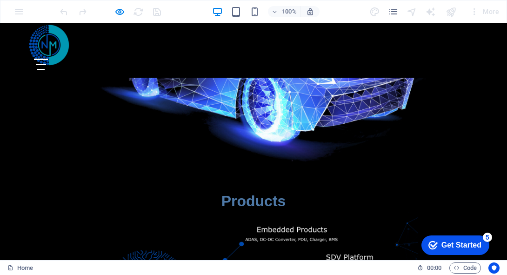
scroll to position [0, 0]
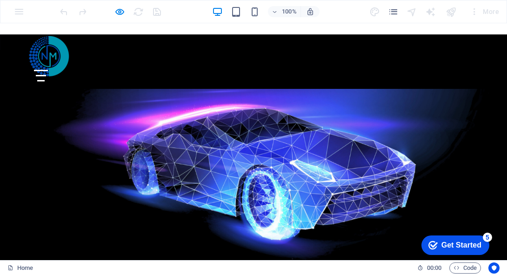
click at [48, 70] on div "Menu" at bounding box center [41, 76] width 14 height 12
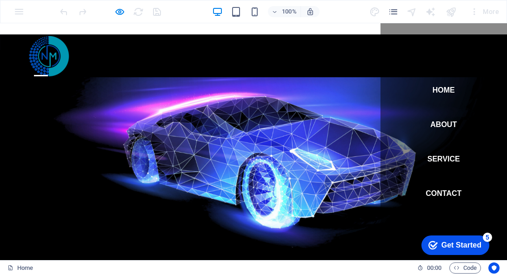
click at [48, 70] on div "Menu" at bounding box center [41, 76] width 14 height 12
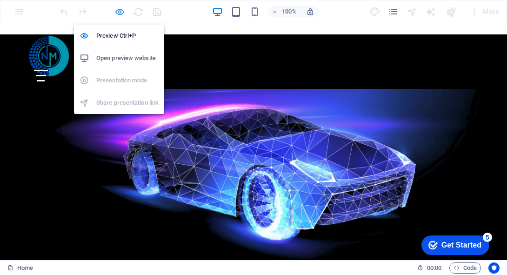
click at [117, 14] on icon "button" at bounding box center [119, 12] width 11 height 11
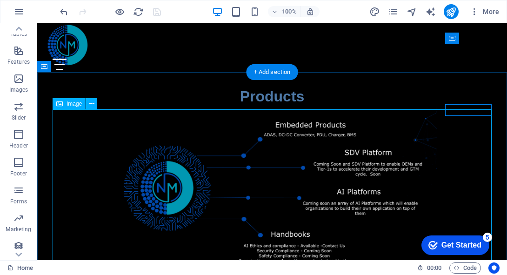
scroll to position [177, 0]
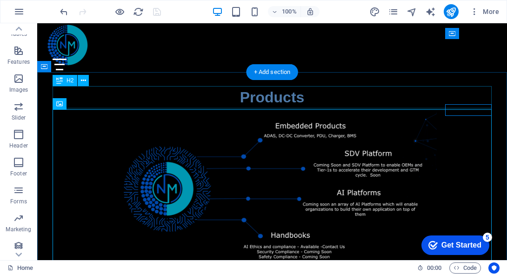
click at [291, 99] on div "Products" at bounding box center [272, 97] width 439 height 22
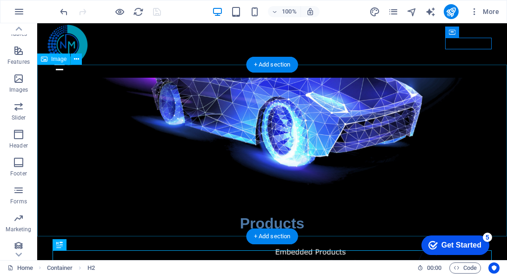
scroll to position [156, 0]
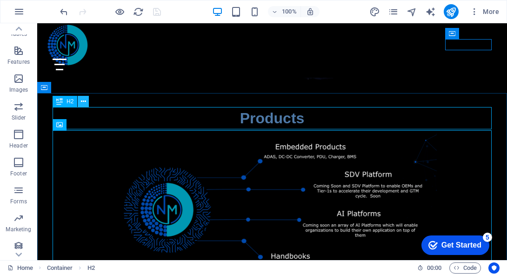
click at [83, 102] on icon at bounding box center [83, 102] width 5 height 10
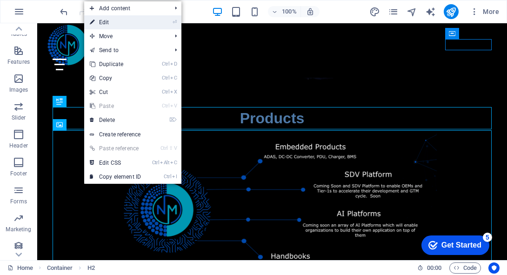
click at [122, 21] on link "⏎ Edit" at bounding box center [115, 22] width 62 height 14
select select "px"
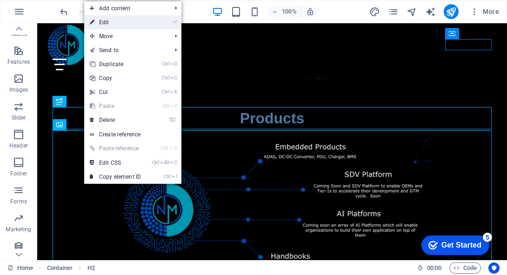
select select "px"
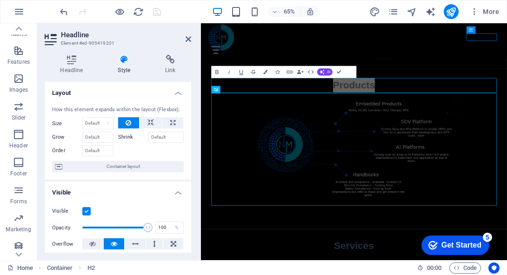
click at [118, 67] on h4 "Style" at bounding box center [125, 65] width 47 height 20
click at [75, 65] on h4 "Headline" at bounding box center [74, 65] width 58 height 20
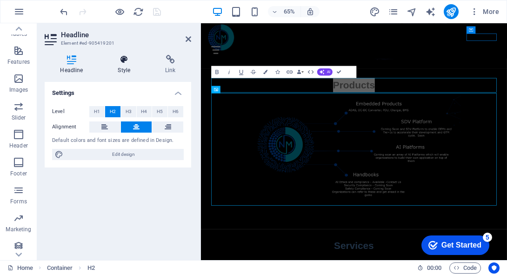
click at [118, 63] on icon at bounding box center [124, 59] width 44 height 9
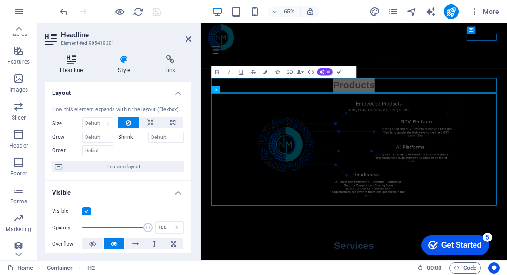
click at [71, 65] on h4 "Headline" at bounding box center [74, 65] width 58 height 20
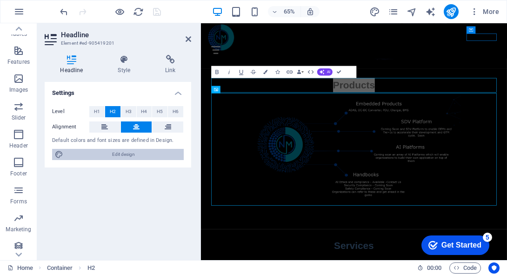
click at [133, 154] on span "Edit design" at bounding box center [123, 154] width 115 height 11
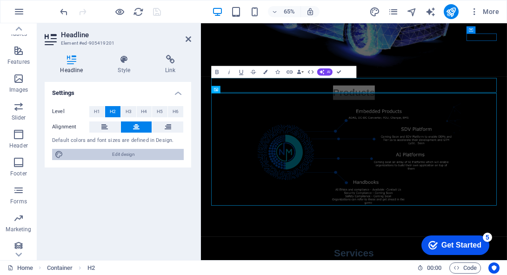
select select "px"
select select "400"
select select "px"
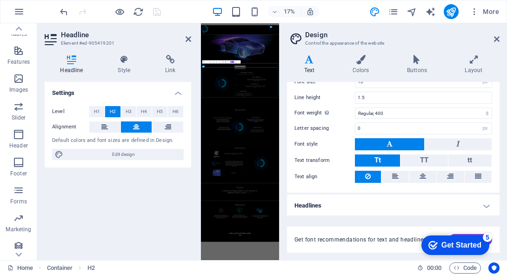
scroll to position [0, 0]
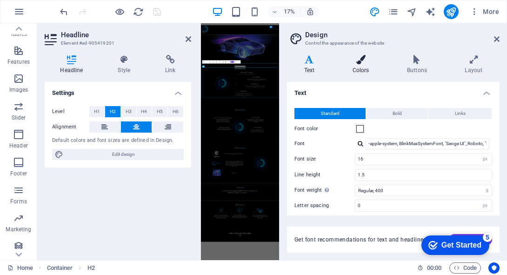
click at [359, 61] on icon at bounding box center [360, 59] width 51 height 9
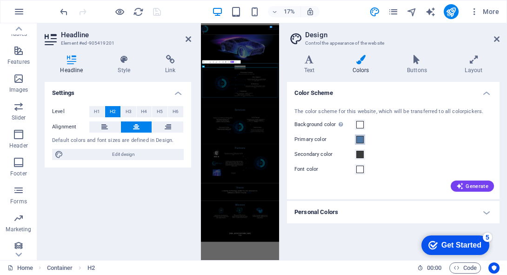
click at [358, 141] on span at bounding box center [359, 139] width 7 height 7
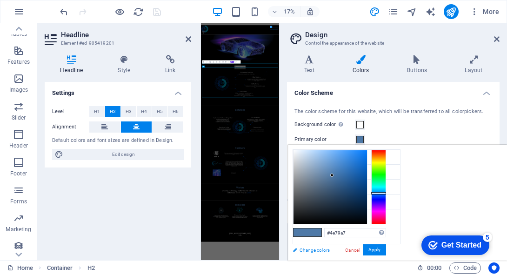
click at [303, 250] on link "Change colors" at bounding box center [342, 250] width 108 height 12
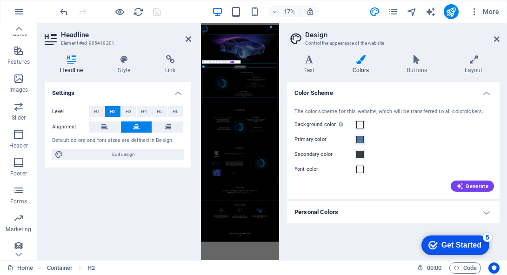
click at [374, 214] on h4 "Personal Colors" at bounding box center [393, 212] width 213 height 22
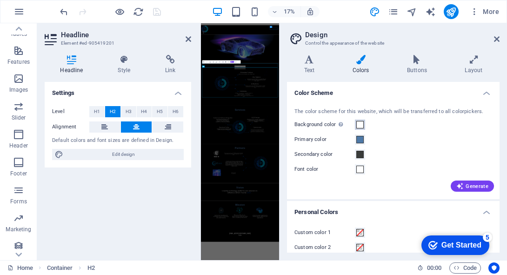
click at [359, 127] on span at bounding box center [359, 124] width 7 height 7
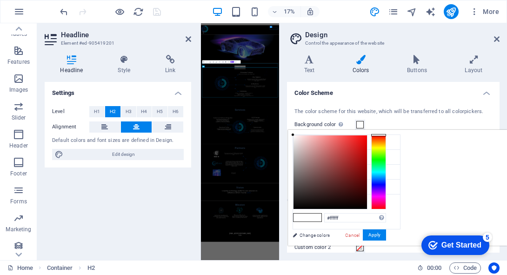
click at [389, 115] on div "The color scheme for this website, which will be transferred to all colorpicker…" at bounding box center [393, 149] width 216 height 101
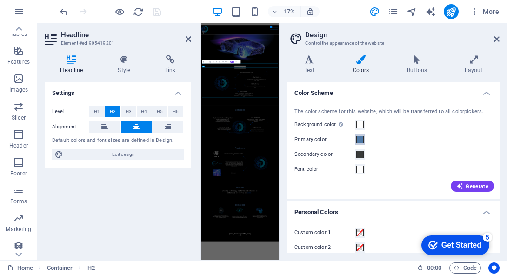
click at [360, 141] on span at bounding box center [359, 139] width 7 height 7
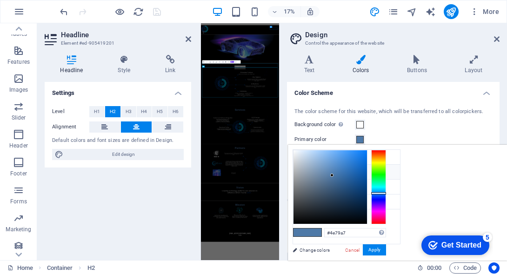
click at [327, 170] on li "Primary color #4e79a7" at bounding box center [346, 172] width 107 height 15
click at [301, 171] on icon at bounding box center [300, 171] width 7 height 7
click at [313, 253] on link "Change colors" at bounding box center [342, 250] width 108 height 12
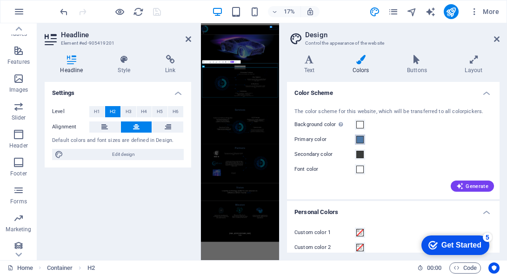
click at [359, 141] on span at bounding box center [359, 139] width 7 height 7
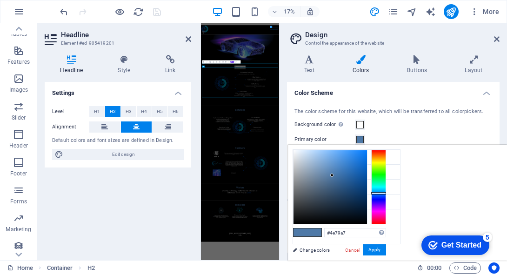
click at [456, 231] on div "checkmark Get Started 5 First Steps in the Editor Let's guide you through the t…" at bounding box center [453, 245] width 79 height 28
click at [386, 230] on input "#4e79a7" at bounding box center [355, 232] width 62 height 9
drag, startPoint x: 464, startPoint y: 230, endPoint x: 425, endPoint y: 230, distance: 39.1
click at [391, 230] on div "#4e79a7 Supported formats #0852ed rgb(8, 82, 237) rgba(8, 82, 237, 90%) hsv(221…" at bounding box center [339, 270] width 103 height 250
click at [492, 250] on div "checkmark Get Started 5 First Steps in the Editor Let's guide you through the t…" at bounding box center [453, 245] width 79 height 28
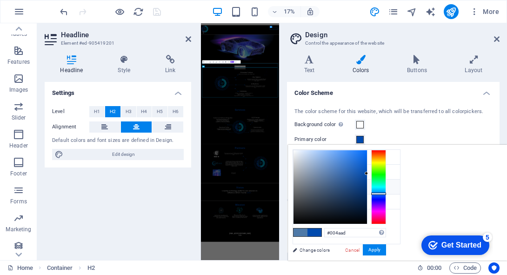
click at [331, 186] on li "Secondary color #3a3c3b" at bounding box center [346, 187] width 107 height 15
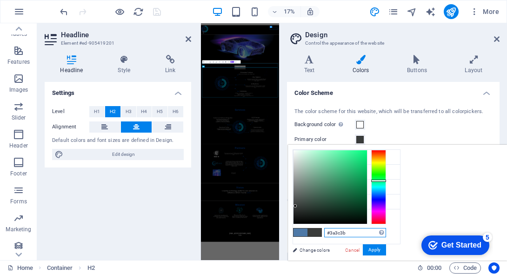
click at [386, 230] on input "#3a3c3b" at bounding box center [355, 232] width 62 height 9
click at [386, 248] on button "Apply" at bounding box center [374, 249] width 23 height 11
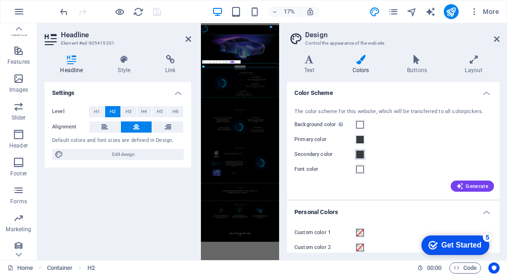
click at [360, 157] on span at bounding box center [359, 154] width 7 height 7
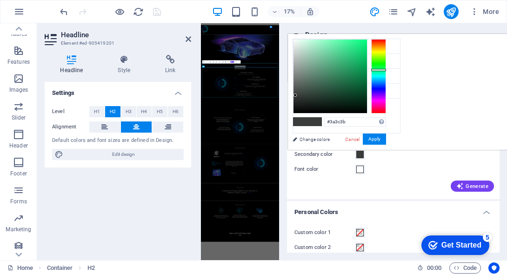
click at [360, 157] on span at bounding box center [359, 154] width 7 height 7
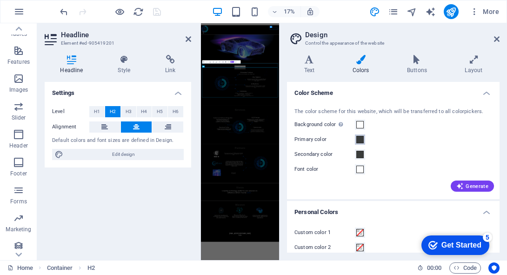
click at [362, 139] on span at bounding box center [359, 139] width 7 height 7
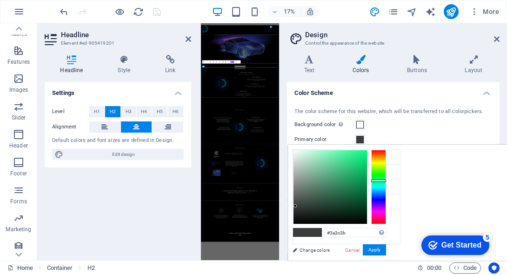
click at [463, 231] on div "checkmark Get Started 5 First Steps in the Editor Let's guide you through the t…" at bounding box center [453, 245] width 79 height 28
click at [386, 230] on input "#3a3c3b" at bounding box center [355, 232] width 62 height 9
type input "#004aad"
click at [386, 249] on button "Apply" at bounding box center [374, 249] width 23 height 11
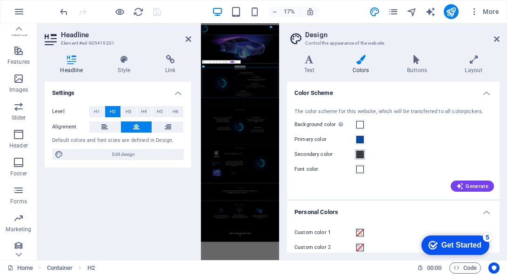
click at [357, 155] on span at bounding box center [359, 154] width 7 height 7
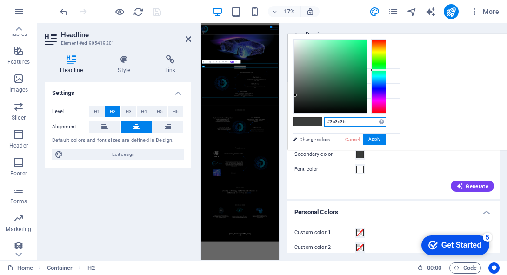
click at [386, 121] on input "#3a3c3b" at bounding box center [355, 121] width 62 height 9
type input "#0097b2"
click at [386, 138] on button "Apply" at bounding box center [374, 139] width 23 height 11
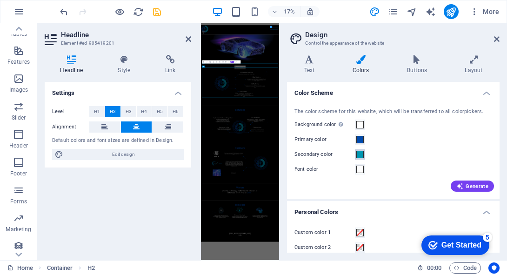
click at [361, 153] on span at bounding box center [359, 154] width 7 height 7
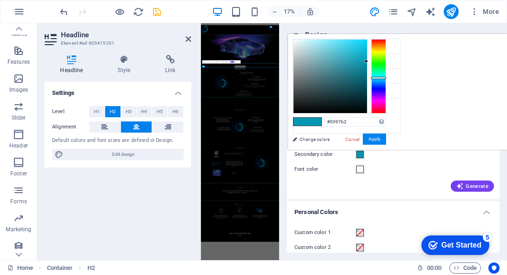
click at [361, 153] on span at bounding box center [359, 154] width 7 height 7
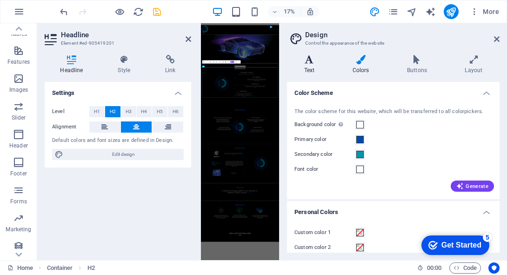
click at [310, 67] on h4 "Text" at bounding box center [311, 65] width 48 height 20
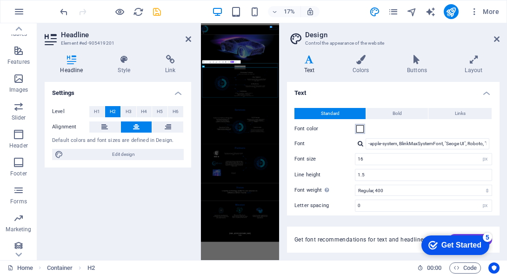
click at [359, 129] on span at bounding box center [359, 128] width 7 height 7
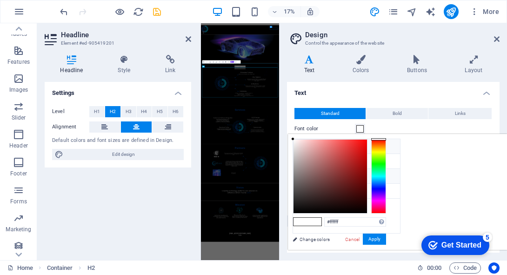
click at [322, 179] on li "Secondary color #0097b2" at bounding box center [346, 176] width 107 height 15
type input "#0097b2"
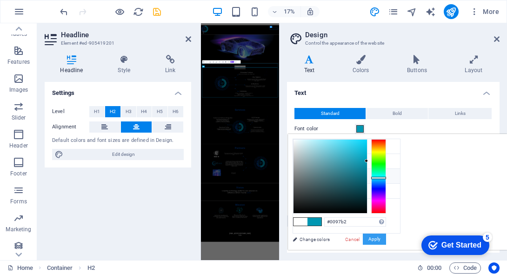
click at [386, 240] on button "Apply" at bounding box center [374, 239] width 23 height 11
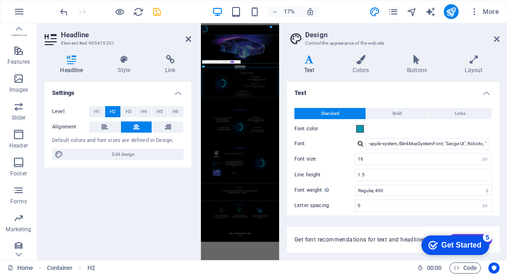
click at [470, 248] on div "Get Started" at bounding box center [462, 245] width 40 height 8
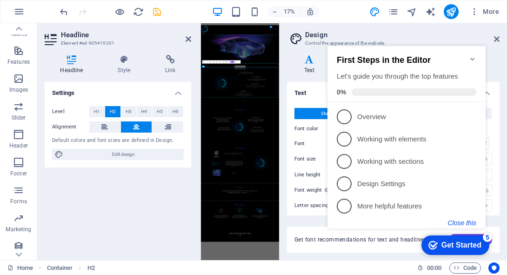
click at [453, 222] on button "Close this" at bounding box center [462, 222] width 28 height 7
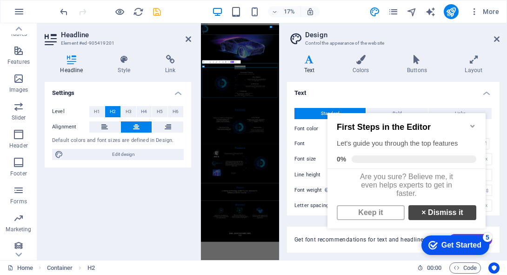
click at [416, 220] on link "× Dismiss it" at bounding box center [443, 212] width 68 height 15
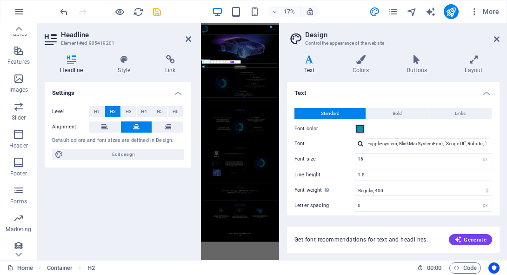
click at [493, 40] on header "Design Control the appearance of the website" at bounding box center [394, 35] width 211 height 24
click at [497, 40] on icon at bounding box center [497, 38] width 6 height 7
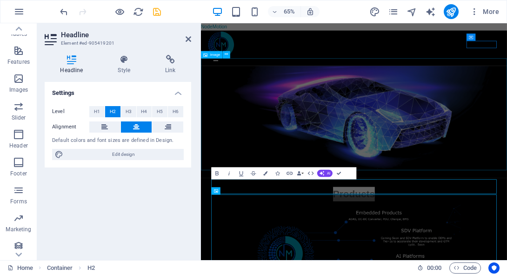
click at [507, 223] on figure at bounding box center [436, 175] width 471 height 172
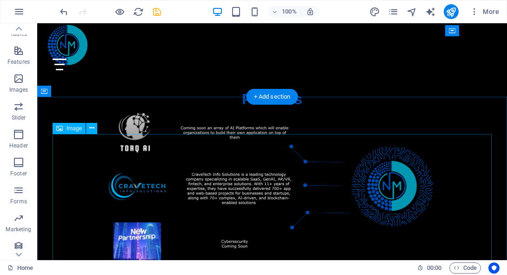
scroll to position [673, 0]
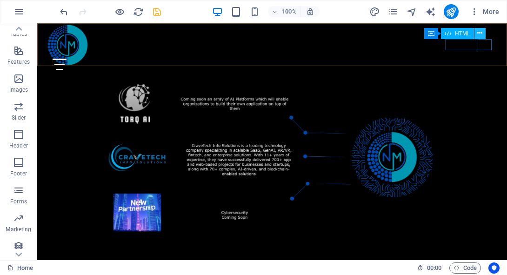
click at [480, 32] on icon at bounding box center [479, 33] width 5 height 10
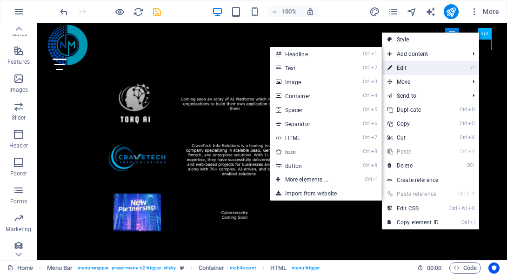
click at [408, 63] on link "⏎ Edit" at bounding box center [413, 68] width 62 height 14
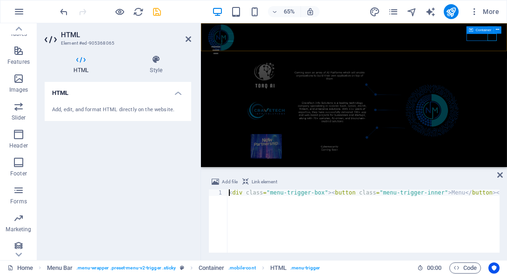
click at [263, 59] on div "Menu" at bounding box center [240, 65] width 47 height 12
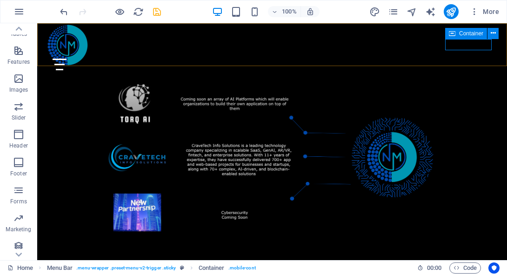
click at [478, 36] on div "Container" at bounding box center [466, 33] width 42 height 11
click at [99, 59] on div "Menu" at bounding box center [76, 65] width 47 height 12
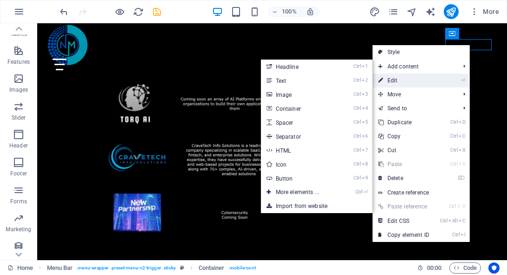
click at [405, 76] on link "⏎ Edit" at bounding box center [404, 81] width 62 height 14
select select "px"
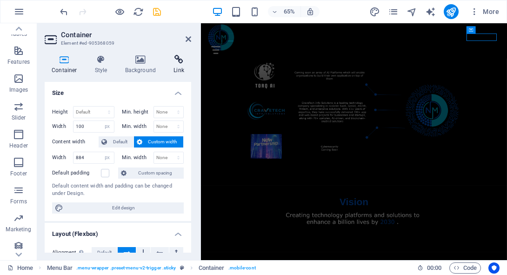
click at [174, 62] on icon at bounding box center [179, 59] width 25 height 9
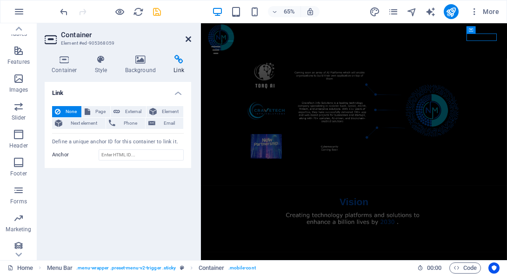
click at [188, 41] on icon at bounding box center [189, 38] width 6 height 7
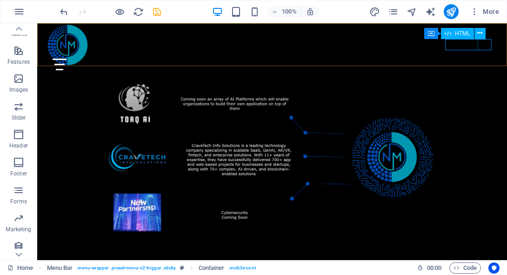
click at [99, 59] on div "Menu" at bounding box center [76, 65] width 47 height 12
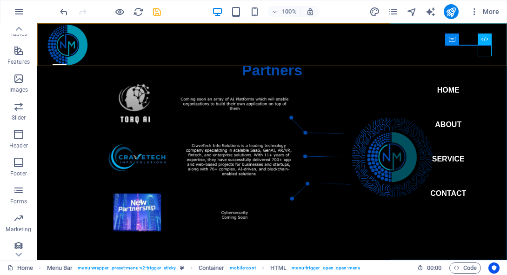
click at [449, 74] on nav "Home About Service Contact" at bounding box center [449, 141] width 118 height 237
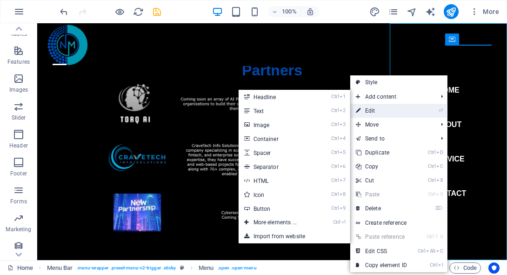
click at [381, 108] on link "⏎ Edit" at bounding box center [381, 111] width 62 height 14
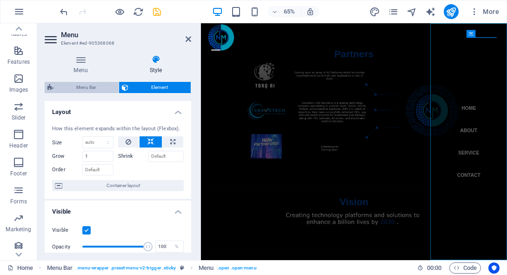
click at [96, 89] on span "Menu Bar" at bounding box center [86, 87] width 60 height 11
select select "rem"
select select "hover_box_top"
select select "px"
select select "rem"
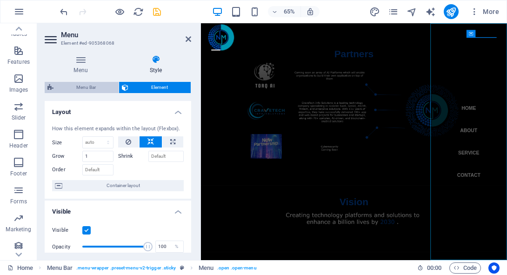
select select "rem"
select select
select select "px"
select select "%"
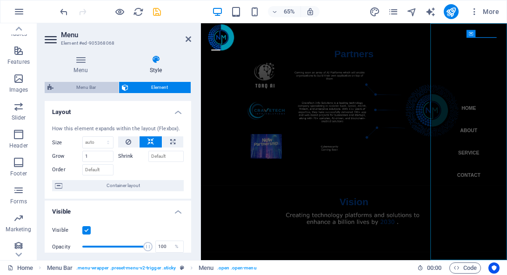
select select "rem"
select select "px"
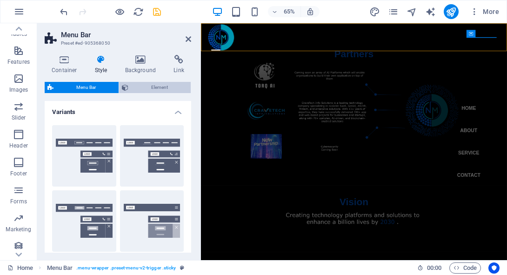
click at [143, 88] on span "Element" at bounding box center [159, 87] width 57 height 11
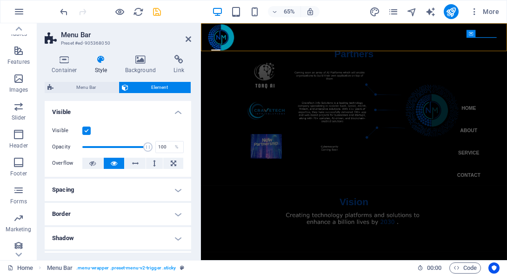
scroll to position [141, 0]
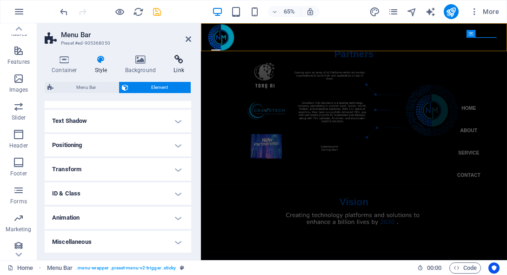
click at [174, 65] on h4 "Link" at bounding box center [179, 65] width 25 height 20
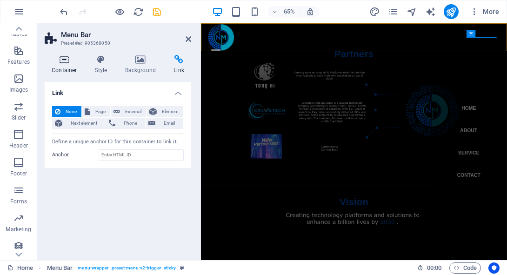
click at [68, 63] on icon at bounding box center [65, 59] width 40 height 9
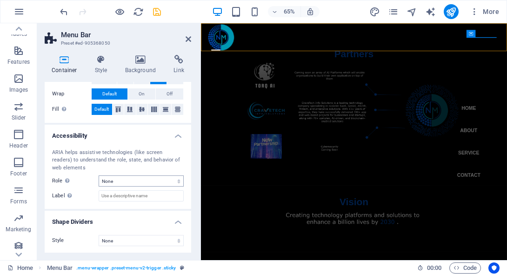
scroll to position [0, 0]
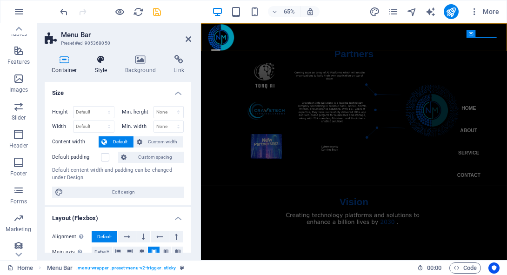
click at [103, 64] on h4 "Style" at bounding box center [103, 65] width 30 height 20
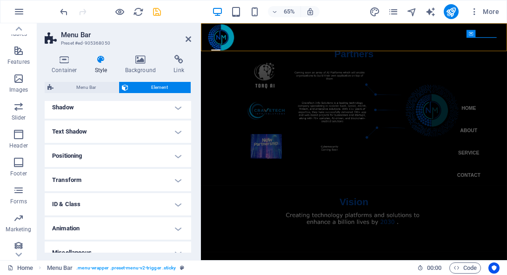
scroll to position [141, 0]
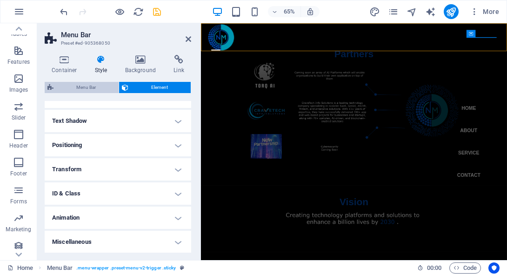
click at [108, 86] on span "Menu Bar" at bounding box center [86, 87] width 60 height 11
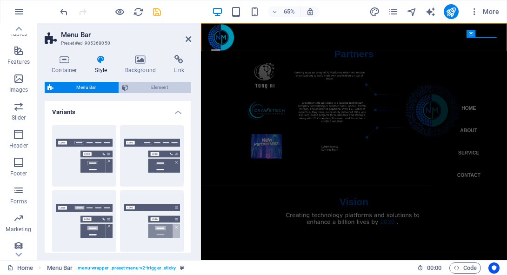
click at [131, 87] on span "Element" at bounding box center [159, 87] width 57 height 11
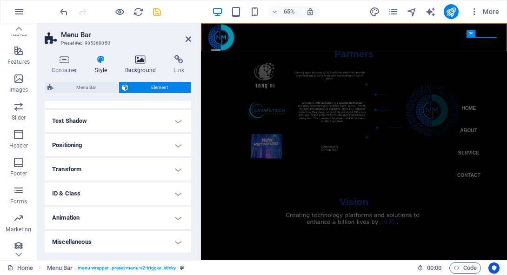
click at [143, 67] on h4 "Background" at bounding box center [142, 65] width 49 height 20
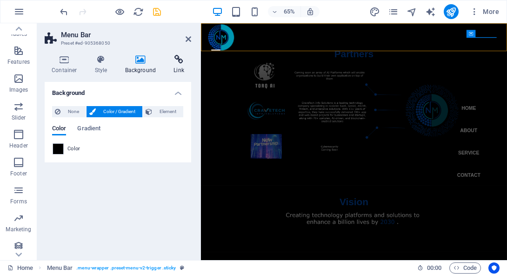
click at [171, 65] on h4 "Link" at bounding box center [179, 65] width 25 height 20
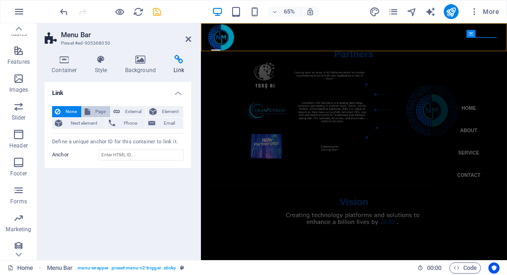
click at [97, 111] on span "Page" at bounding box center [100, 111] width 14 height 11
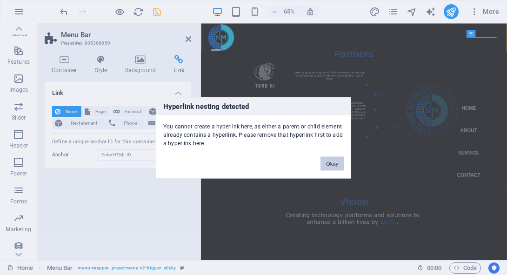
click at [337, 158] on button "Okay" at bounding box center [332, 163] width 23 height 14
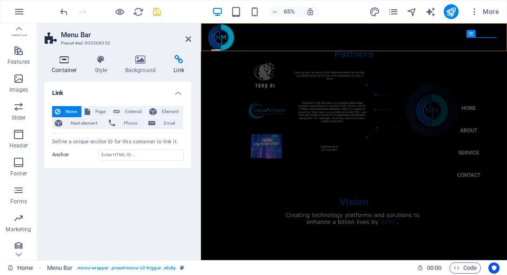
click at [71, 64] on h4 "Container" at bounding box center [66, 65] width 43 height 20
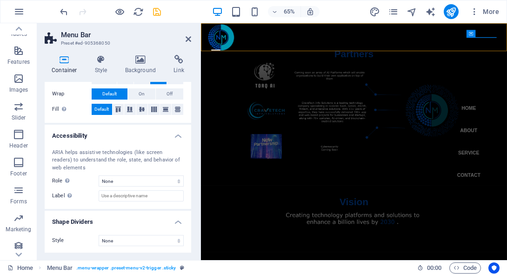
scroll to position [0, 0]
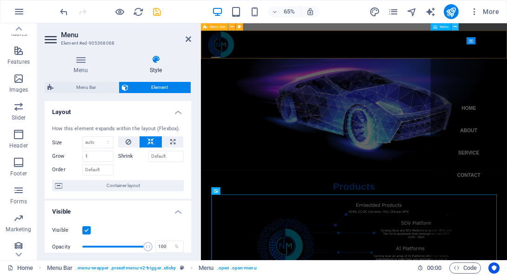
click at [453, 25] on button at bounding box center [454, 26] width 7 height 7
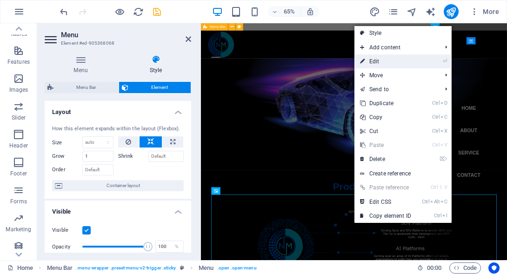
click at [390, 64] on link "⏎ Edit" at bounding box center [386, 61] width 62 height 14
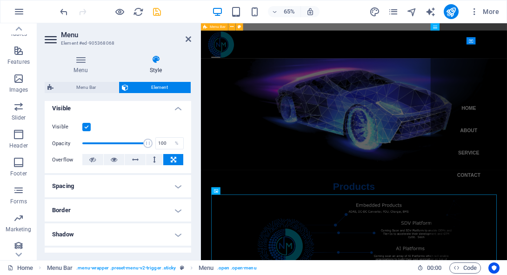
scroll to position [241, 0]
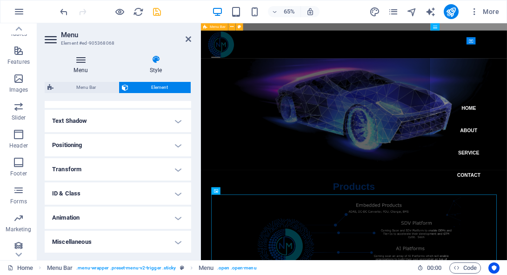
click at [80, 64] on h4 "Menu" at bounding box center [83, 65] width 76 height 20
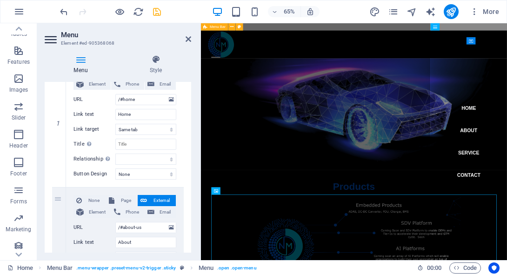
scroll to position [130, 0]
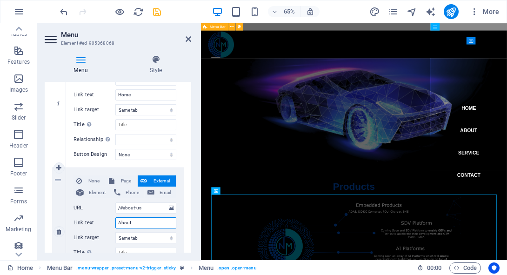
click at [136, 227] on input "About" at bounding box center [145, 222] width 61 height 11
drag, startPoint x: 137, startPoint y: 224, endPoint x: 110, endPoint y: 221, distance: 27.1
click at [110, 221] on div "Link text About" at bounding box center [125, 222] width 103 height 11
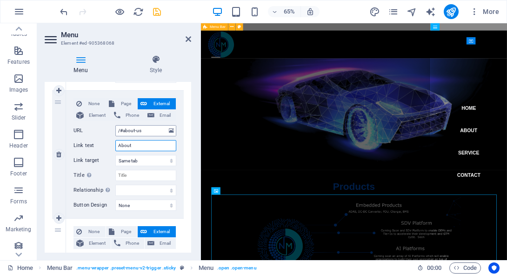
scroll to position [194, 0]
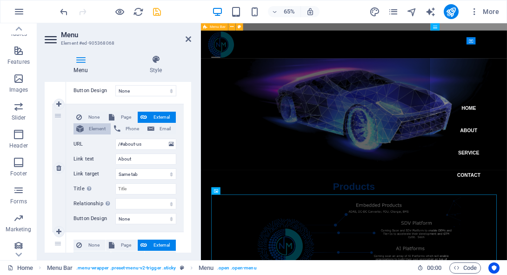
click at [101, 124] on span "Element" at bounding box center [97, 128] width 21 height 11
select select
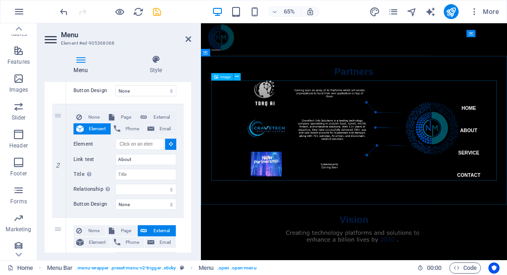
scroll to position [797, 0]
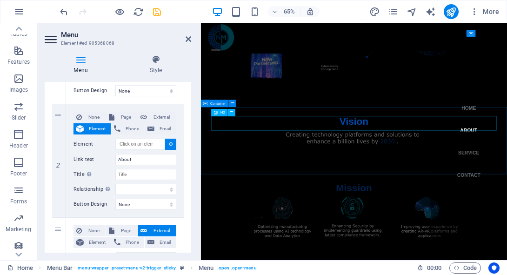
click at [399, 172] on div "Vision" at bounding box center [436, 174] width 439 height 22
select select
type input "#ed-905460592"
select select
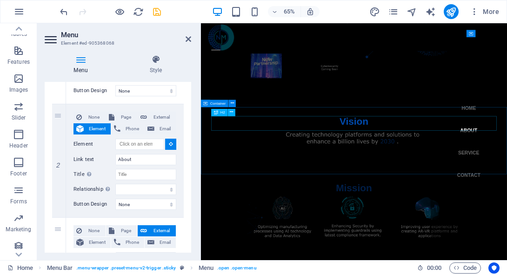
select select
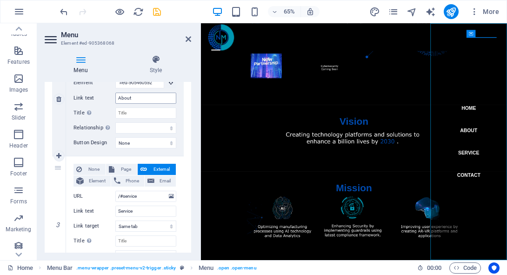
scroll to position [276, 0]
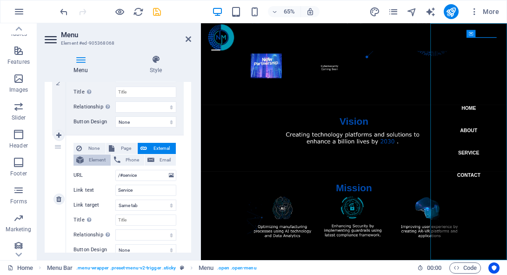
click at [101, 161] on span "Element" at bounding box center [97, 159] width 21 height 11
select select
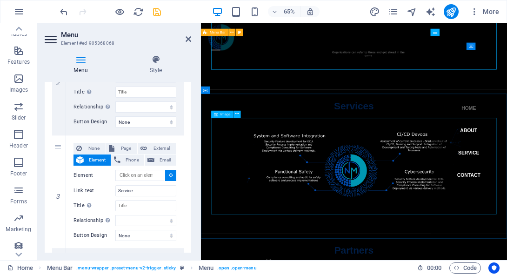
scroll to position [365, 0]
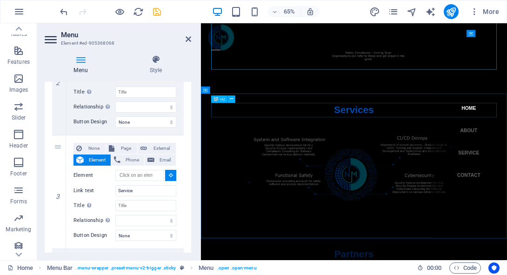
click at [434, 156] on div "Services" at bounding box center [436, 156] width 439 height 22
select select
type input "#ed-905460574"
select select
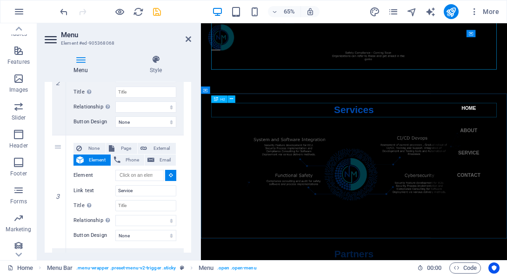
select select
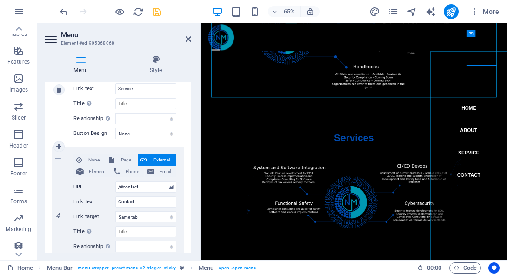
scroll to position [401, 0]
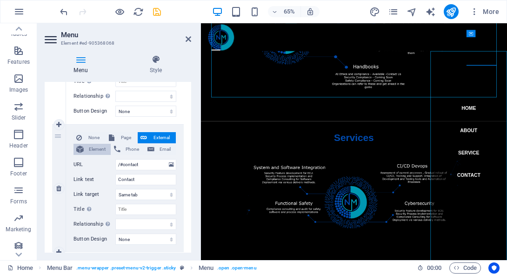
click at [98, 148] on span "Element" at bounding box center [97, 149] width 21 height 11
select select
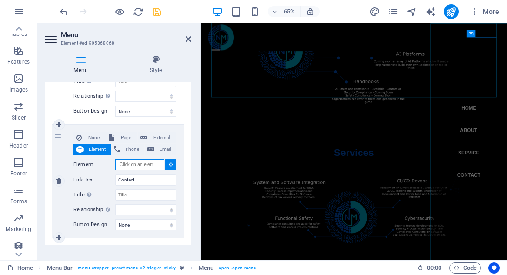
scroll to position [280, 0]
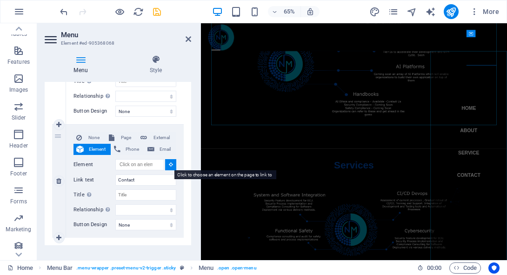
click at [170, 164] on icon at bounding box center [171, 164] width 4 height 5
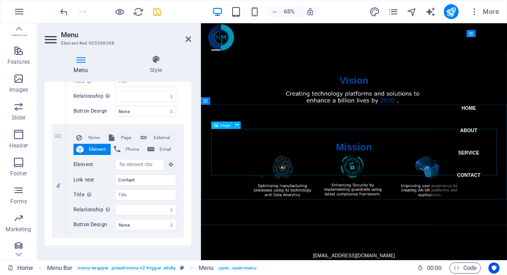
scroll to position [904, 0]
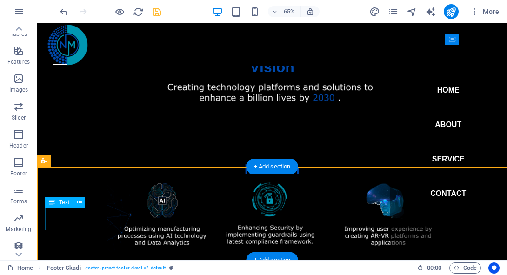
scroll to position [1031, 0]
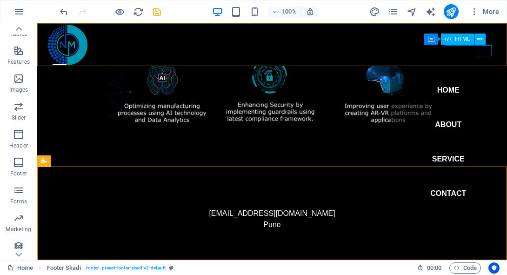
click at [67, 59] on div "Menu" at bounding box center [60, 65] width 14 height 12
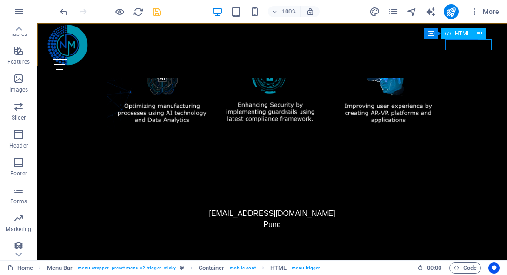
click at [99, 59] on div "Menu" at bounding box center [76, 65] width 47 height 12
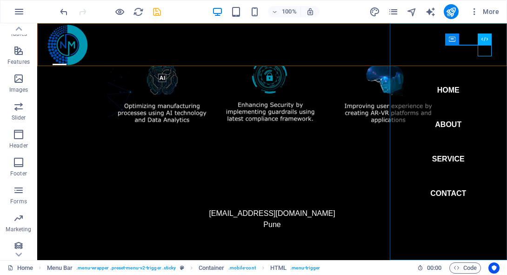
click at [467, 107] on nav "Home About Service Contact" at bounding box center [449, 141] width 118 height 237
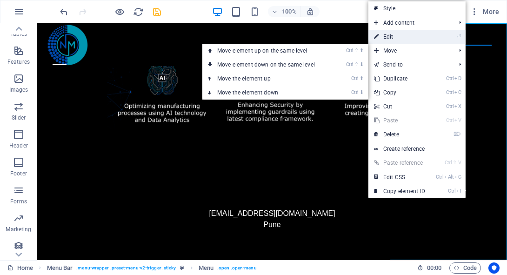
click at [419, 35] on link "⏎ Edit" at bounding box center [400, 37] width 62 height 14
select select
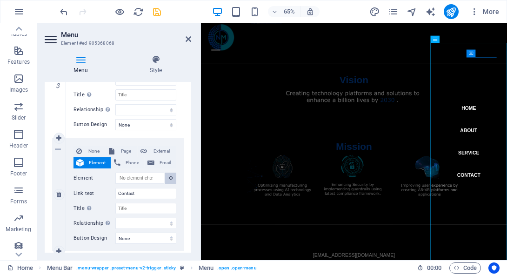
scroll to position [861, 0]
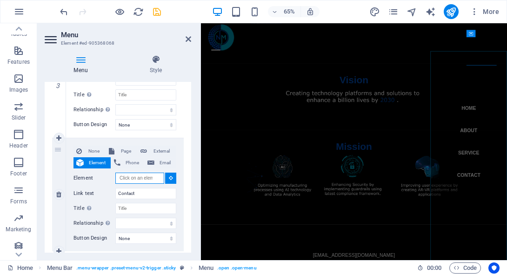
click at [154, 179] on input "Element" at bounding box center [139, 178] width 49 height 11
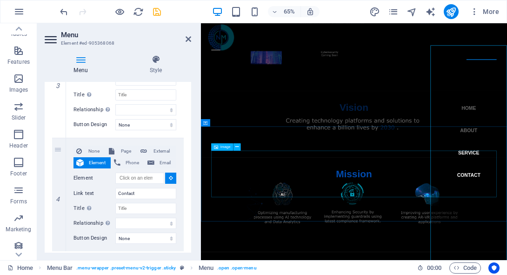
scroll to position [904, 0]
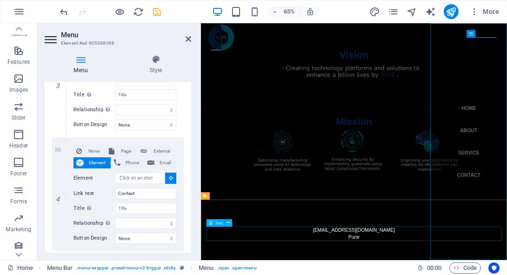
select select
type input "#ed-905460613"
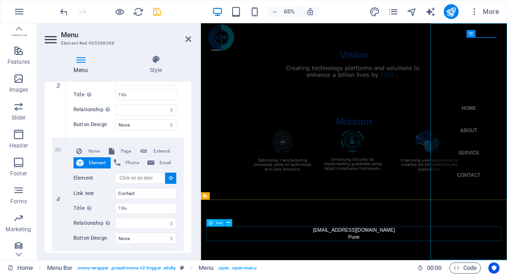
select select
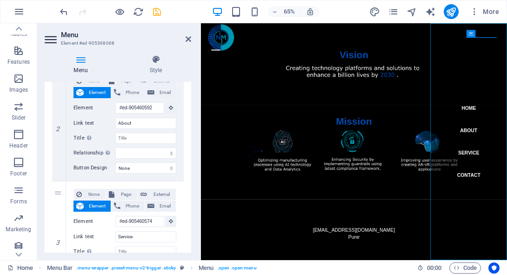
scroll to position [233, 0]
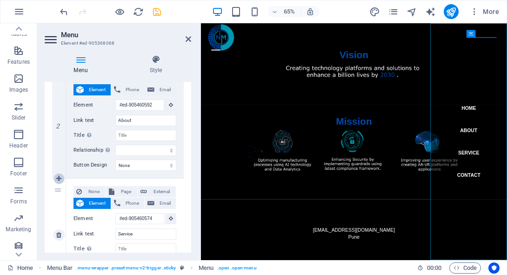
click at [60, 179] on icon at bounding box center [58, 178] width 5 height 7
select select
type input "#ed-905460574"
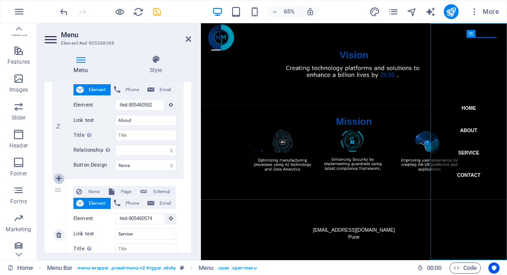
type input "Service"
select select
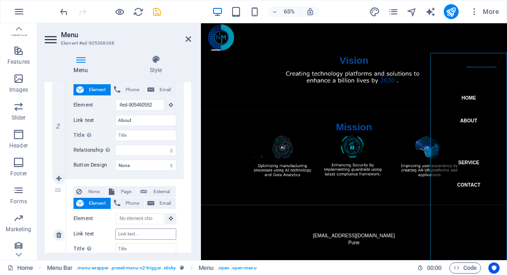
scroll to position [861, 0]
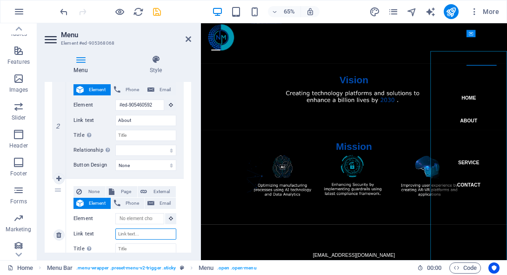
click at [138, 231] on input "Link text" at bounding box center [145, 233] width 61 height 11
type input "Products"
select select
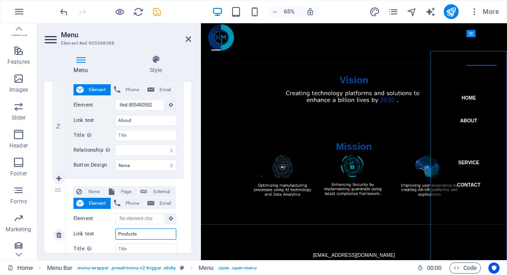
select select
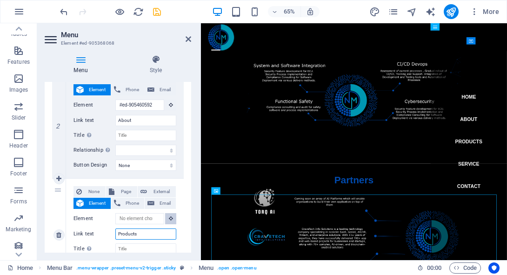
scroll to position [818, 0]
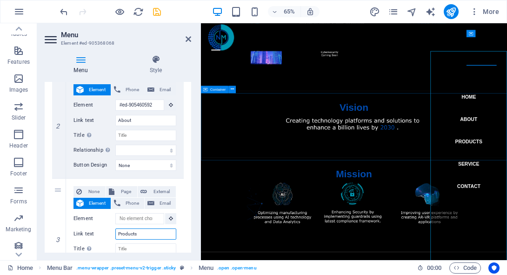
type input "Products"
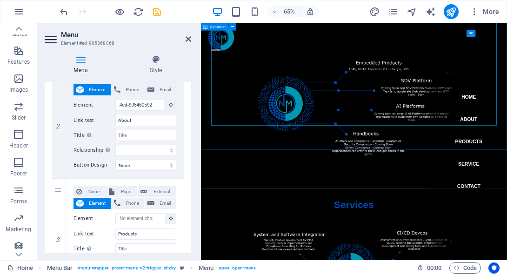
scroll to position [142, 0]
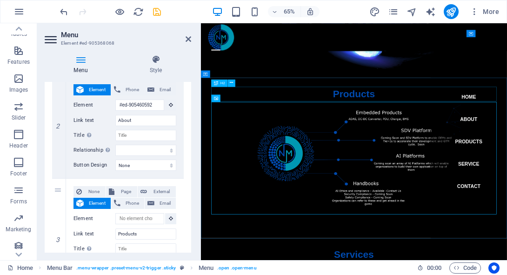
click at [444, 125] on div "Products" at bounding box center [436, 132] width 439 height 22
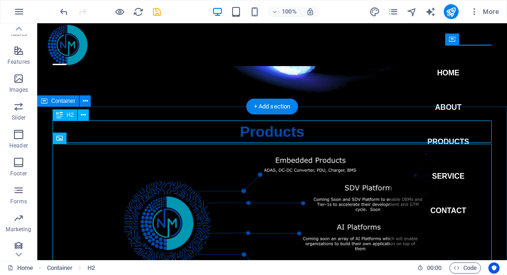
click at [252, 131] on div "Products" at bounding box center [272, 132] width 439 height 22
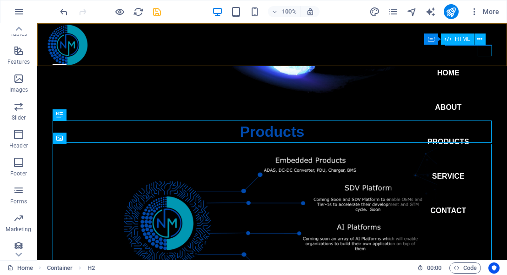
click at [67, 59] on div "Menu" at bounding box center [60, 65] width 14 height 12
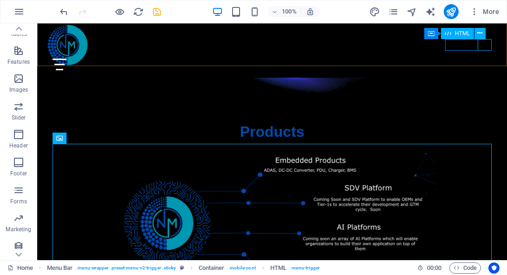
click at [99, 59] on div "Menu" at bounding box center [76, 65] width 47 height 12
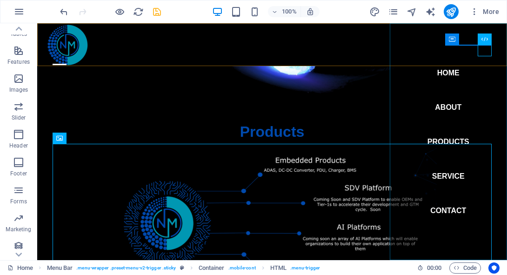
click at [476, 85] on nav "Home About Products Service Contact" at bounding box center [449, 141] width 118 height 237
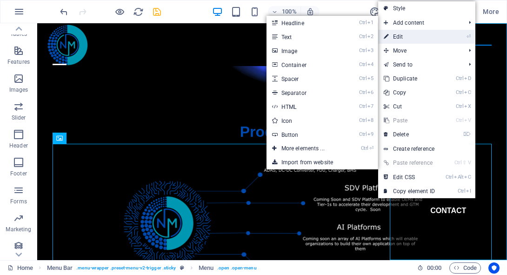
click at [424, 32] on link "⏎ Edit" at bounding box center [409, 37] width 62 height 14
select select
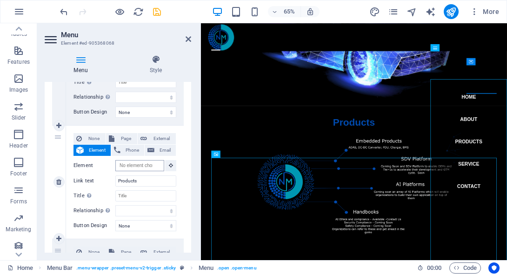
scroll to position [0, 0]
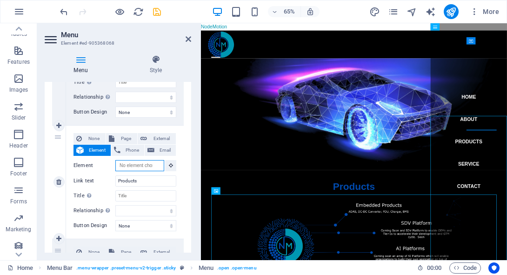
click at [154, 166] on input "Element" at bounding box center [139, 165] width 49 height 11
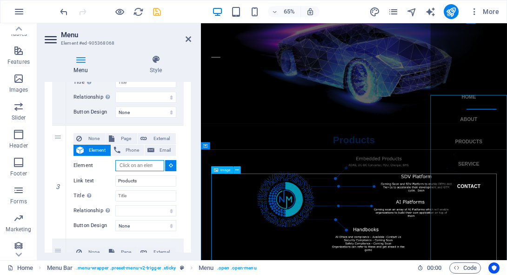
scroll to position [56, 0]
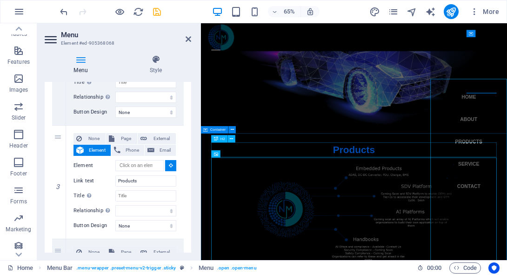
click at [441, 212] on div "Products" at bounding box center [436, 218] width 439 height 22
select select
type input "#ed-905419201"
select select
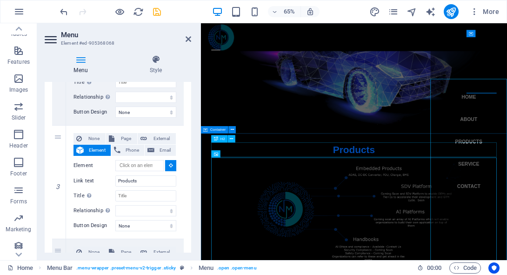
select select
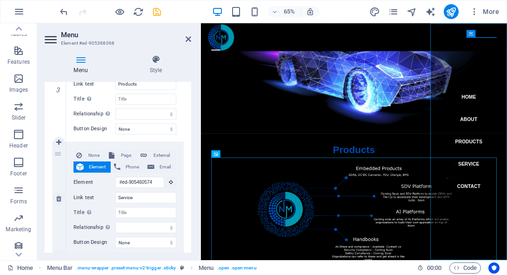
scroll to position [383, 0]
click at [134, 194] on input "Service" at bounding box center [145, 197] width 61 height 11
type input "Services"
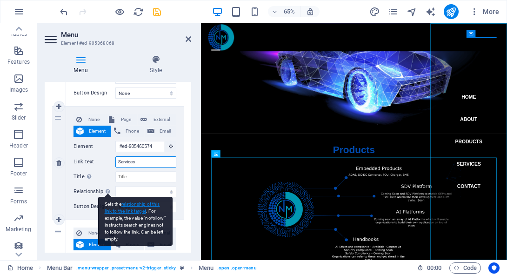
select select
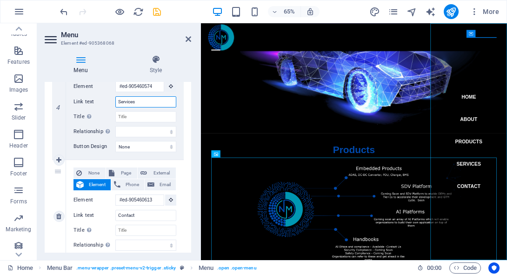
scroll to position [480, 0]
type input "Services"
click at [62, 157] on link at bounding box center [59, 159] width 11 height 11
select select
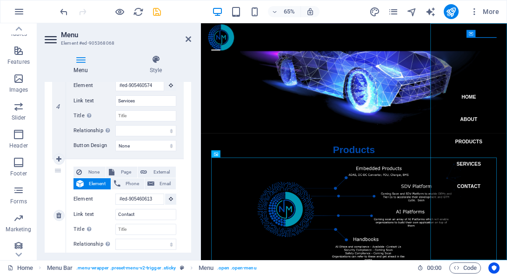
select select
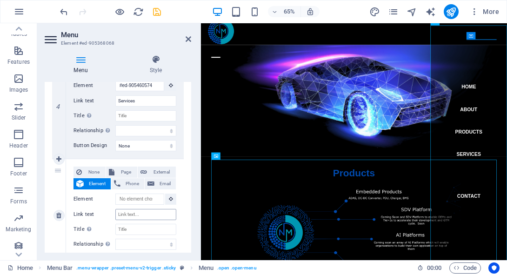
scroll to position [56, 0]
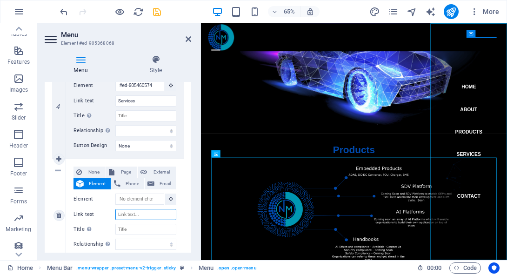
click at [139, 213] on input "Link text" at bounding box center [145, 214] width 61 height 11
type input "Partners"
select select
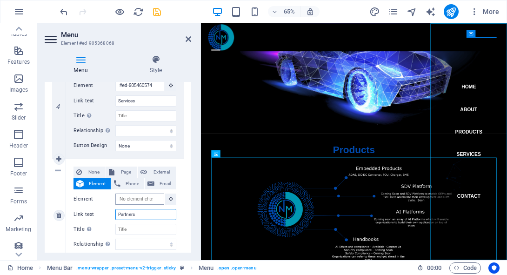
select select
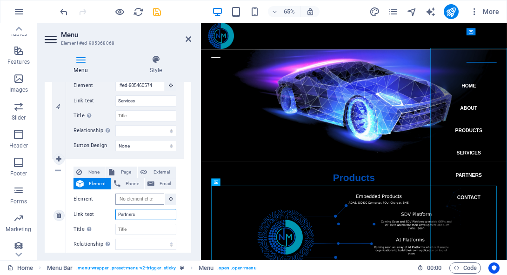
scroll to position [0, 0]
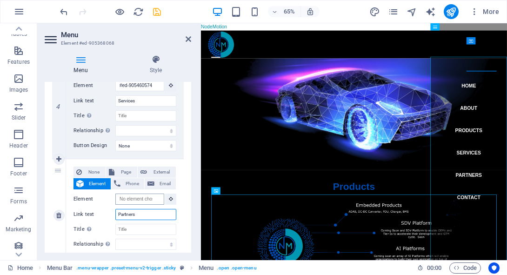
type input "Partners"
click at [134, 198] on input "Element" at bounding box center [139, 199] width 49 height 11
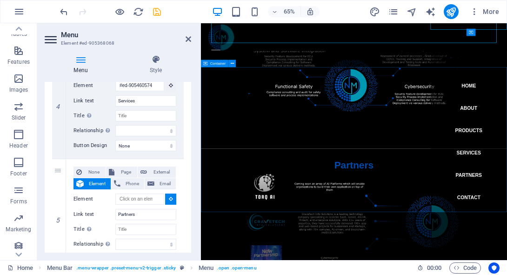
scroll to position [522, 0]
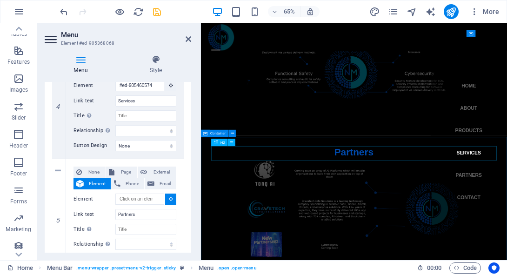
click at [433, 227] on div "Partners" at bounding box center [436, 221] width 439 height 22
select select
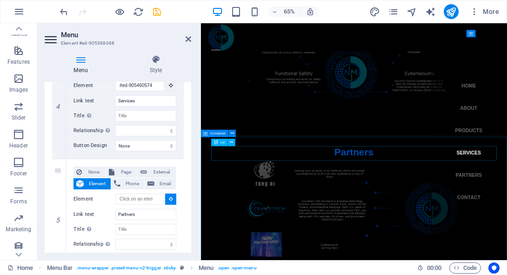
type input "#ed-905460583"
select select
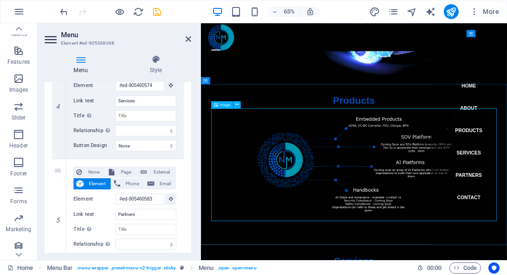
scroll to position [0, 0]
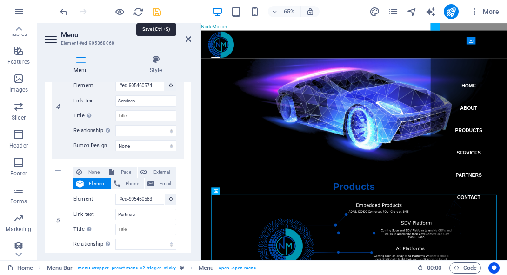
click at [161, 9] on icon "save" at bounding box center [157, 12] width 11 height 11
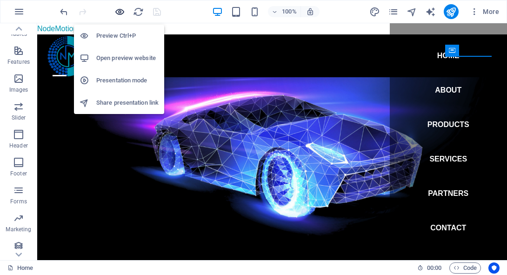
click at [121, 13] on icon "button" at bounding box center [119, 12] width 11 height 11
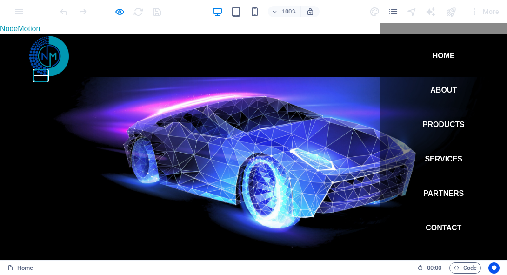
click at [48, 75] on button "Menu" at bounding box center [41, 75] width 14 height 1
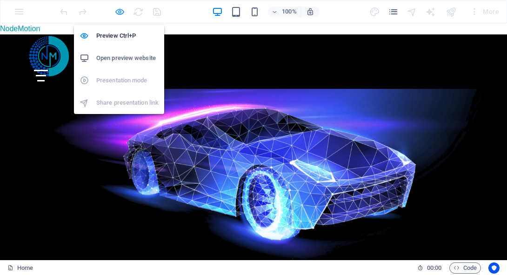
click at [118, 9] on icon "button" at bounding box center [119, 12] width 11 height 11
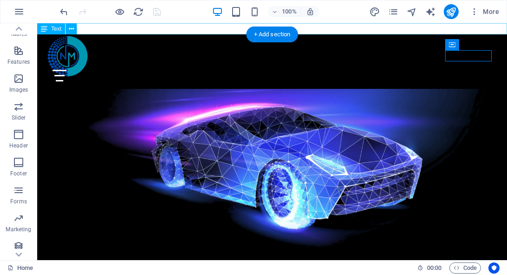
click at [194, 32] on div "NodeMotion" at bounding box center [272, 28] width 470 height 11
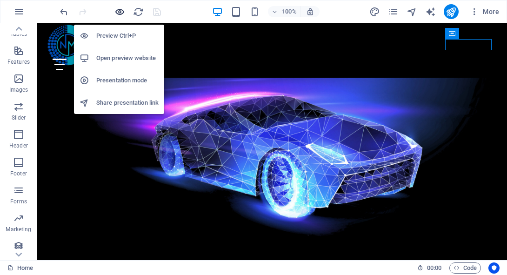
click at [121, 13] on icon "button" at bounding box center [119, 12] width 11 height 11
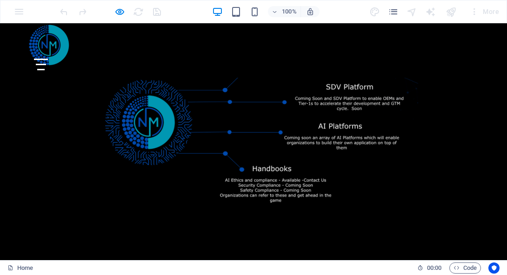
scroll to position [251, 0]
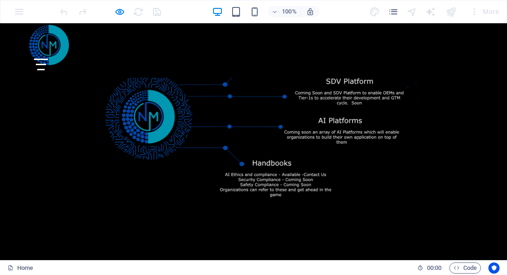
click at [48, 59] on div "Menu" at bounding box center [41, 65] width 14 height 12
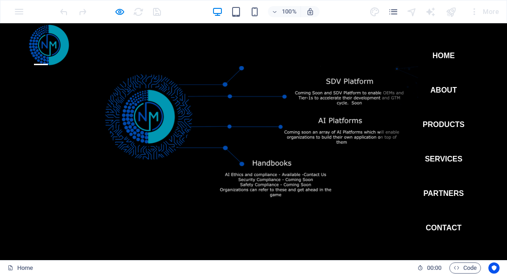
click at [451, 125] on link "Products" at bounding box center [444, 125] width 42 height 22
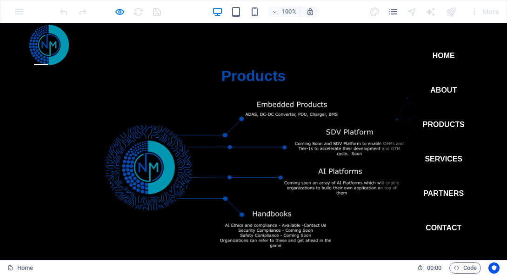
scroll to position [199, 0]
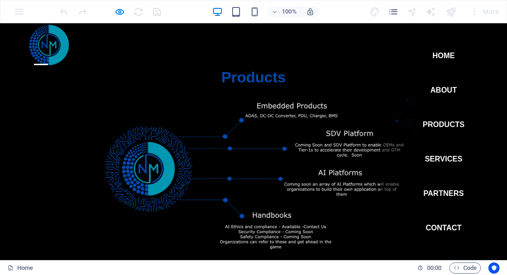
click at [453, 156] on link "Services" at bounding box center [444, 159] width 38 height 22
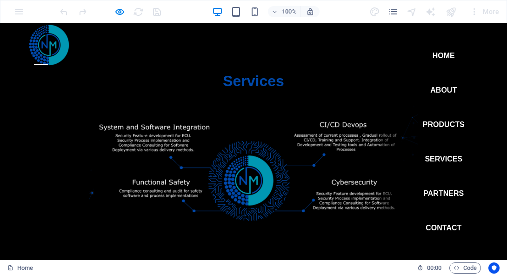
scroll to position [447, 0]
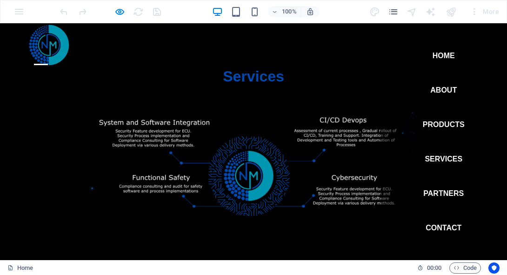
click at [450, 191] on link "Partners" at bounding box center [443, 193] width 40 height 22
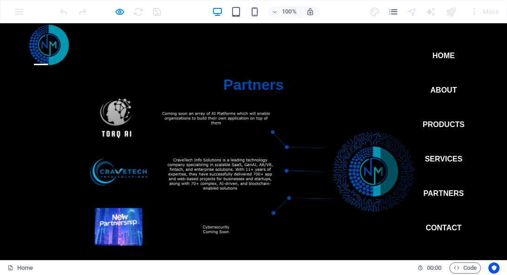
scroll to position [670, 0]
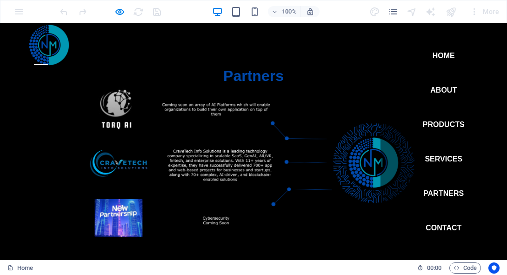
click at [447, 228] on link "Contact" at bounding box center [444, 228] width 36 height 22
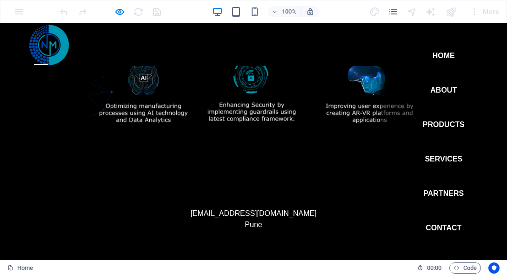
scroll to position [1033, 0]
click at [442, 90] on link "About" at bounding box center [443, 90] width 27 height 22
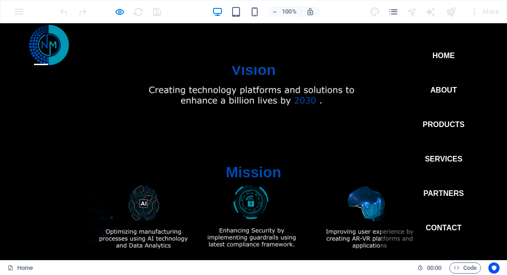
scroll to position [899, 0]
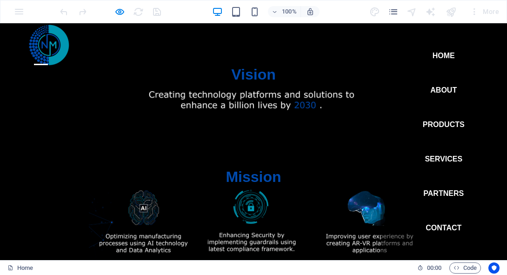
click at [456, 127] on link "Products" at bounding box center [444, 125] width 42 height 22
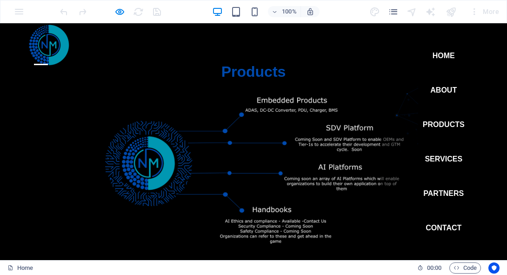
scroll to position [199, 0]
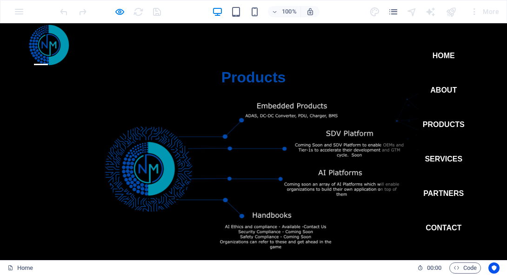
click at [447, 56] on link "Home" at bounding box center [444, 56] width 22 height 22
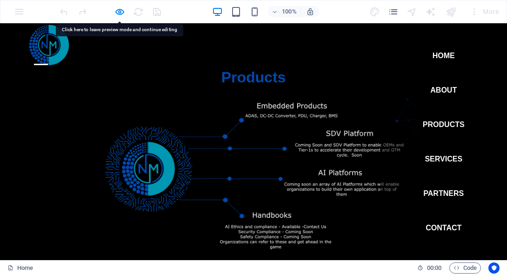
click at [447, 56] on link "Home" at bounding box center [444, 56] width 22 height 22
click at [48, 59] on div "Menu" at bounding box center [41, 65] width 14 height 12
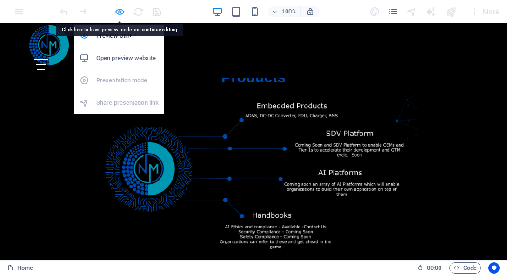
click at [120, 11] on icon "button" at bounding box center [119, 12] width 11 height 11
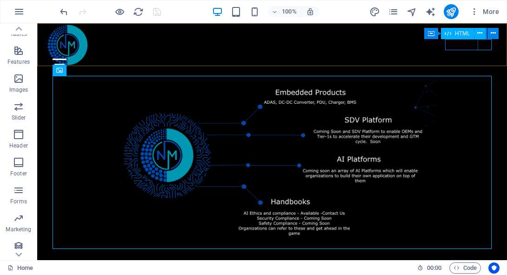
click at [99, 59] on div "Menu" at bounding box center [76, 65] width 47 height 12
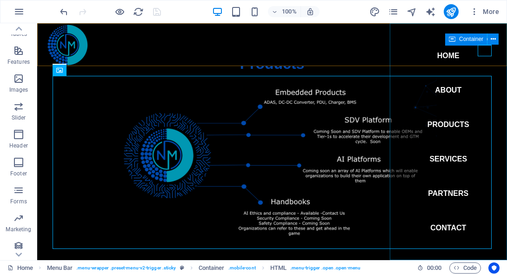
click at [496, 97] on nav "Home About Products Services Partners Contact" at bounding box center [449, 141] width 118 height 237
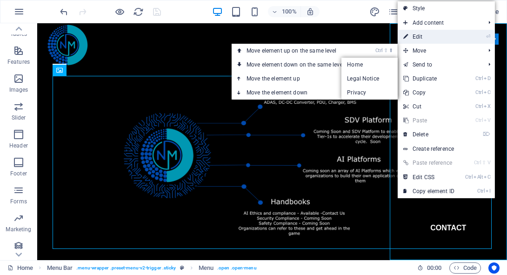
click at [429, 37] on link "⏎ Edit" at bounding box center [429, 37] width 62 height 14
select select
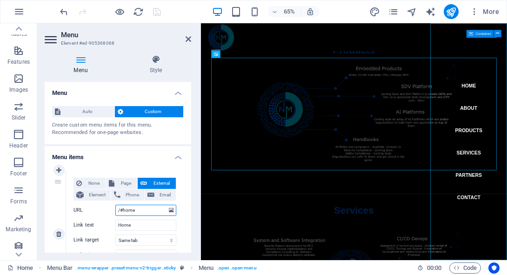
click at [128, 211] on input "/#home" at bounding box center [145, 210] width 61 height 11
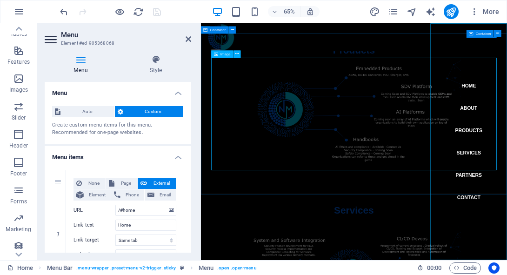
scroll to position [0, 0]
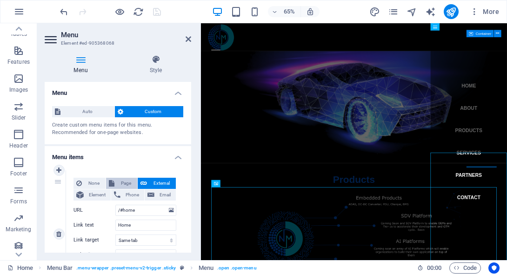
click at [122, 182] on span "Page" at bounding box center [125, 183] width 17 height 11
select select
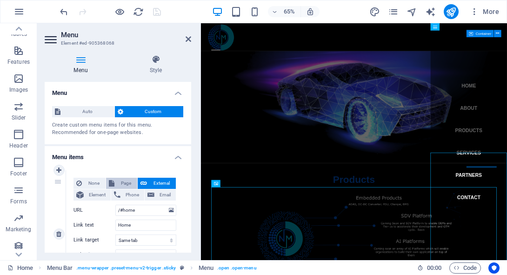
select select
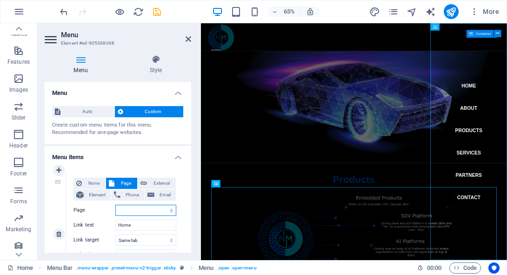
click at [160, 207] on select "Home Legal Notice Privacy" at bounding box center [145, 210] width 61 height 11
select select "0"
click at [115, 205] on select "Home Legal Notice Privacy" at bounding box center [145, 210] width 61 height 11
select select
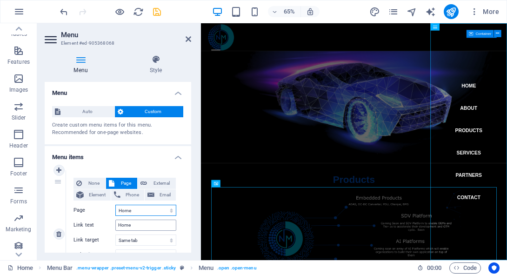
select select
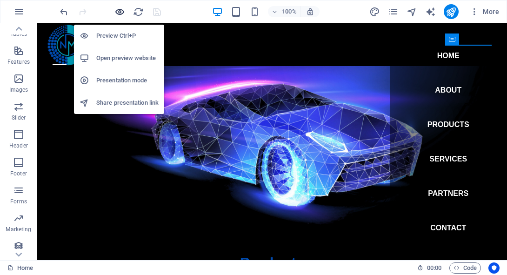
click at [114, 13] on icon "button" at bounding box center [119, 12] width 11 height 11
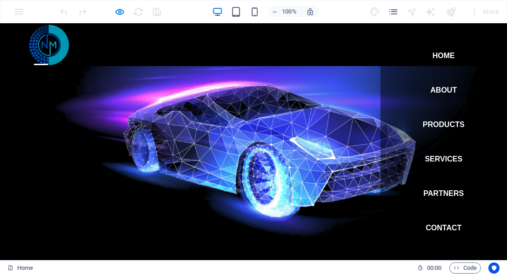
click at [451, 92] on link "About" at bounding box center [443, 90] width 27 height 22
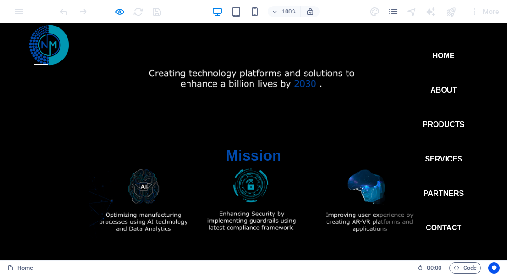
scroll to position [899, 0]
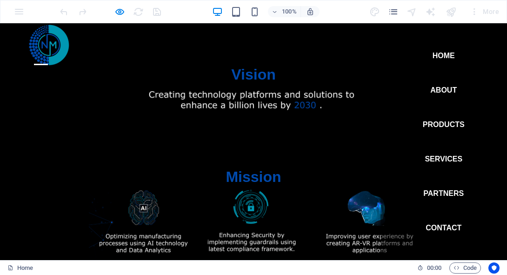
click at [449, 55] on link "Home" at bounding box center [444, 56] width 22 height 22
click at [435, 54] on link "Home" at bounding box center [444, 56] width 22 height 22
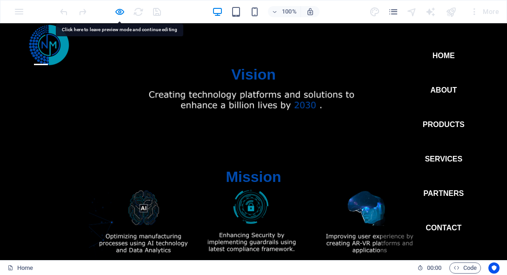
click at [435, 54] on link "Home" at bounding box center [444, 56] width 22 height 22
click at [448, 90] on link "About" at bounding box center [443, 90] width 27 height 22
click at [444, 121] on link "Products" at bounding box center [444, 125] width 42 height 22
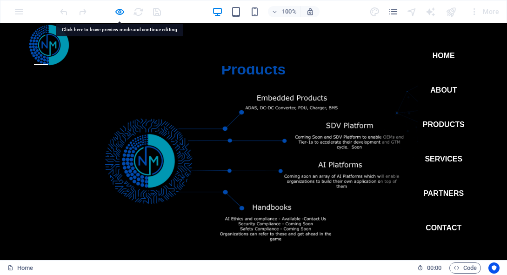
scroll to position [199, 0]
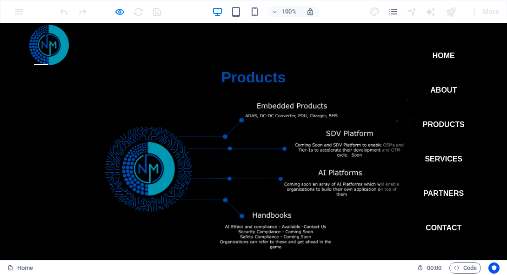
click at [443, 57] on link "Home" at bounding box center [444, 56] width 22 height 22
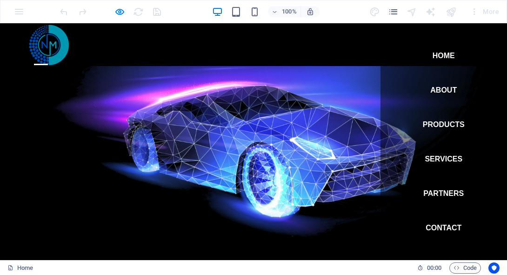
click at [48, 59] on div "Menu" at bounding box center [41, 65] width 14 height 12
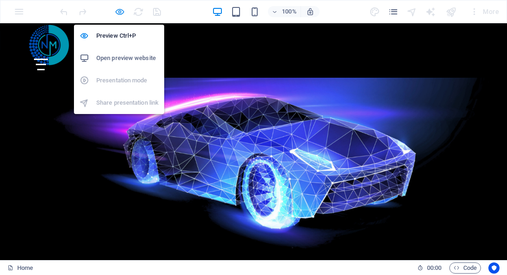
click at [119, 11] on icon "button" at bounding box center [119, 12] width 11 height 11
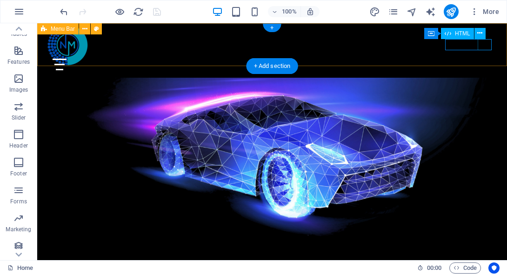
click at [99, 59] on div "Menu" at bounding box center [76, 65] width 47 height 12
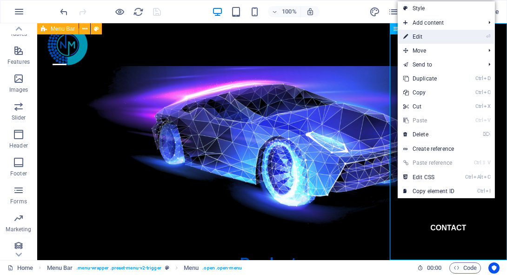
click at [438, 35] on link "⏎ Edit" at bounding box center [429, 37] width 62 height 14
select select
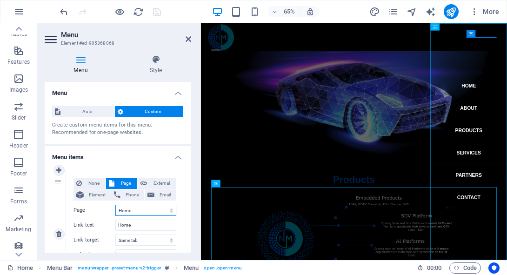
click at [134, 211] on select "Home Legal Notice Privacy" at bounding box center [145, 210] width 61 height 11
click at [94, 194] on span "Element" at bounding box center [97, 194] width 21 height 11
select select
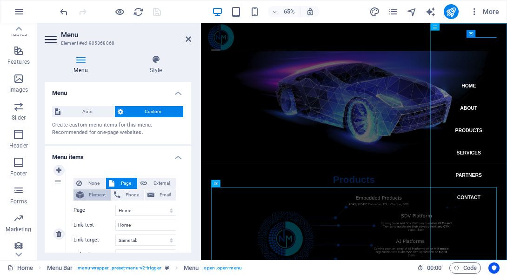
select select
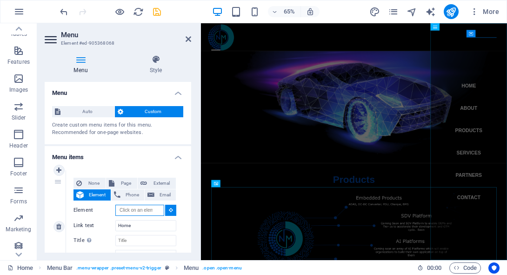
click at [143, 212] on input "Element" at bounding box center [139, 210] width 49 height 11
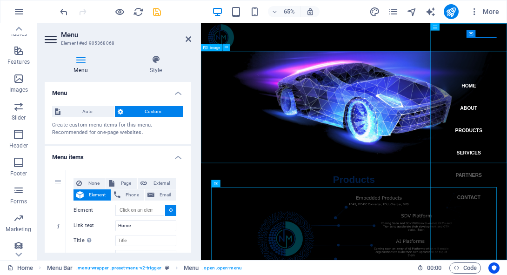
click at [315, 101] on figure at bounding box center [436, 152] width 471 height 172
type input "#ed-905368047"
select select
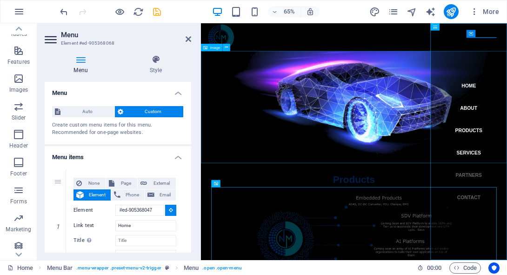
select select
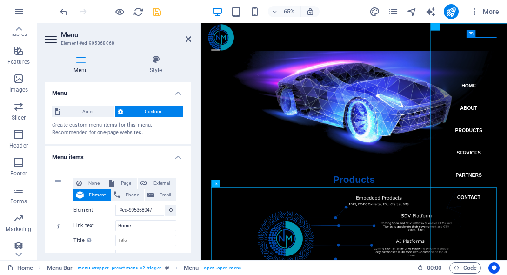
click at [156, 13] on icon "save" at bounding box center [157, 12] width 11 height 11
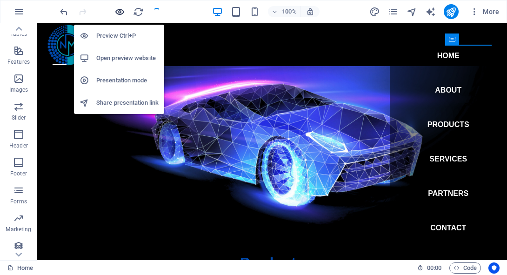
click at [114, 15] on icon "button" at bounding box center [119, 12] width 11 height 11
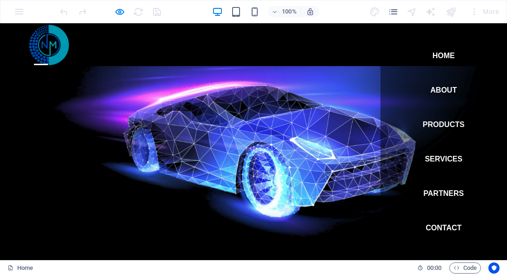
click at [439, 161] on link "Services" at bounding box center [444, 159] width 38 height 22
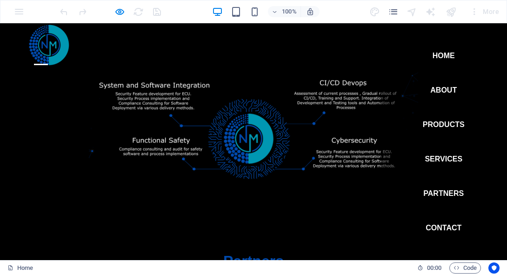
scroll to position [447, 0]
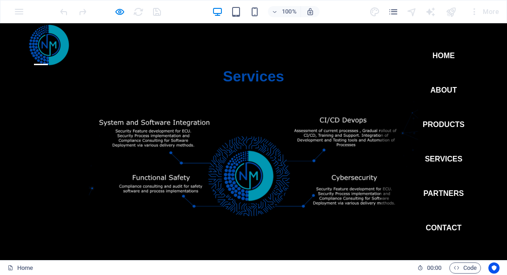
click at [442, 56] on link "Home" at bounding box center [444, 56] width 22 height 22
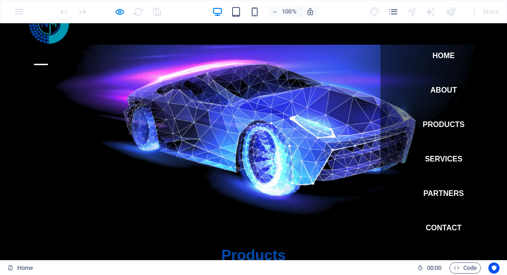
scroll to position [0, 0]
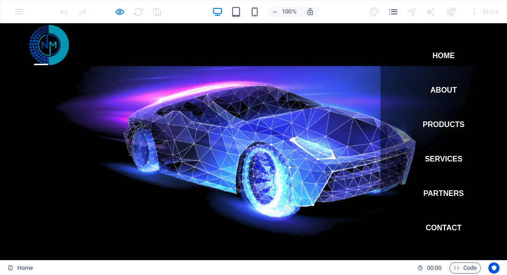
click at [452, 54] on link "Home" at bounding box center [444, 56] width 22 height 22
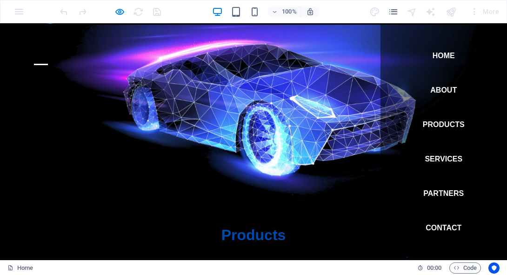
scroll to position [43, 0]
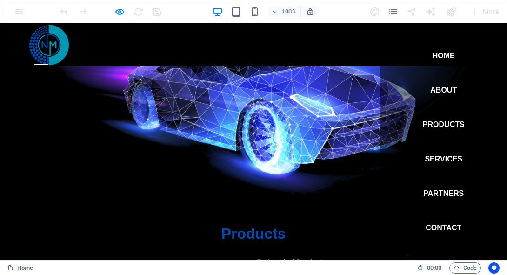
click at [458, 50] on li "Home" at bounding box center [444, 55] width 42 height 27
click at [48, 59] on div "Menu" at bounding box center [41, 65] width 14 height 12
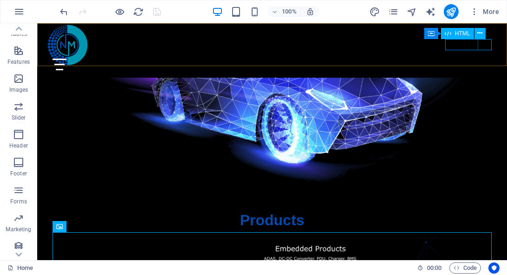
click at [99, 59] on div "Menu" at bounding box center [76, 65] width 47 height 12
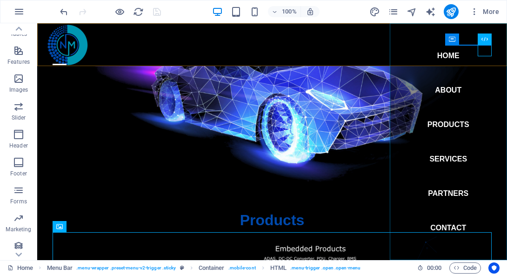
click at [483, 124] on nav "Home About Products Services Partners Contact" at bounding box center [449, 141] width 118 height 237
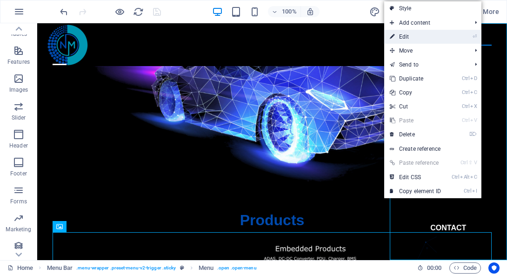
click at [406, 39] on link "⏎ Edit" at bounding box center [415, 37] width 62 height 14
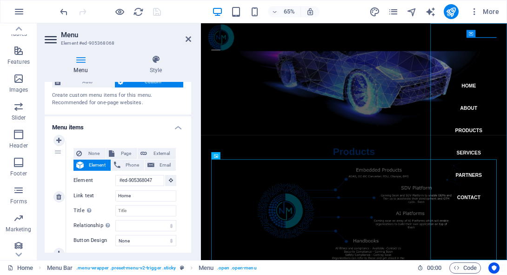
scroll to position [37, 0]
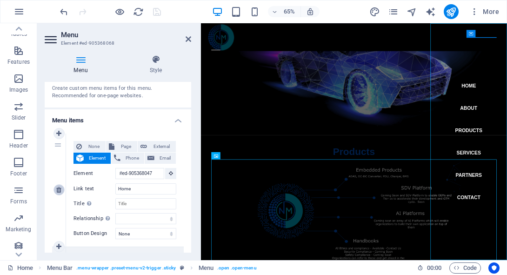
click at [60, 191] on icon at bounding box center [58, 190] width 5 height 7
type input "#ed-905460592"
type input "About"
select select
type input "#ed-905419201"
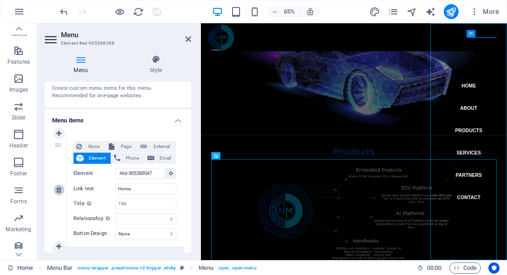
type input "Products"
select select
type input "#ed-905460574"
type input "Services"
select select
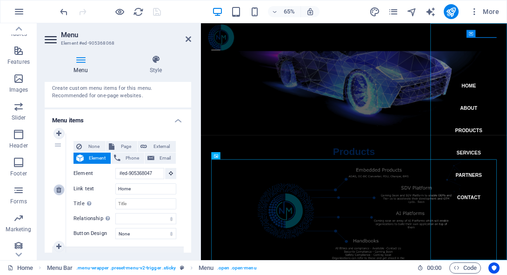
type input "#ed-905460583"
type input "Partners"
select select
type input "#ed-905460613"
type input "Contact"
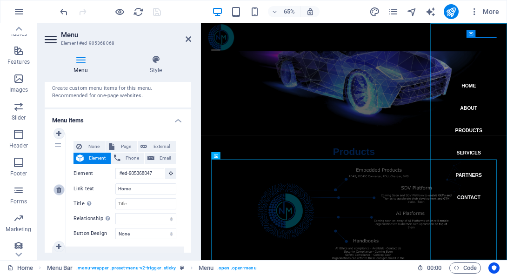
select select
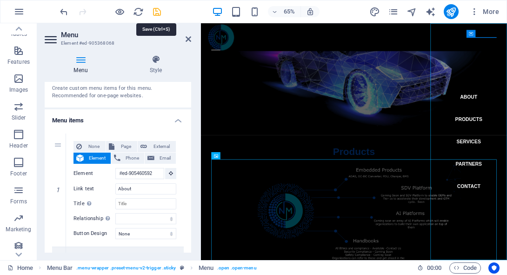
click at [158, 12] on icon "save" at bounding box center [157, 12] width 11 height 11
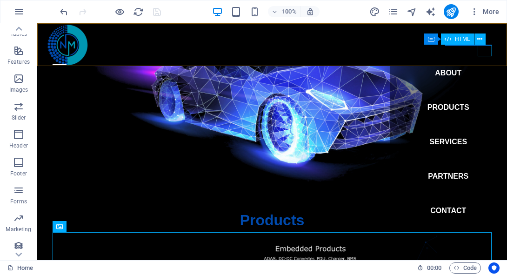
click at [67, 59] on div "Menu" at bounding box center [60, 65] width 14 height 12
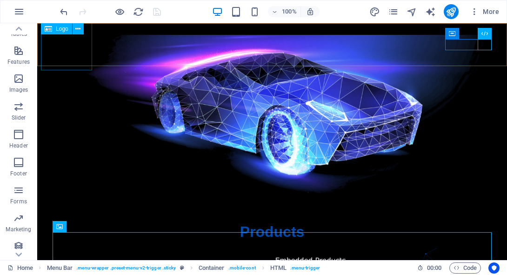
scroll to position [0, 0]
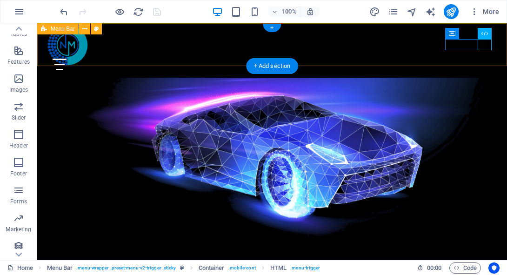
click at [227, 45] on div "Menu About Products Services Partners Contact" at bounding box center [272, 50] width 470 height 54
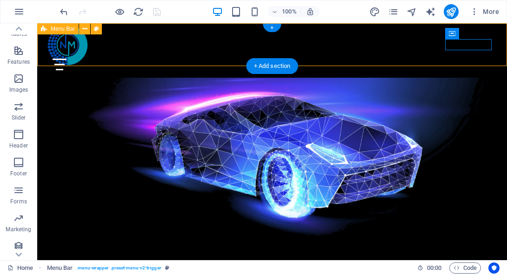
click at [210, 53] on div "Menu About Products Services Partners Contact" at bounding box center [272, 50] width 470 height 54
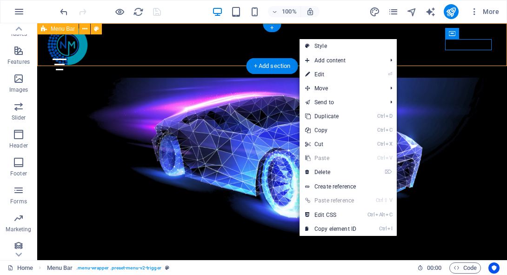
click at [194, 53] on div "Menu About Products Services Partners Contact" at bounding box center [272, 50] width 470 height 54
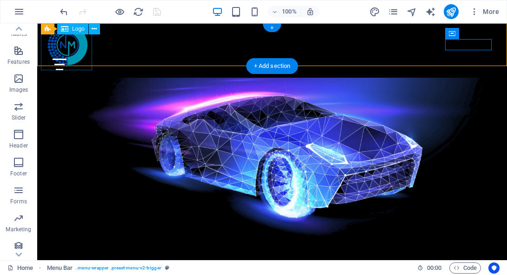
click at [77, 46] on div at bounding box center [272, 44] width 463 height 51
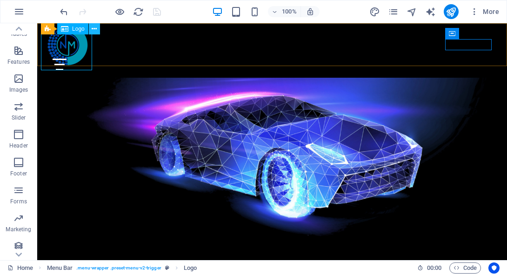
click at [98, 29] on button at bounding box center [94, 28] width 11 height 11
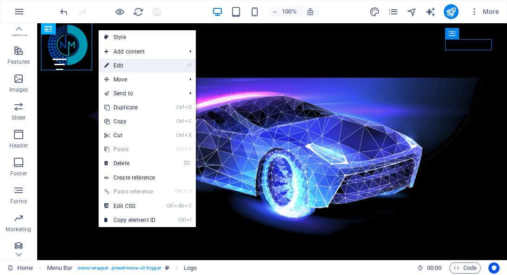
click at [129, 59] on link "⏎ Edit" at bounding box center [130, 66] width 62 height 14
select select "px"
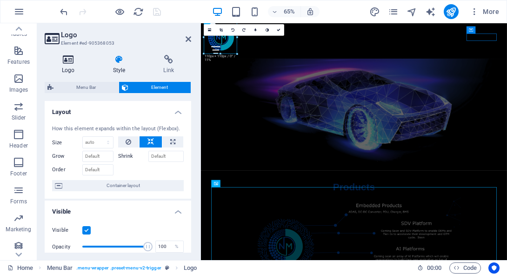
click at [67, 66] on h4 "Logo" at bounding box center [70, 65] width 51 height 20
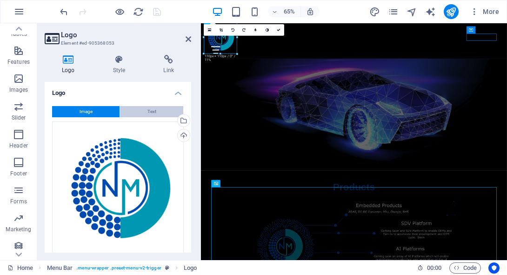
click at [133, 109] on button "Text" at bounding box center [151, 111] width 63 height 11
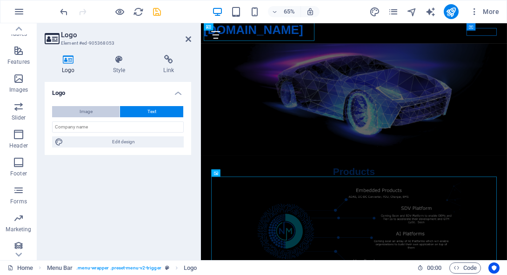
click at [101, 109] on button "Image" at bounding box center [85, 111] width 67 height 11
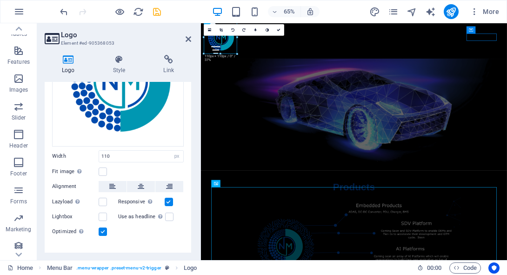
scroll to position [119, 0]
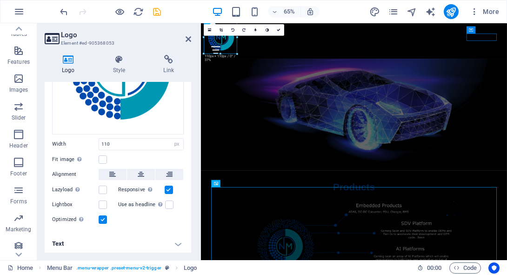
click at [175, 246] on h4 "Text" at bounding box center [118, 244] width 147 height 22
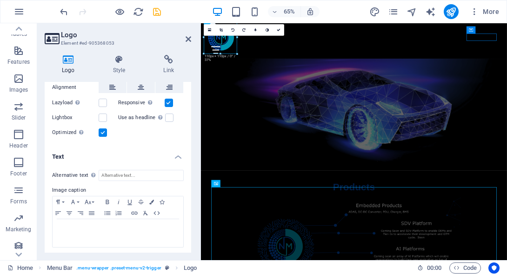
scroll to position [206, 0]
click at [114, 231] on div at bounding box center [118, 233] width 131 height 28
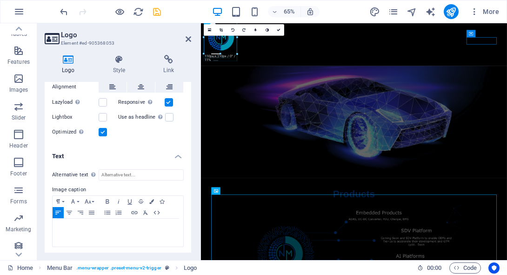
click at [179, 154] on h4 "Text" at bounding box center [118, 153] width 147 height 17
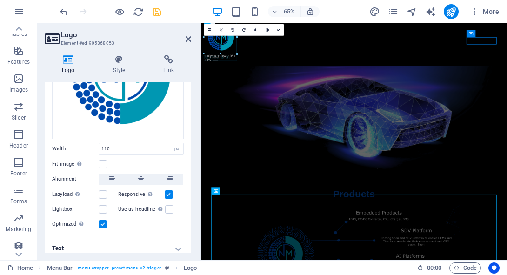
scroll to position [0, 0]
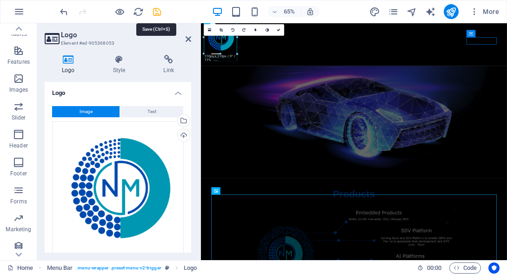
click at [156, 13] on icon "save" at bounding box center [157, 12] width 11 height 11
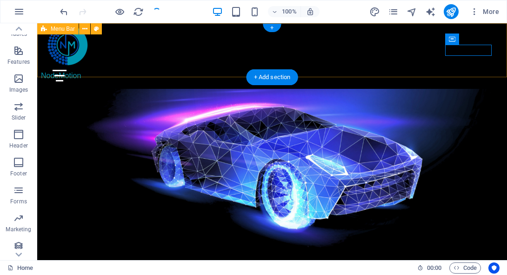
click at [219, 52] on div "NodeMotion Menu About Products Services Partners Contact" at bounding box center [272, 56] width 470 height 66
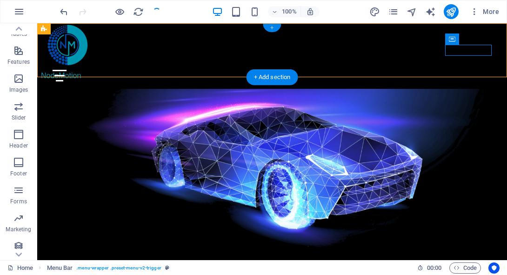
click at [269, 28] on div "+" at bounding box center [272, 28] width 18 height 8
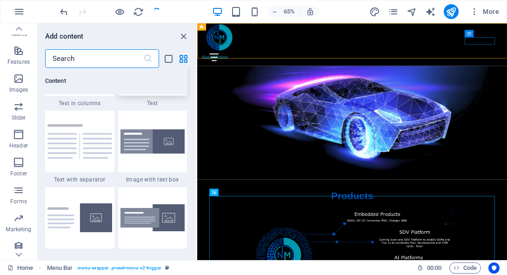
scroll to position [1688, 0]
click at [307, 59] on div "NodeMotion Menu About Products Services Partners Contact" at bounding box center [435, 56] width 477 height 66
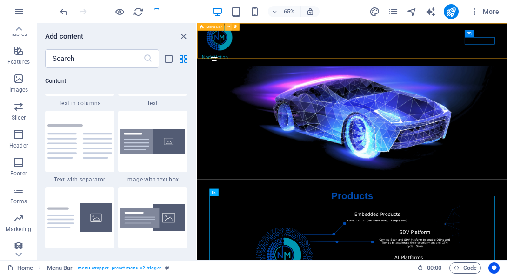
click at [228, 27] on icon at bounding box center [228, 27] width 3 height 7
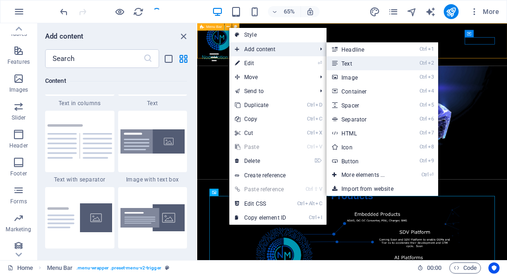
click at [344, 60] on link "Ctrl 2 Text" at bounding box center [365, 63] width 77 height 14
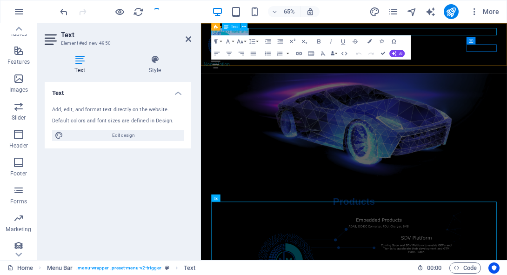
click at [347, 34] on p "New text element" at bounding box center [436, 36] width 439 height 11
drag, startPoint x: 347, startPoint y: 34, endPoint x: 194, endPoint y: 33, distance: 153.1
click at [148, 65] on h4 "Style" at bounding box center [155, 65] width 73 height 20
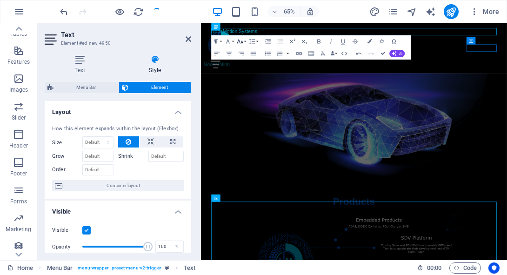
click at [241, 44] on icon "button" at bounding box center [239, 41] width 7 height 7
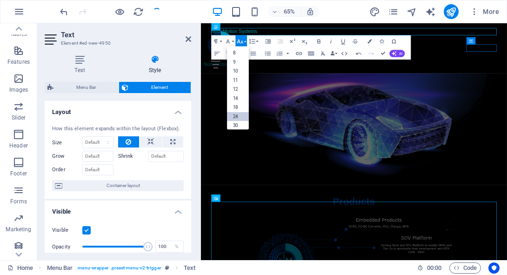
scroll to position [74, 0]
click at [243, 75] on link "30" at bounding box center [238, 77] width 22 height 9
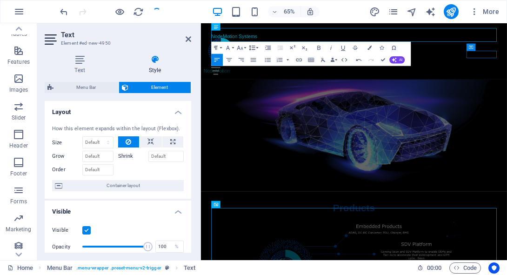
click at [255, 47] on icon "button" at bounding box center [251, 47] width 7 height 7
click at [253, 67] on link "Single" at bounding box center [248, 68] width 27 height 9
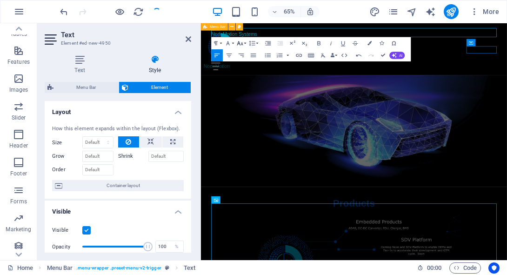
click at [243, 45] on icon "button" at bounding box center [239, 43] width 7 height 7
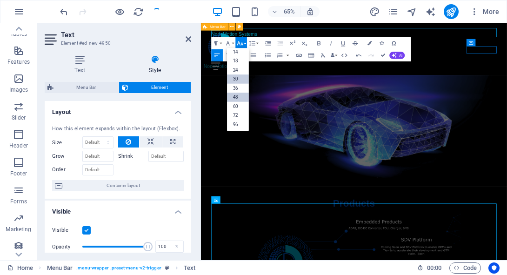
scroll to position [74, 0]
click at [236, 112] on link "72" at bounding box center [238, 115] width 22 height 9
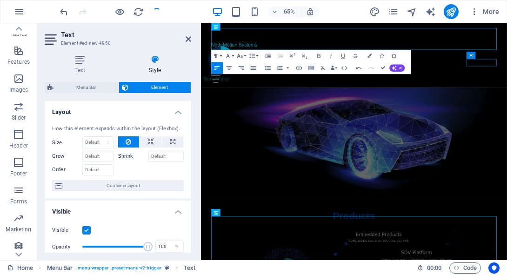
click at [255, 57] on icon "button" at bounding box center [251, 55] width 7 height 7
click at [254, 69] on link "Default" at bounding box center [248, 67] width 27 height 9
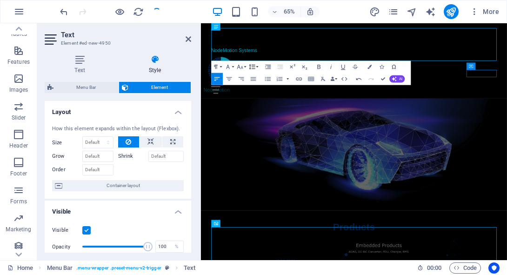
click at [255, 67] on icon "button" at bounding box center [251, 66] width 7 height 7
click at [255, 86] on link "Single" at bounding box center [248, 87] width 27 height 9
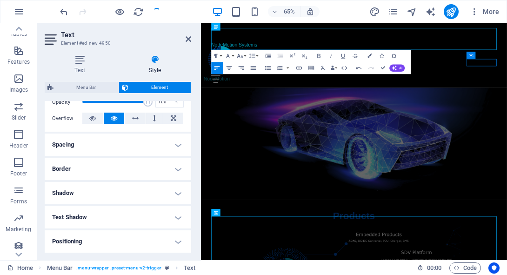
scroll to position [198, 0]
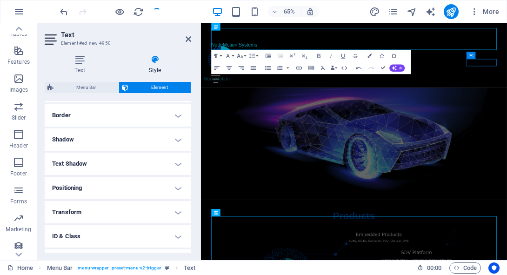
click at [99, 118] on h4 "Border" at bounding box center [118, 115] width 147 height 22
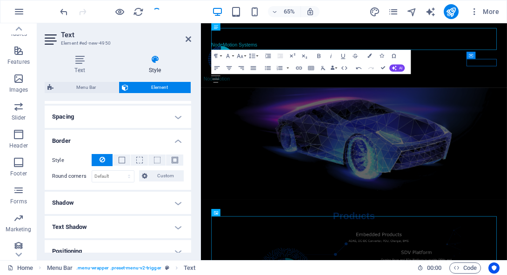
scroll to position [145, 0]
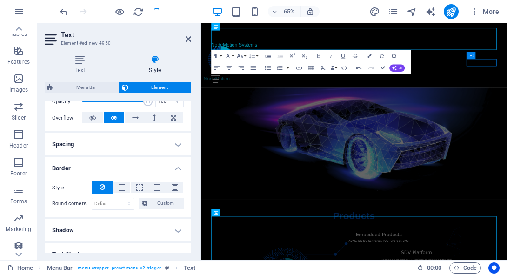
click at [100, 137] on h4 "Spacing" at bounding box center [118, 144] width 147 height 22
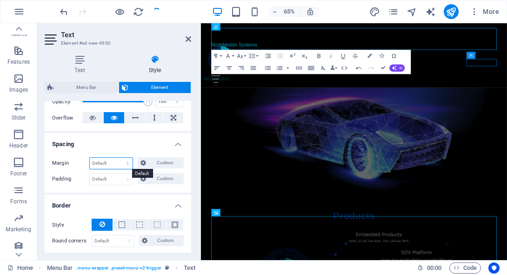
click at [109, 161] on select "Default auto px % rem vw vh Custom" at bounding box center [111, 163] width 43 height 11
select select "px"
click at [119, 158] on select "Default auto px % rem vw vh Custom" at bounding box center [111, 163] width 43 height 11
type input "0"
click at [99, 181] on select "Default px rem % vh vw Custom" at bounding box center [111, 179] width 43 height 11
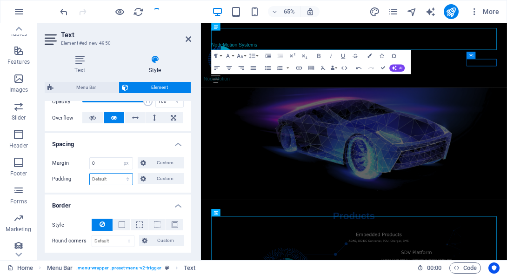
select select "px"
click at [119, 174] on select "Default px rem % vh vw Custom" at bounding box center [111, 179] width 43 height 11
type input "0"
click at [108, 163] on input "0" at bounding box center [111, 163] width 43 height 11
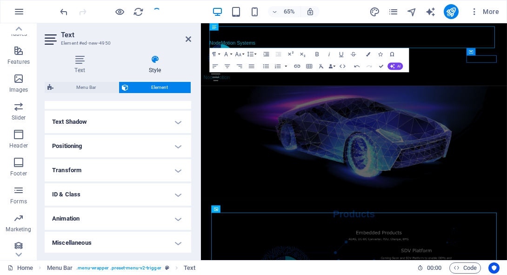
scroll to position [315, 0]
type input "-6"
click at [334, 42] on p "NodeMotion Systems ​" at bounding box center [436, 45] width 445 height 34
click at [186, 36] on icon at bounding box center [189, 38] width 6 height 7
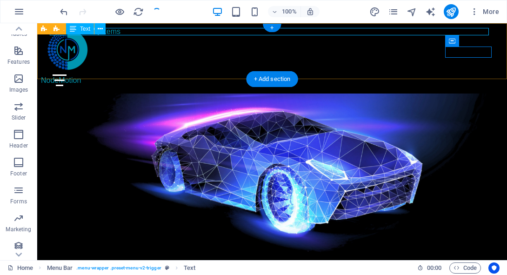
click at [158, 31] on div "NodeMotion Systems" at bounding box center [272, 31] width 445 height 7
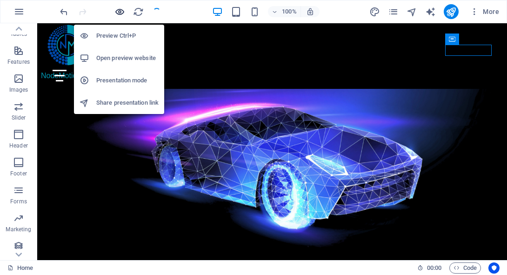
click at [121, 11] on icon "button" at bounding box center [119, 12] width 11 height 11
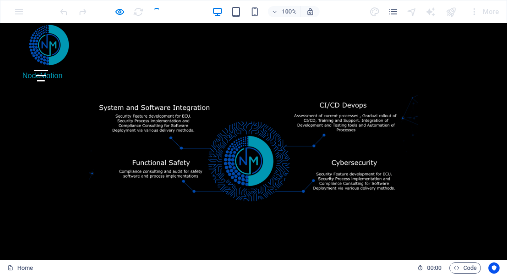
scroll to position [0, 0]
